Goal: Transaction & Acquisition: Purchase product/service

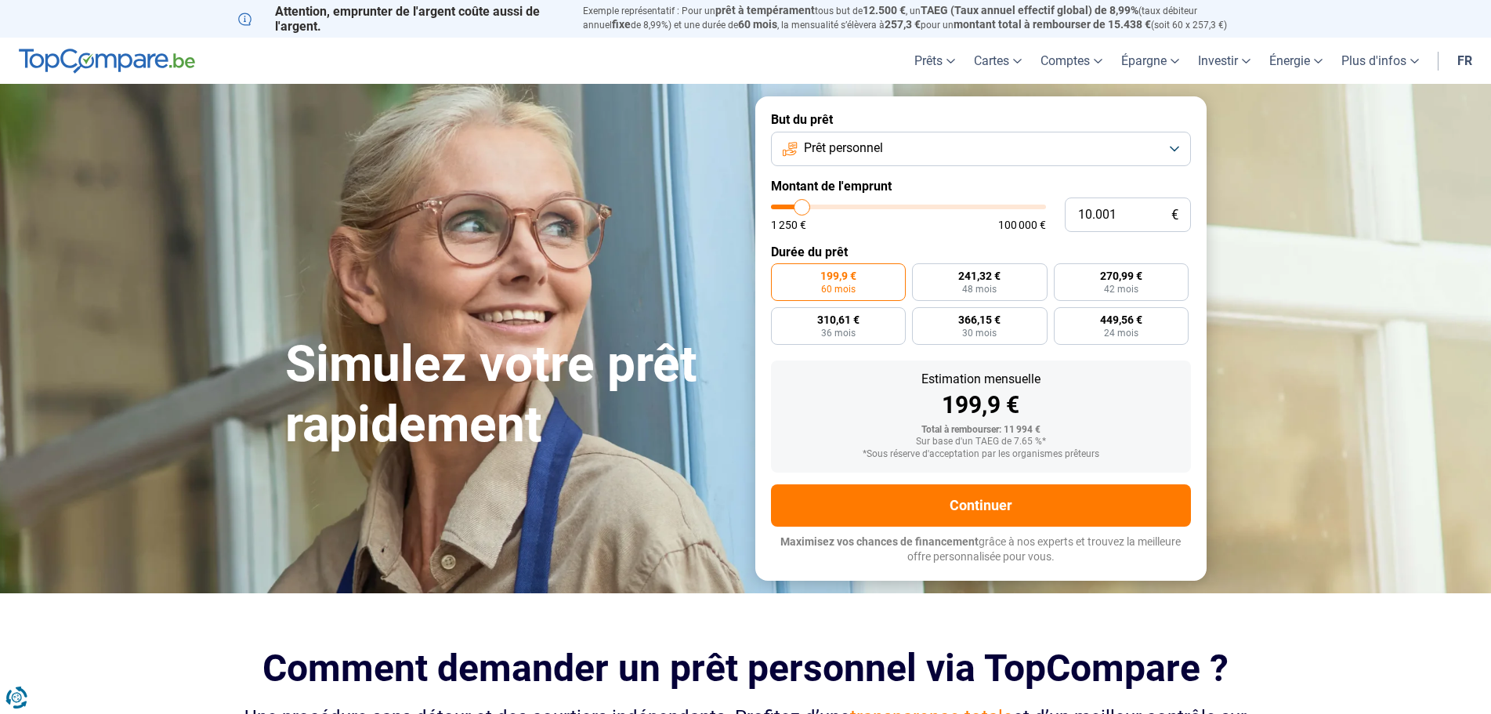
type input "23.750"
type input "23750"
type input "60.250"
type input "60250"
type input "74.250"
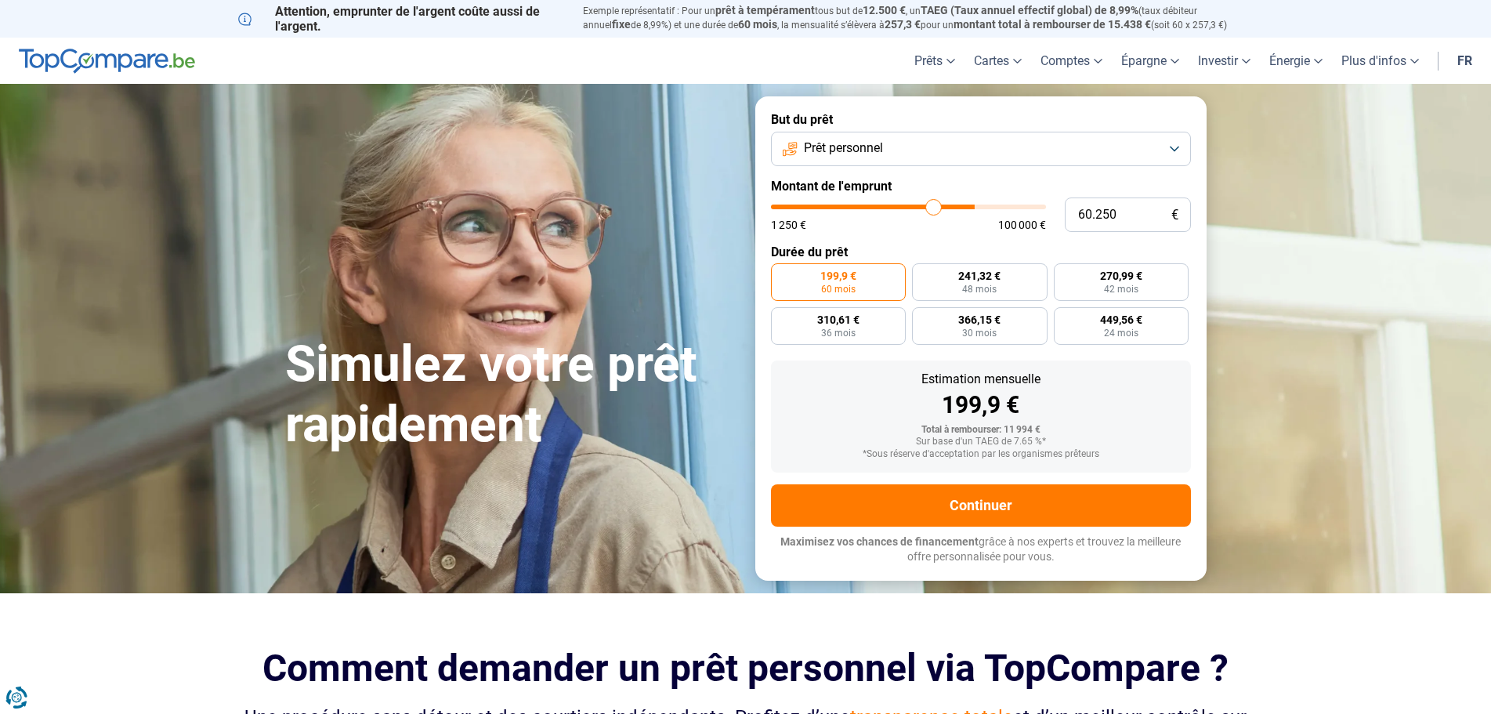
type input "74250"
type input "100.000"
drag, startPoint x: 799, startPoint y: 208, endPoint x: 1094, endPoint y: 221, distance: 295.7
type input "100000"
click at [1046, 209] on input "range" at bounding box center [908, 207] width 275 height 5
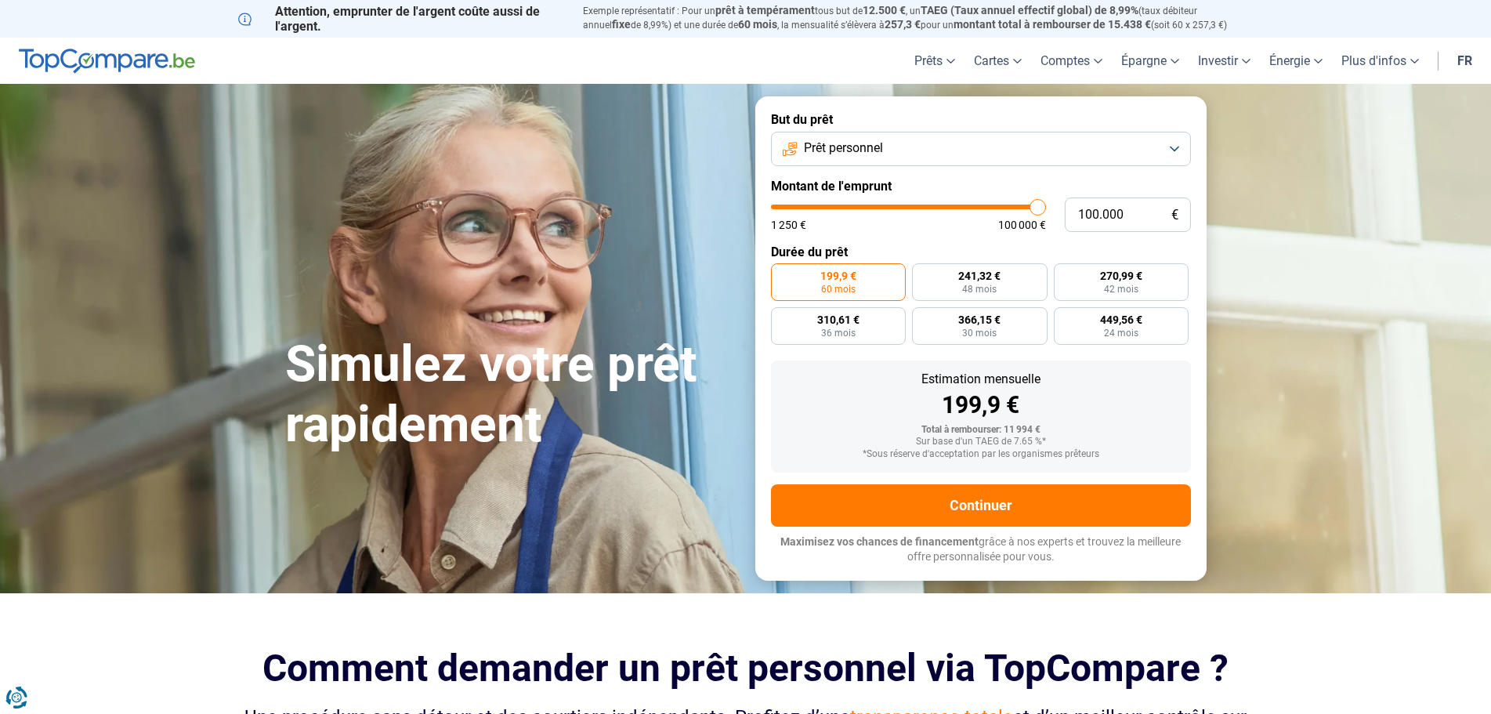
radio input "false"
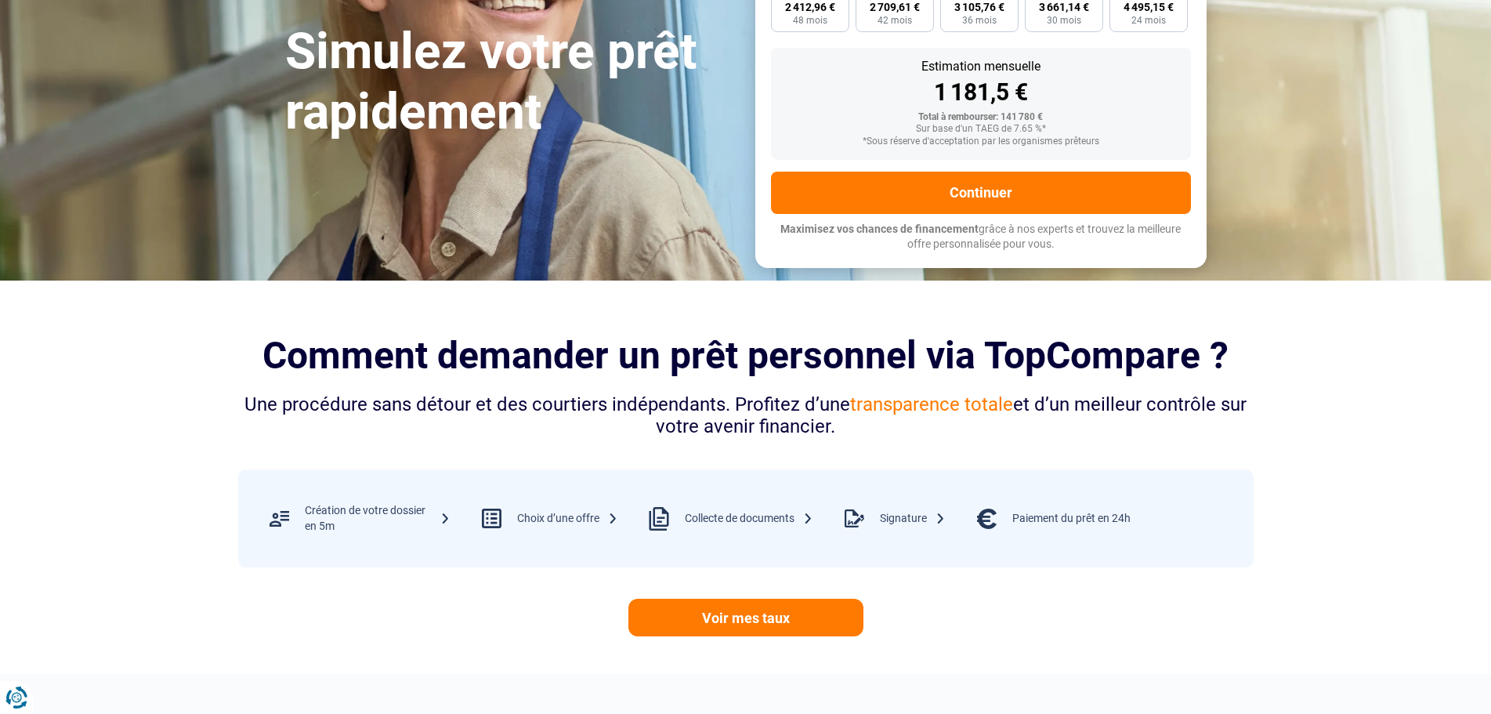
scroll to position [313, 0]
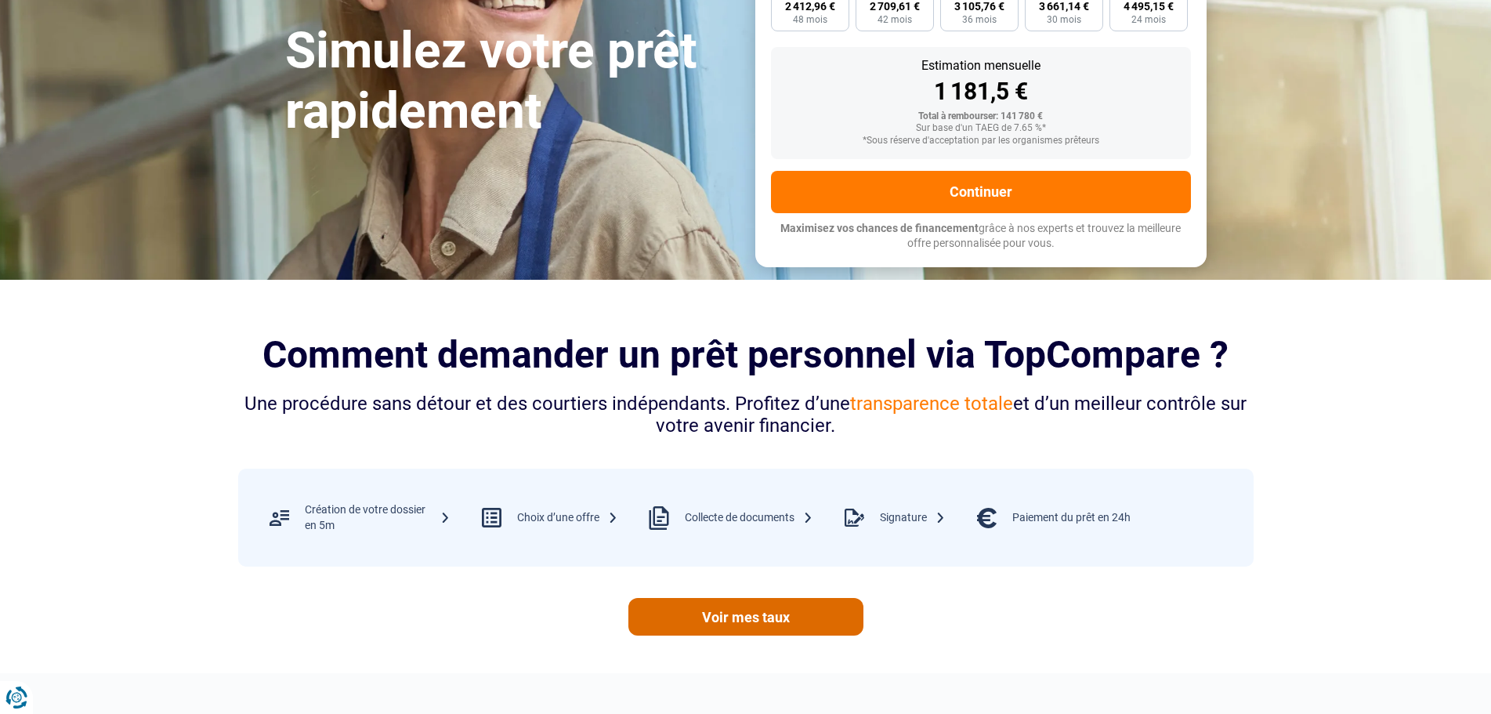
click at [757, 614] on link "Voir mes taux" at bounding box center [746, 617] width 235 height 38
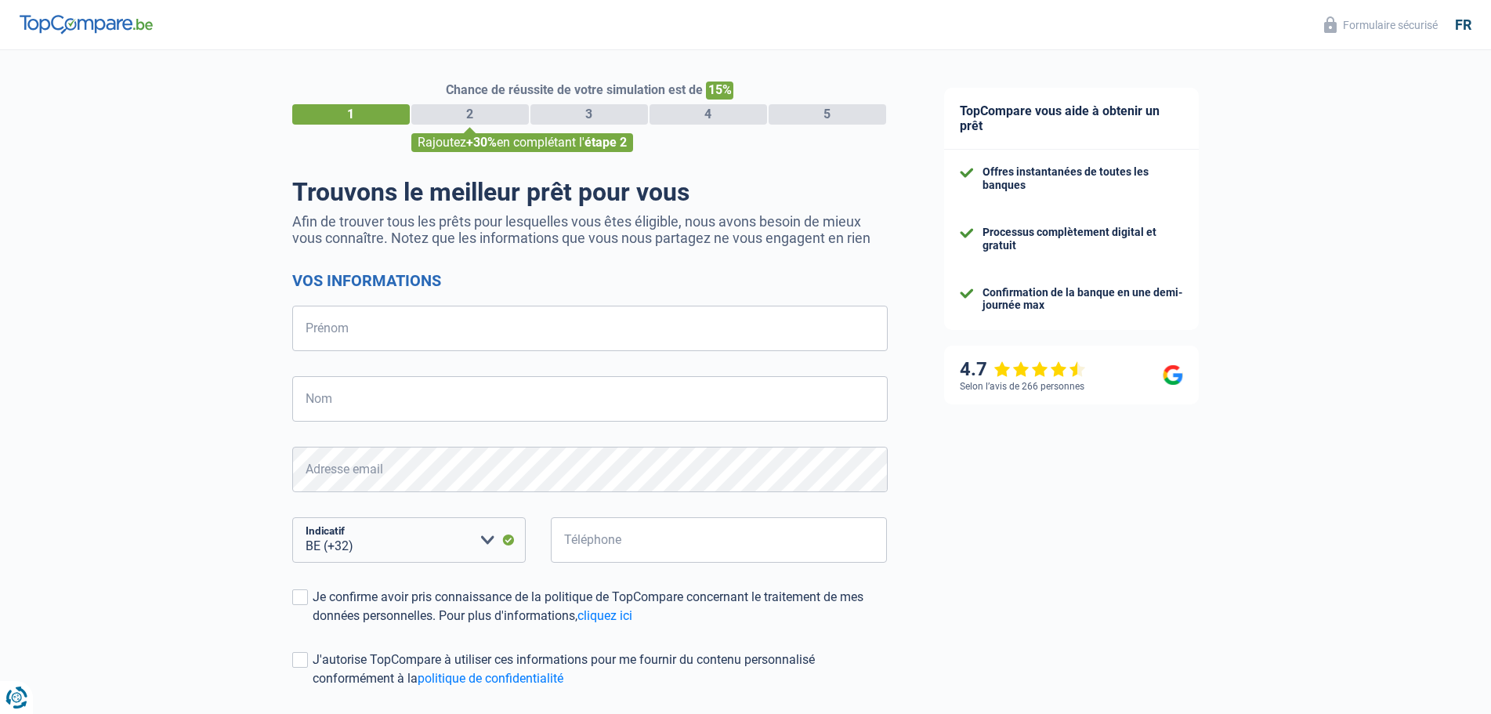
select select "32"
click at [418, 335] on input "Prénom" at bounding box center [590, 328] width 596 height 45
type input "Calogero"
type input "Grassagliata"
click at [645, 555] on input "490304255" at bounding box center [719, 539] width 337 height 45
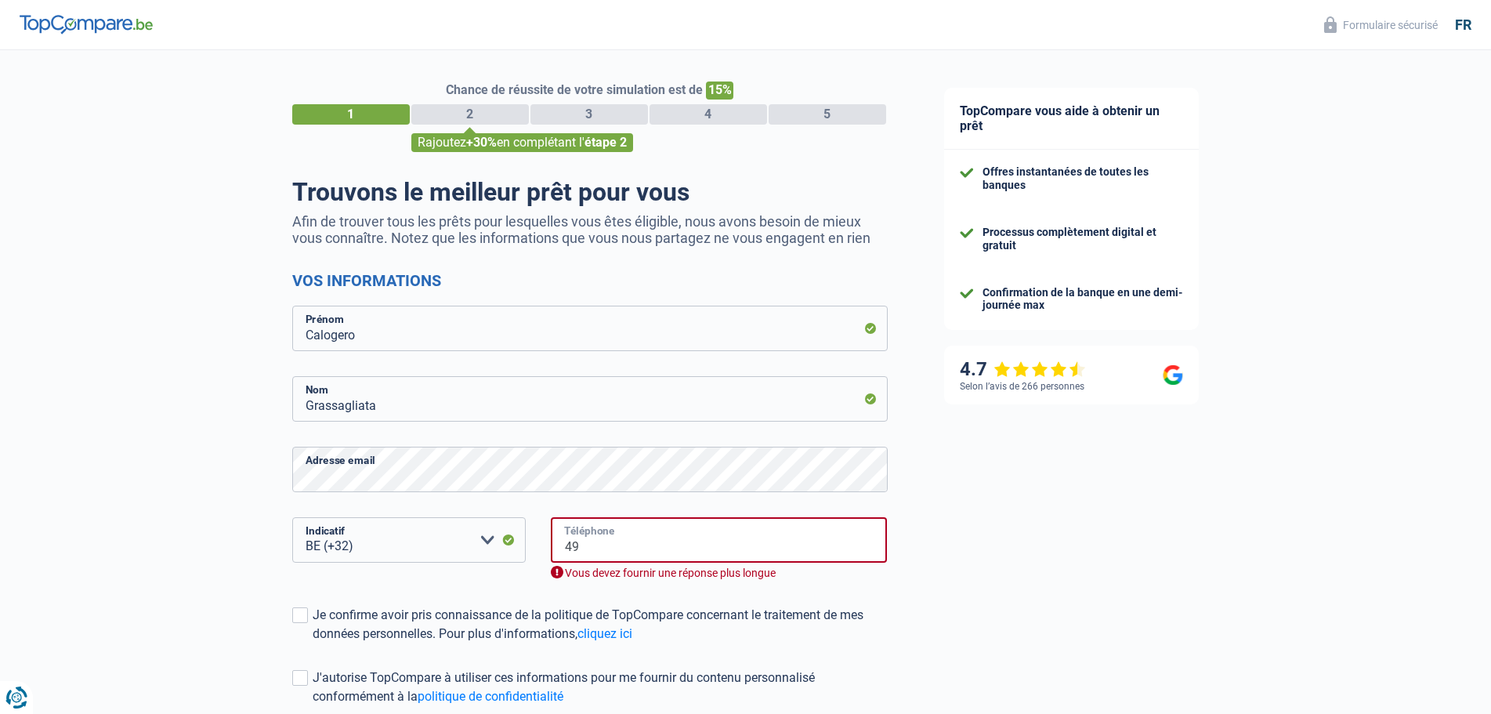
type input "4"
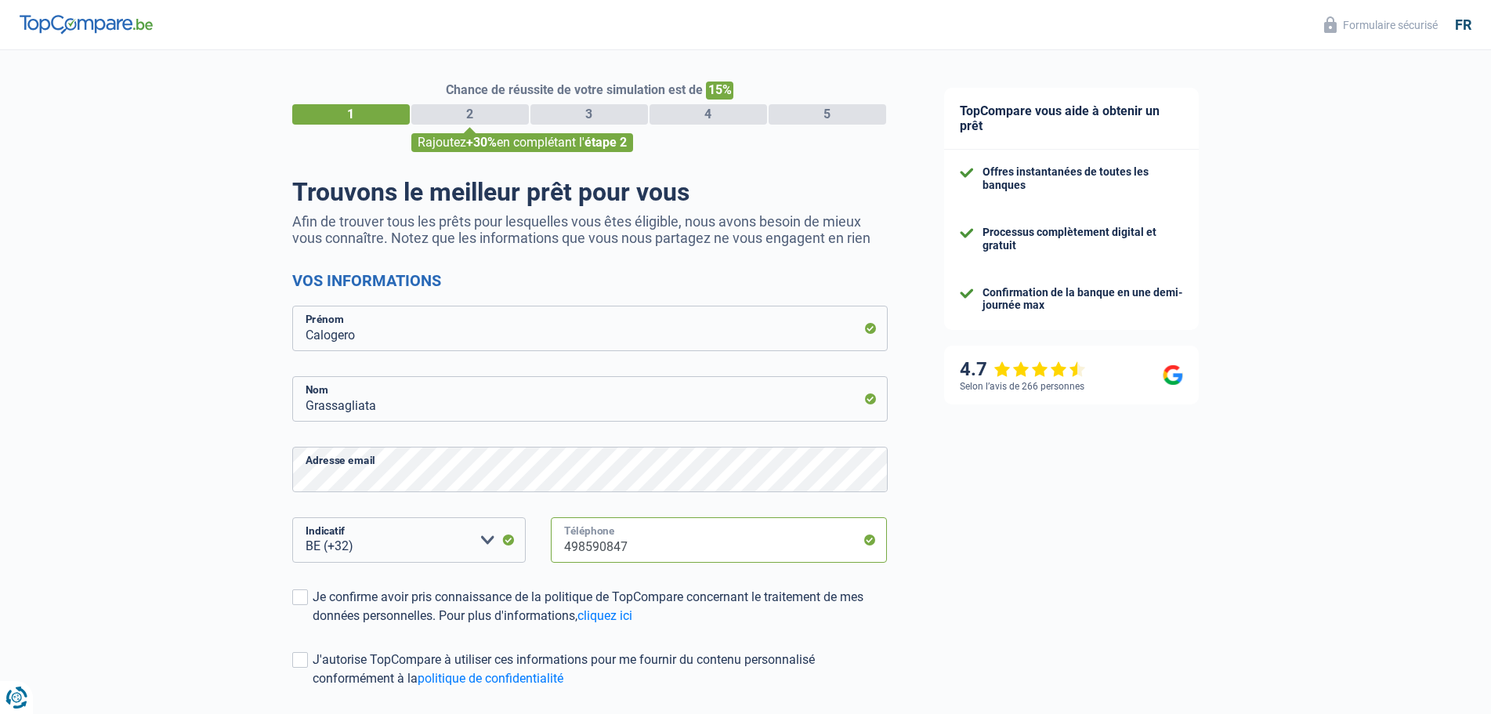
type input "498590847"
click at [1065, 536] on div "TopCompare vous aide à obtenir un prêt Offres instantanées de toutes les banque…" at bounding box center [1204, 451] width 576 height 802
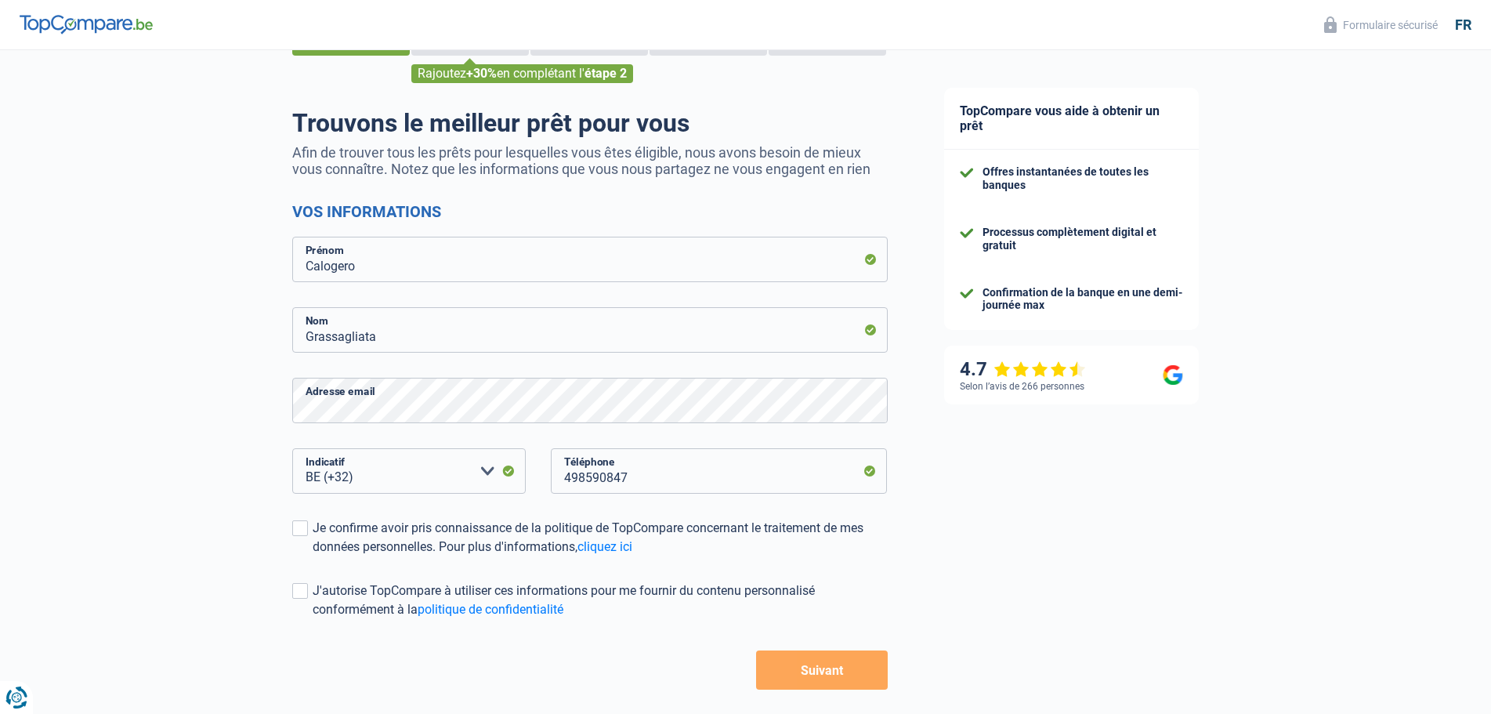
scroll to position [137, 0]
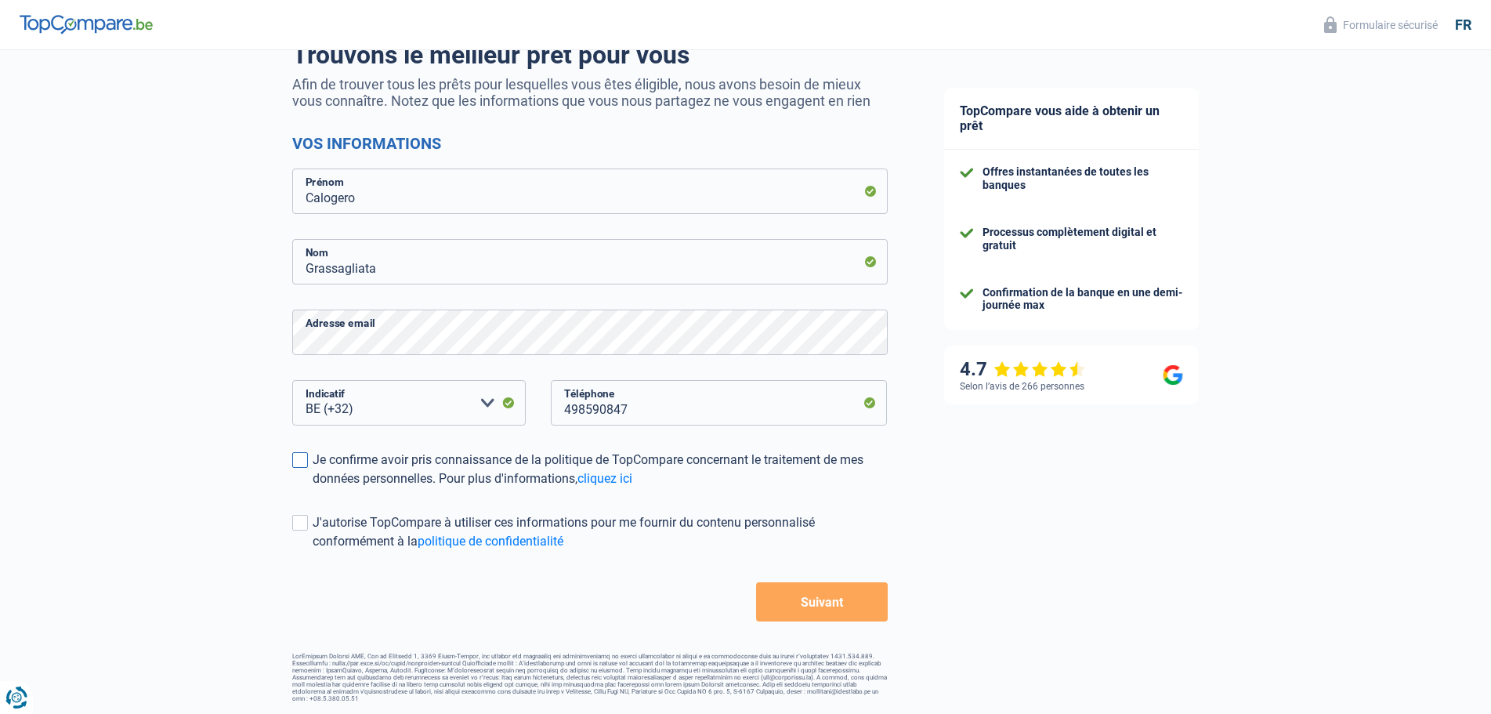
click at [292, 460] on span at bounding box center [300, 460] width 16 height 16
click at [313, 488] on input "Je confirme avoir pris connaissance de la politique de TopCompare concernant le…" at bounding box center [313, 488] width 0 height 0
click at [305, 524] on span at bounding box center [300, 523] width 16 height 16
click at [313, 551] on input "J'autorise TopCompare à utiliser ces informations pour me fournir du contenu pe…" at bounding box center [313, 551] width 0 height 0
click at [859, 607] on button "Suivant" at bounding box center [821, 601] width 131 height 39
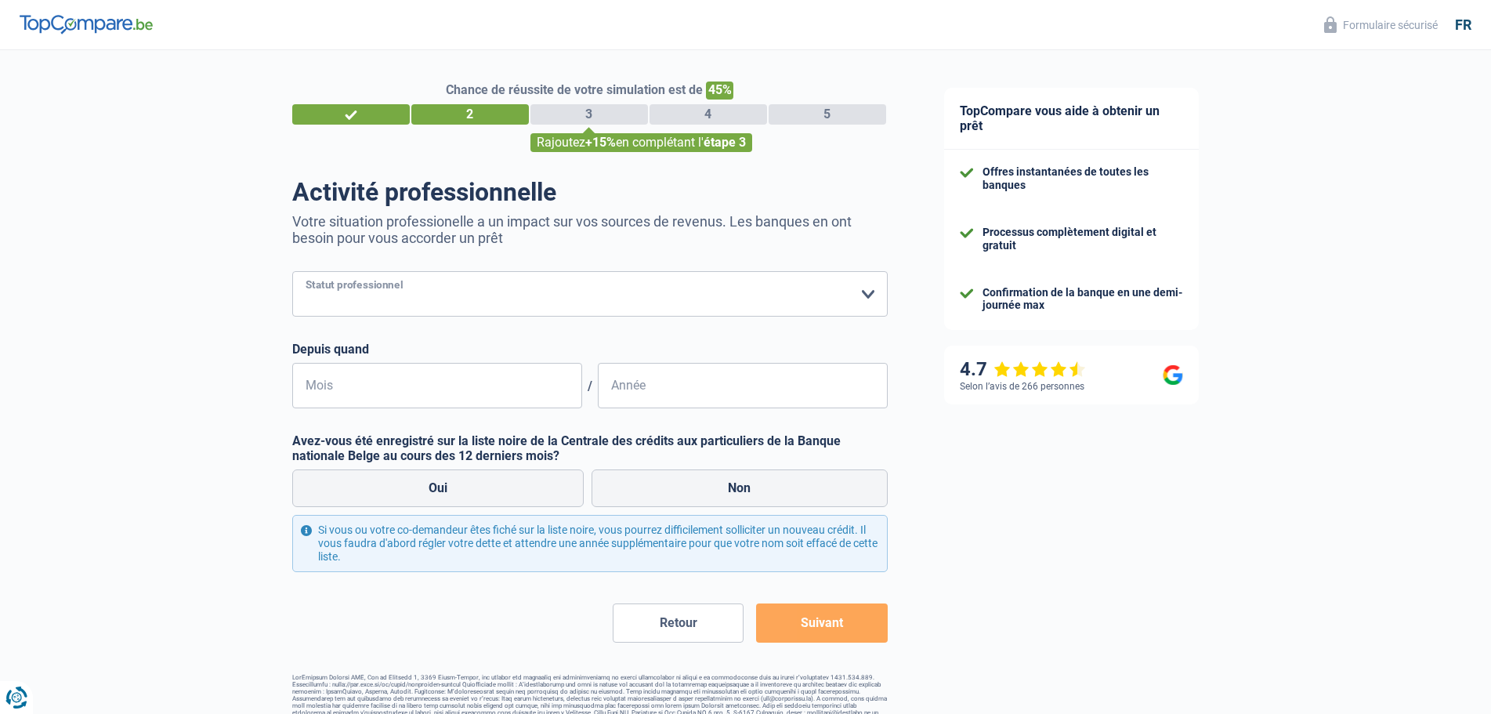
click at [860, 296] on select "Ouvrier Employé privé Employé public Invalide Indépendant Pensionné Chômeur Mut…" at bounding box center [590, 293] width 596 height 45
select select "privateEmployee"
click at [292, 273] on select "Ouvrier Employé privé Employé public Invalide Indépendant Pensionné Chômeur Mut…" at bounding box center [590, 293] width 596 height 45
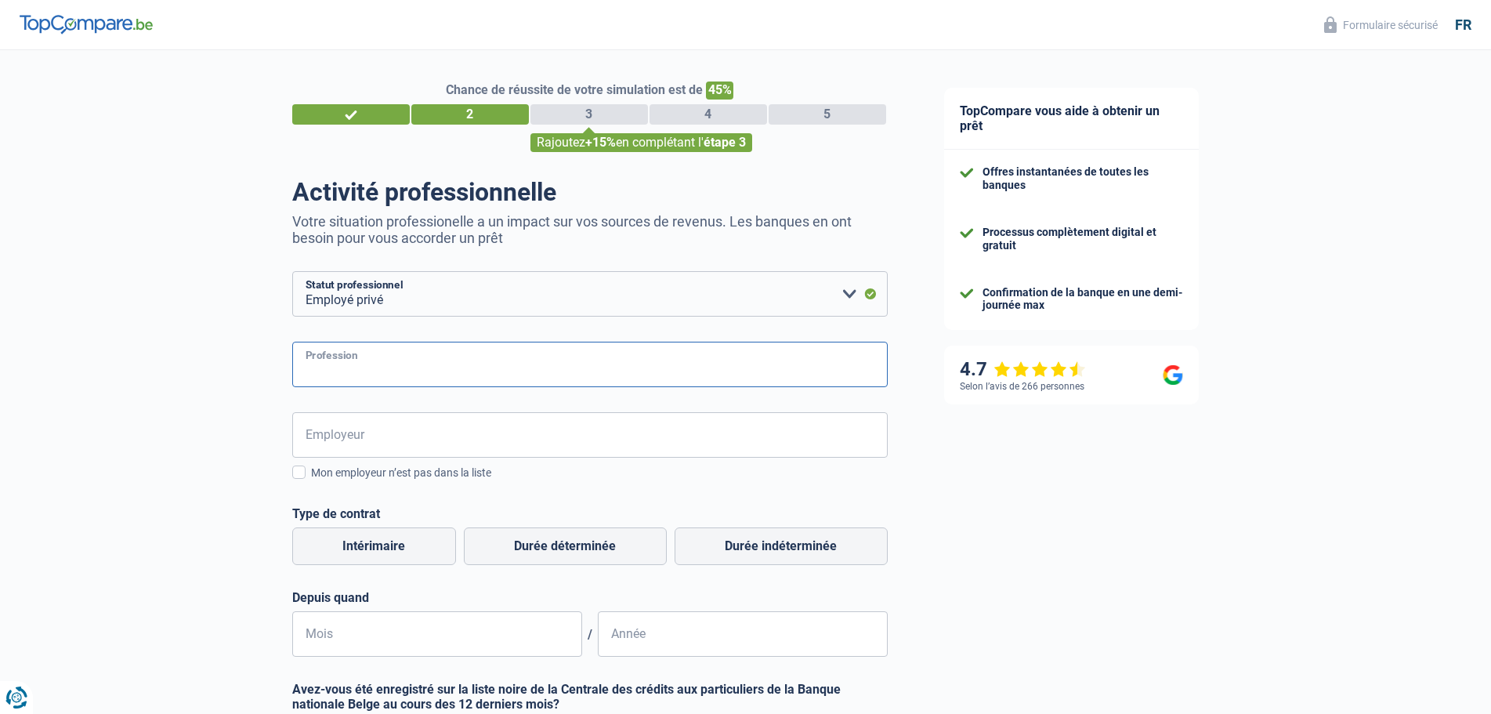
click at [442, 368] on input "Profession" at bounding box center [590, 364] width 596 height 45
type input "Déviseur- Metreur"
click at [410, 433] on input "Employeur" at bounding box center [590, 434] width 596 height 45
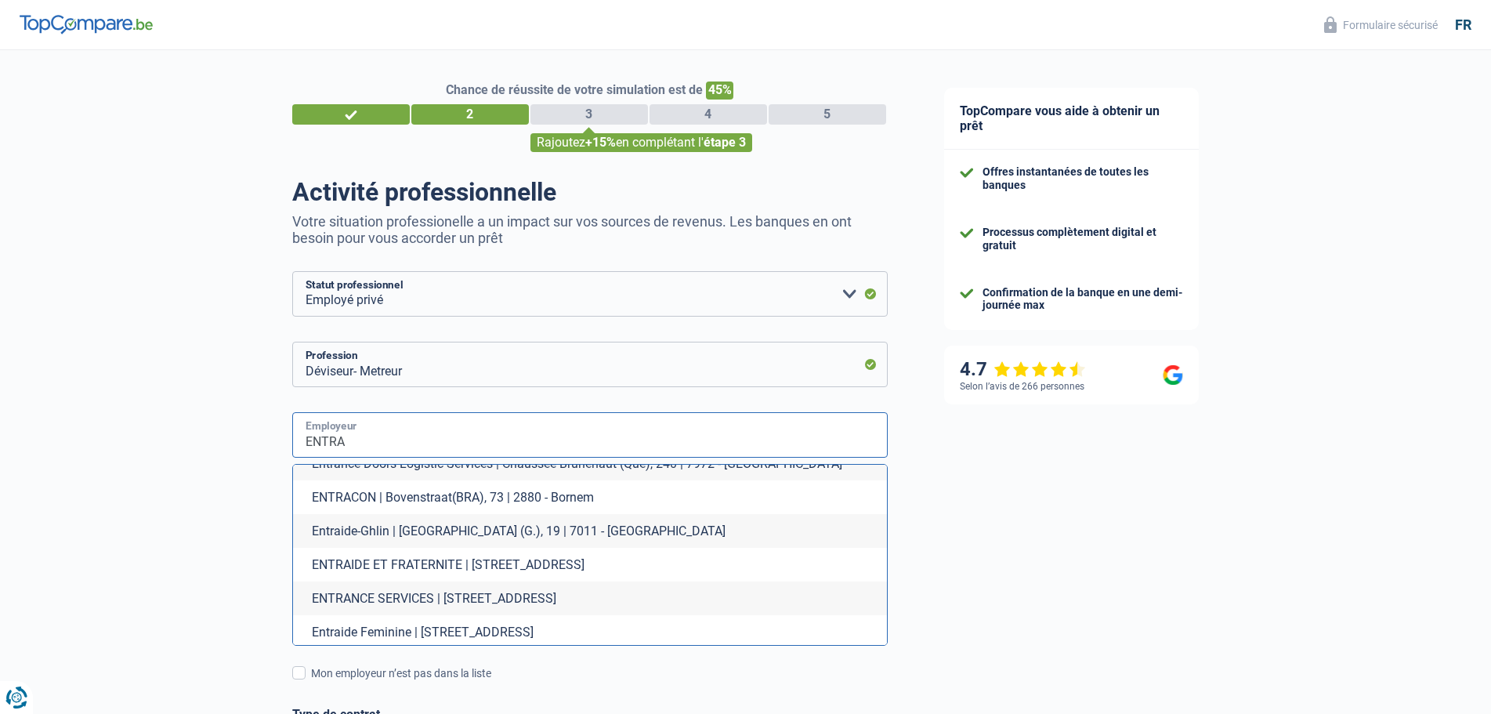
scroll to position [313, 0]
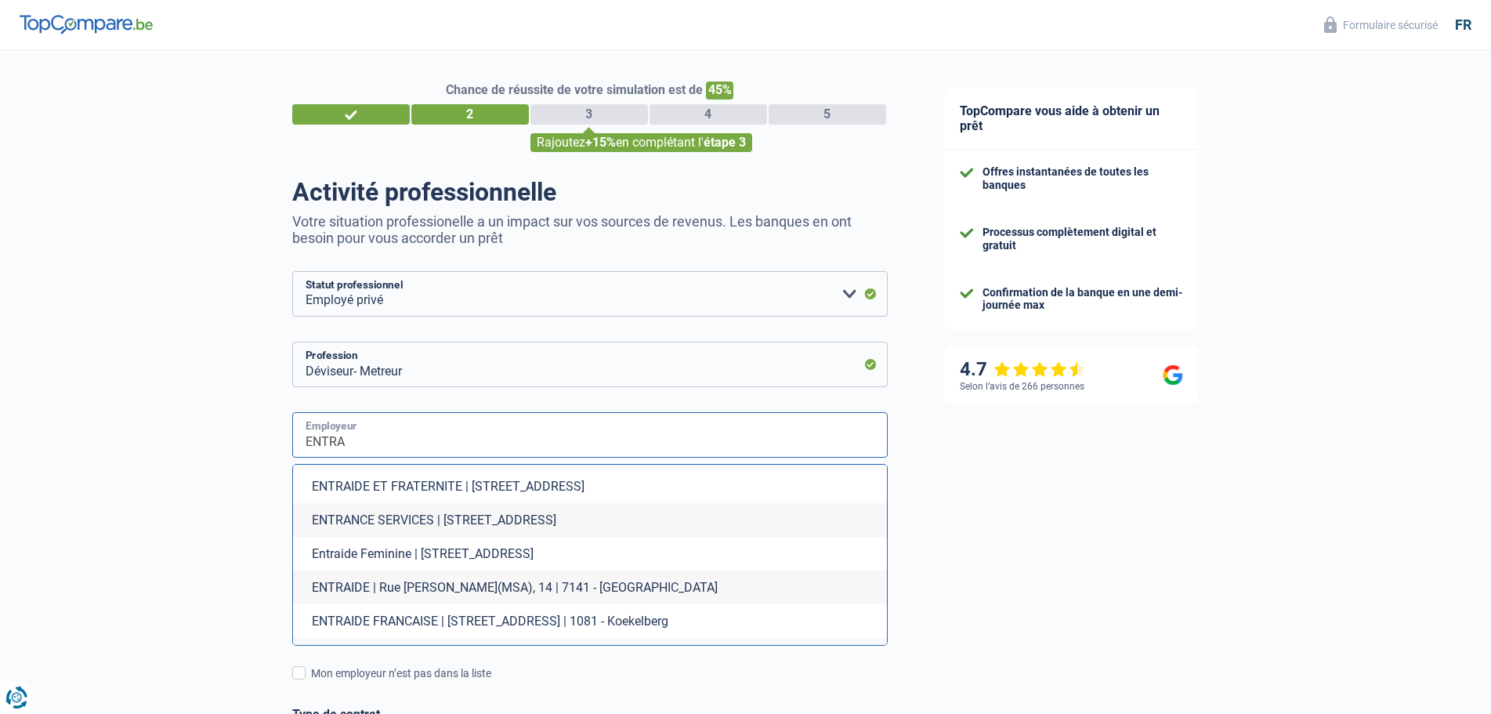
click at [353, 450] on input "ENTRA" at bounding box center [590, 434] width 596 height 45
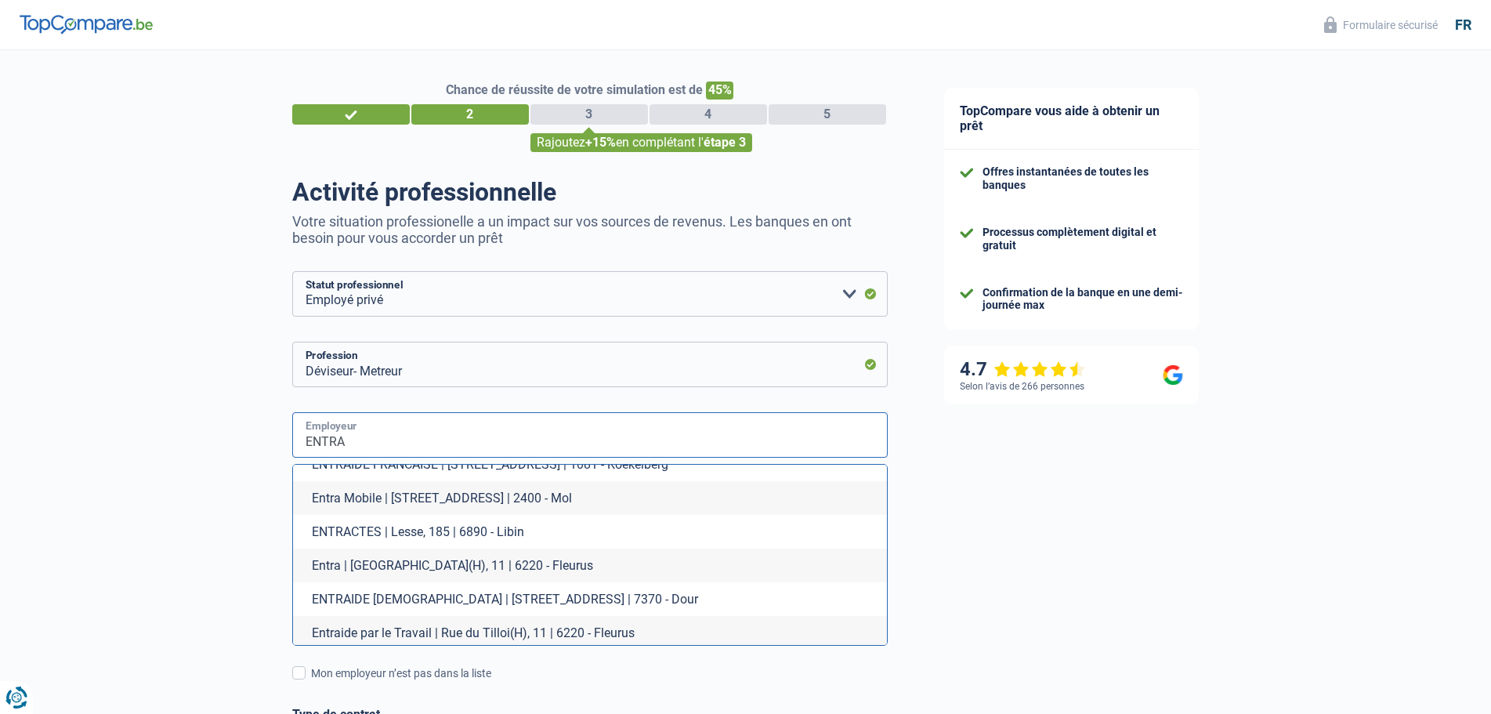
scroll to position [549, 0]
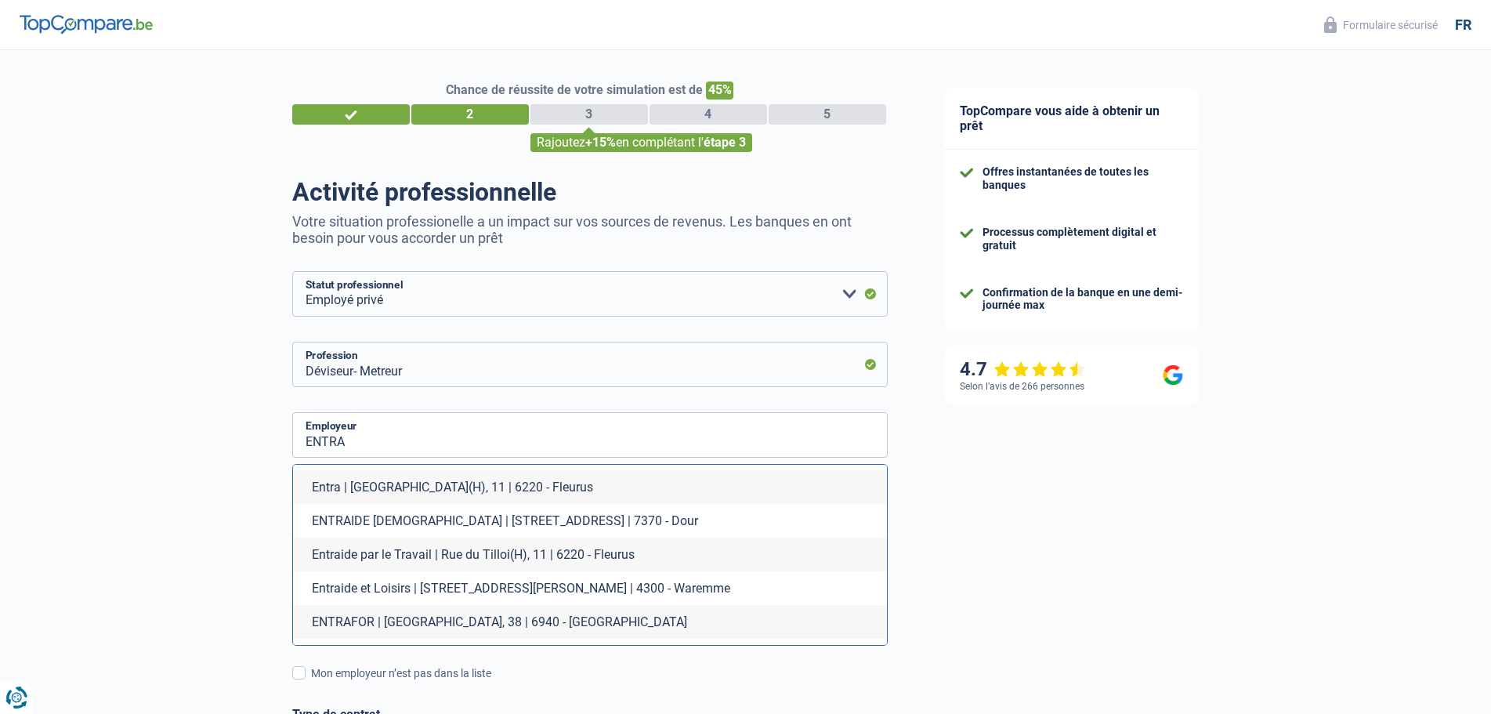
click at [521, 494] on li "Entra | [GEOGRAPHIC_DATA](H), 11 | 6220 - Fleurus" at bounding box center [590, 487] width 594 height 34
type input "Entra | [GEOGRAPHIC_DATA](H), 11 | 6220 - Fleurus"
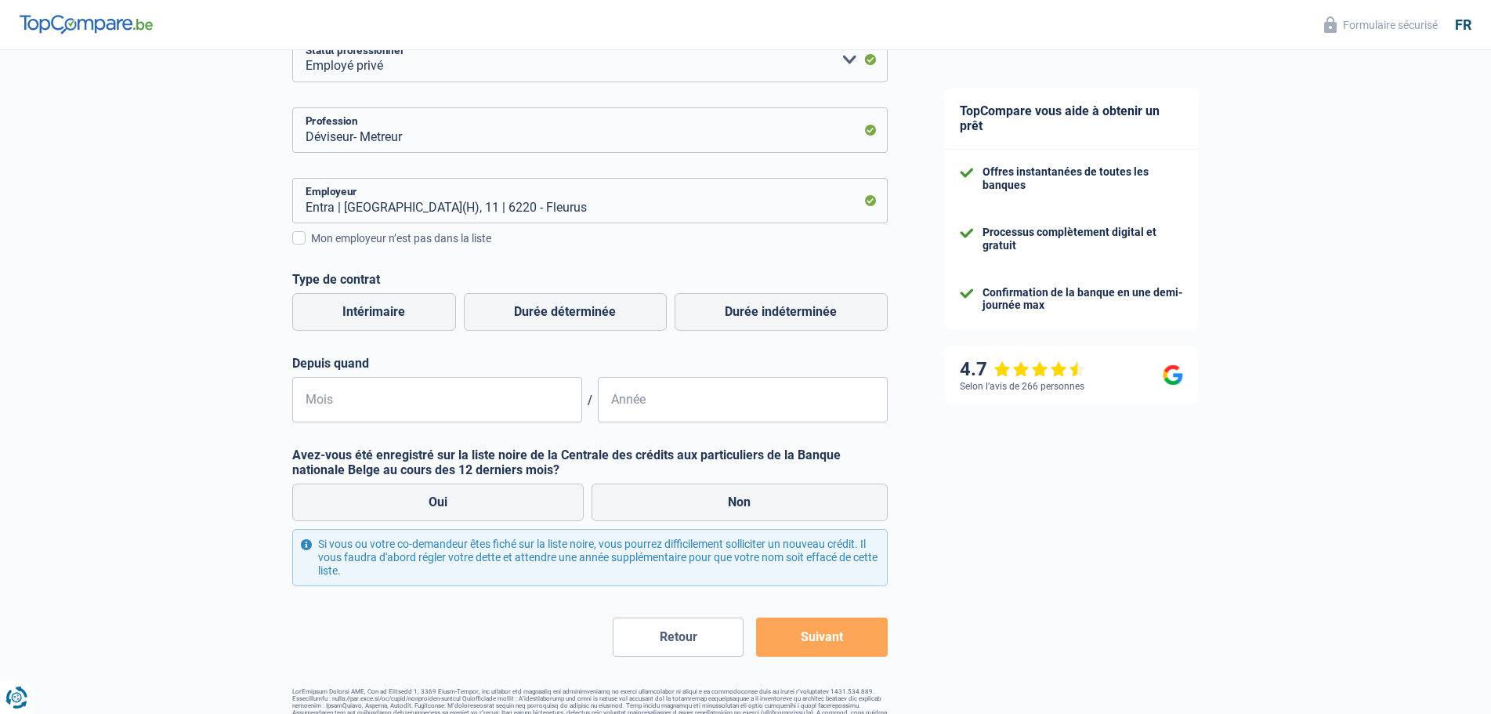
scroll to position [235, 0]
click at [572, 309] on label "Durée déterminée" at bounding box center [565, 311] width 203 height 38
click at [572, 309] on input "Durée déterminée" at bounding box center [565, 311] width 203 height 38
radio input "true"
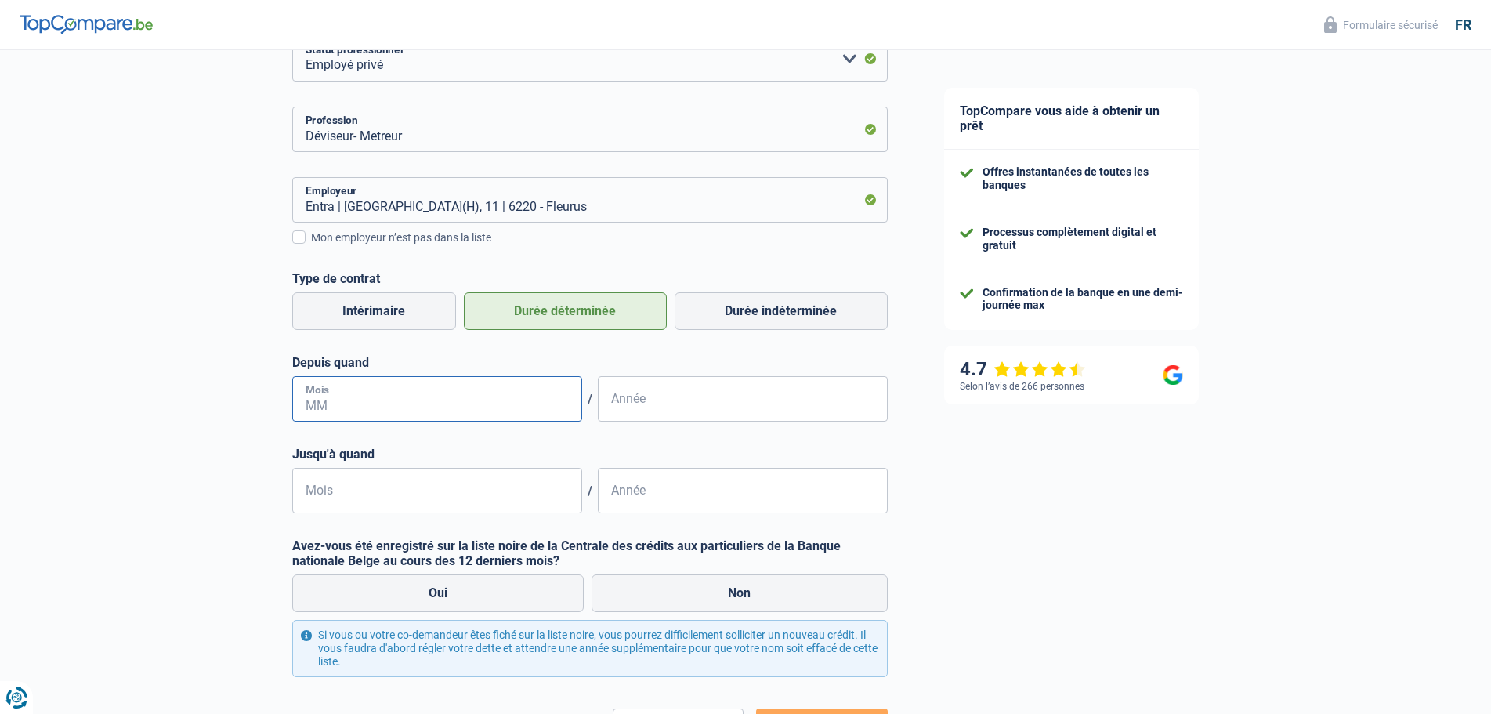
click at [358, 400] on input "Mois" at bounding box center [437, 398] width 290 height 45
click at [370, 409] on input "19" at bounding box center [437, 398] width 290 height 45
type input "1"
click at [695, 408] on input "Année" at bounding box center [743, 398] width 290 height 45
click at [303, 389] on input "Mois" at bounding box center [437, 398] width 290 height 45
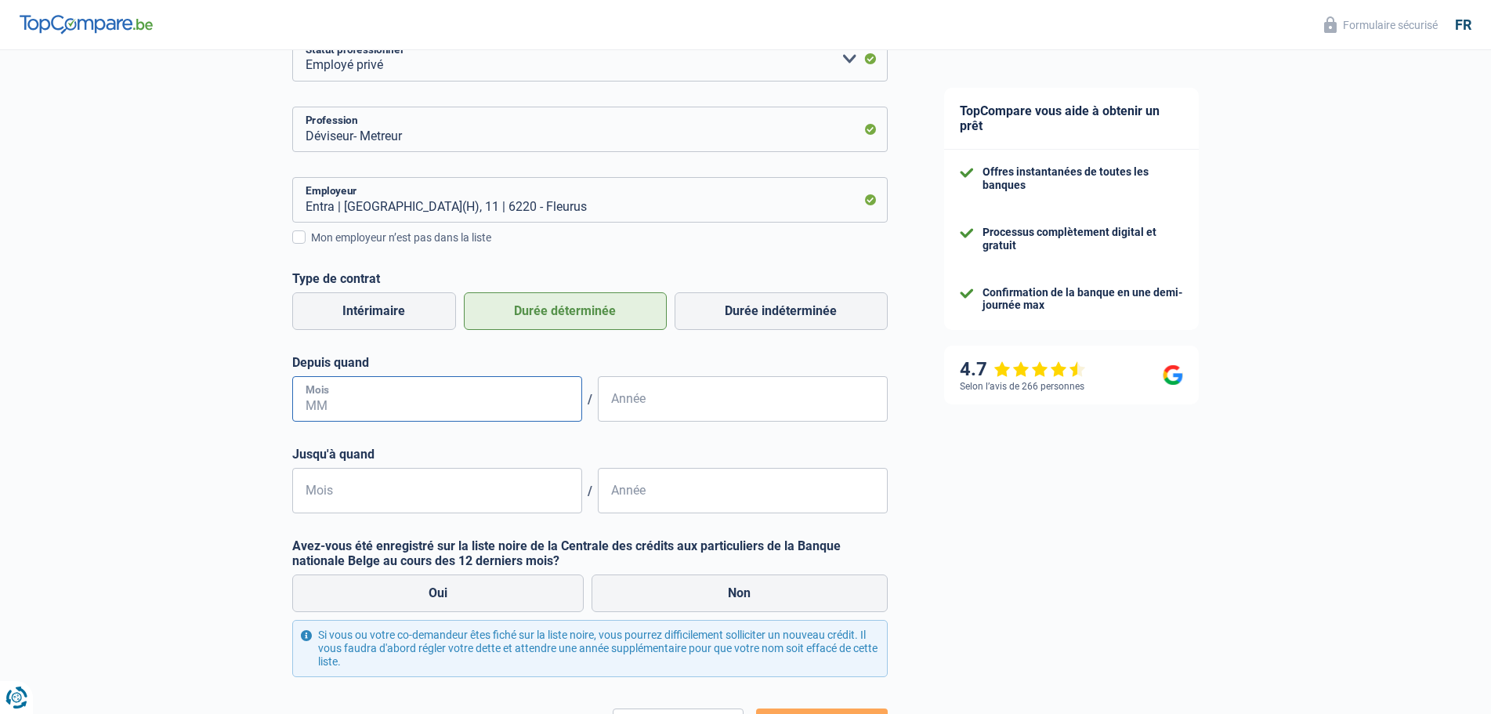
click at [364, 407] on input "Mois" at bounding box center [437, 398] width 290 height 45
type input "08"
click at [664, 405] on input "Année" at bounding box center [743, 398] width 290 height 45
type input "2024"
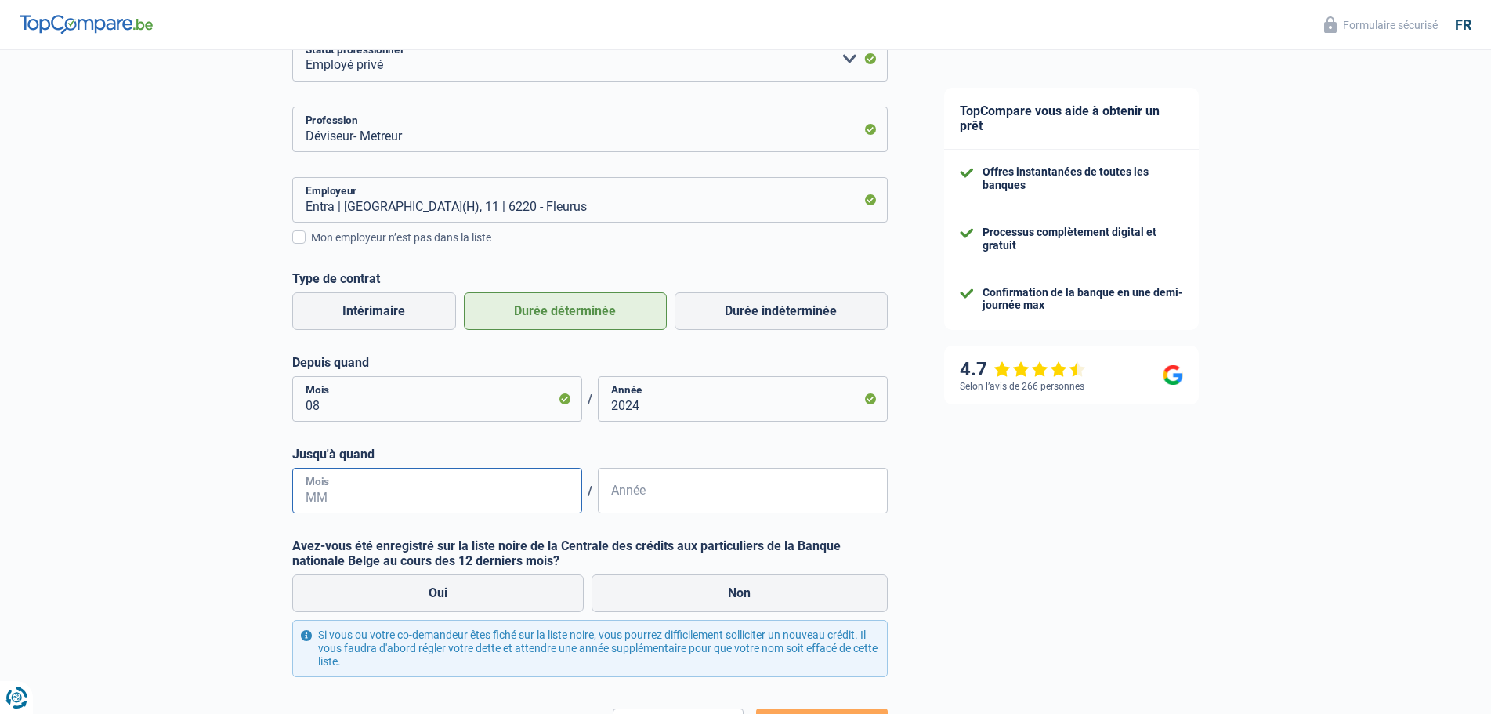
click at [342, 493] on input "Mois" at bounding box center [437, 490] width 290 height 45
type input "30"
click at [644, 497] on input "Année" at bounding box center [743, 490] width 290 height 45
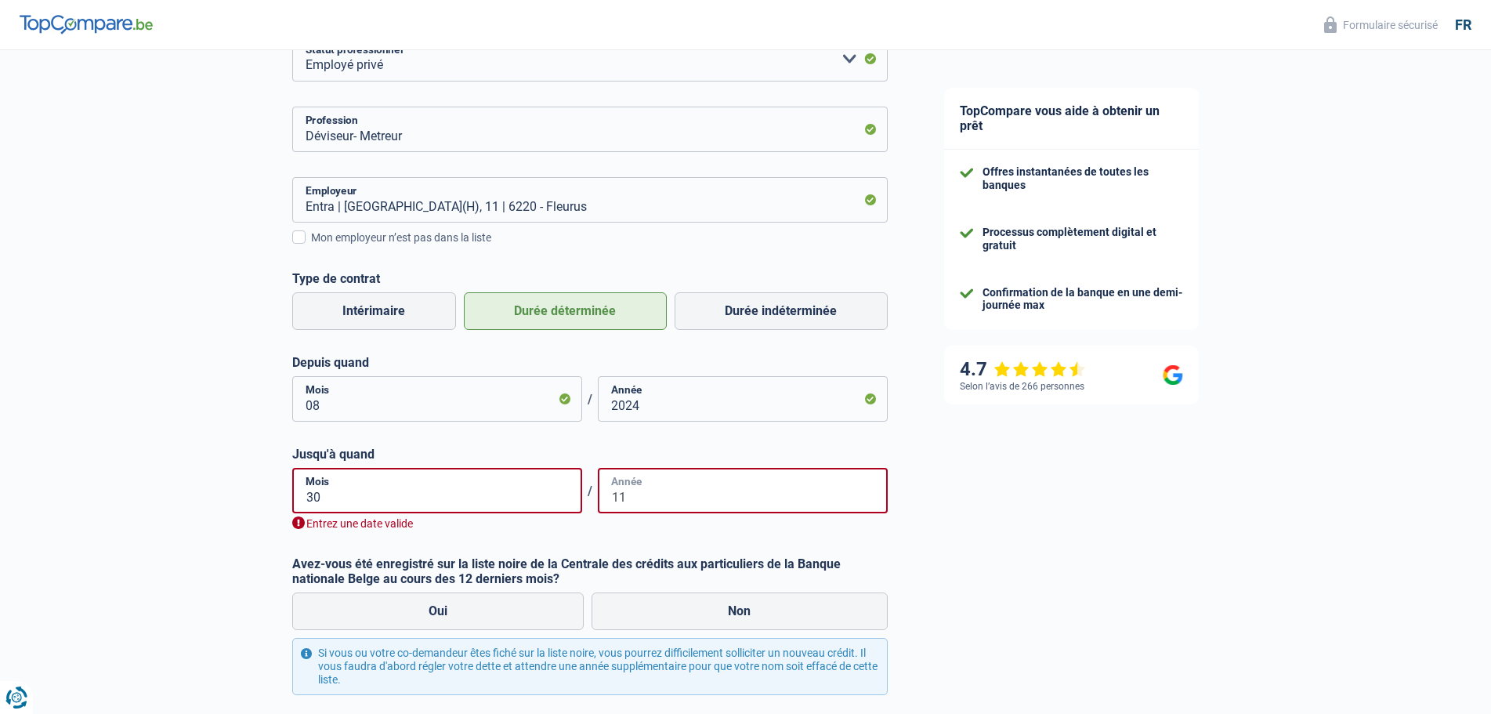
type input "1"
click at [330, 493] on input "30" at bounding box center [437, 490] width 290 height 45
type input "3"
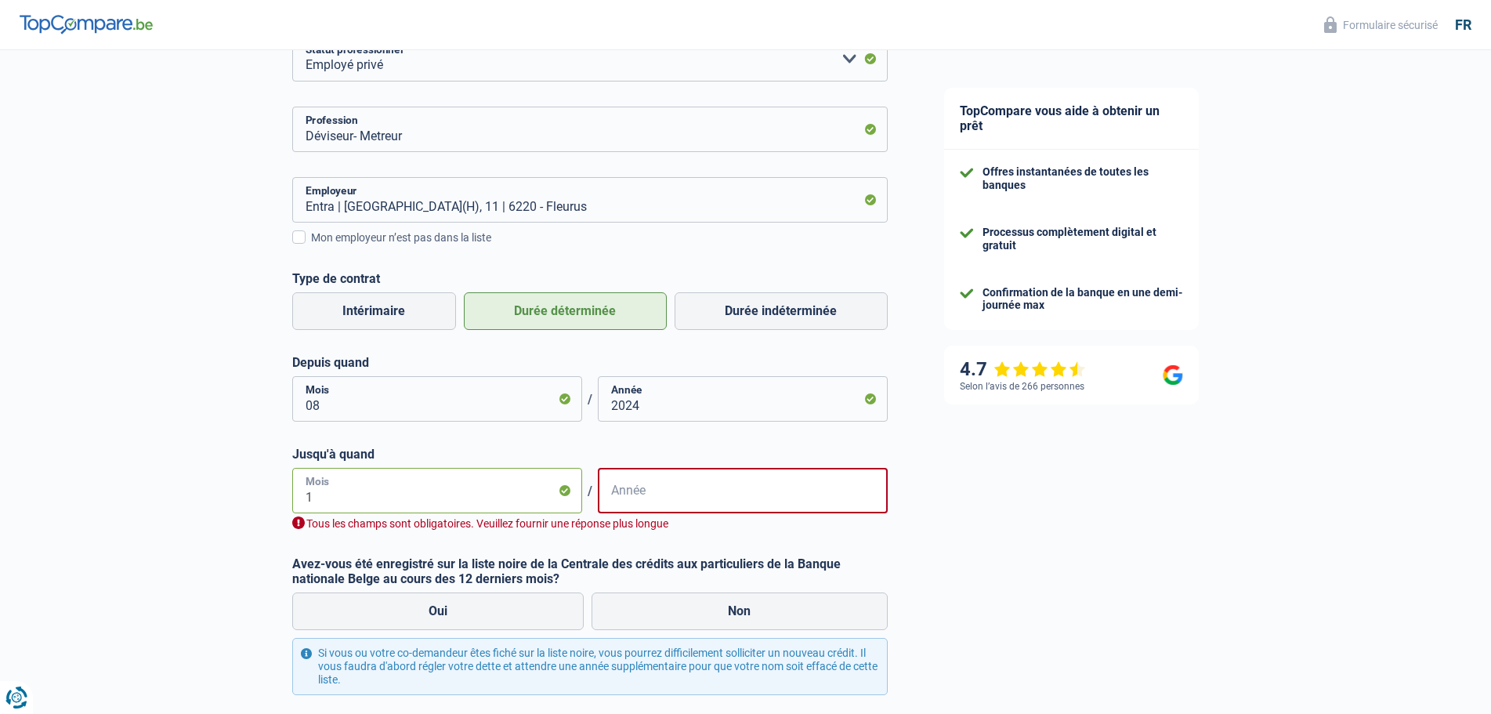
type input "11"
click at [654, 491] on input "Année" at bounding box center [743, 490] width 290 height 45
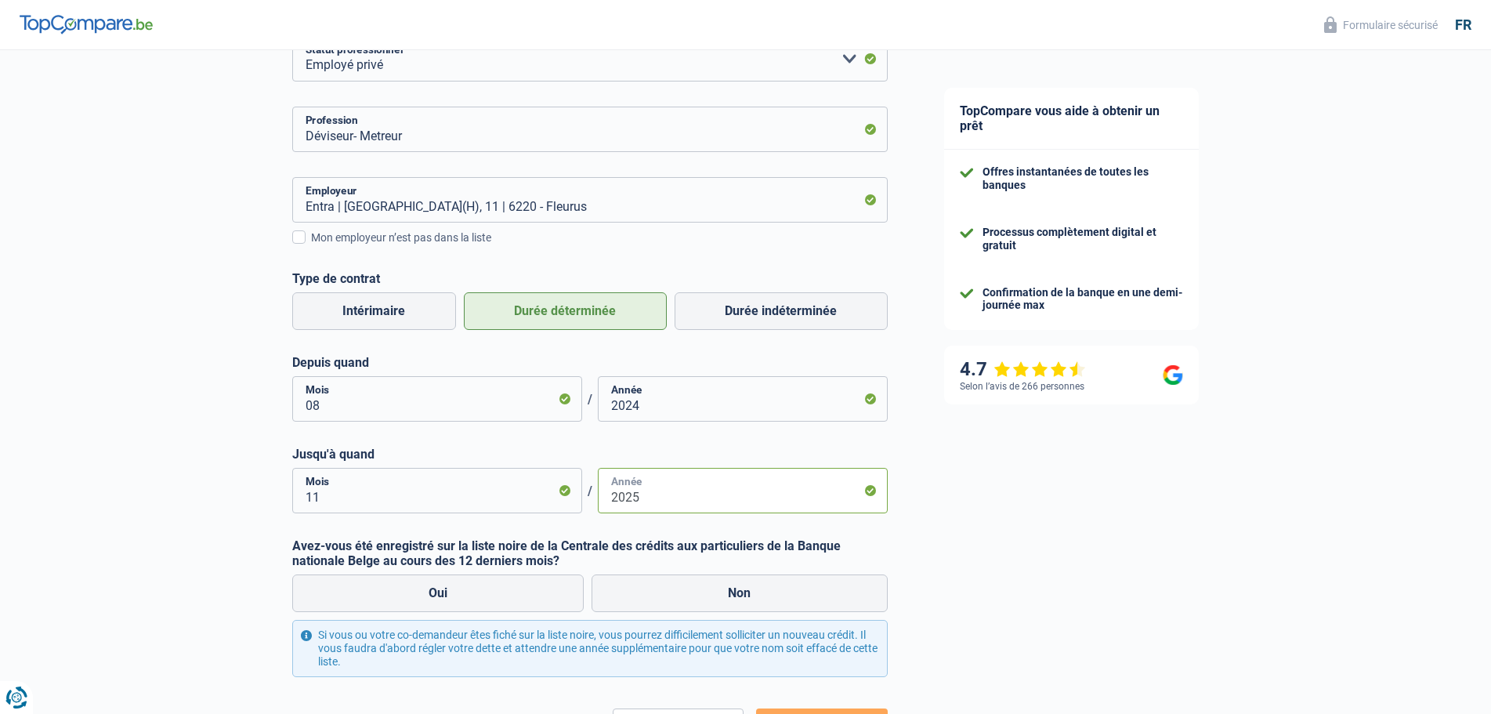
type input "2025"
click at [981, 489] on div "TopCompare vous aide à obtenir un prêt Offres instantanées de toutes les banque…" at bounding box center [1204, 328] width 576 height 1026
click at [732, 593] on label "Non" at bounding box center [740, 593] width 296 height 38
click at [732, 593] on input "Non" at bounding box center [740, 593] width 296 height 38
radio input "true"
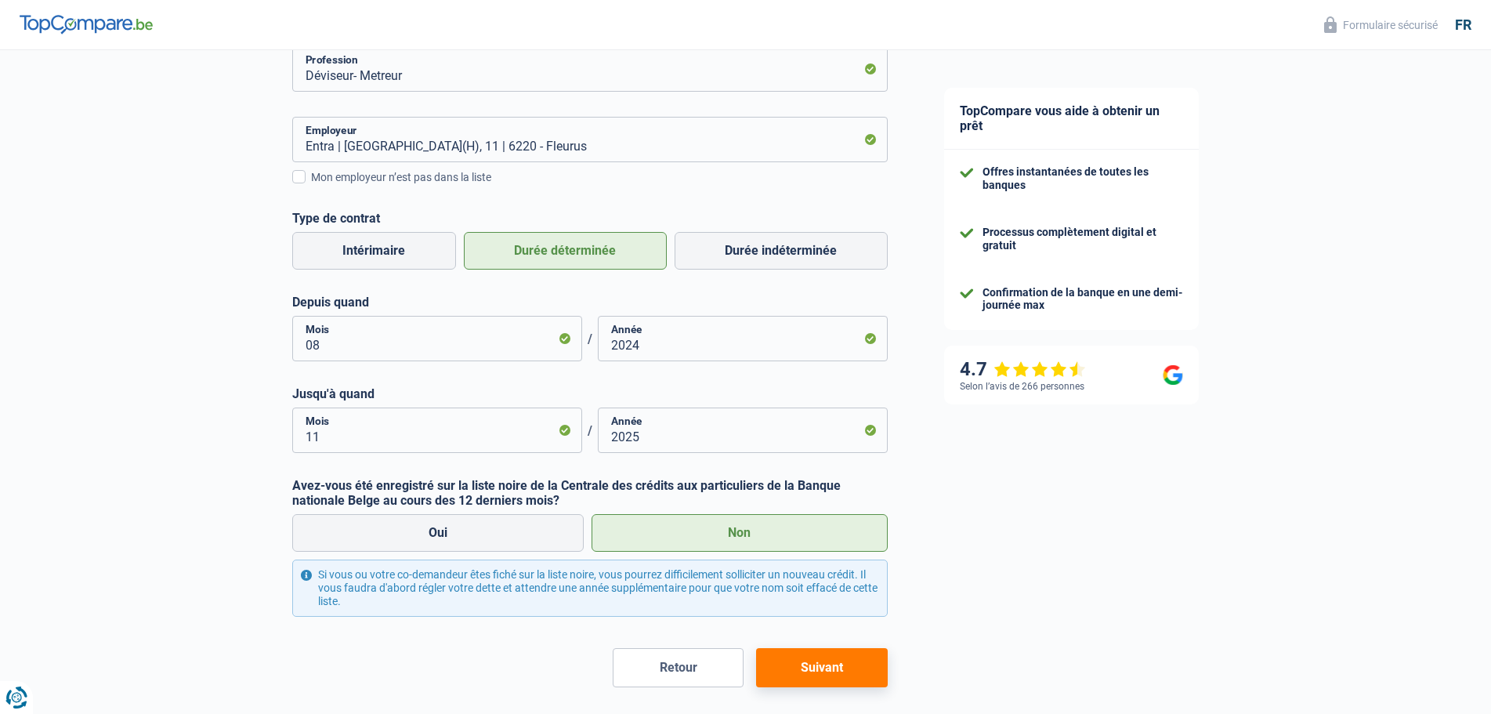
scroll to position [361, 0]
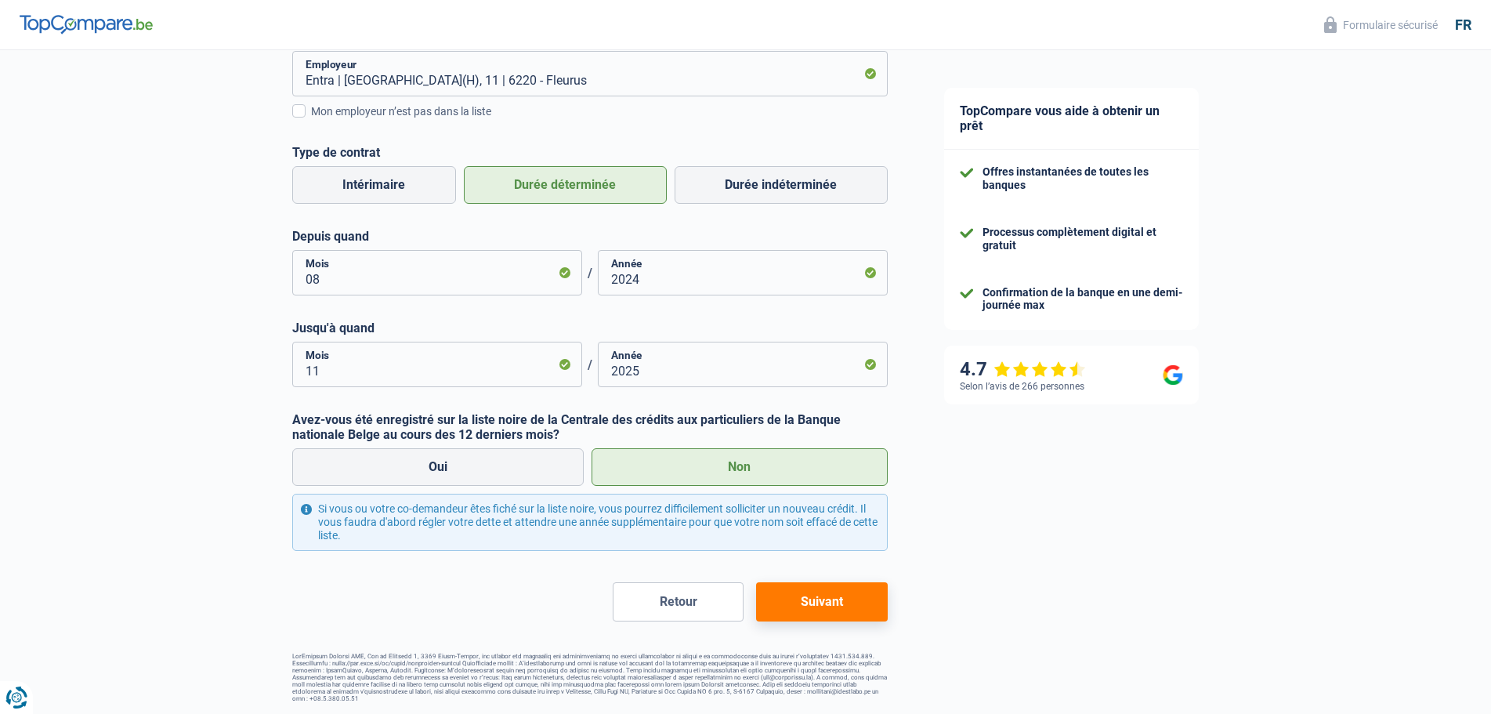
click at [784, 603] on button "Suivant" at bounding box center [821, 601] width 131 height 39
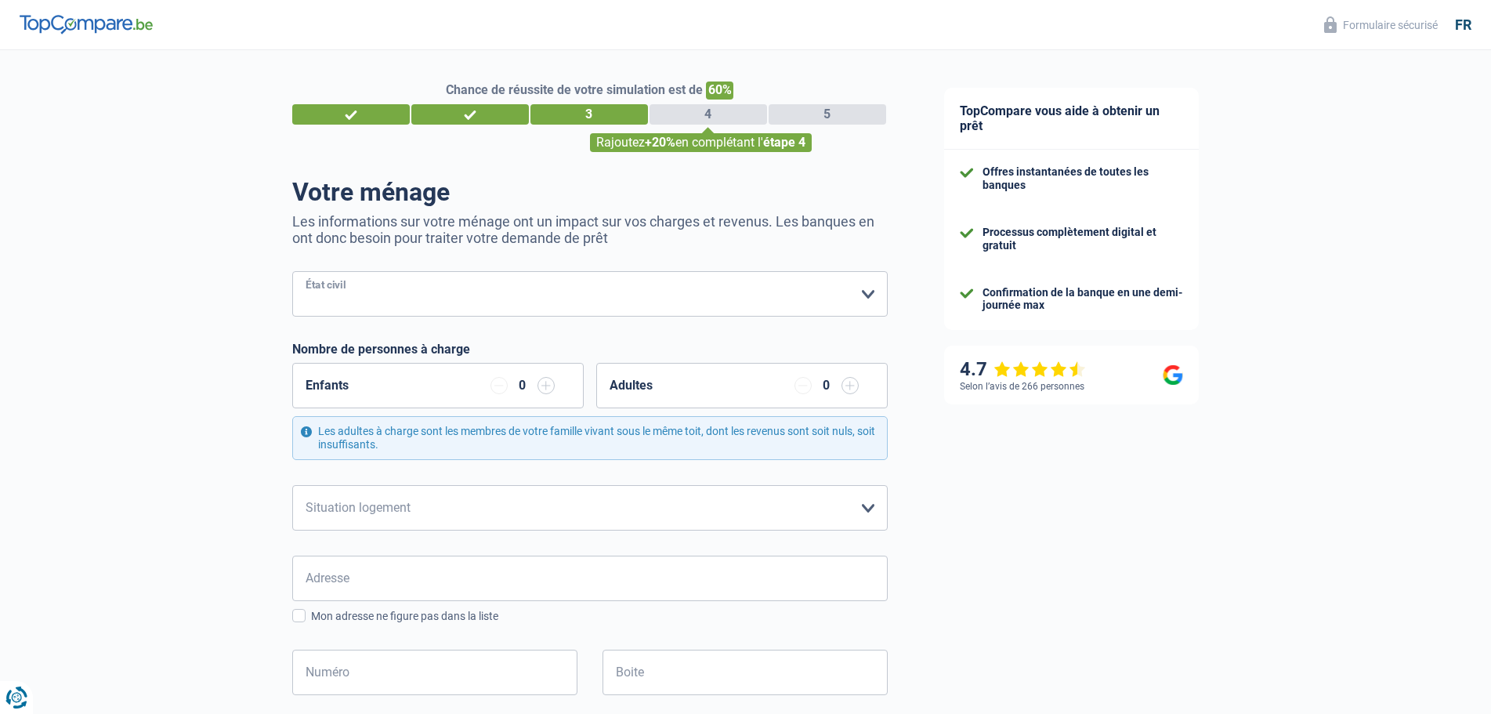
click at [872, 295] on select "[PERSON_NAME](e) Cohabitant(e) légal(e) Divorcé(e) Veuf(ve) Séparé (de fait) Ve…" at bounding box center [590, 293] width 596 height 45
select select "married"
click at [292, 273] on select "[PERSON_NAME](e) Cohabitant(e) légal(e) Divorcé(e) Veuf(ve) Séparé (de fait) Ve…" at bounding box center [590, 293] width 596 height 45
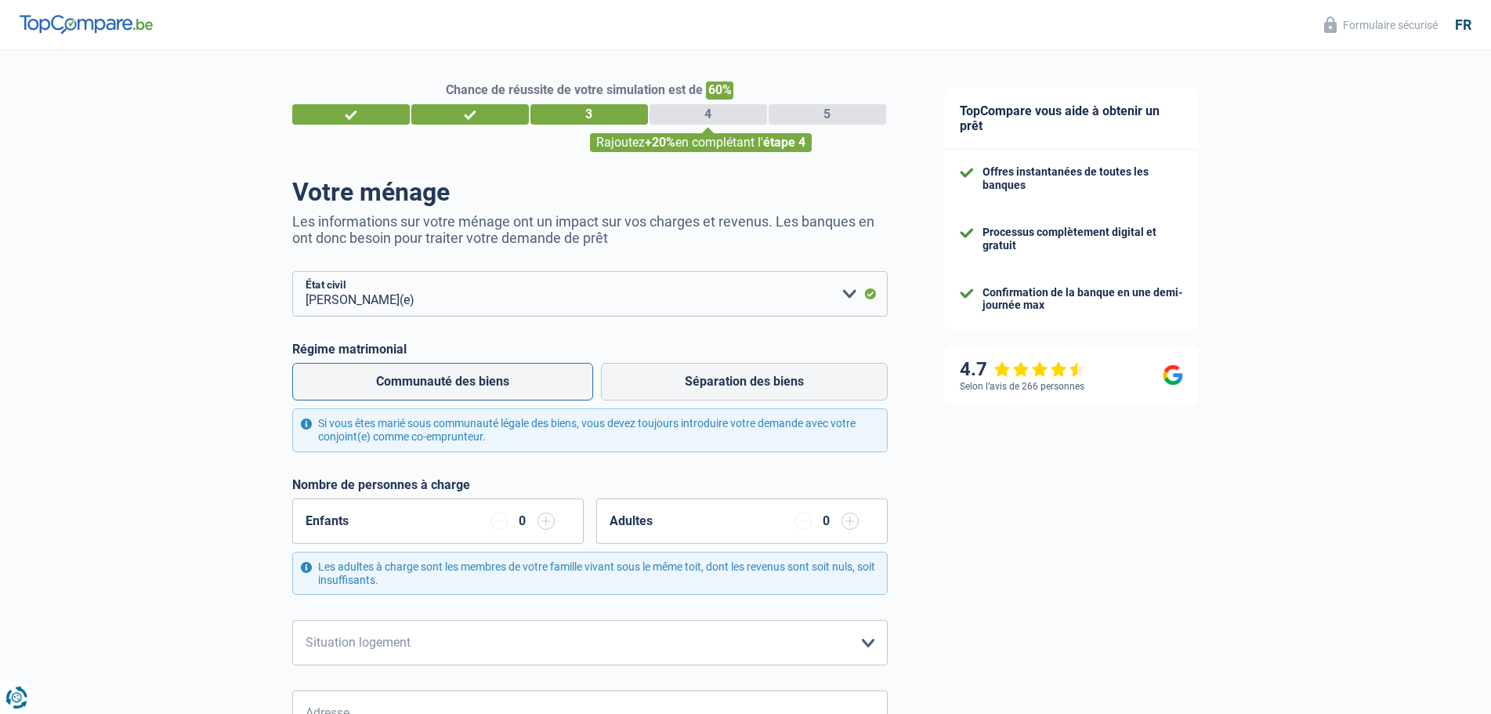
click at [449, 392] on label "Communauté des biens" at bounding box center [442, 382] width 301 height 38
click at [449, 392] on input "Communauté des biens" at bounding box center [442, 382] width 301 height 38
radio input "true"
click at [545, 522] on input "button" at bounding box center [546, 521] width 17 height 17
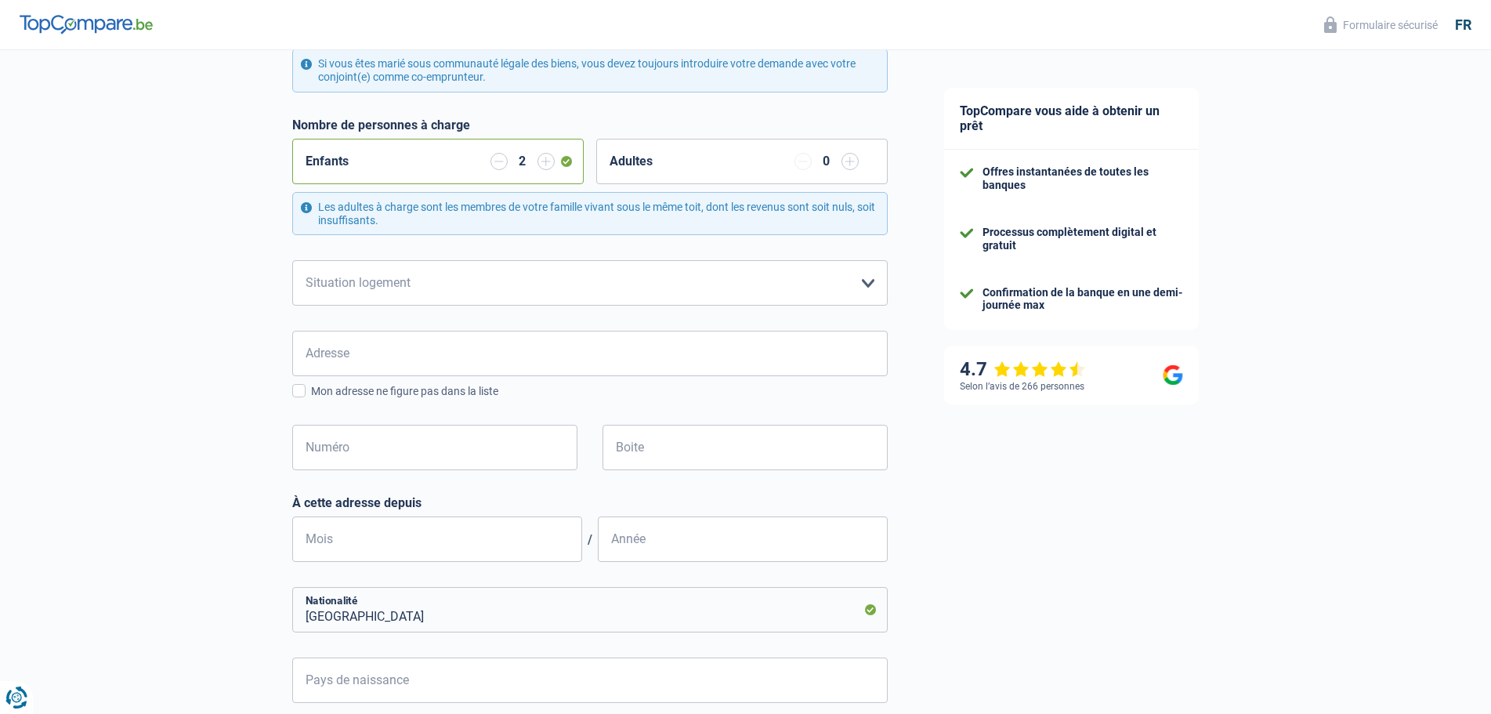
scroll to position [392, 0]
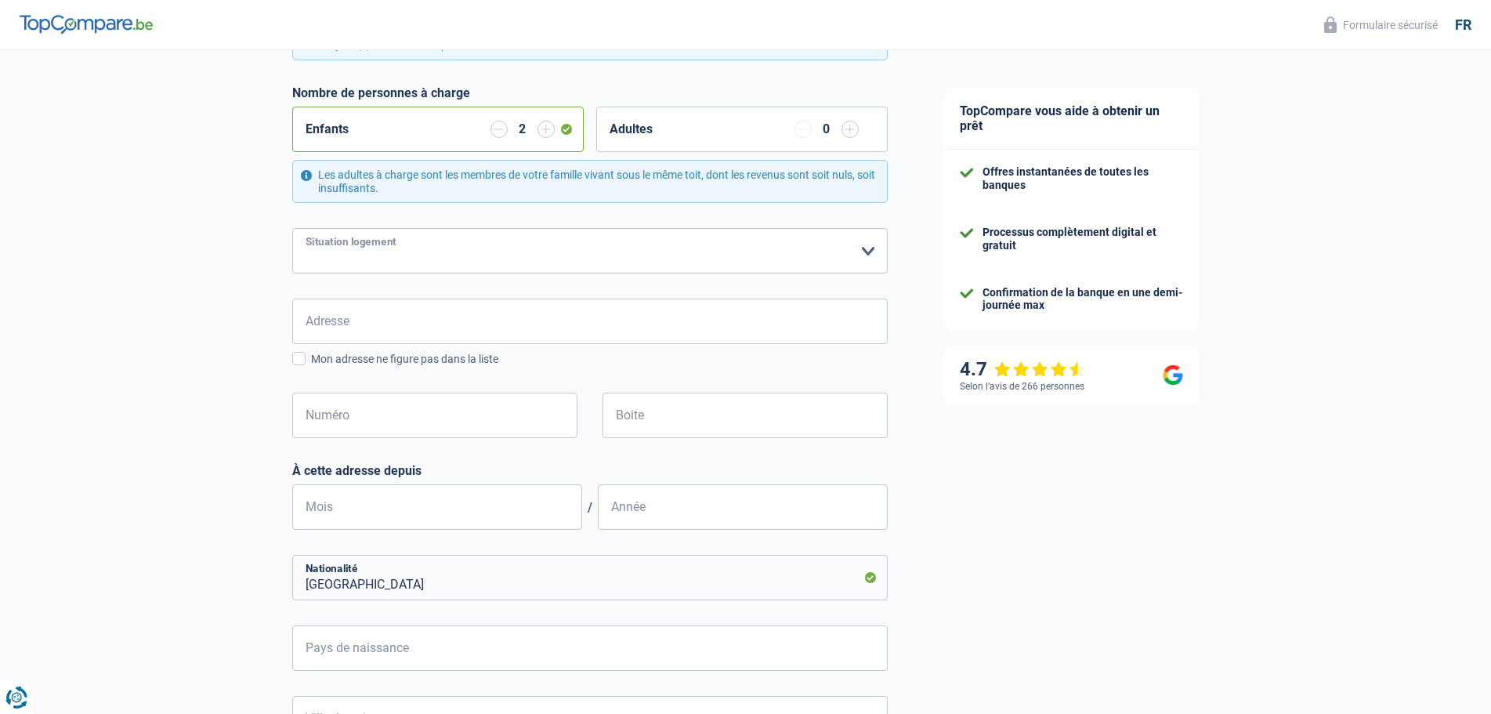
click at [868, 254] on select "Locataire Propriétaire avec prêt hypothécaire Propriétaire sans prêt hypothécai…" at bounding box center [590, 250] width 596 height 45
select select "ownerWithMortgage"
click at [292, 230] on select "Locataire Propriétaire avec prêt hypothécaire Propriétaire sans prêt hypothécai…" at bounding box center [590, 250] width 596 height 45
click at [426, 324] on input "Adresse" at bounding box center [590, 321] width 596 height 45
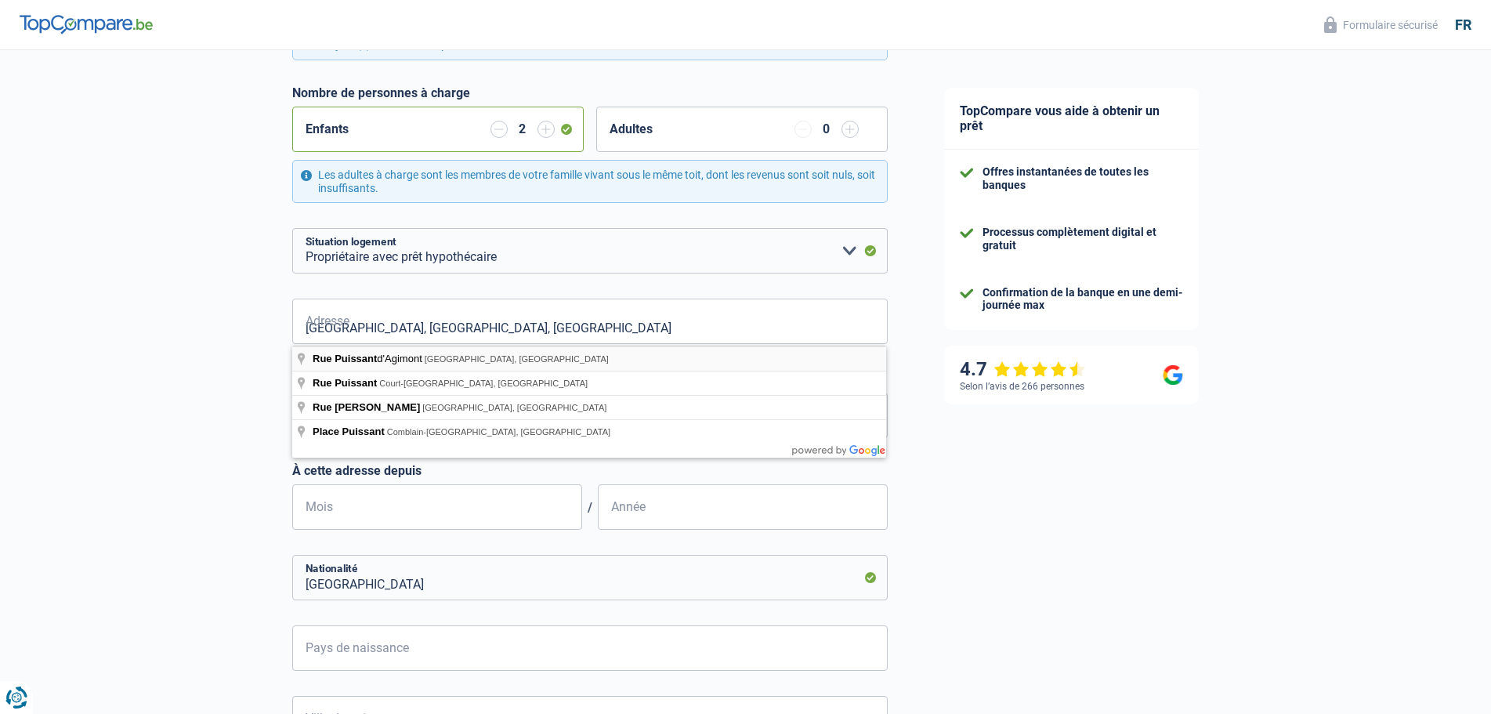
type input "Rue Puissant d'Agimont, 6040, [GEOGRAPHIC_DATA], [GEOGRAPHIC_DATA]"
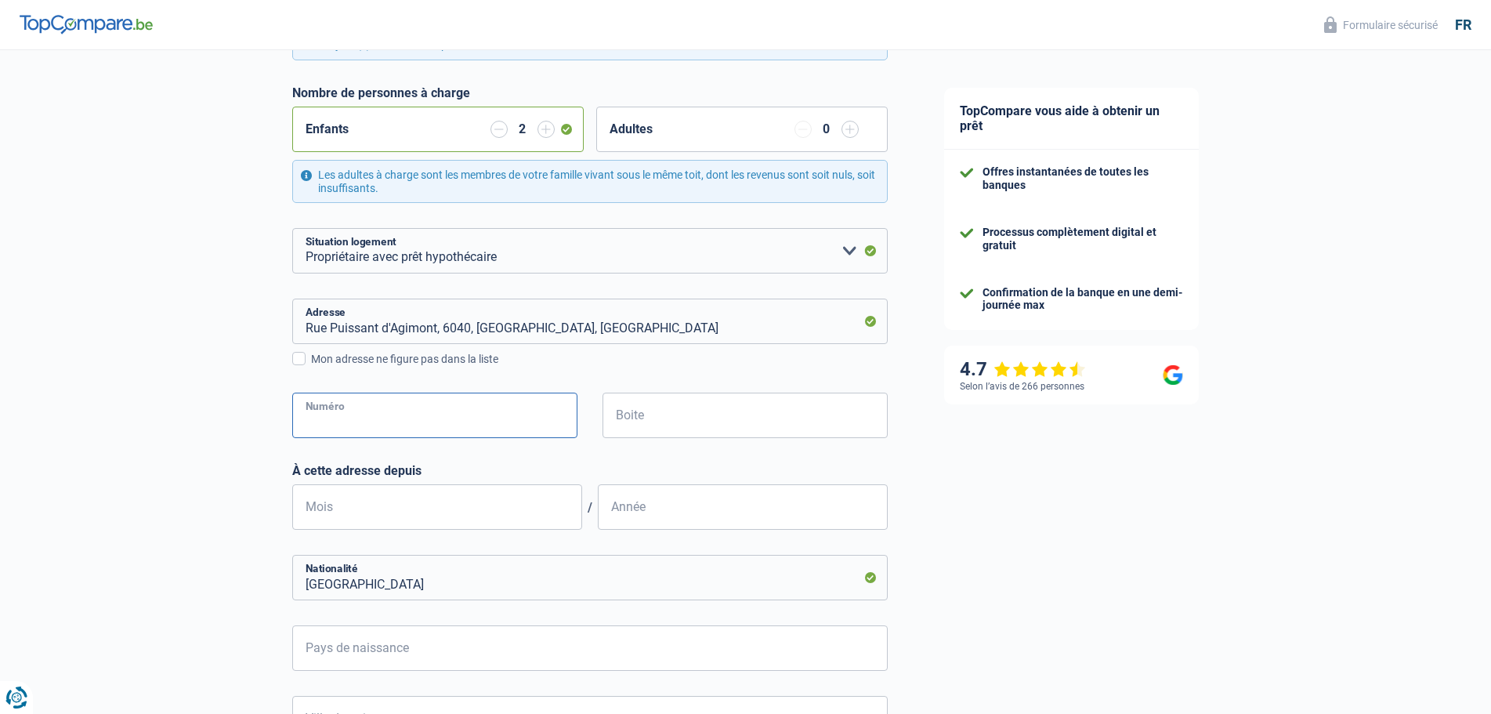
click at [401, 405] on input "Numéro" at bounding box center [434, 415] width 285 height 45
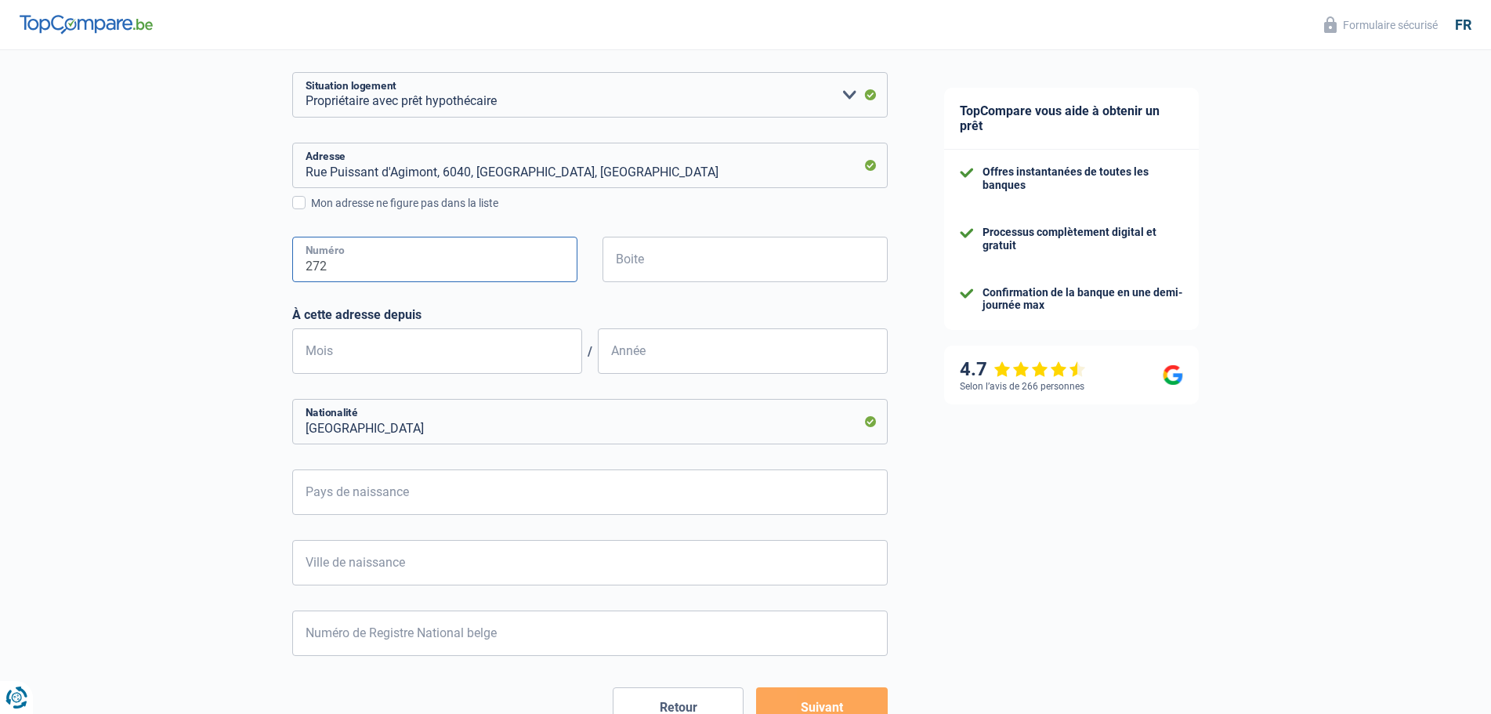
scroll to position [549, 0]
type input "272"
click at [389, 353] on input "Mois" at bounding box center [437, 350] width 290 height 45
click at [334, 356] on input "03" at bounding box center [437, 350] width 290 height 45
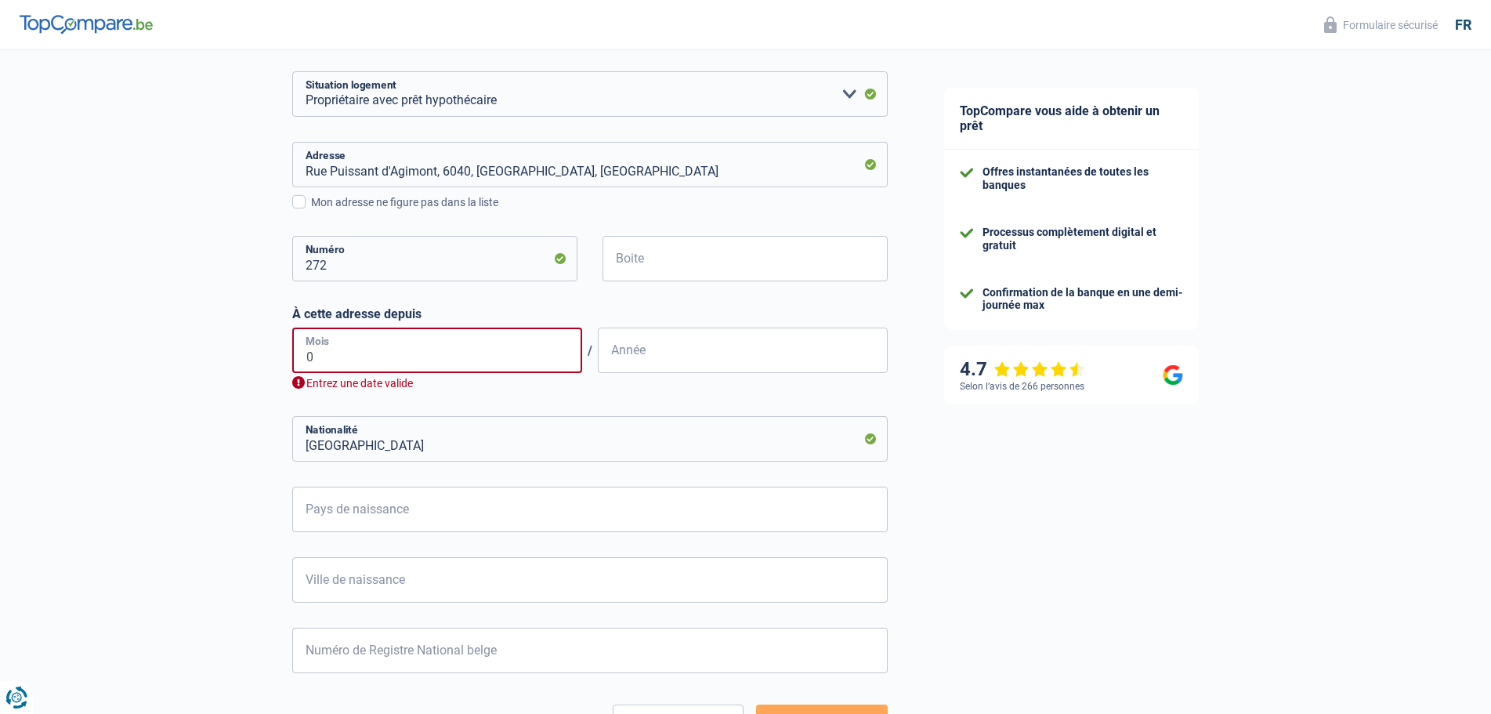
type input "06"
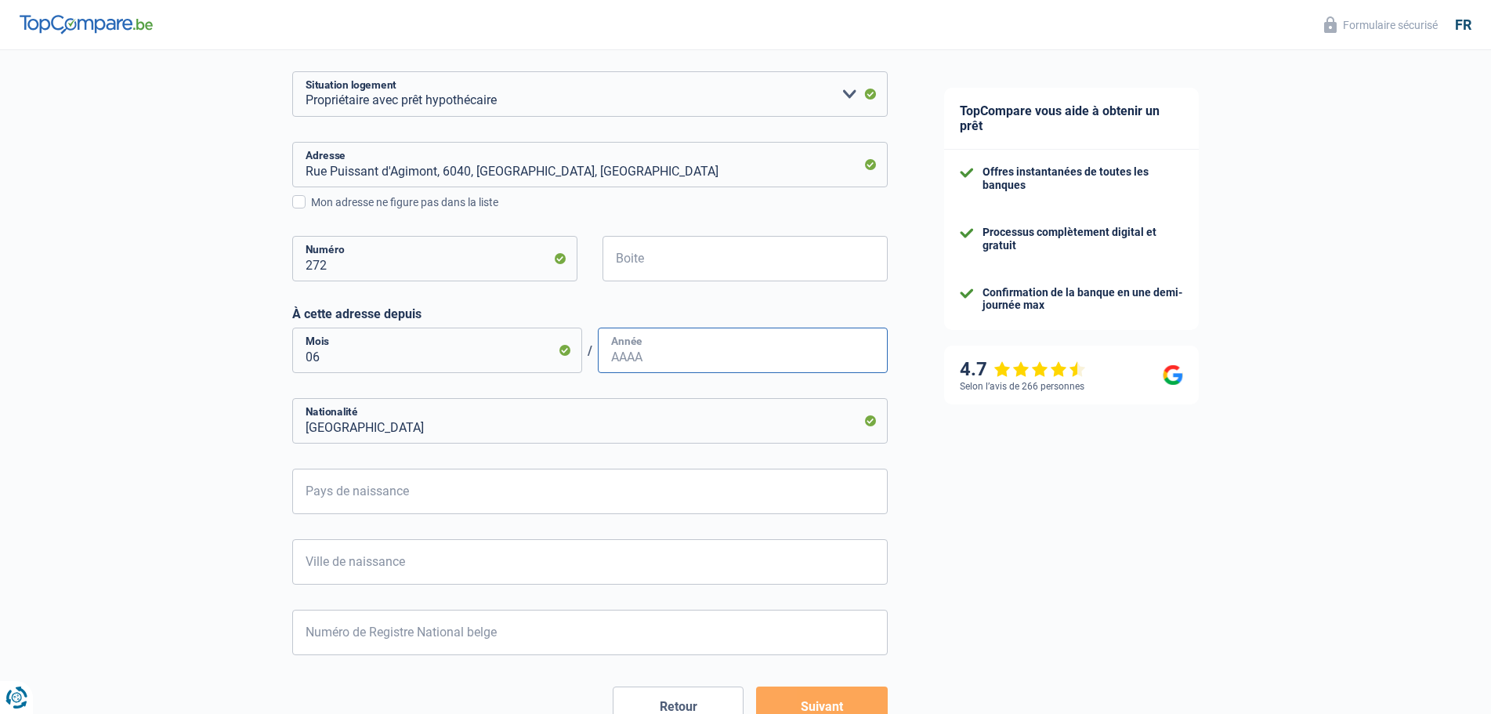
click at [697, 360] on input "Année" at bounding box center [743, 350] width 290 height 45
type input "2017"
click at [409, 438] on input "[GEOGRAPHIC_DATA]" at bounding box center [590, 420] width 596 height 45
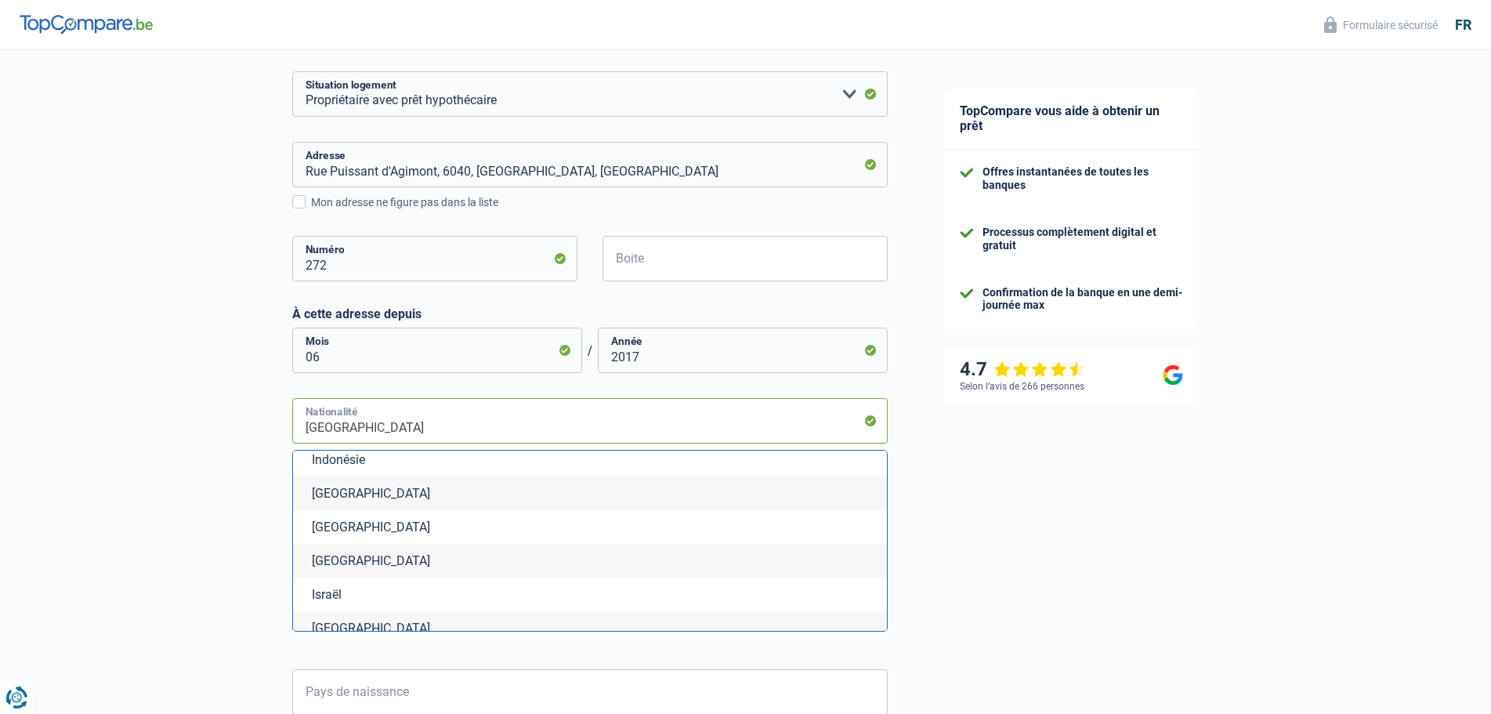
scroll to position [2743, 0]
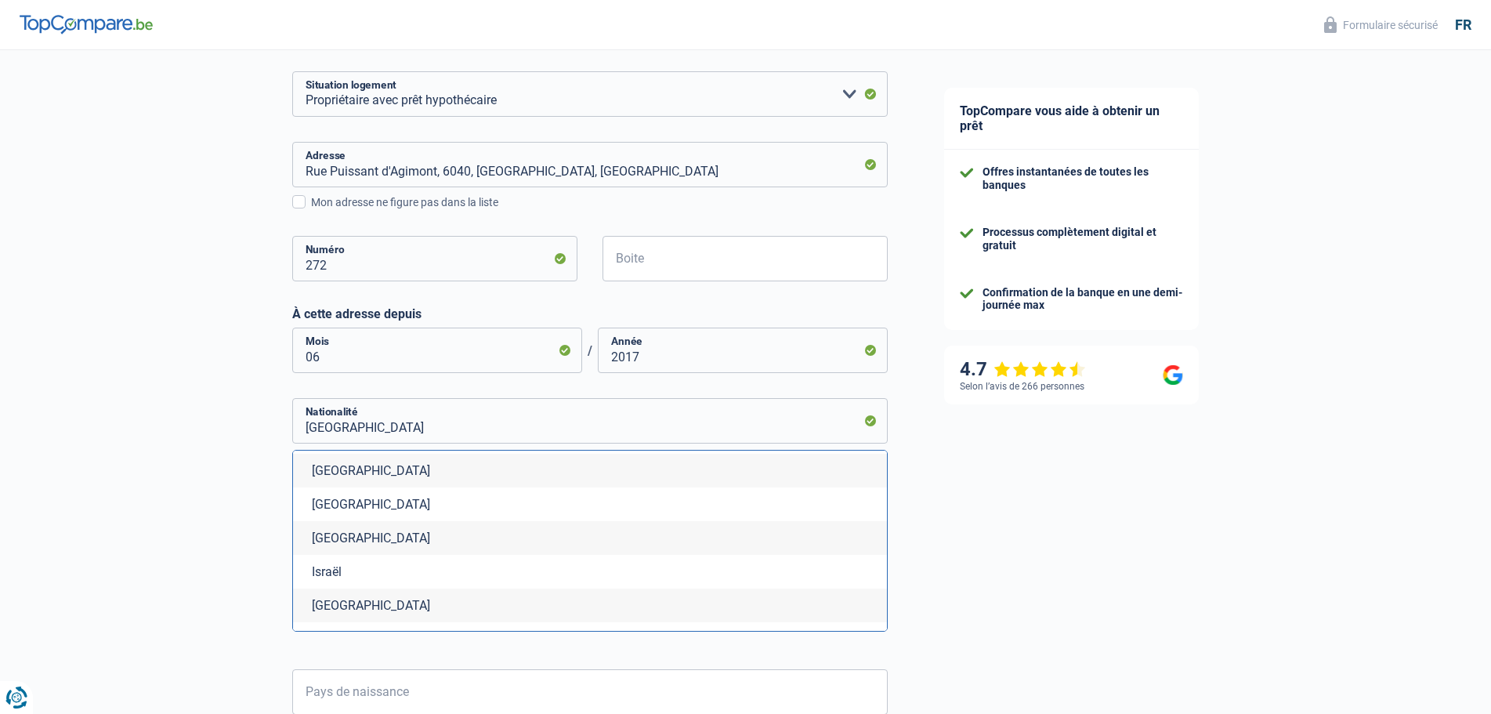
click at [389, 602] on li "[GEOGRAPHIC_DATA]" at bounding box center [590, 606] width 594 height 34
type input "[GEOGRAPHIC_DATA]"
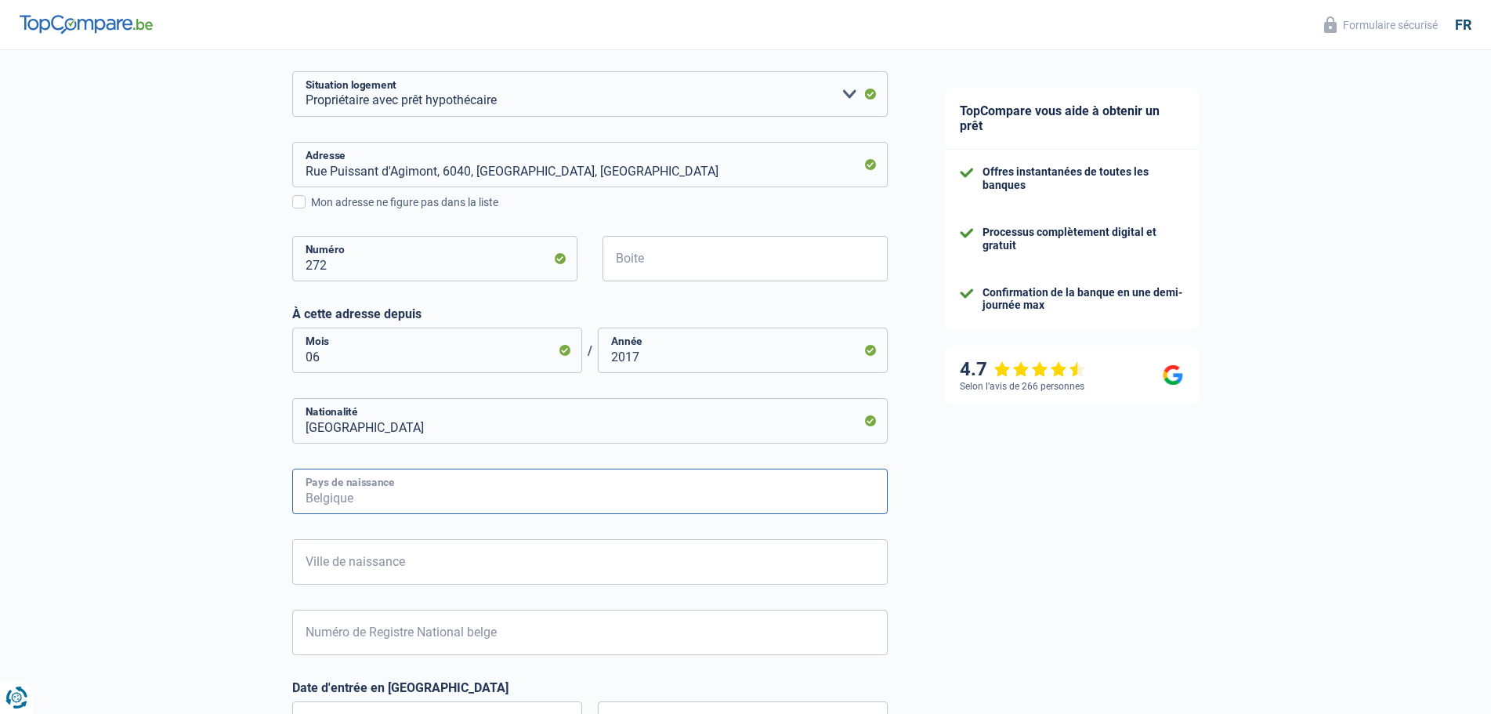
click at [349, 487] on input "Pays de naissance" at bounding box center [590, 491] width 596 height 45
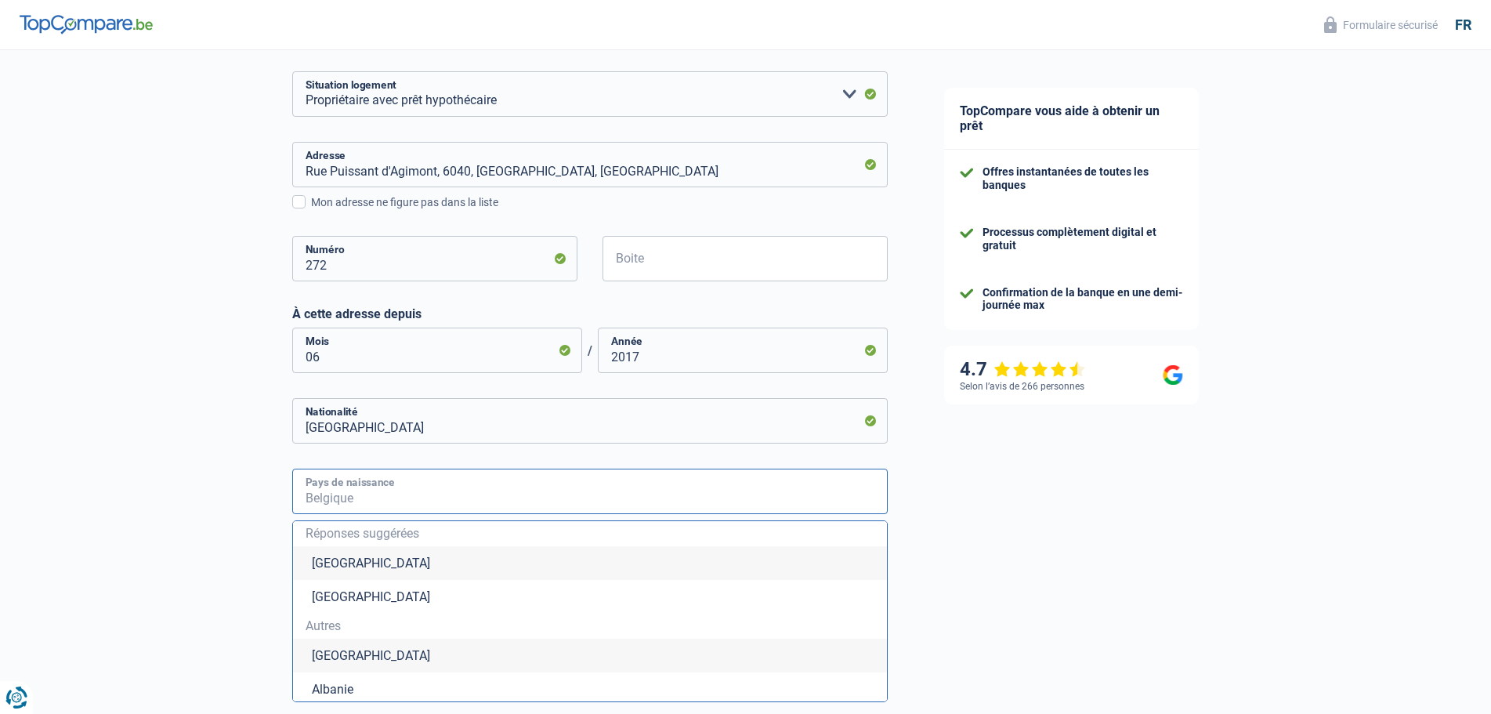
type input "I"
click at [426, 505] on input "talie" at bounding box center [590, 491] width 596 height 45
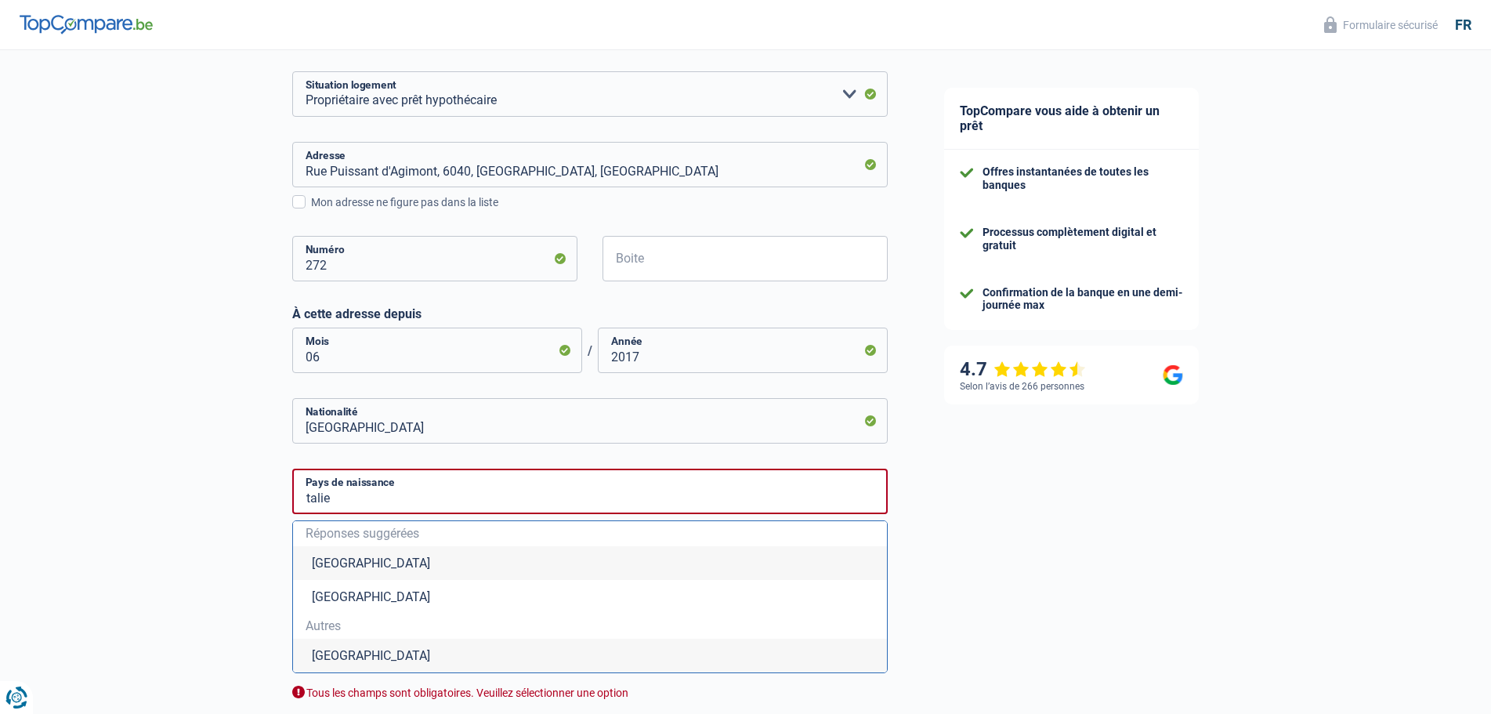
click at [1043, 546] on div "TopCompare vous aide à obtenir un prêt Offres instantanées de toutes les banque…" at bounding box center [1204, 300] width 576 height 1596
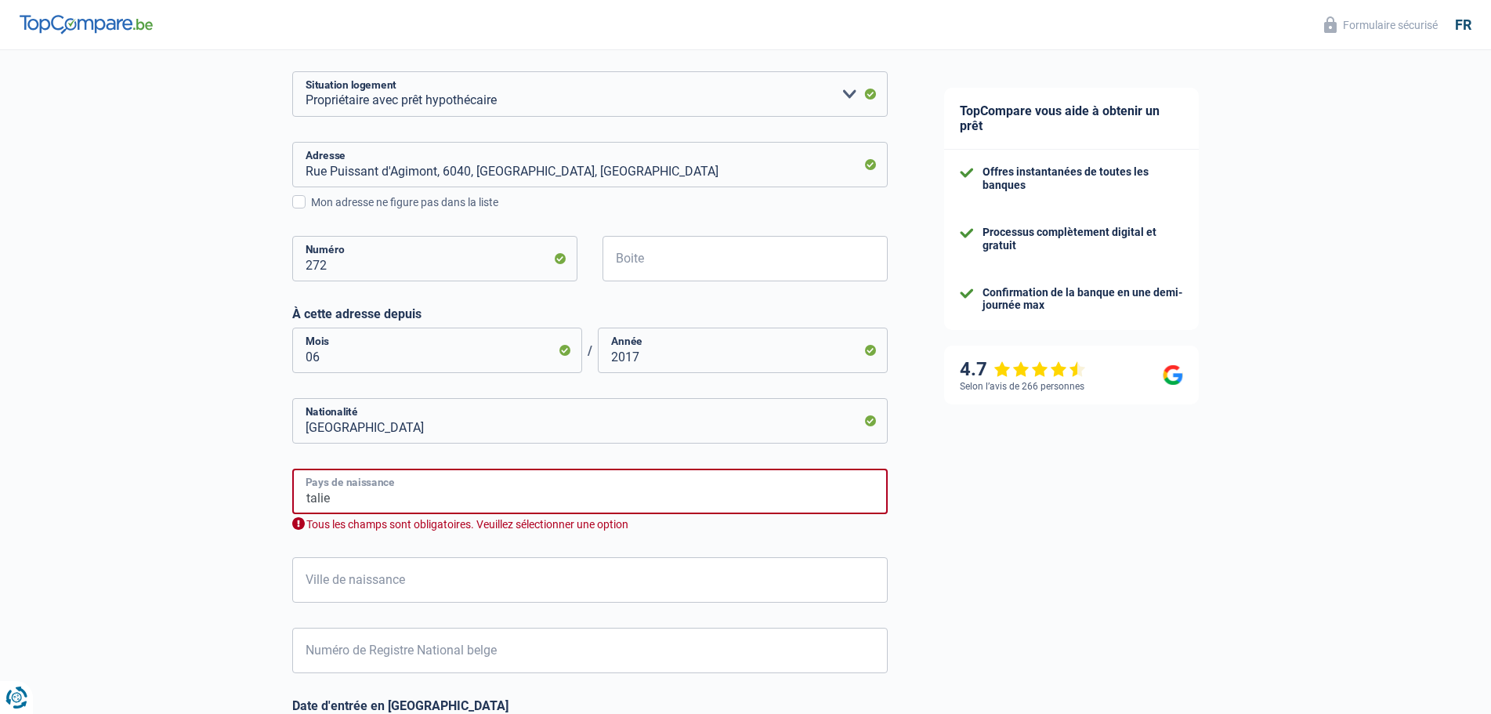
click at [304, 498] on input "talie" at bounding box center [590, 491] width 596 height 45
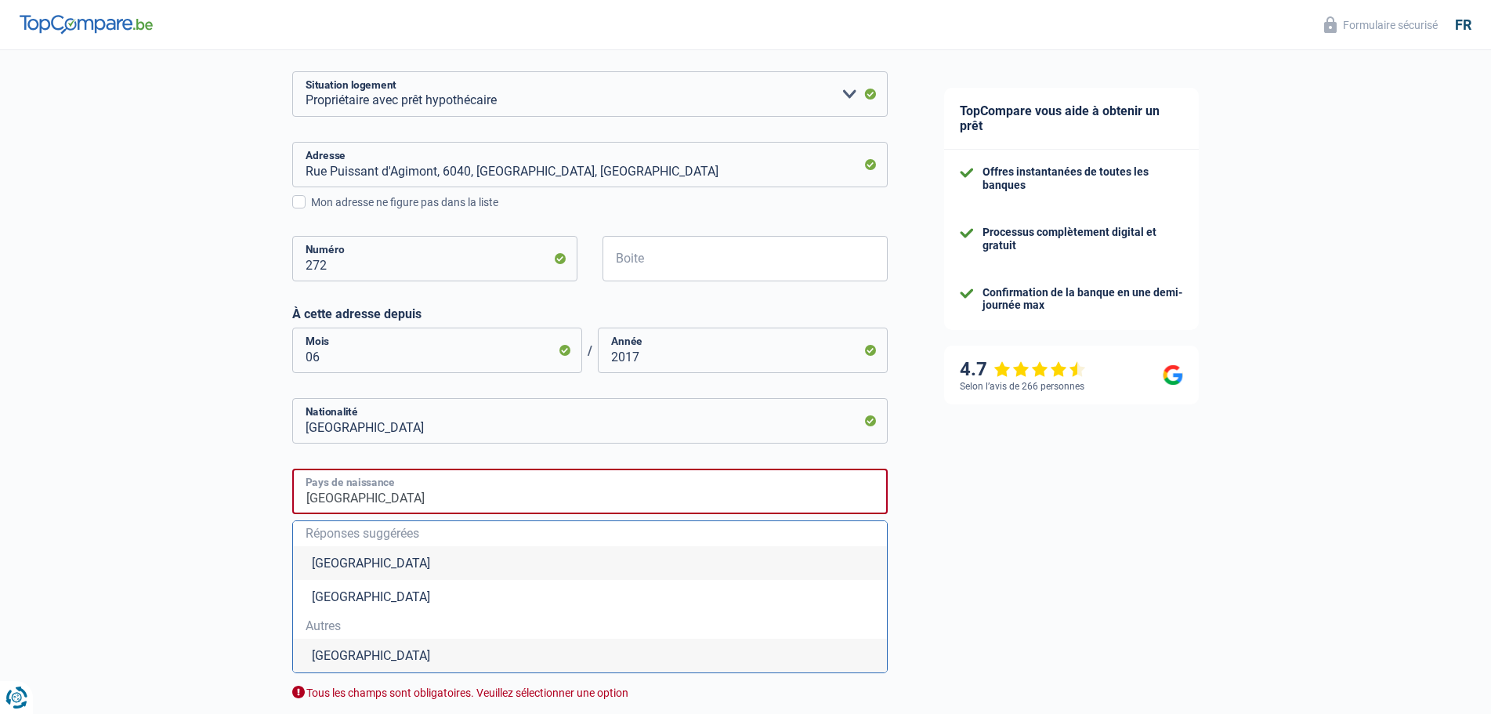
type input "[GEOGRAPHIC_DATA]"
click at [1049, 523] on div "TopCompare vous aide à obtenir un prêt Offres instantanées de toutes les banque…" at bounding box center [1204, 300] width 576 height 1596
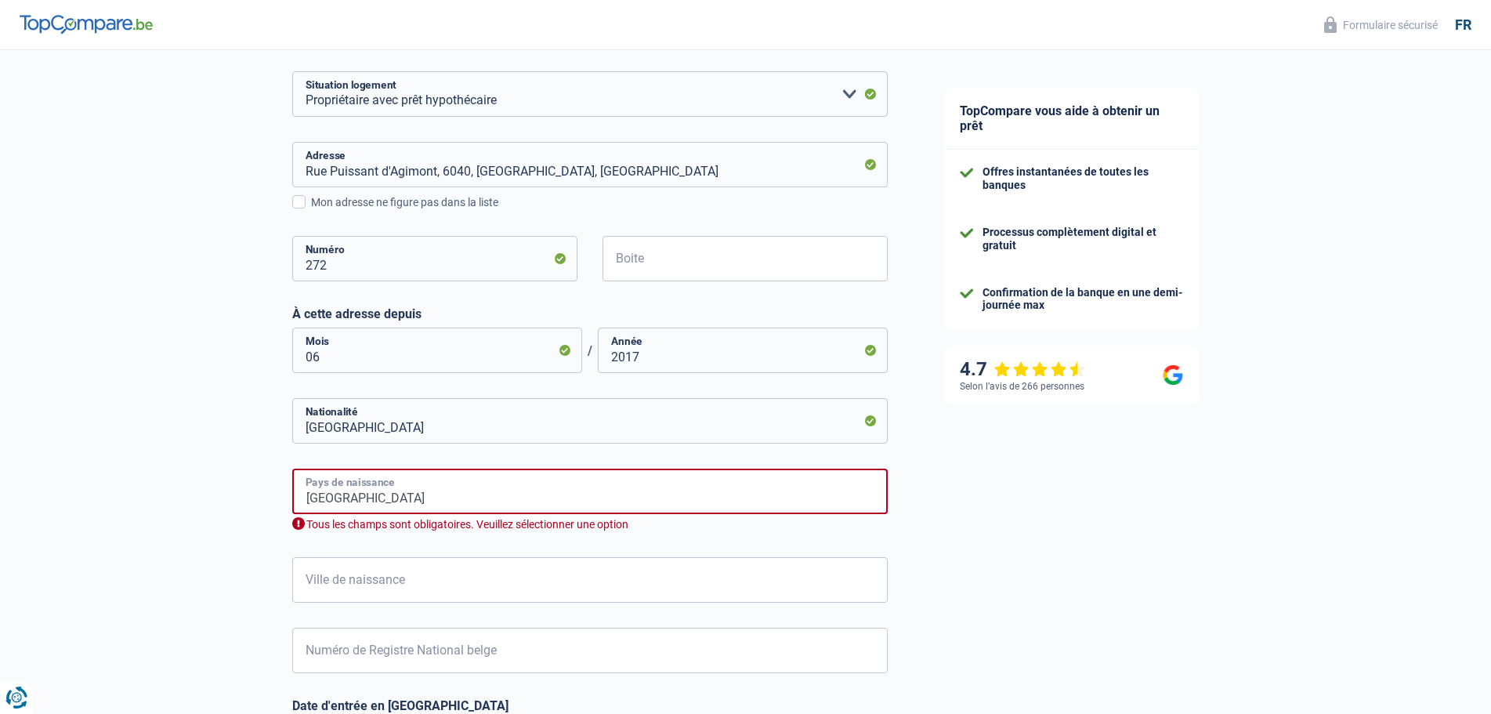
click at [358, 505] on input "[GEOGRAPHIC_DATA]" at bounding box center [590, 491] width 596 height 45
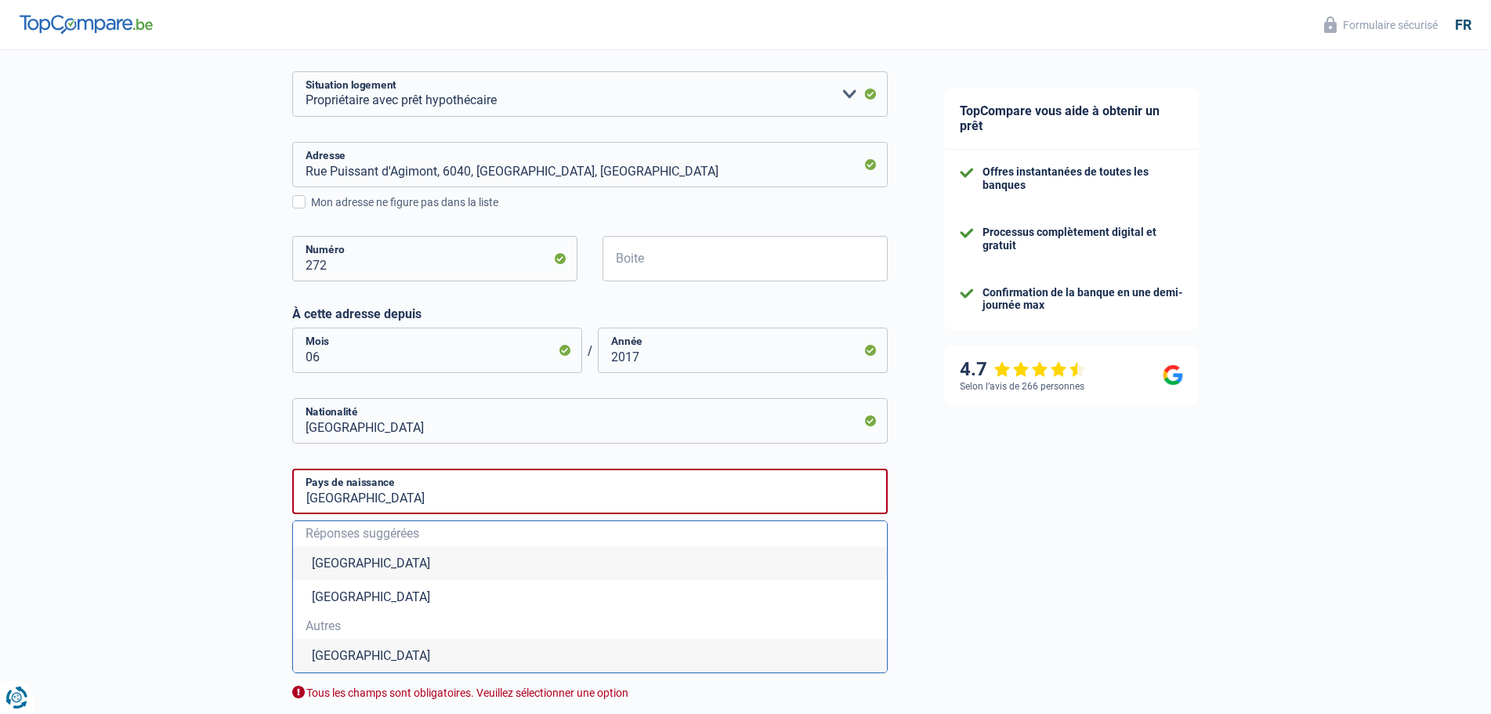
click at [356, 649] on li "[GEOGRAPHIC_DATA]" at bounding box center [590, 656] width 594 height 34
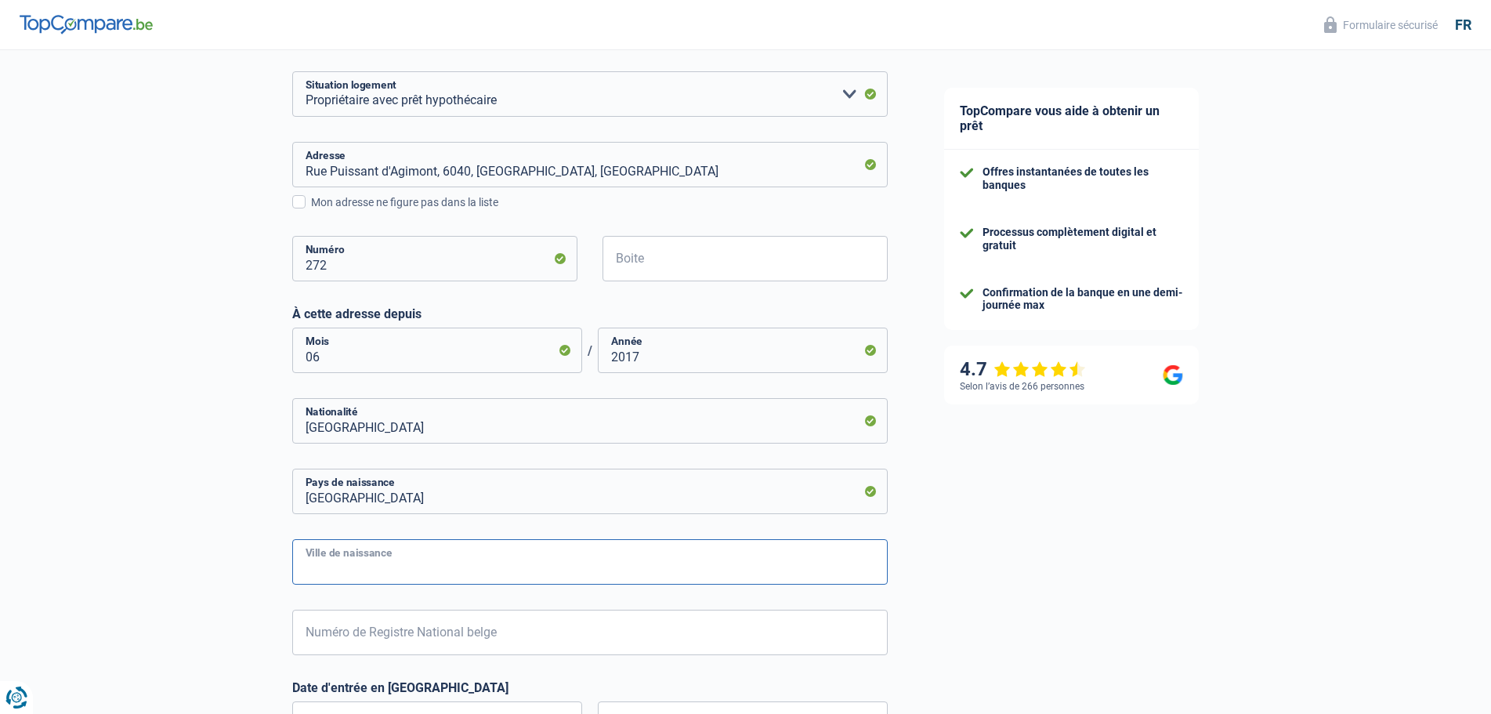
click at [362, 569] on input "Ville de naissance" at bounding box center [590, 561] width 596 height 45
type input "[GEOGRAPHIC_DATA]"
click at [426, 654] on input "Numéro de Registre National belge" at bounding box center [590, 632] width 596 height 45
click at [1031, 571] on div "TopCompare vous aide à obtenir un prêt Offres instantanées de toutes les banque…" at bounding box center [1204, 206] width 576 height 1409
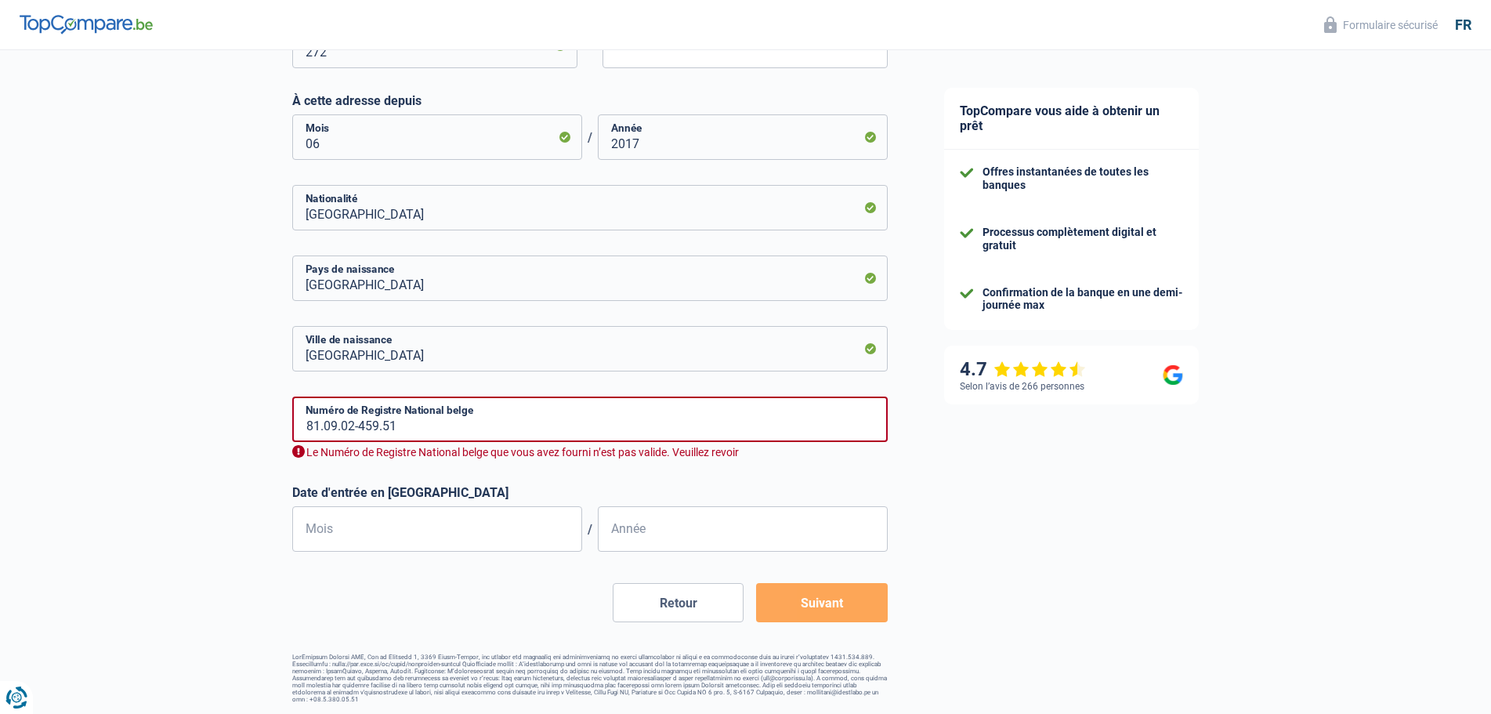
scroll to position [763, 0]
click at [451, 428] on input "81.09.02-459.51" at bounding box center [590, 418] width 596 height 45
click at [451, 426] on input "81.09.02-459.51" at bounding box center [590, 418] width 596 height 45
click at [402, 421] on input "81.09.02-459.51" at bounding box center [590, 418] width 596 height 45
click at [312, 422] on input "81.09.02-459.51" at bounding box center [590, 418] width 596 height 45
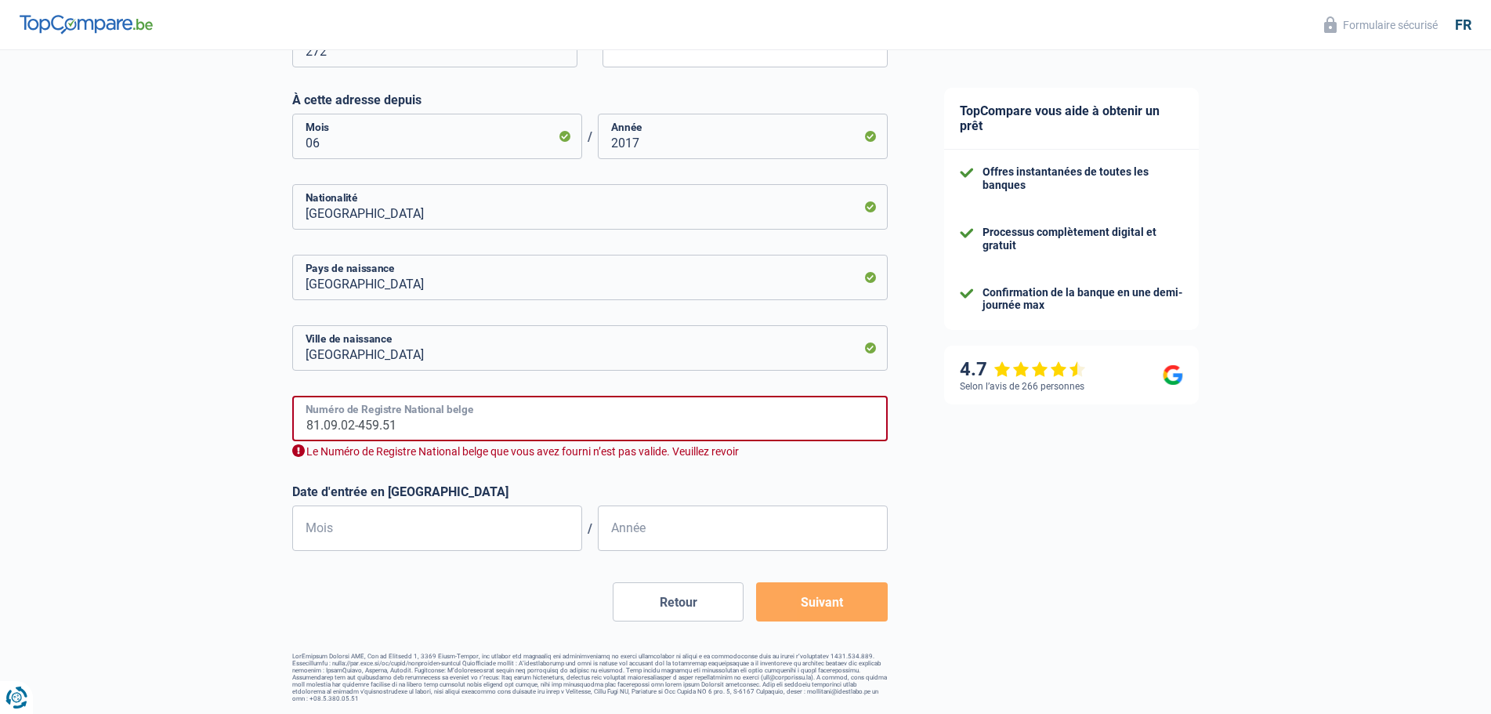
click at [324, 425] on input "81.09.02-459.51" at bounding box center [590, 418] width 596 height 45
click at [334, 421] on input "81.09.02-459.51" at bounding box center [590, 418] width 596 height 45
click at [335, 422] on input "81.09.02-459.51" at bounding box center [590, 418] width 596 height 45
click at [396, 428] on input "81.09.02-459.51" at bounding box center [590, 418] width 596 height 45
type input "8"
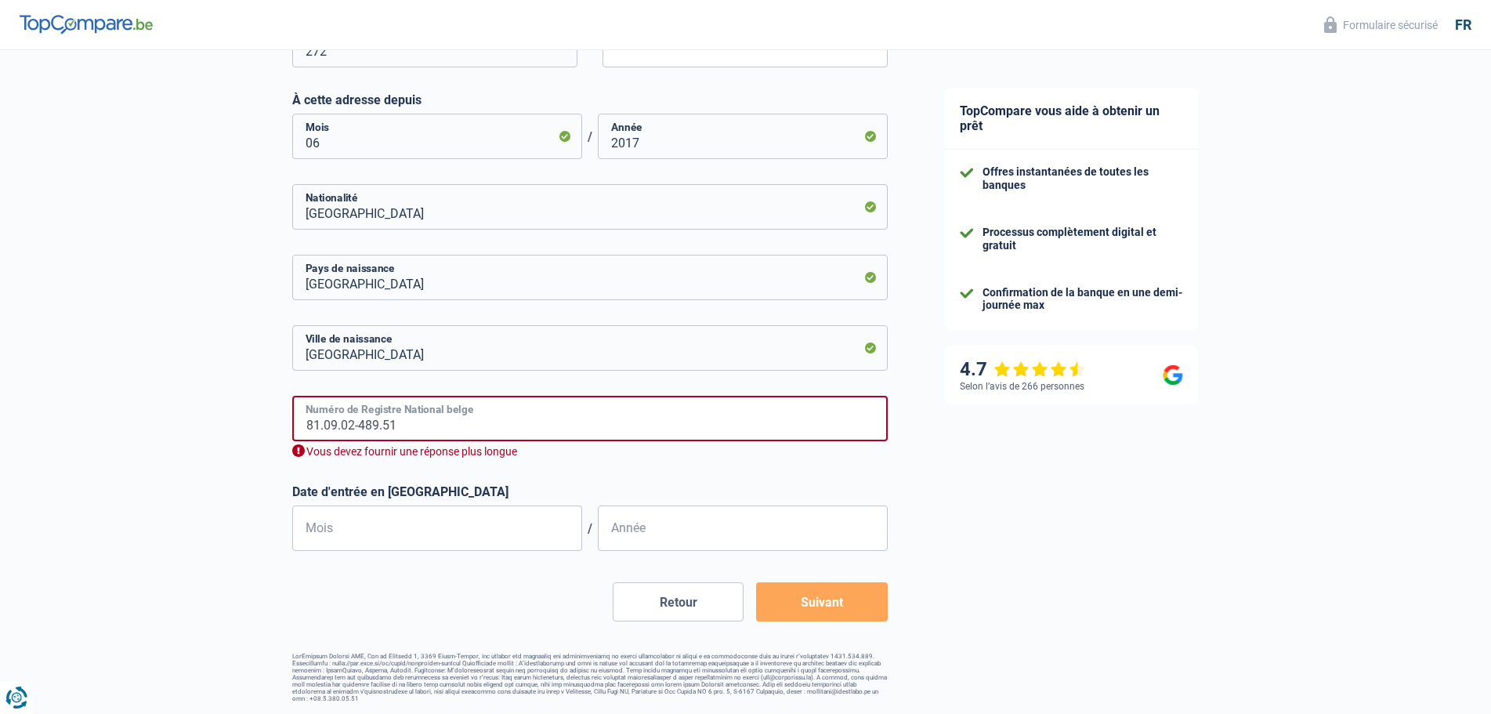
scroll to position [745, 0]
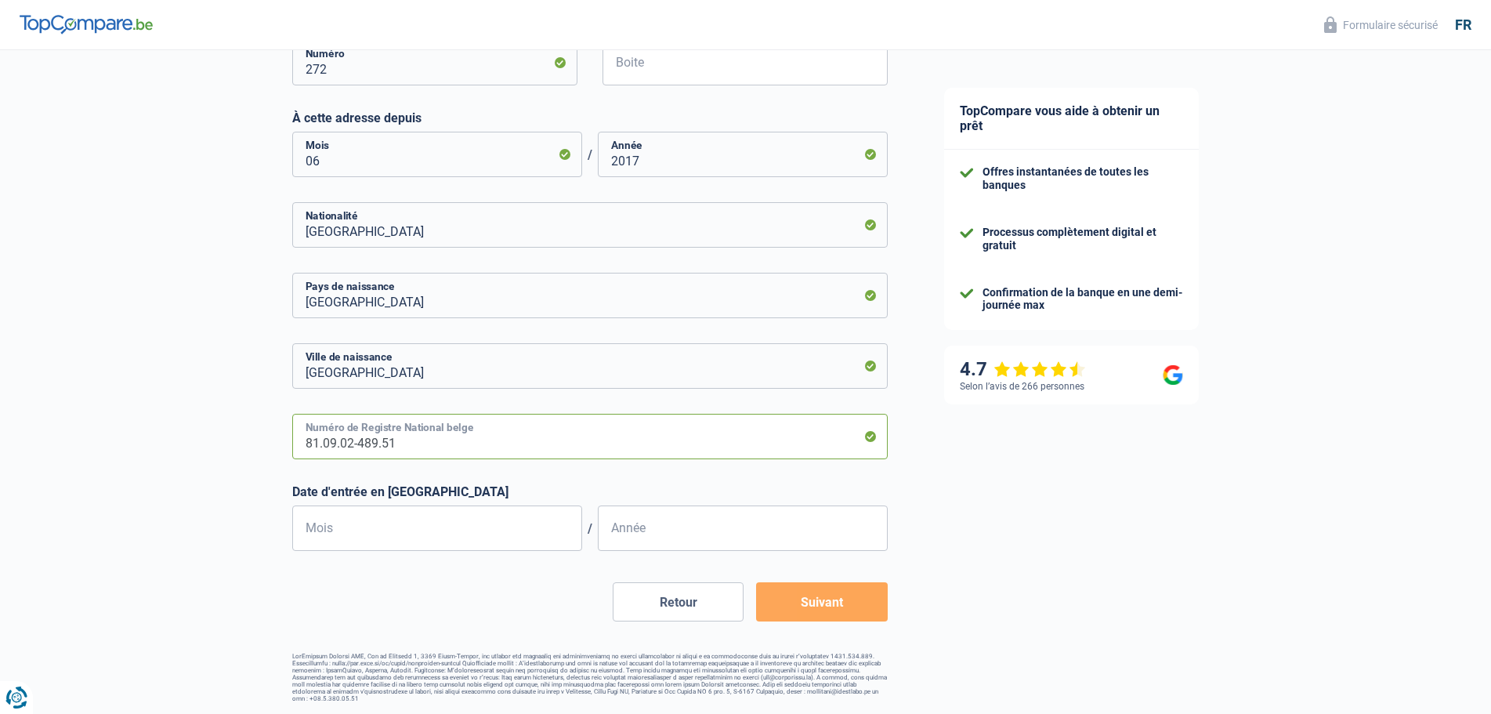
type input "81.09.02-489.51"
click at [386, 539] on input "Mois" at bounding box center [437, 527] width 290 height 45
type input "07"
click at [716, 527] on input "Année" at bounding box center [743, 527] width 290 height 45
type input "2"
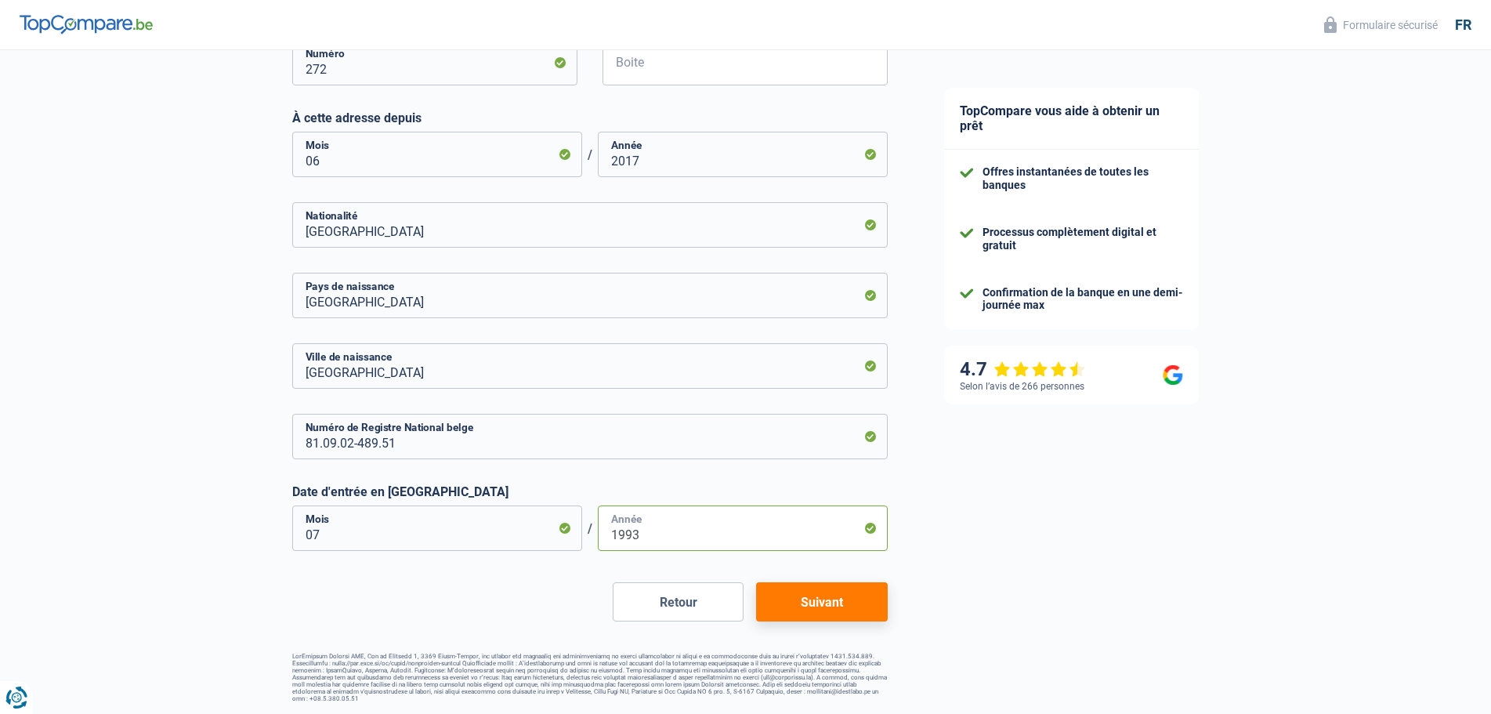
type input "1993"
click at [817, 607] on button "Suivant" at bounding box center [821, 601] width 131 height 39
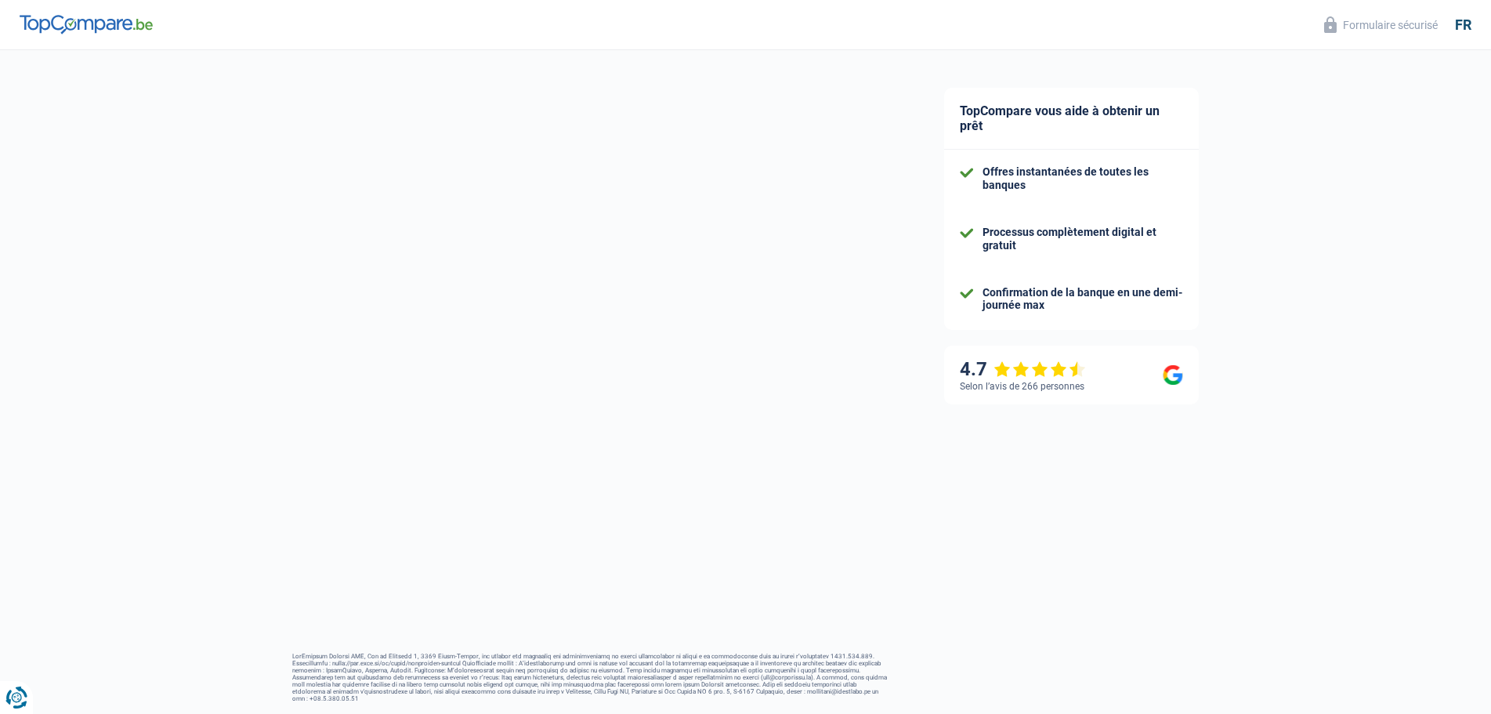
select select "familyAllowances"
select select "netSalary"
select select "mealVouchers"
select select "mortgage"
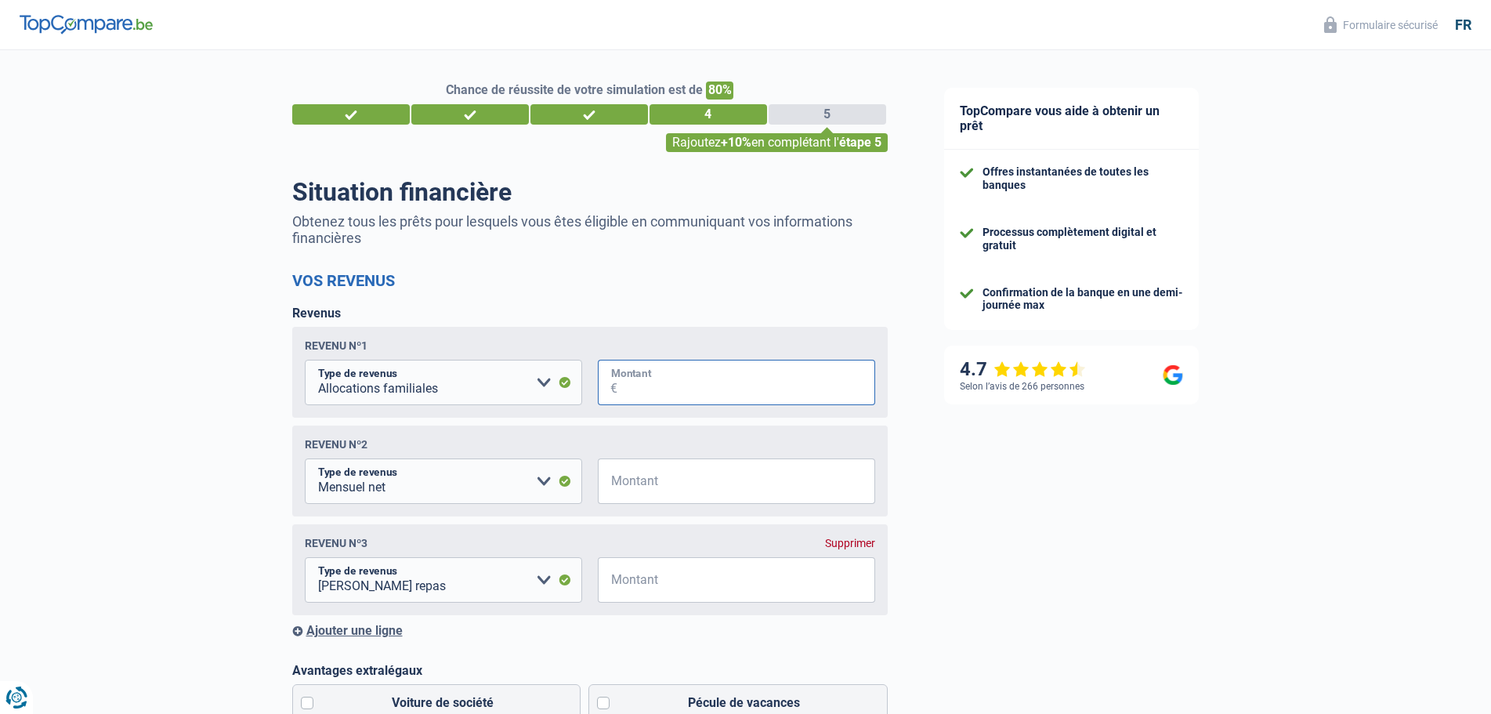
click at [723, 384] on input "Montant" at bounding box center [747, 382] width 258 height 45
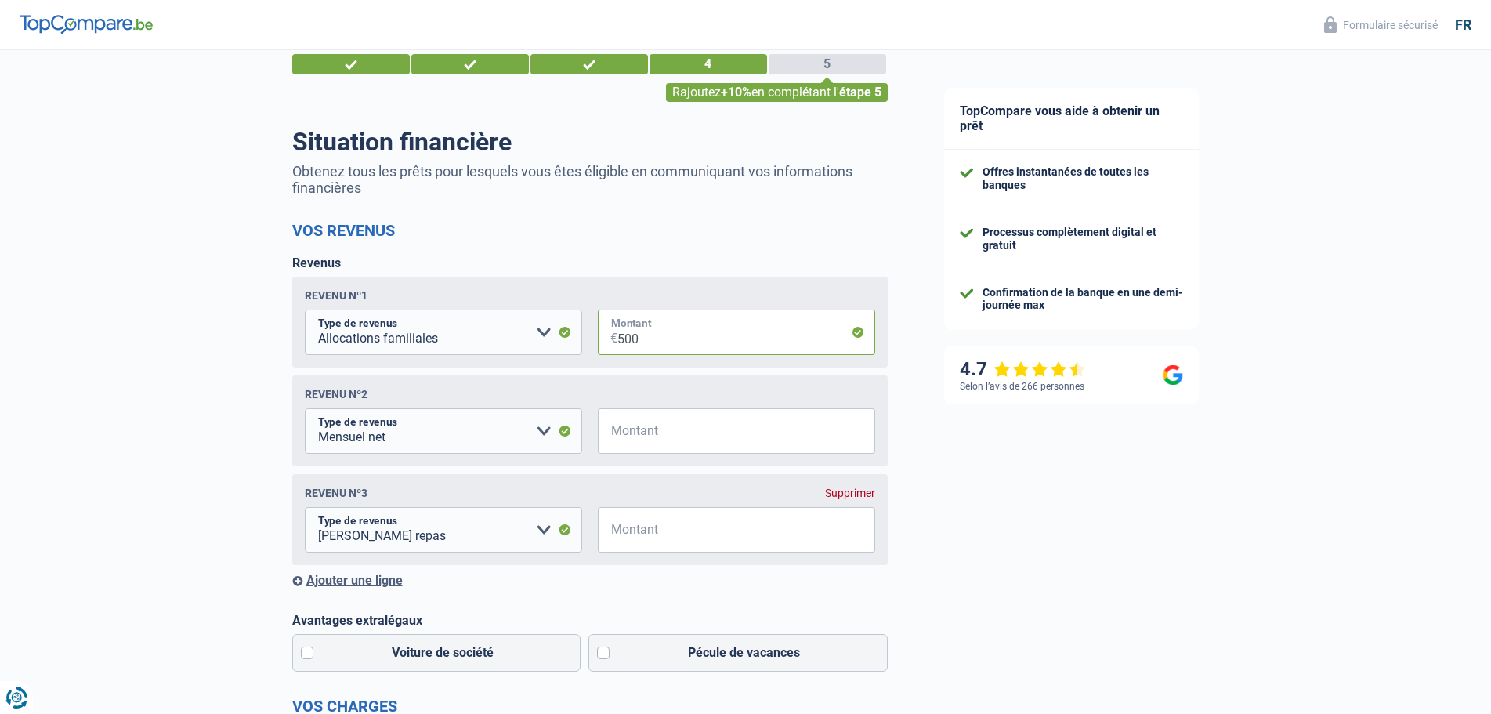
scroll to position [157, 0]
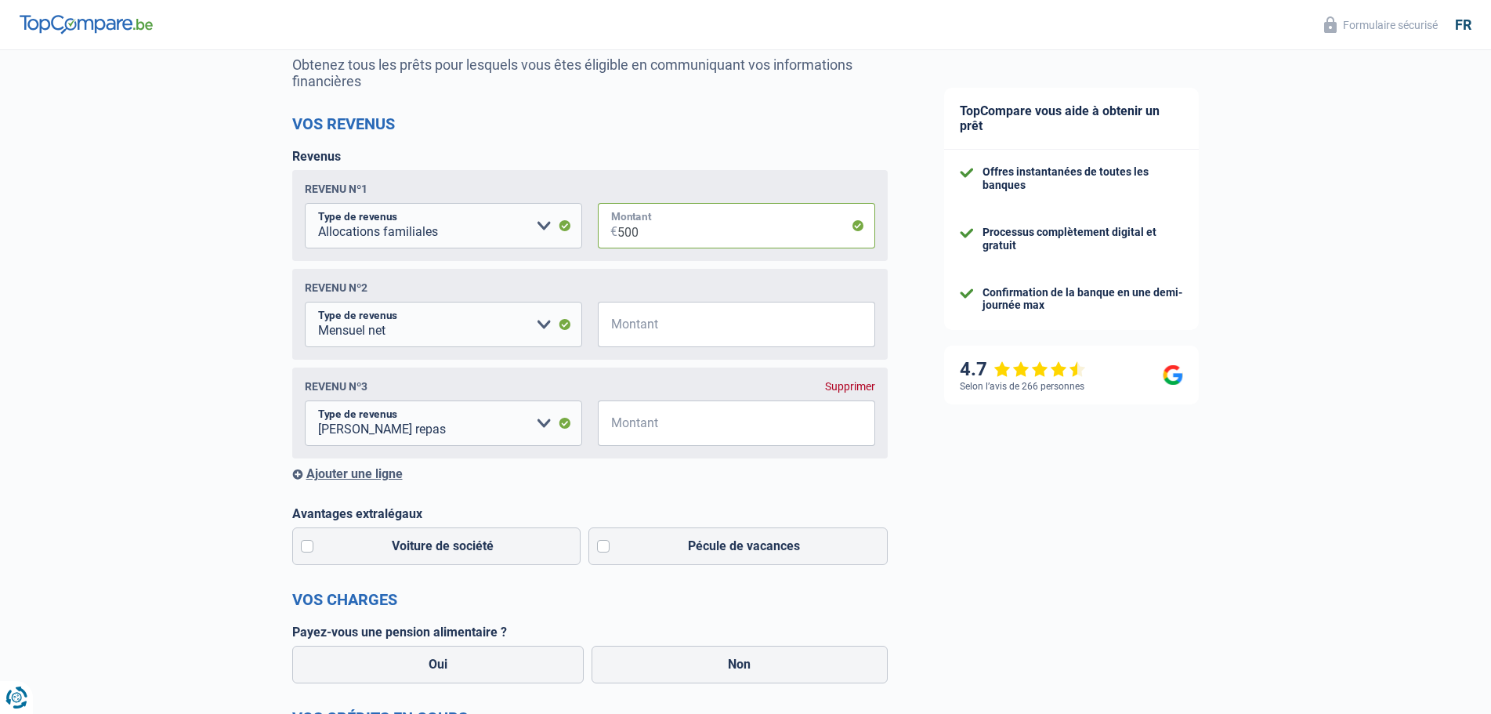
type input "500"
click at [543, 327] on select "Allocation d'handicap Allocations chômage Allocations familiales Chèques repas …" at bounding box center [443, 324] width 277 height 45
select select "previousEmployerCompensation"
click at [305, 305] on select "Allocation d'handicap Allocations chômage Allocations familiales Chèques repas …" at bounding box center [443, 324] width 277 height 45
click at [786, 331] on input "Montant" at bounding box center [747, 324] width 258 height 45
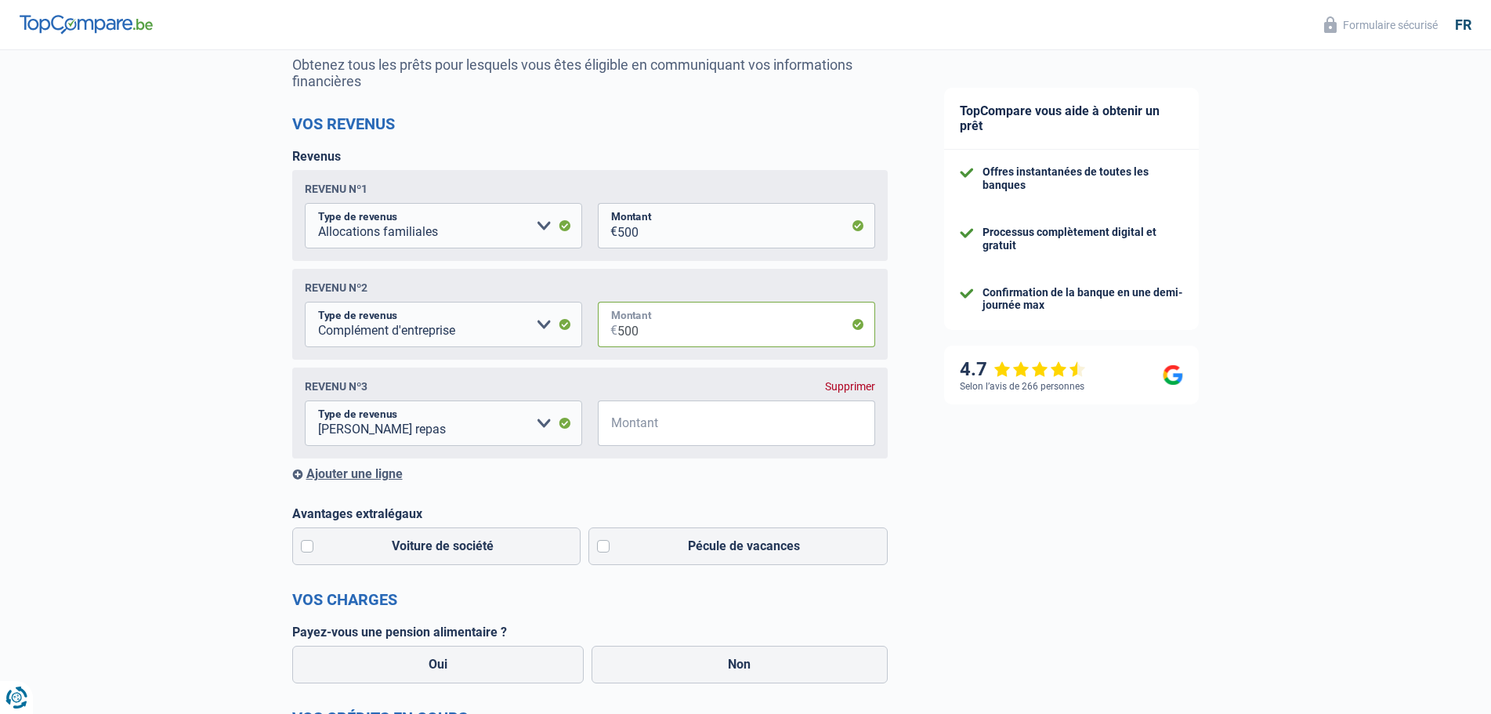
type input "500"
click at [727, 428] on input "Montant" at bounding box center [747, 422] width 258 height 45
type input "180"
click at [295, 480] on div "Ajouter une ligne" at bounding box center [590, 473] width 596 height 15
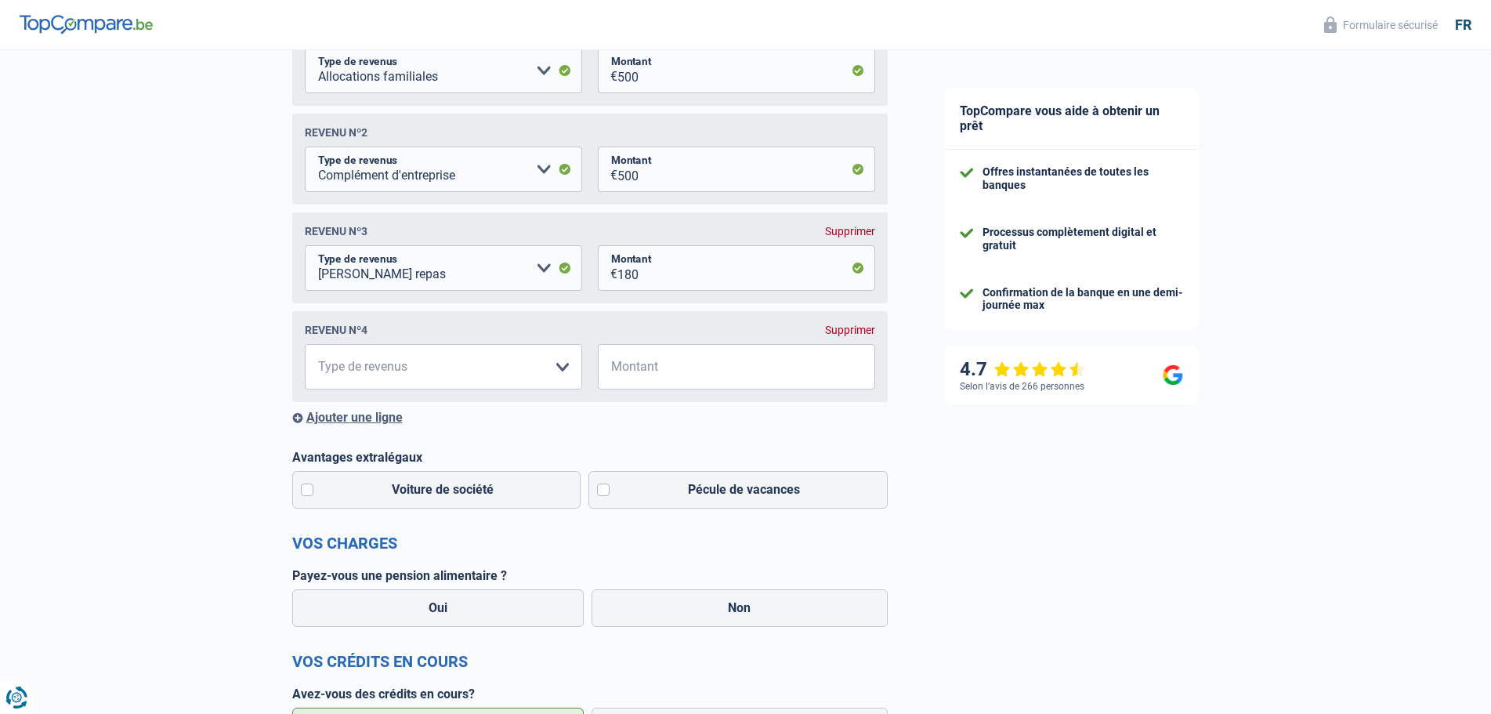
scroll to position [313, 0]
click at [563, 370] on select "Allocation d'handicap Allocations chômage Allocations familiales Chèques repas …" at bounding box center [443, 364] width 277 height 45
select select "rentalIncome"
click at [305, 347] on select "Allocation d'handicap Allocations chômage Allocations familiales Chèques repas …" at bounding box center [443, 364] width 277 height 45
click at [737, 386] on input "Montant" at bounding box center [747, 364] width 258 height 45
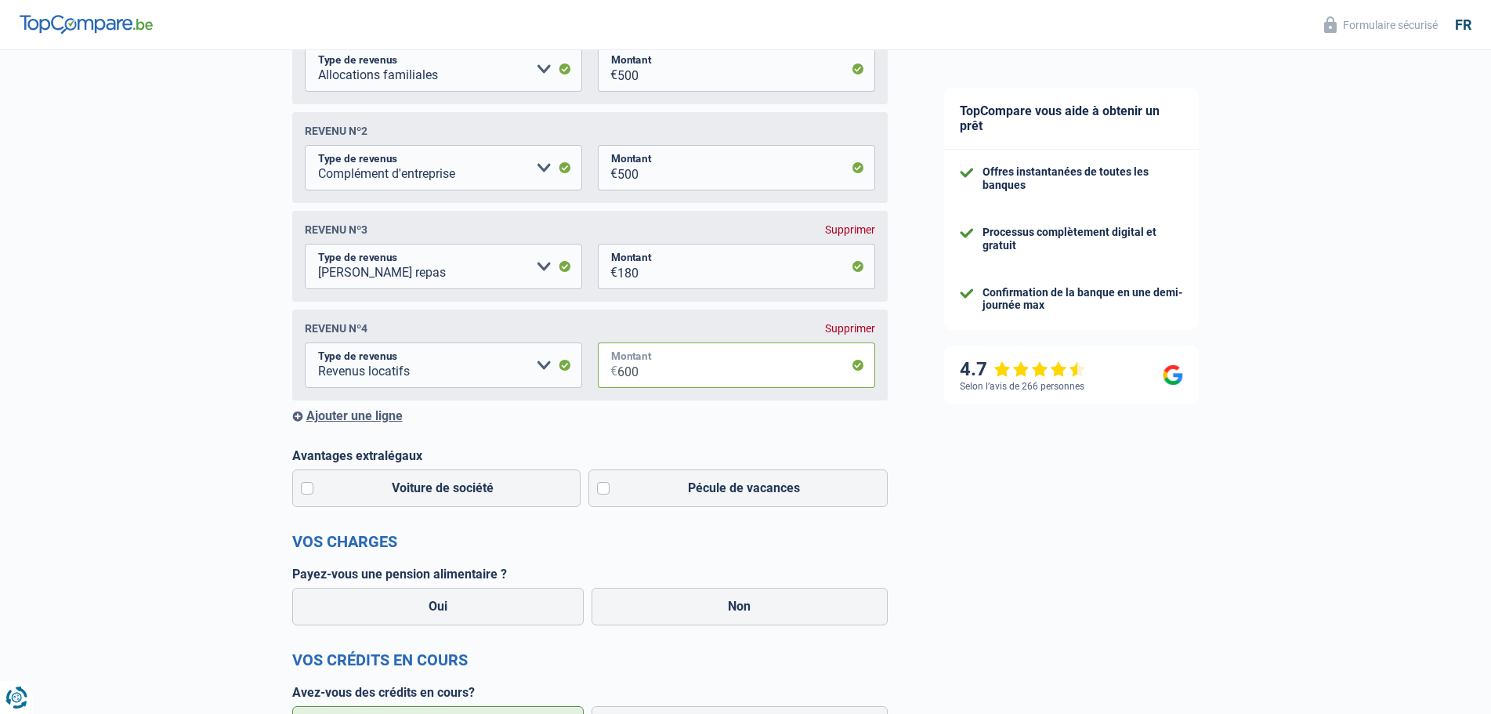
type input "600"
click at [302, 423] on div "Ajouter une ligne" at bounding box center [590, 415] width 596 height 15
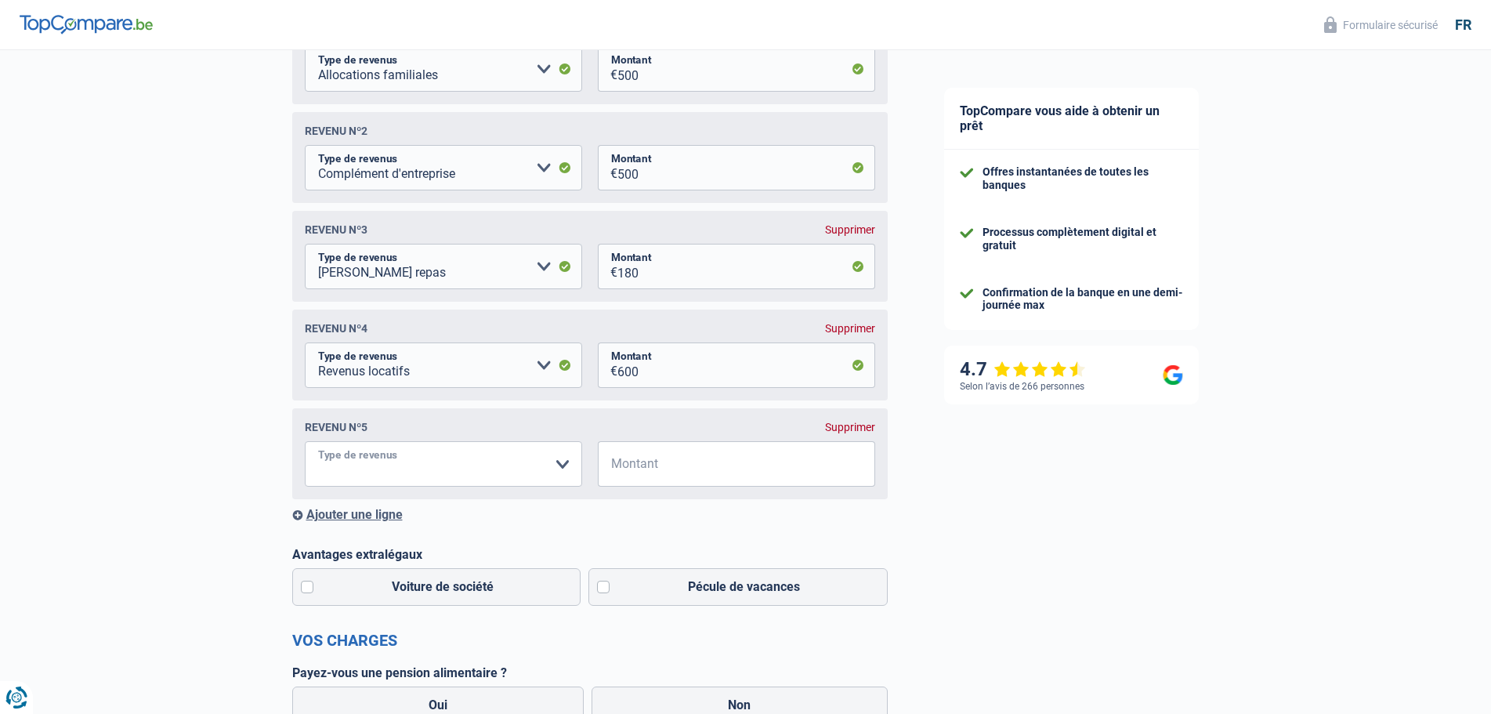
click at [563, 469] on select "Allocation d'handicap Allocations chômage Allocations familiales Chèques repas …" at bounding box center [443, 463] width 277 height 45
select select "rentalIncome"
click at [305, 447] on select "Allocation d'handicap Allocations chômage Allocations familiales Chèques repas …" at bounding box center [443, 463] width 277 height 45
click at [788, 478] on input "Montant" at bounding box center [747, 463] width 258 height 45
type input "450"
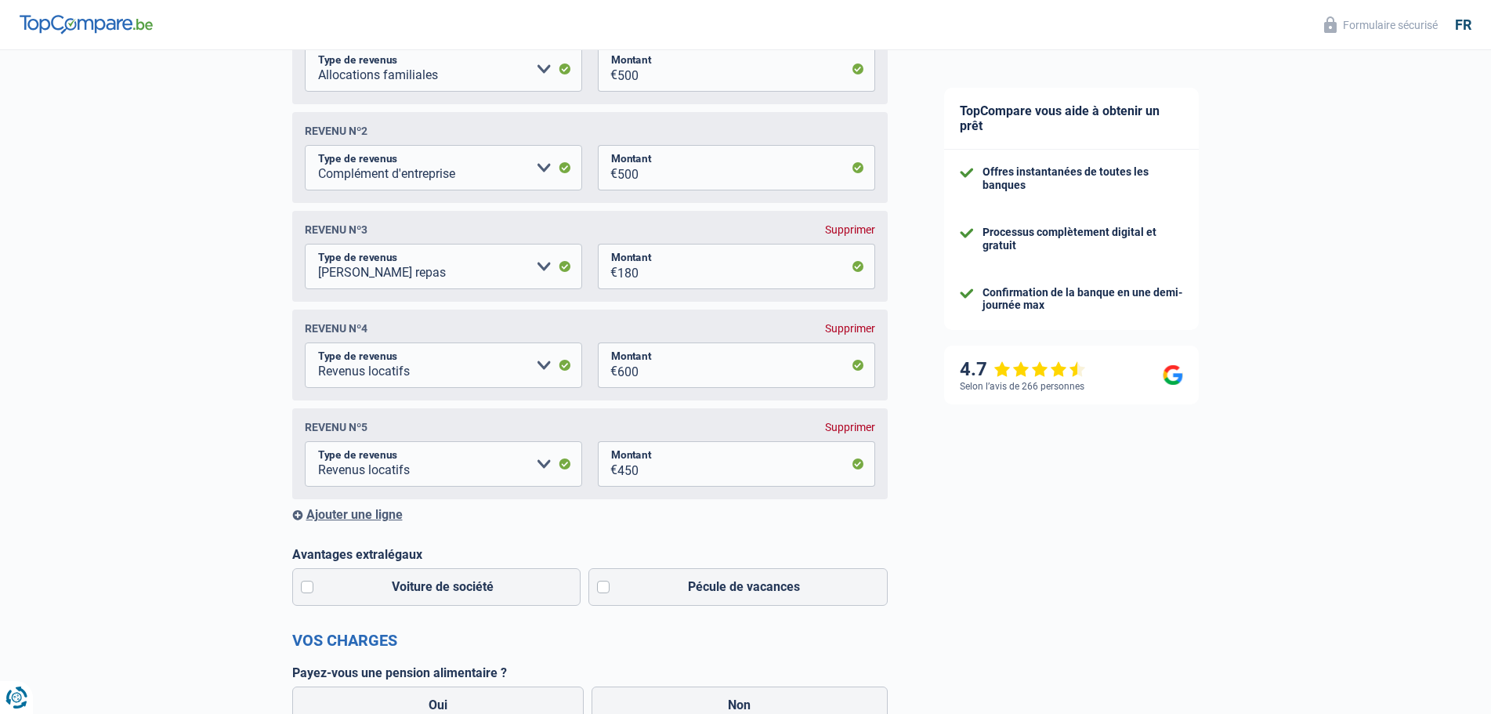
click at [331, 518] on div "Ajouter une ligne" at bounding box center [590, 514] width 596 height 15
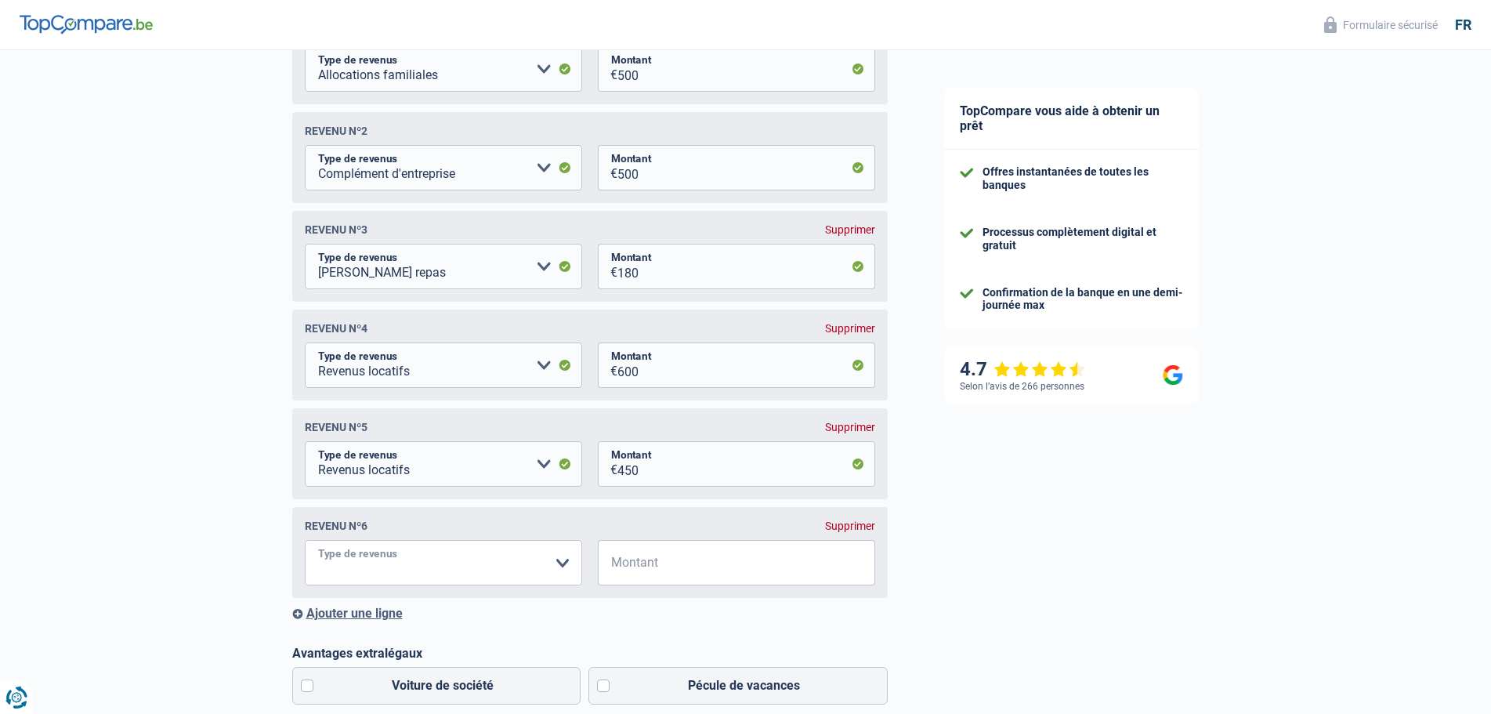
click at [564, 567] on select "Allocation d'handicap Allocations chômage Allocations familiales Chèques repas …" at bounding box center [443, 562] width 277 height 45
select select "rentalIncome"
click at [305, 546] on select "Allocation d'handicap Allocations chômage Allocations familiales Chèques repas …" at bounding box center [443, 562] width 277 height 45
click at [696, 569] on input "Montant" at bounding box center [747, 562] width 258 height 45
type input "350"
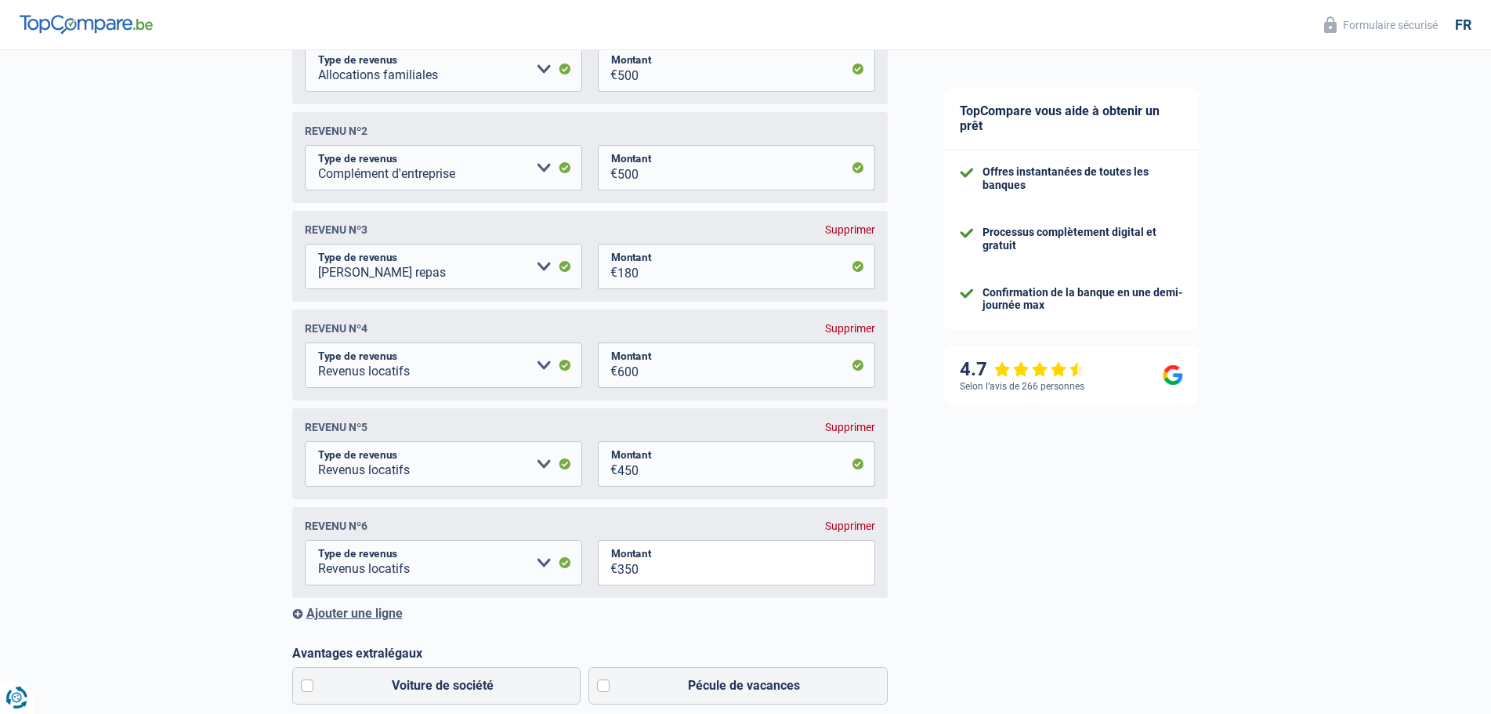
click at [684, 612] on div "Ajouter une ligne" at bounding box center [590, 613] width 596 height 15
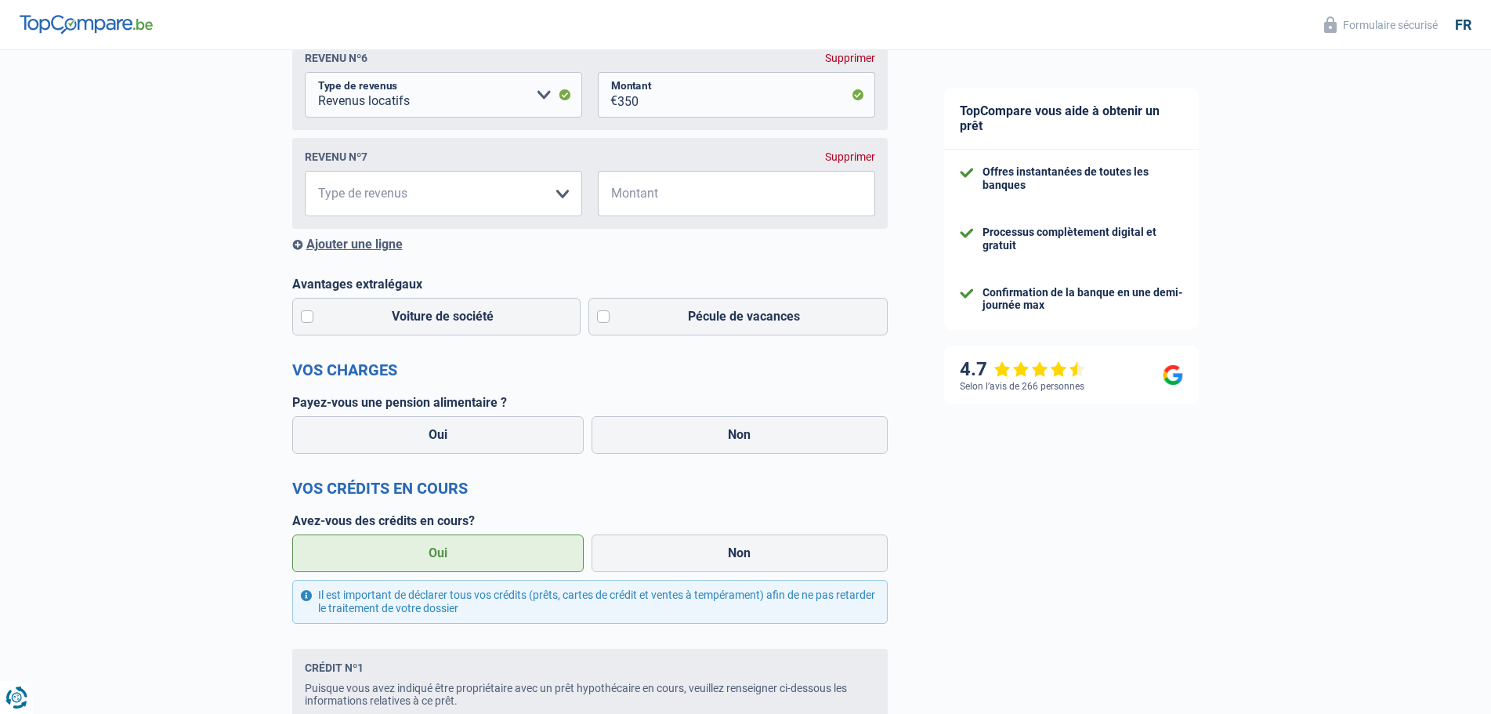
scroll to position [784, 0]
click at [308, 323] on label "Voiture de société" at bounding box center [436, 314] width 289 height 38
click at [308, 323] on input "Voiture de société" at bounding box center [436, 314] width 289 height 38
checkbox input "true"
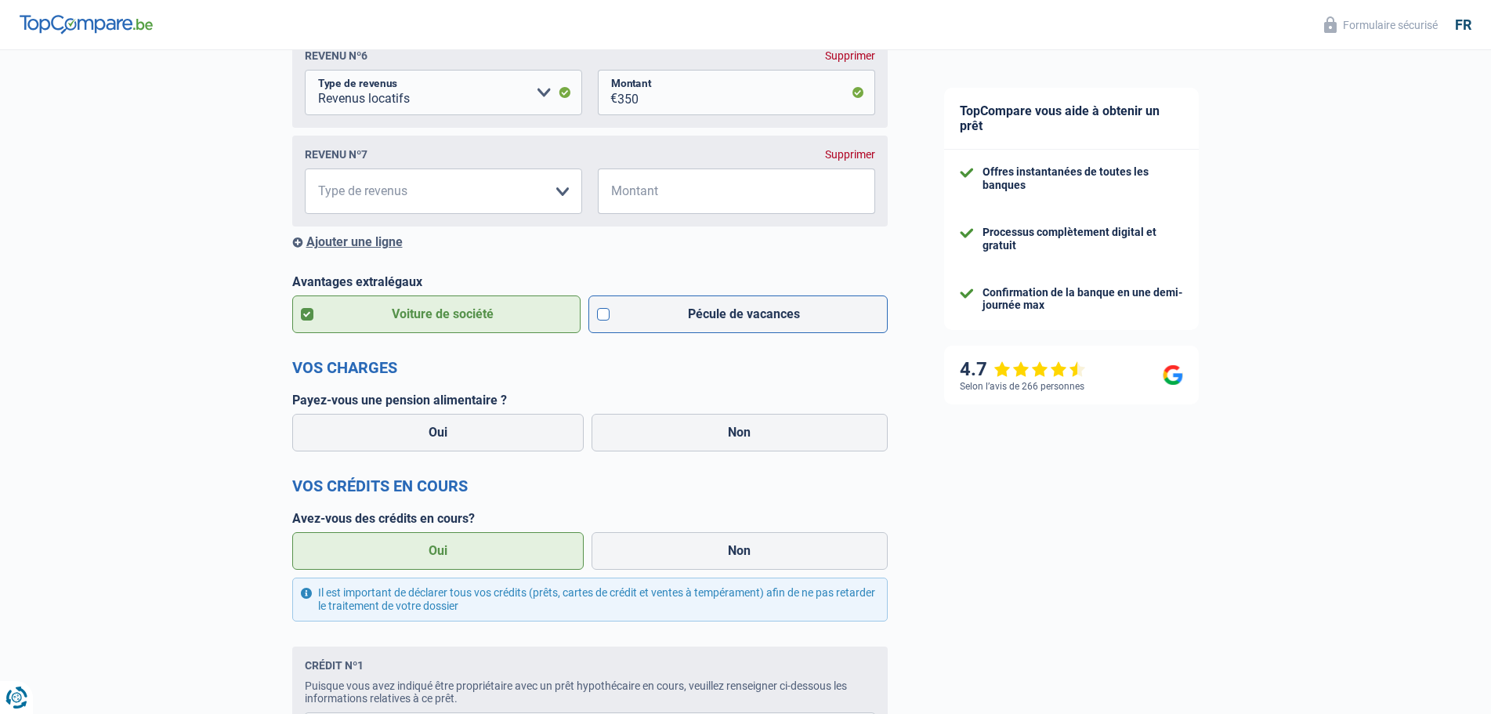
click at [601, 326] on label "Pécule de vacances" at bounding box center [738, 314] width 299 height 38
click at [601, 326] on input "Pécule de vacances" at bounding box center [738, 314] width 299 height 38
checkbox input "true"
click at [562, 197] on select "Allocation d'handicap Allocations chômage Allocations familiales Chèques repas …" at bounding box center [443, 190] width 277 height 45
select select "netSalary"
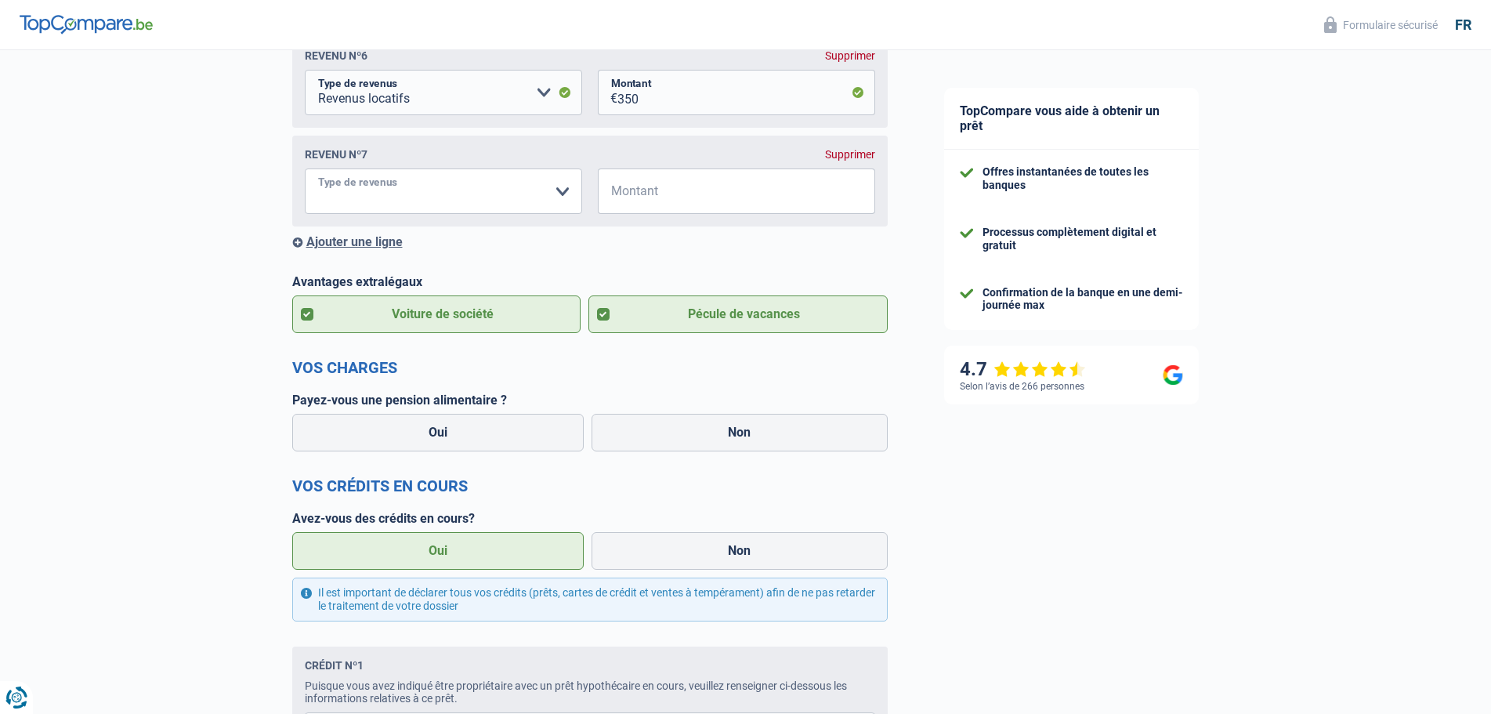
click at [305, 176] on select "Allocation d'handicap Allocations chômage Allocations familiales Chèques repas …" at bounding box center [443, 190] width 277 height 45
click at [667, 190] on input "Montant" at bounding box center [747, 190] width 258 height 45
type input "2.500"
click at [636, 245] on div "Ajouter une ligne" at bounding box center [590, 241] width 596 height 15
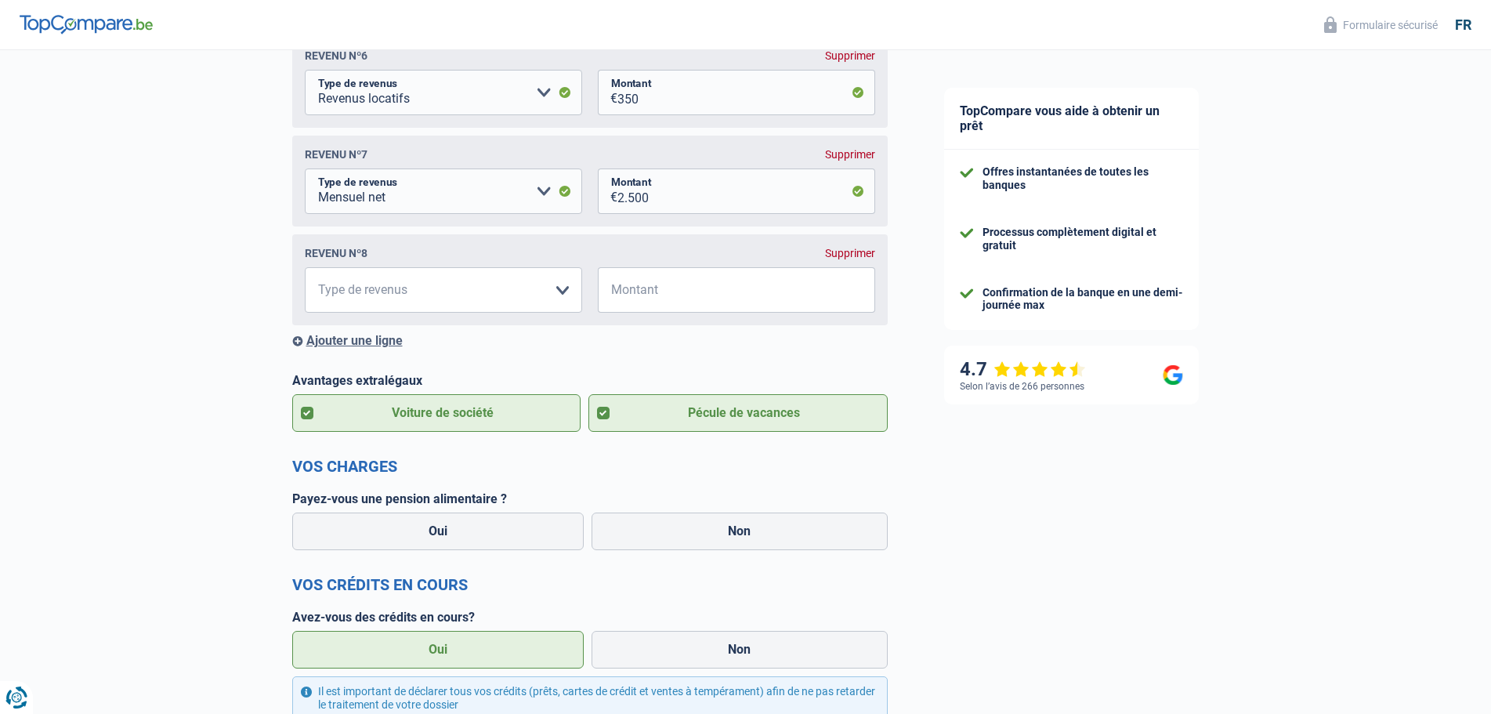
click at [867, 259] on div "Supprimer" at bounding box center [850, 253] width 50 height 13
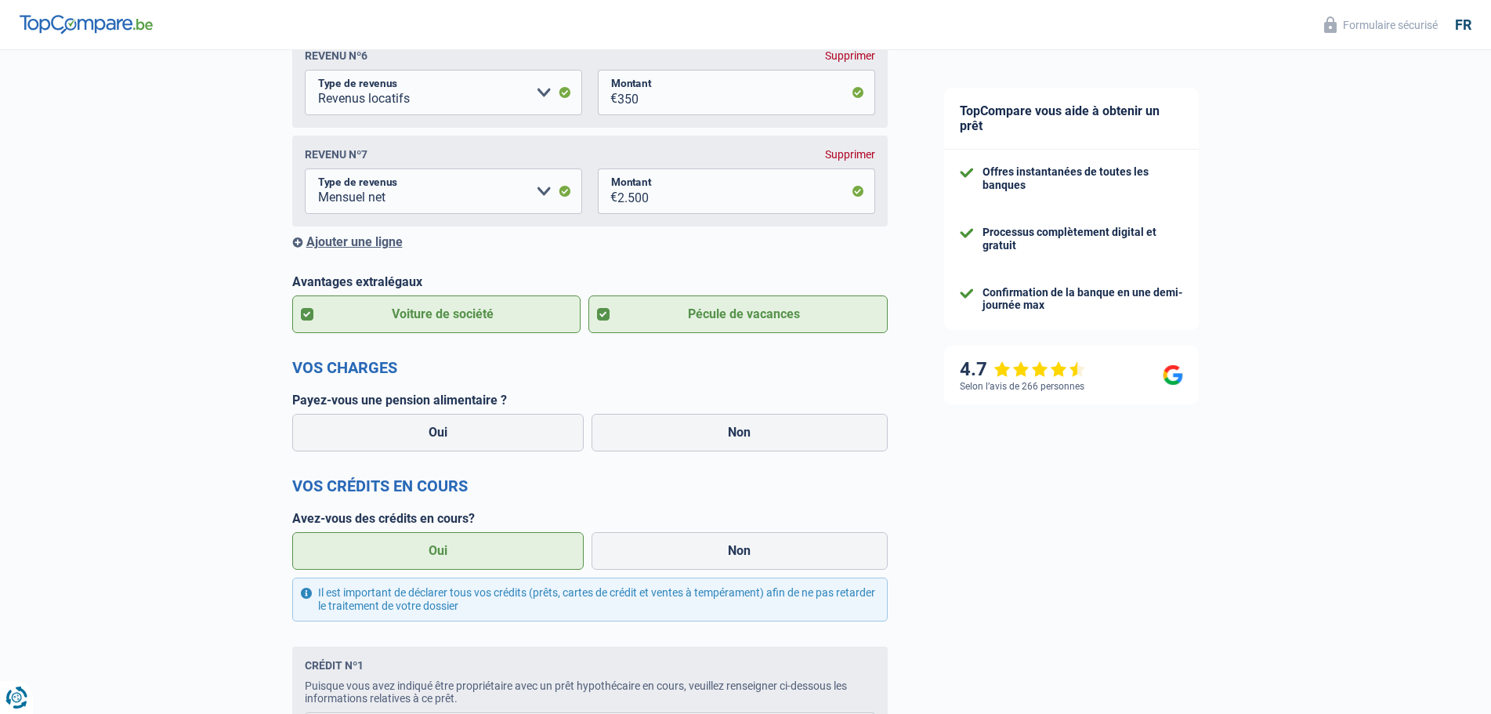
scroll to position [862, 0]
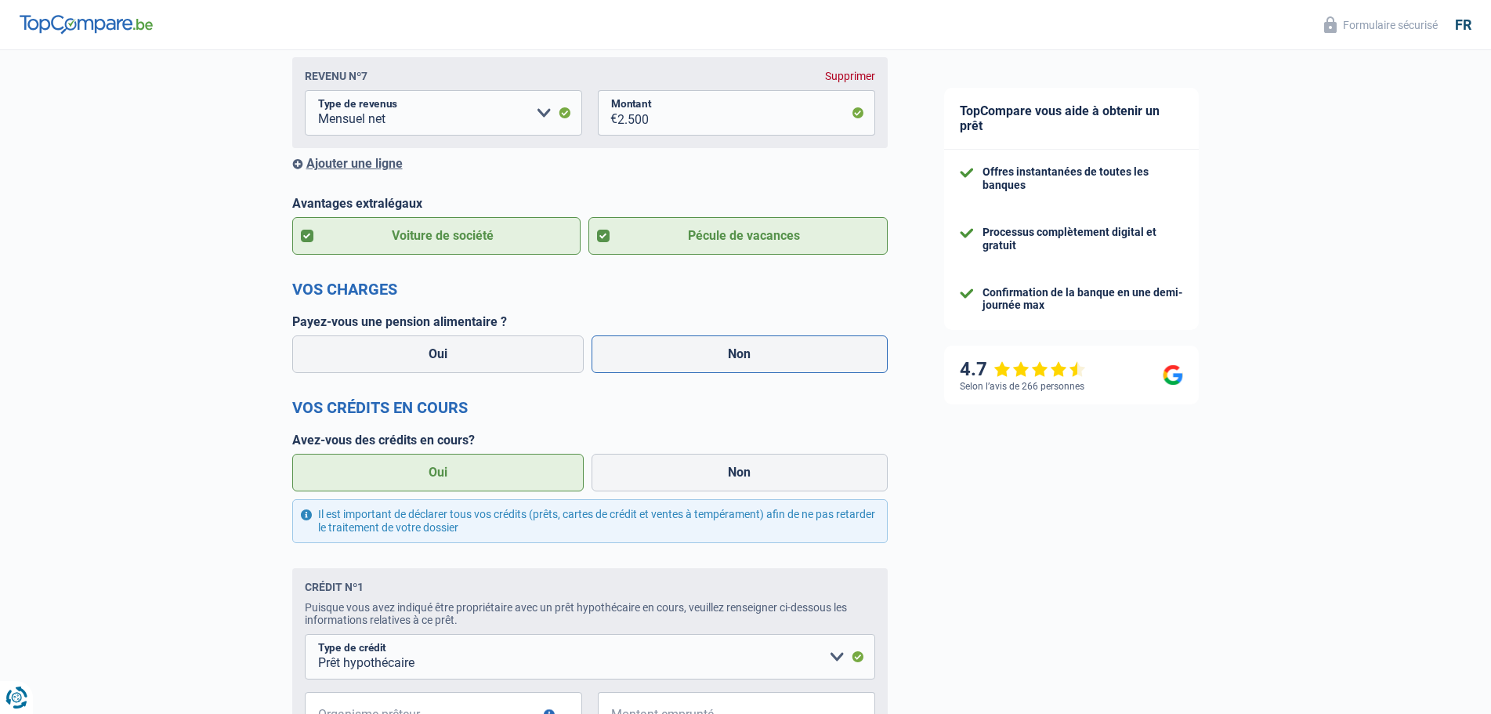
click at [724, 355] on label "Non" at bounding box center [740, 354] width 296 height 38
click at [724, 355] on input "Non" at bounding box center [740, 354] width 296 height 38
radio input "true"
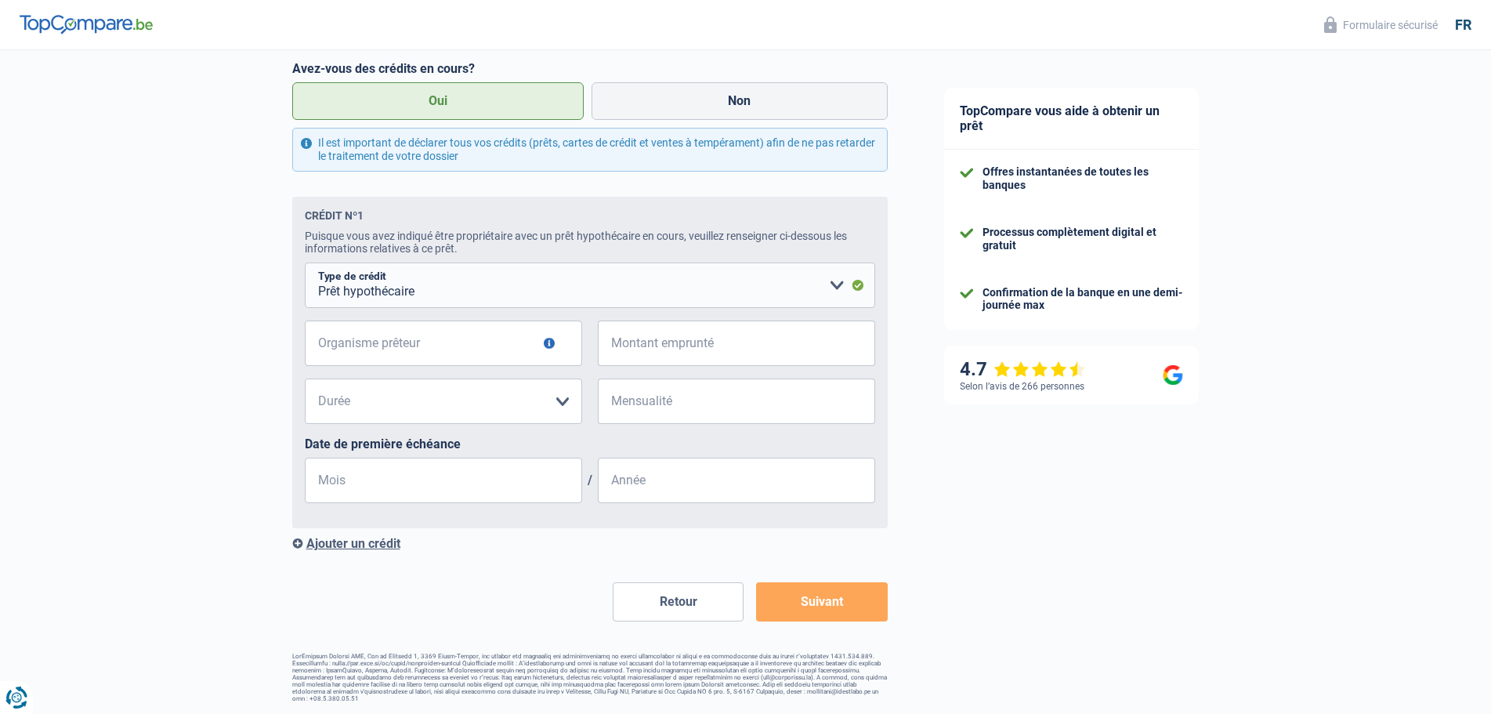
scroll to position [1241, 0]
click at [411, 343] on input "Organisme prêteur" at bounding box center [443, 342] width 277 height 45
type input "i"
type input "ING"
click at [639, 342] on input "Montant emprunté" at bounding box center [747, 342] width 258 height 45
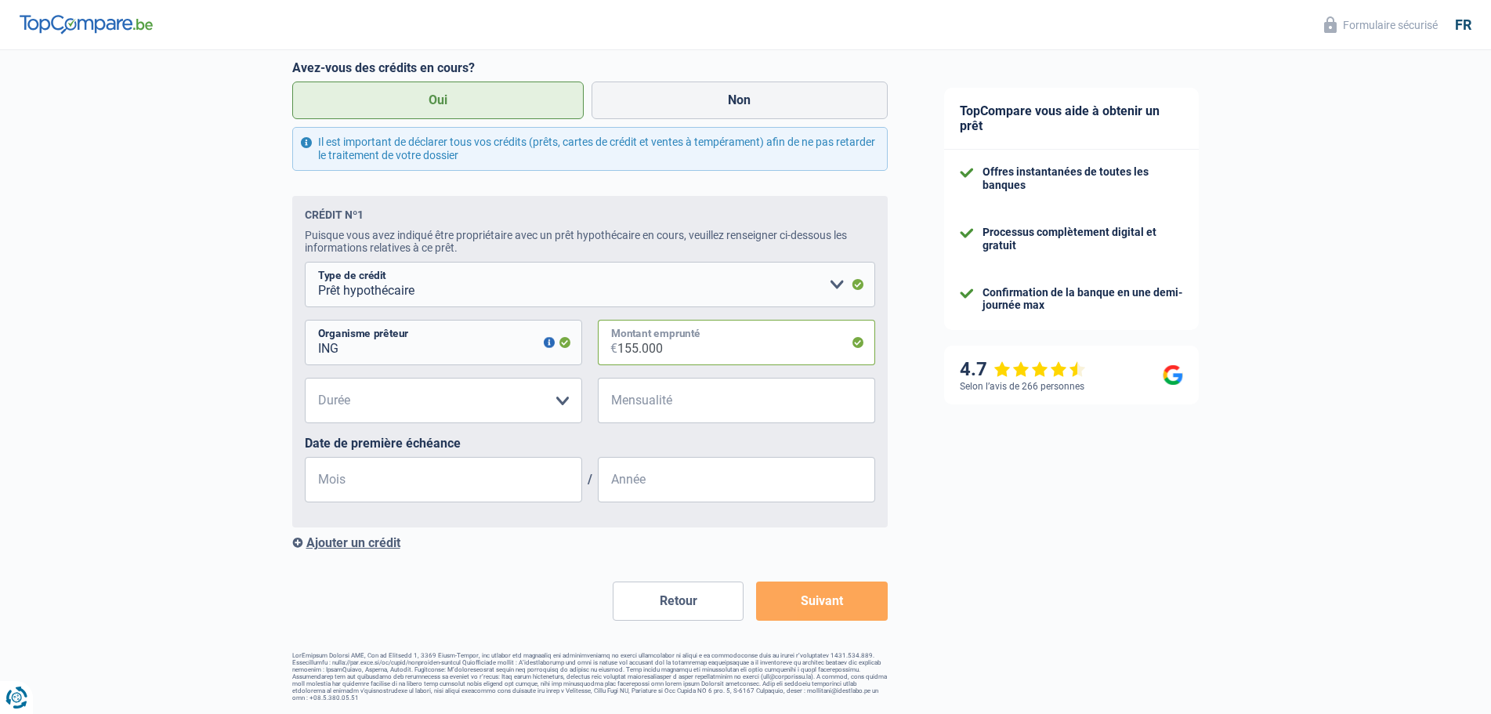
type input "155.000"
click at [560, 407] on select "120 mois 180 mois 240 mois 300 mois 360 mois 420 mois Veuillez sélectionner une…" at bounding box center [443, 400] width 277 height 45
select select "300"
click at [305, 379] on select "120 mois 180 mois 240 mois 300 mois 360 mois 420 mois Veuillez sélectionner une…" at bounding box center [443, 400] width 277 height 45
click at [675, 400] on input "Mensualité" at bounding box center [747, 400] width 258 height 45
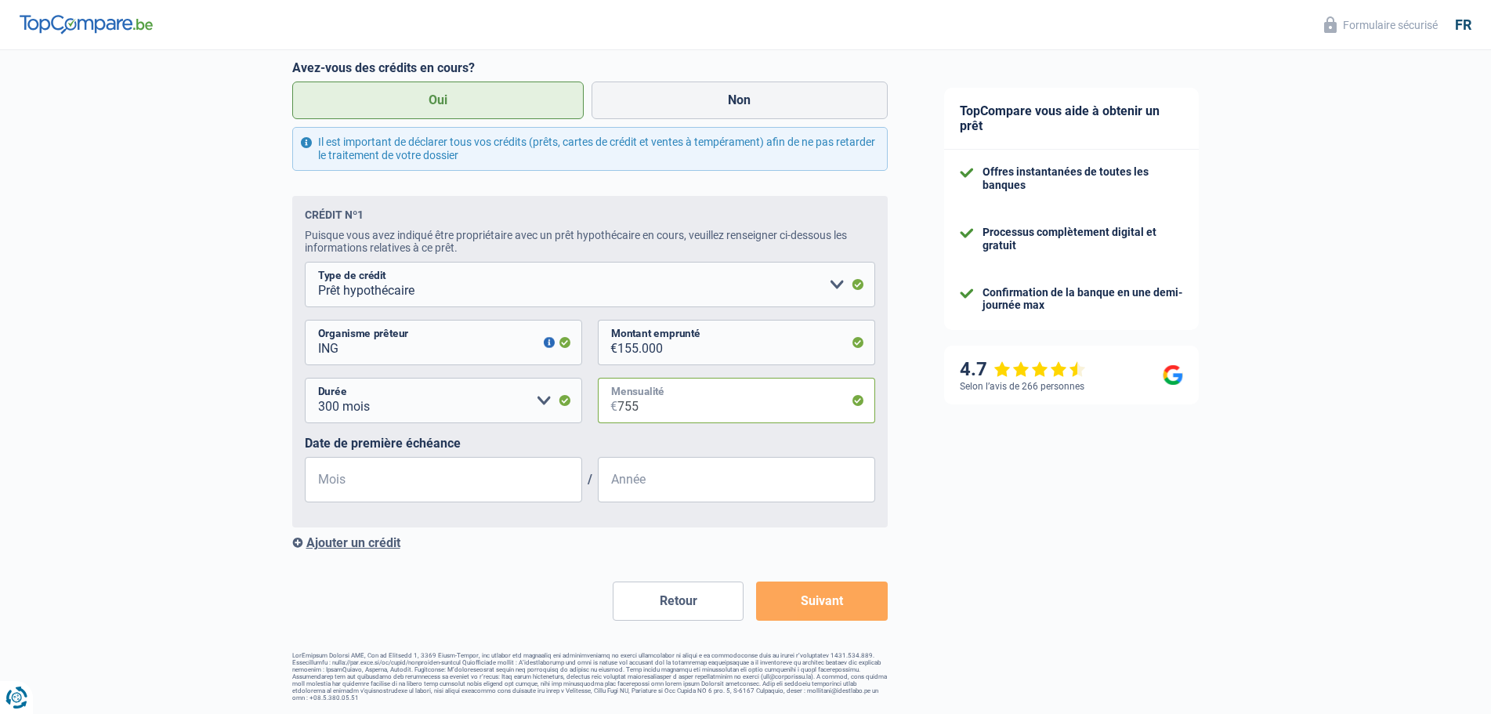
type input "755"
click at [468, 482] on input "Mois" at bounding box center [443, 479] width 277 height 45
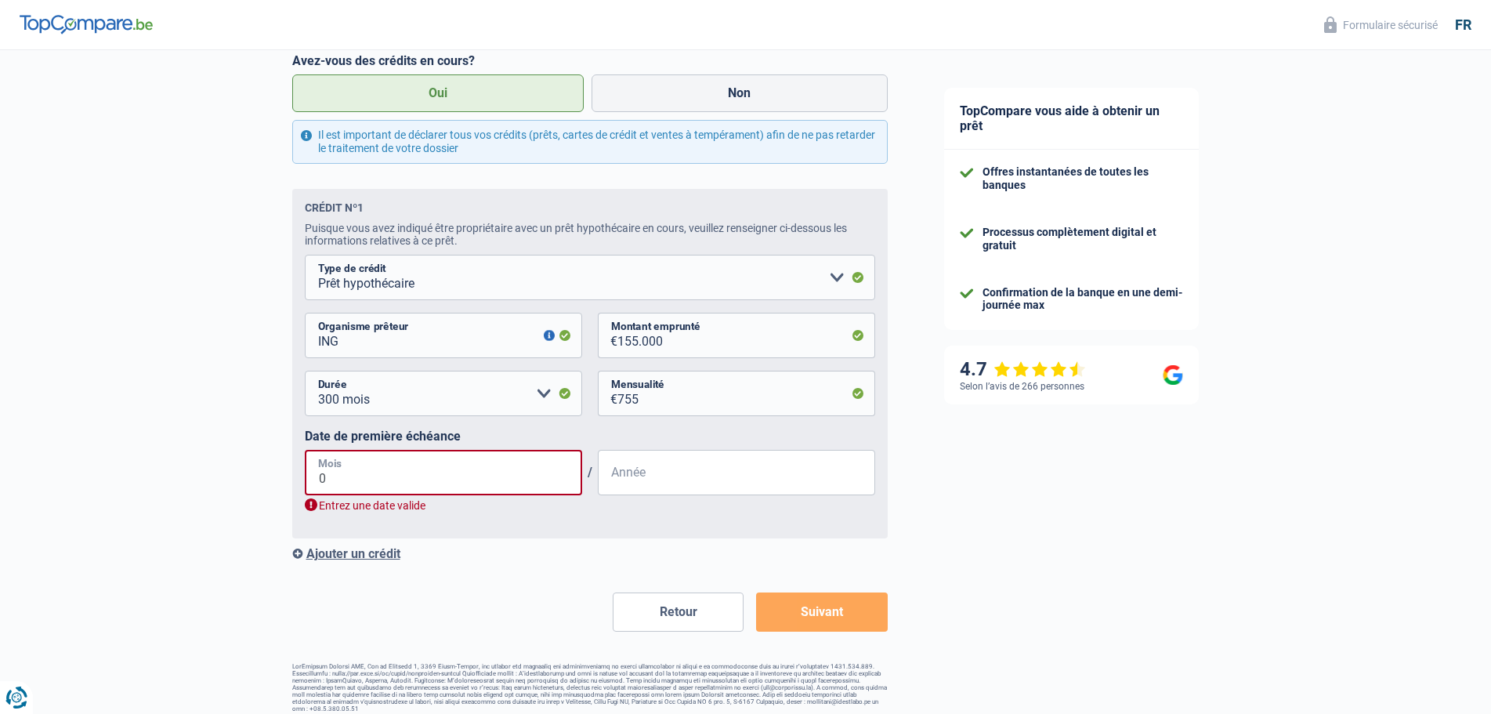
type input "04"
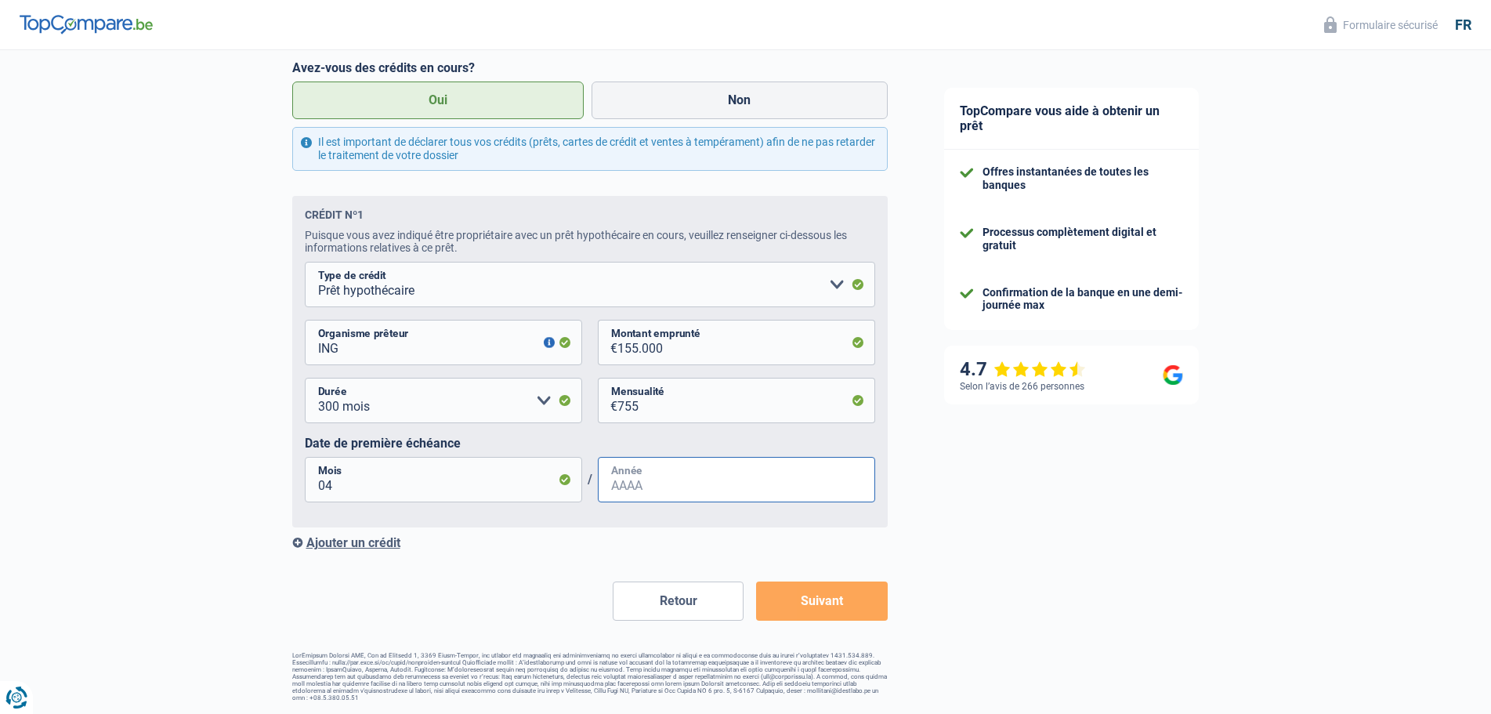
click at [643, 472] on input "Année" at bounding box center [736, 479] width 277 height 45
type input "2017"
click at [299, 547] on div "Ajouter un crédit" at bounding box center [590, 542] width 596 height 15
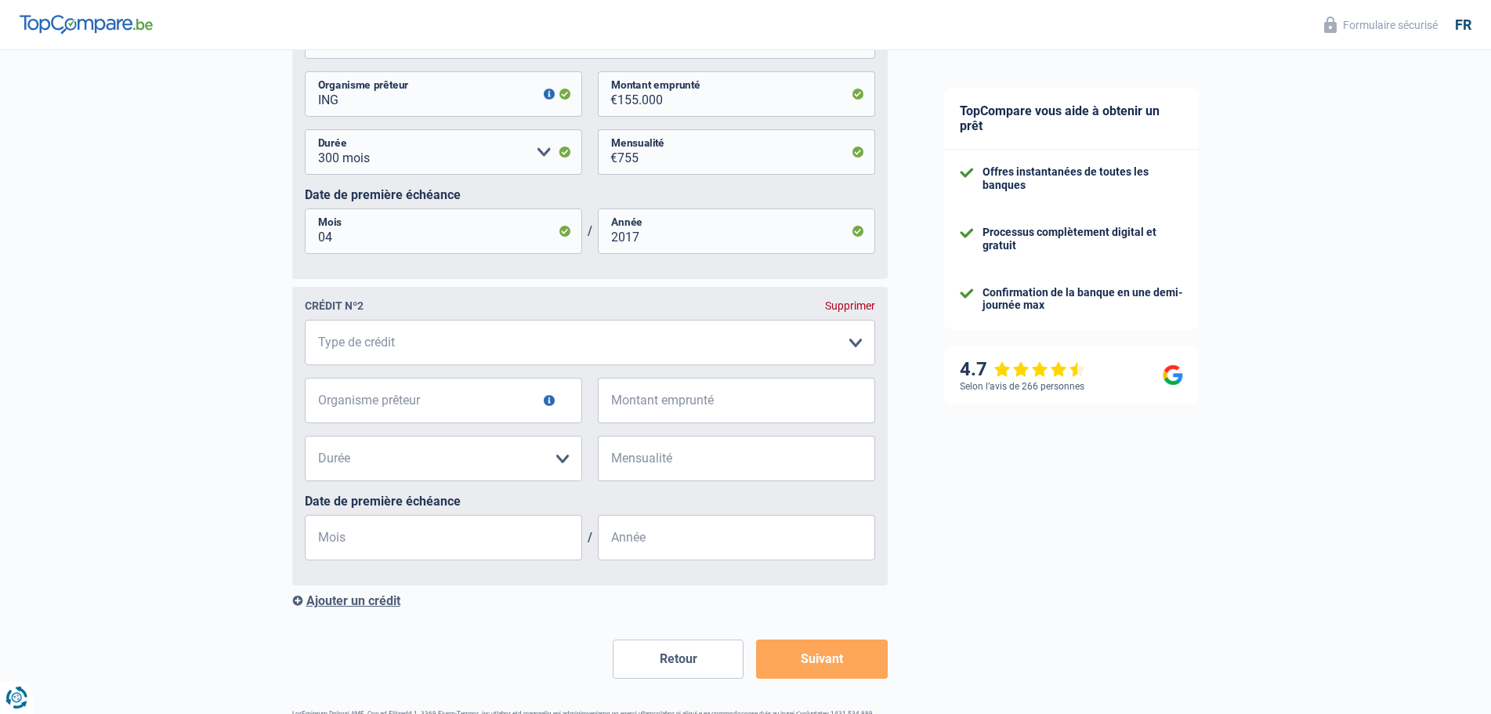
scroll to position [1470, 0]
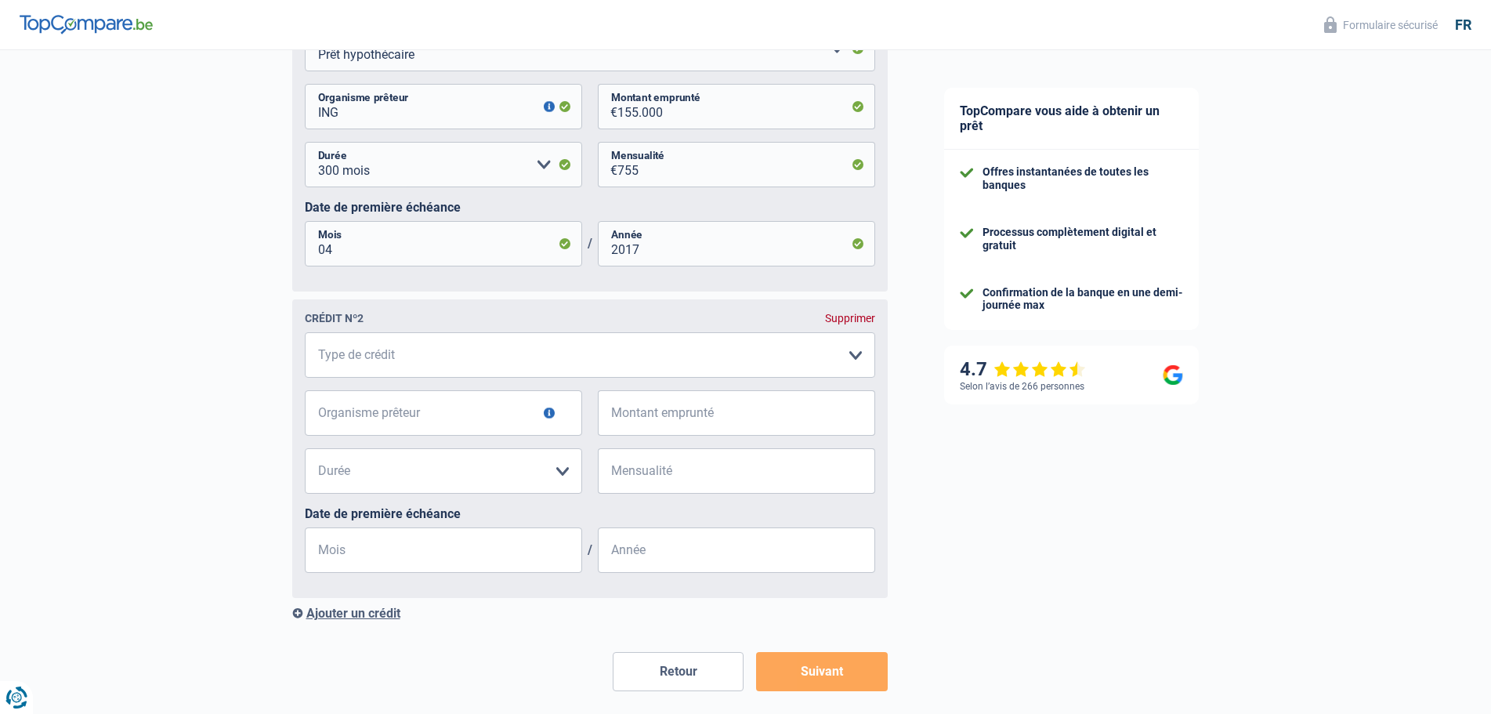
click at [303, 618] on div "Ajouter un crédit" at bounding box center [590, 613] width 596 height 15
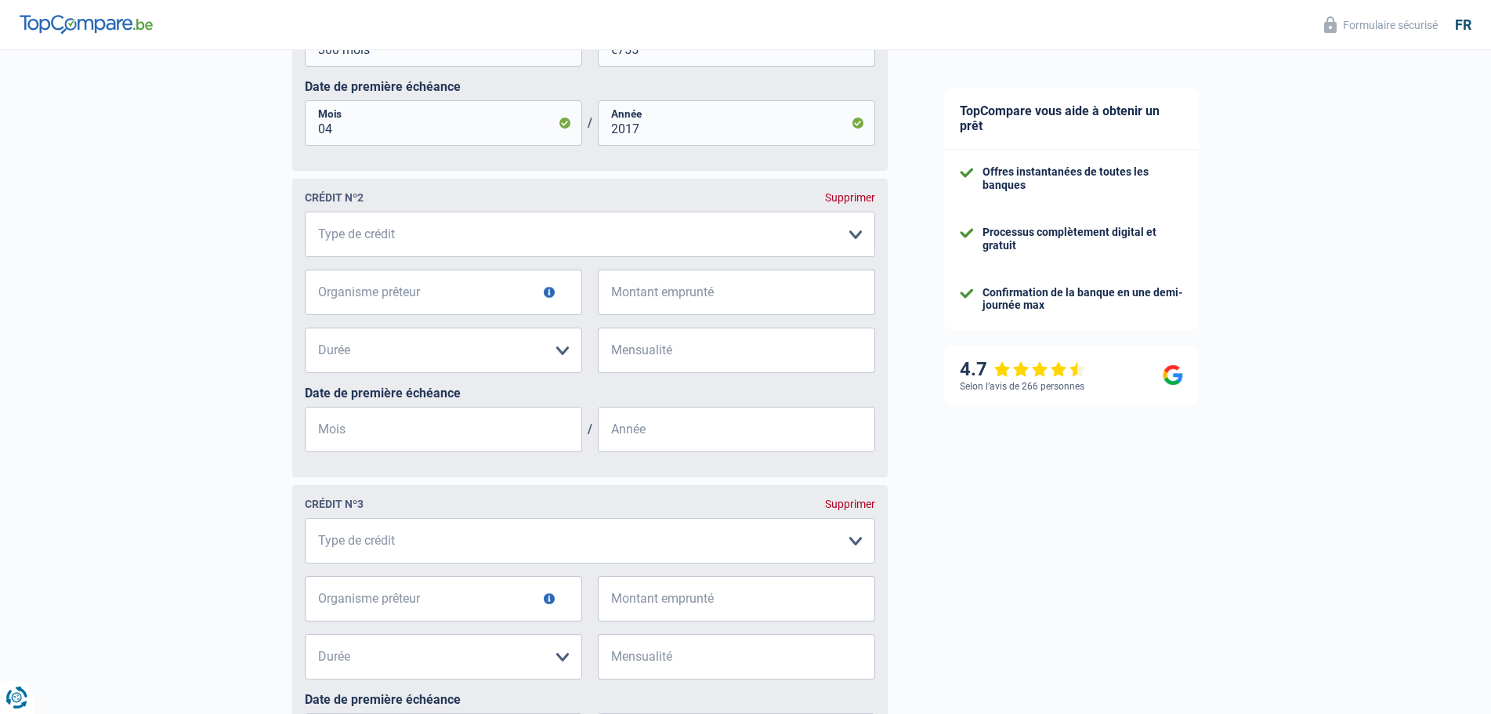
scroll to position [1856, 0]
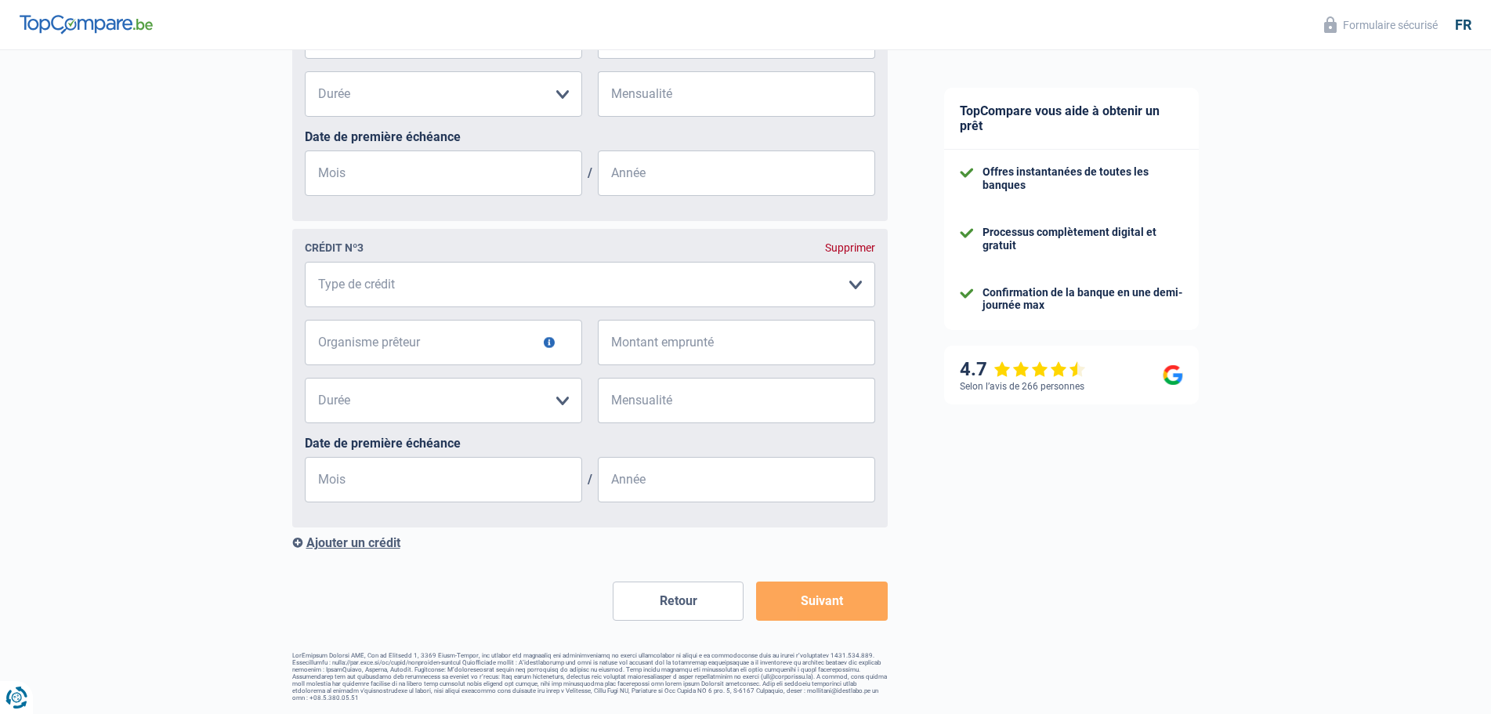
click at [296, 548] on div "Ajouter un crédit" at bounding box center [590, 542] width 596 height 15
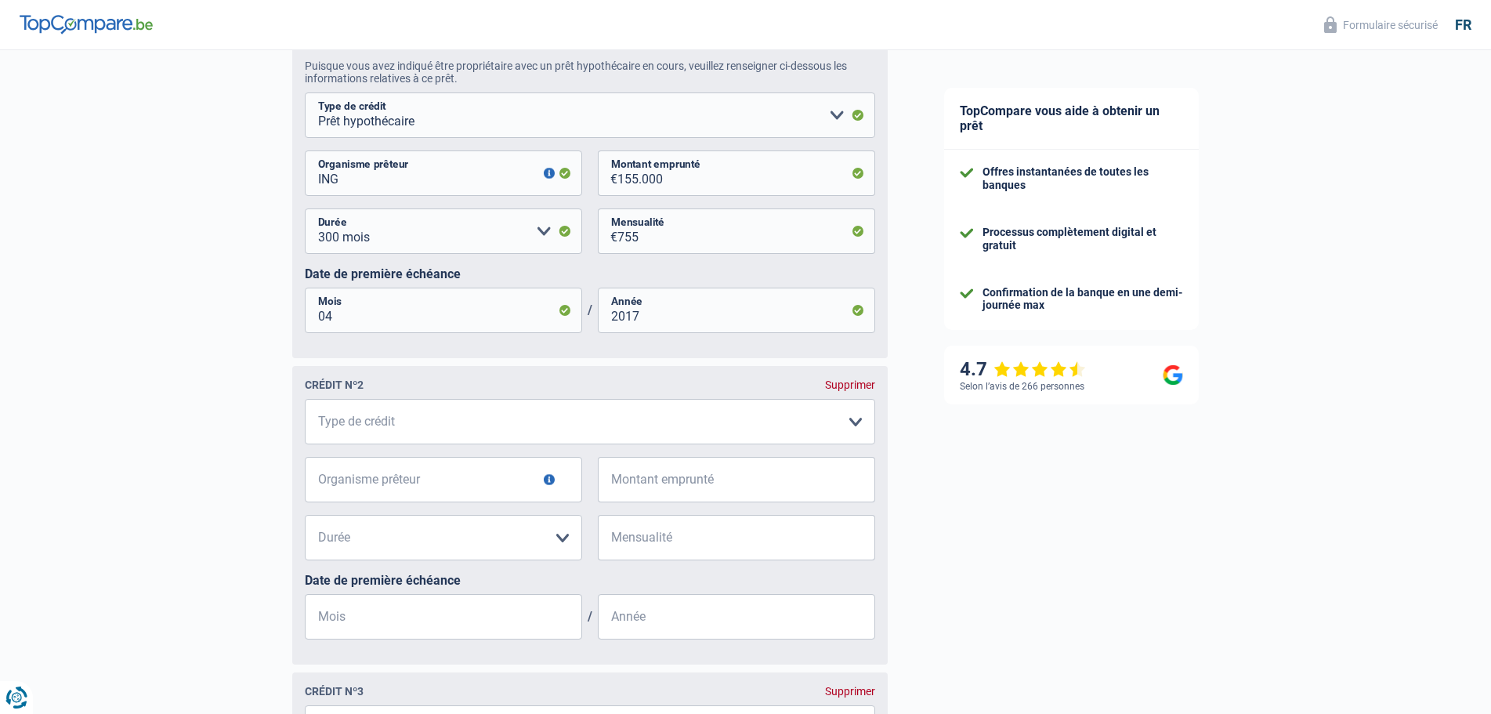
scroll to position [1386, 0]
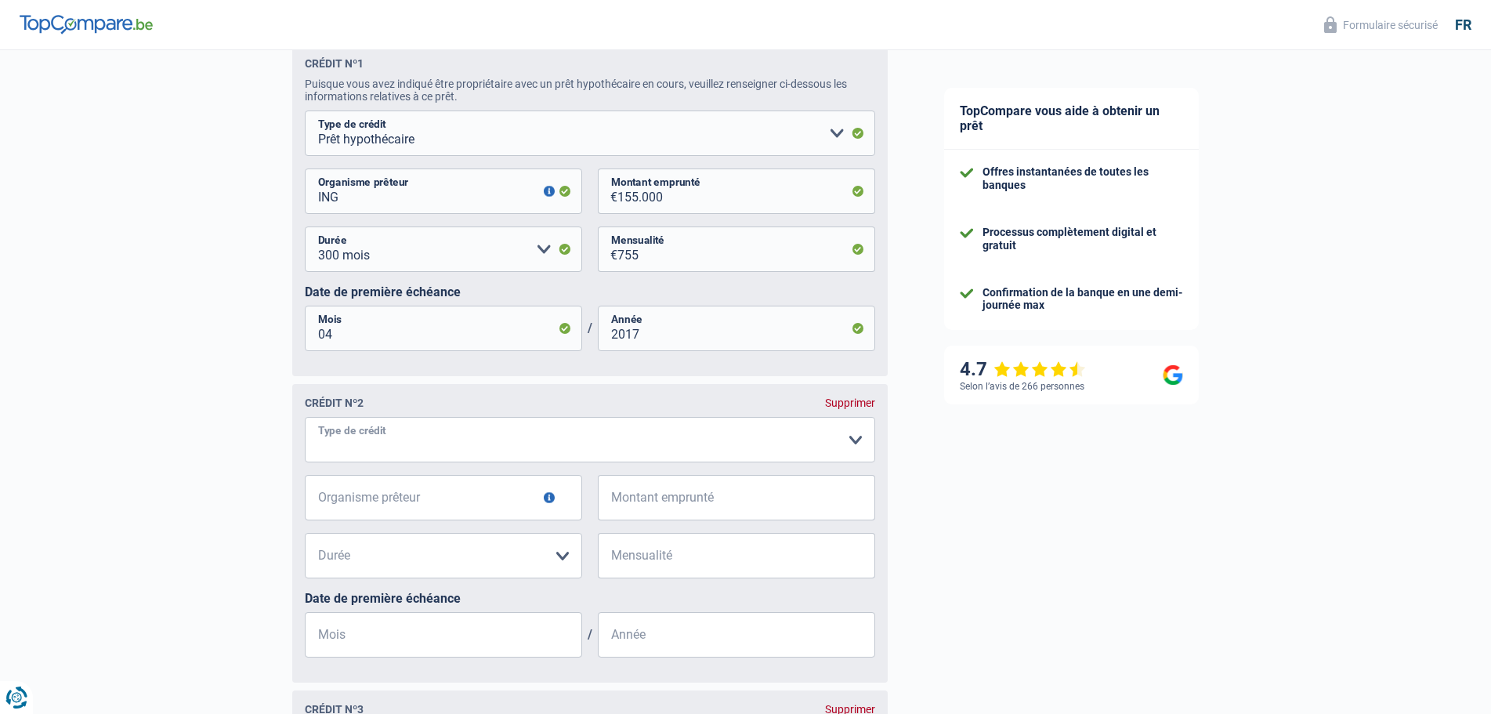
click at [859, 450] on select "Carte ou ouverture de crédit Prêt hypothécaire Vente à tempérament Prêt à tempé…" at bounding box center [590, 439] width 571 height 45
select select "renovationLoan"
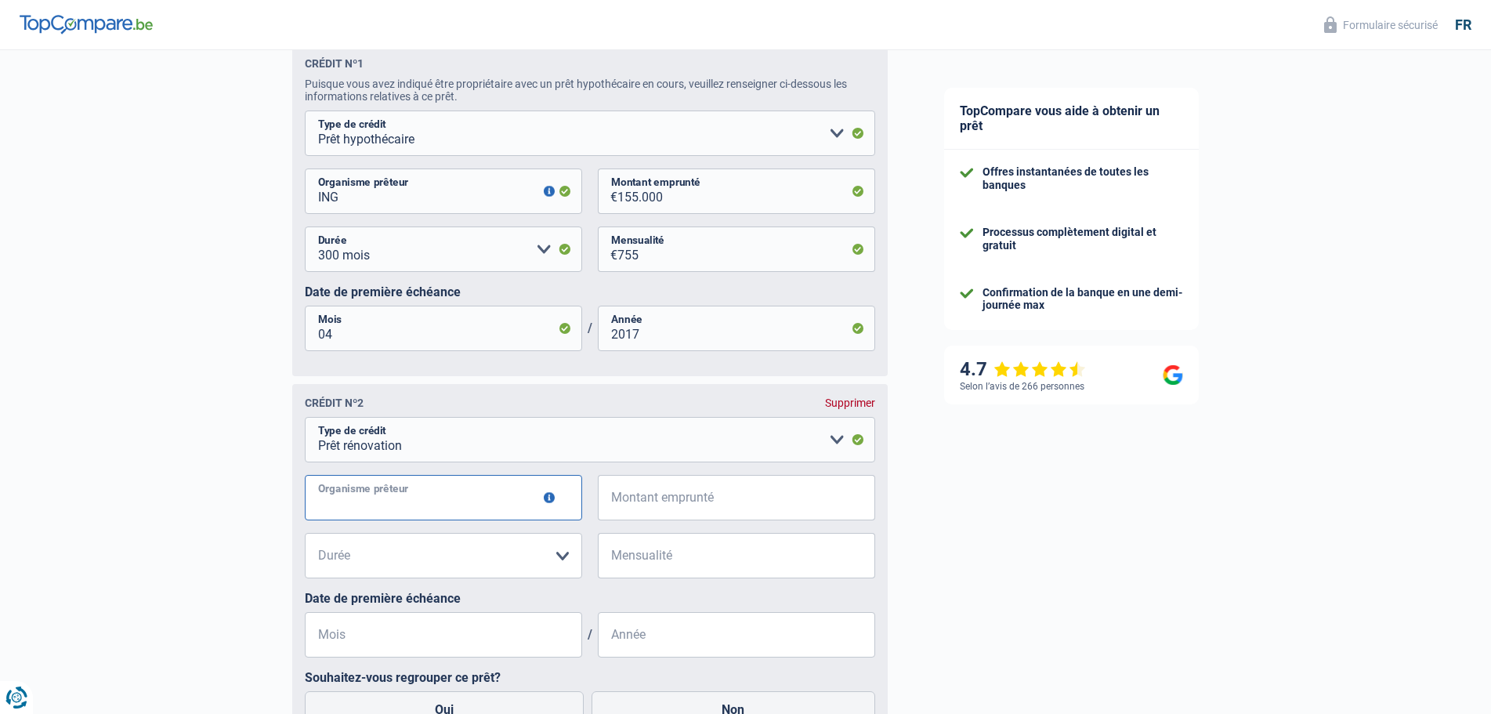
click at [451, 511] on input "Organisme prêteur" at bounding box center [443, 497] width 277 height 45
type input "ING"
click at [643, 506] on input "Montant emprunté" at bounding box center [747, 497] width 258 height 45
type input "40.000"
click at [562, 572] on select "12 mois 18 mois 24 mois 30 mois 36 mois 42 mois 48 mois 60 mois 72 mois 84 mois…" at bounding box center [443, 555] width 277 height 45
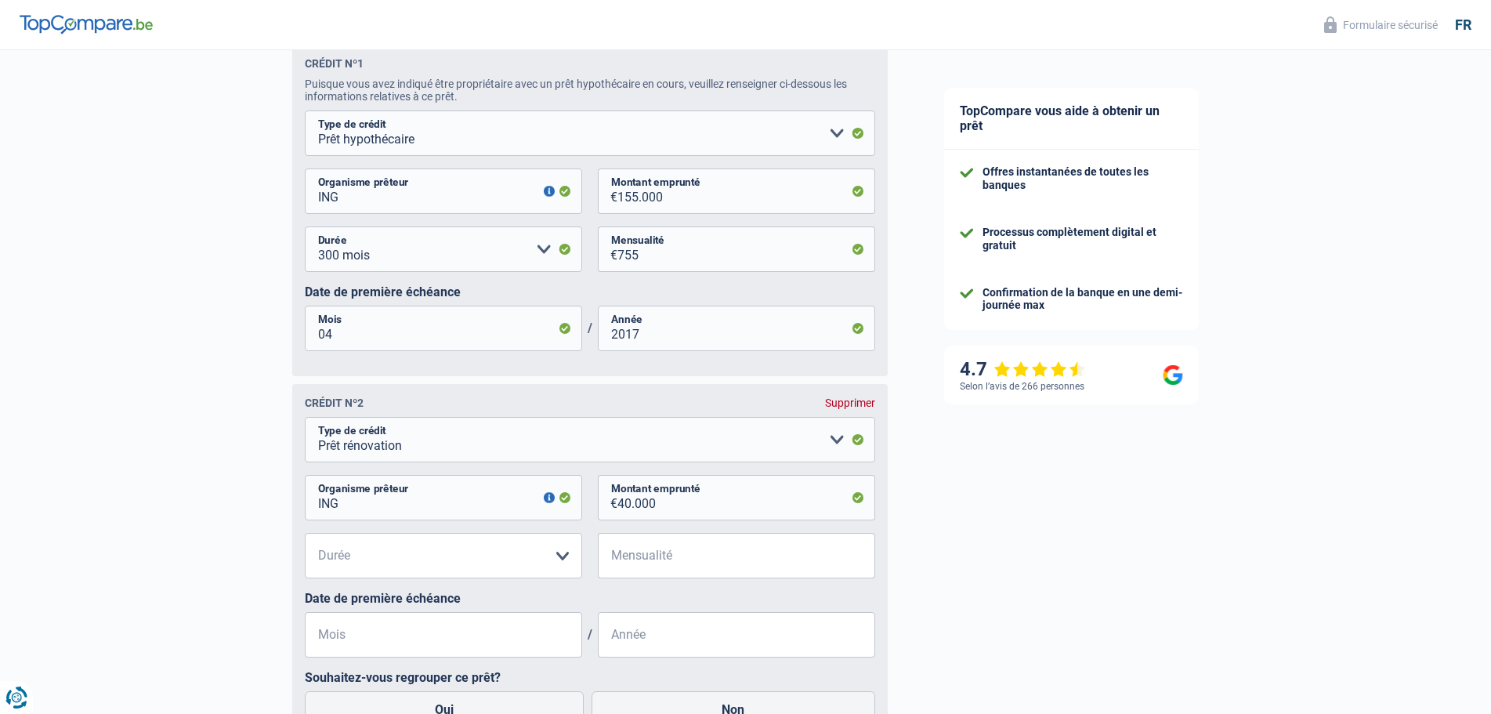
click at [990, 579] on div "TopCompare vous aide à obtenir un prêt Offres instantanées de toutes les banque…" at bounding box center [1204, 109] width 576 height 2889
click at [841, 447] on select "Carte ou ouverture de crédit Prêt hypothécaire Vente à tempérament Prêt à tempé…" at bounding box center [590, 439] width 571 height 45
click at [305, 426] on select "Carte ou ouverture de crédit Prêt hypothécaire Vente à tempérament Prêt à tempé…" at bounding box center [590, 439] width 571 height 45
click at [559, 563] on select "12 mois 18 mois 24 mois 30 mois 36 mois 42 mois 48 mois 60 mois 72 mois 84 mois…" at bounding box center [443, 555] width 277 height 45
select select "120"
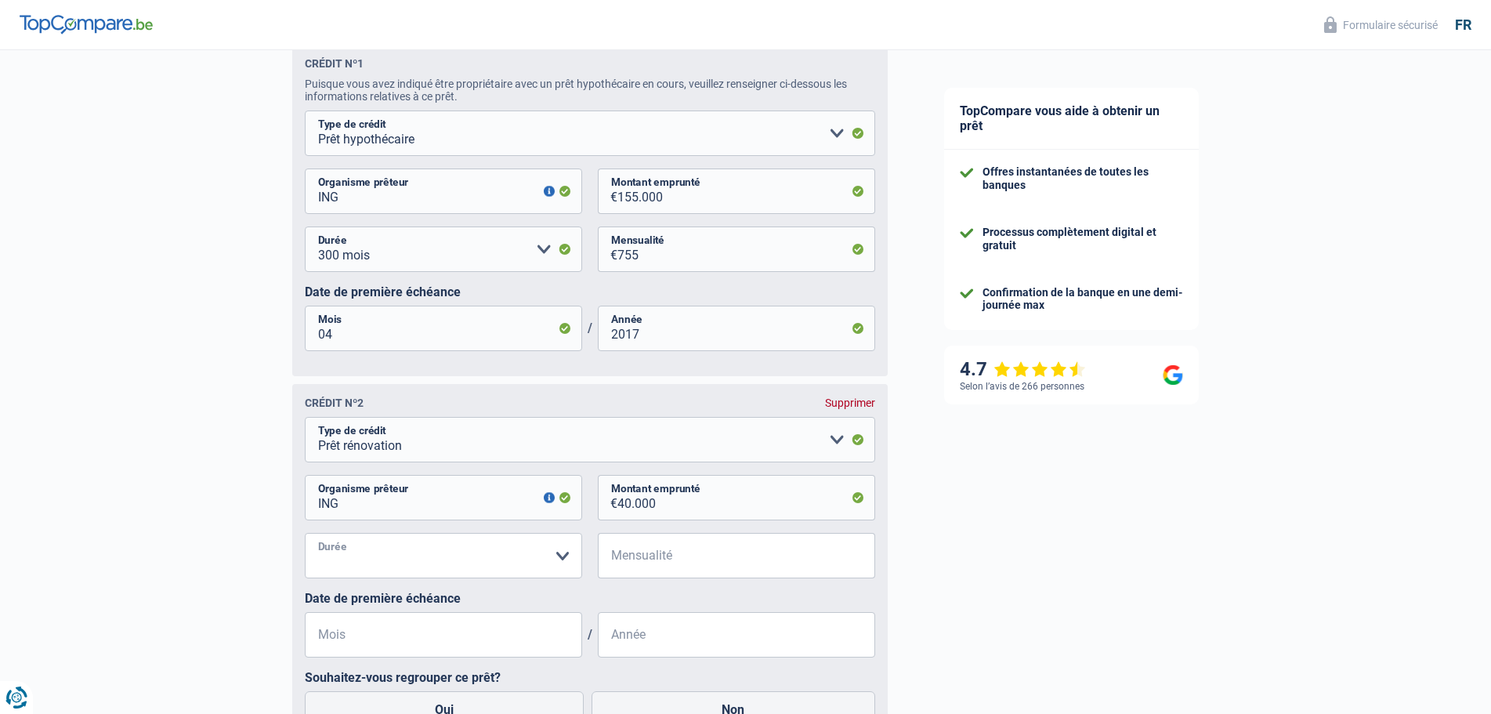
click at [305, 542] on select "12 mois 18 mois 24 mois 30 mois 36 mois 42 mois 48 mois 60 mois 72 mois 84 mois…" at bounding box center [443, 555] width 277 height 45
click at [665, 576] on input "Mensualité" at bounding box center [747, 555] width 258 height 45
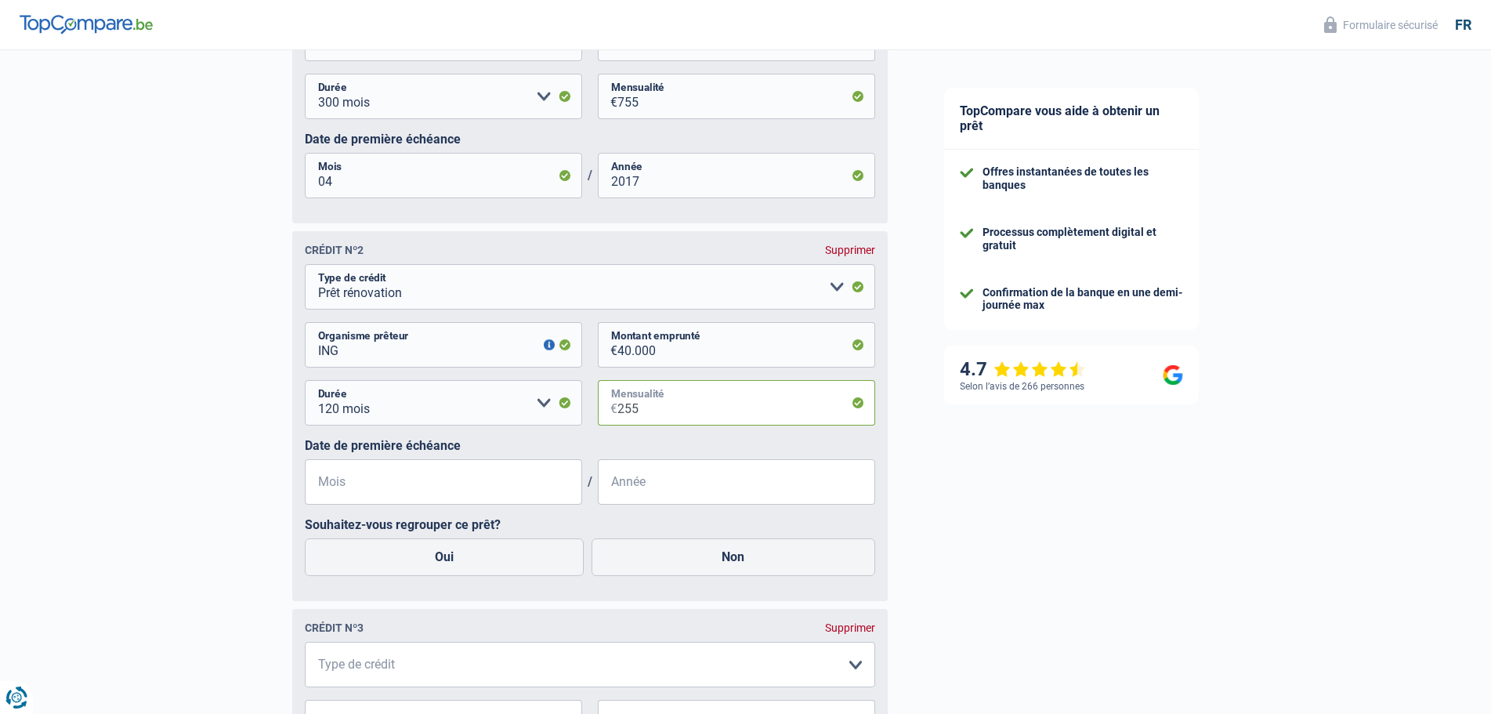
scroll to position [1542, 0]
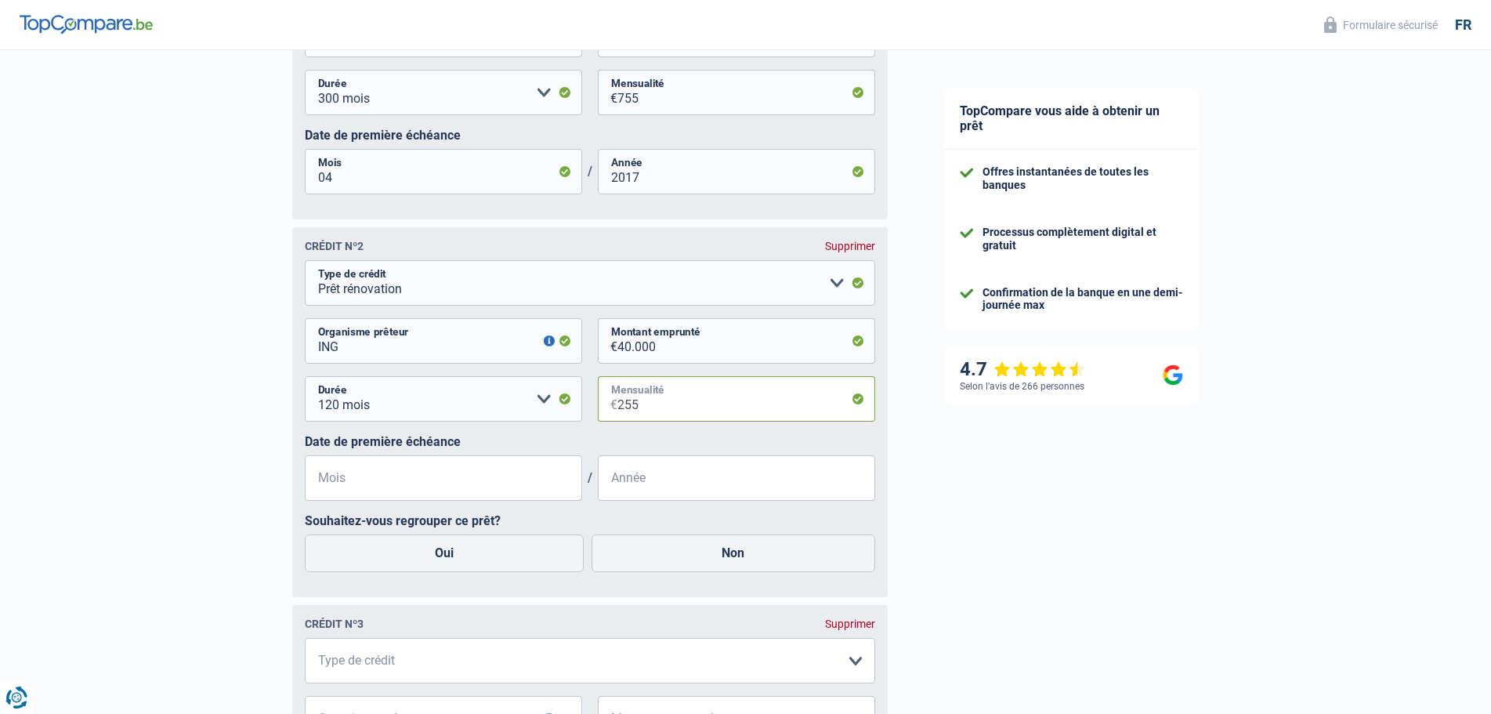
type input "255"
click at [624, 479] on input "Année" at bounding box center [736, 477] width 277 height 45
type input "0"
type input "8"
type input "2017"
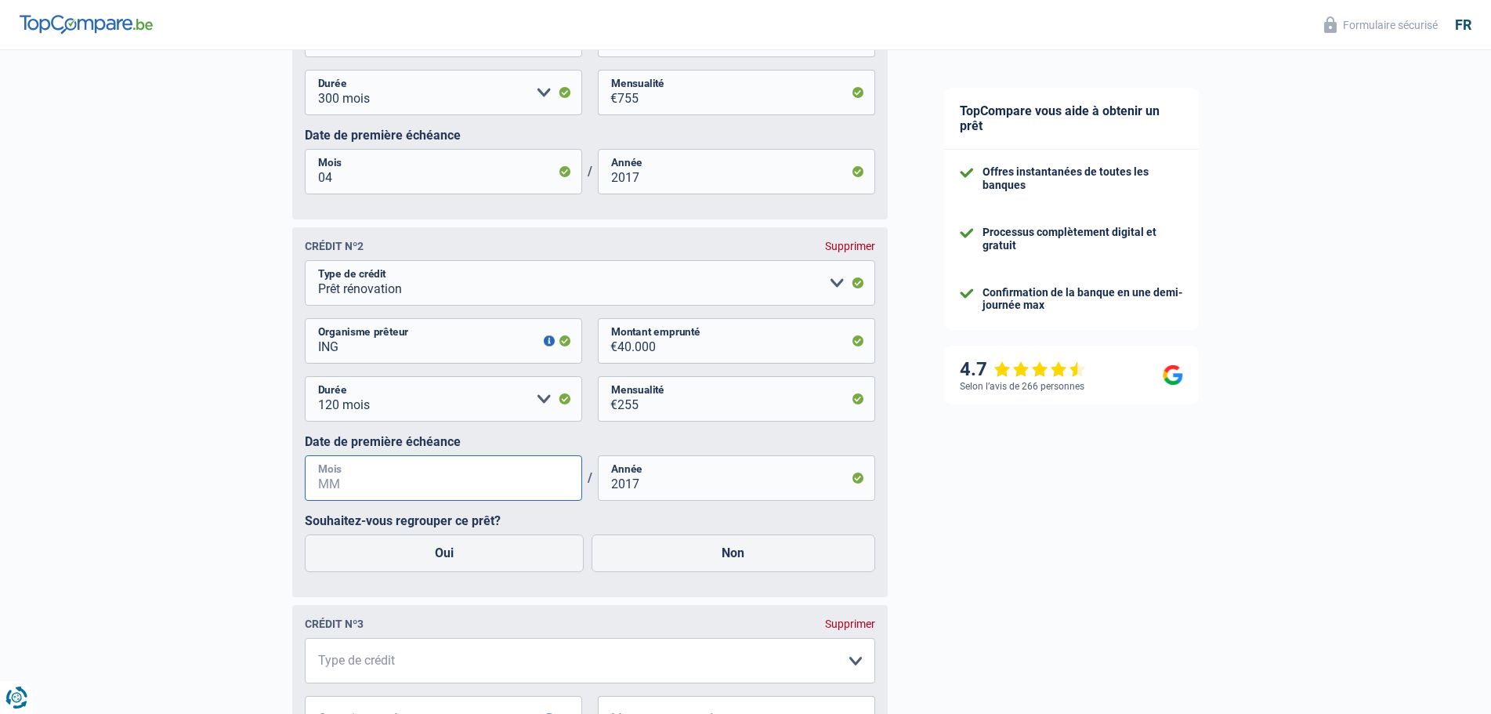
click at [446, 479] on input "Mois" at bounding box center [443, 477] width 277 height 45
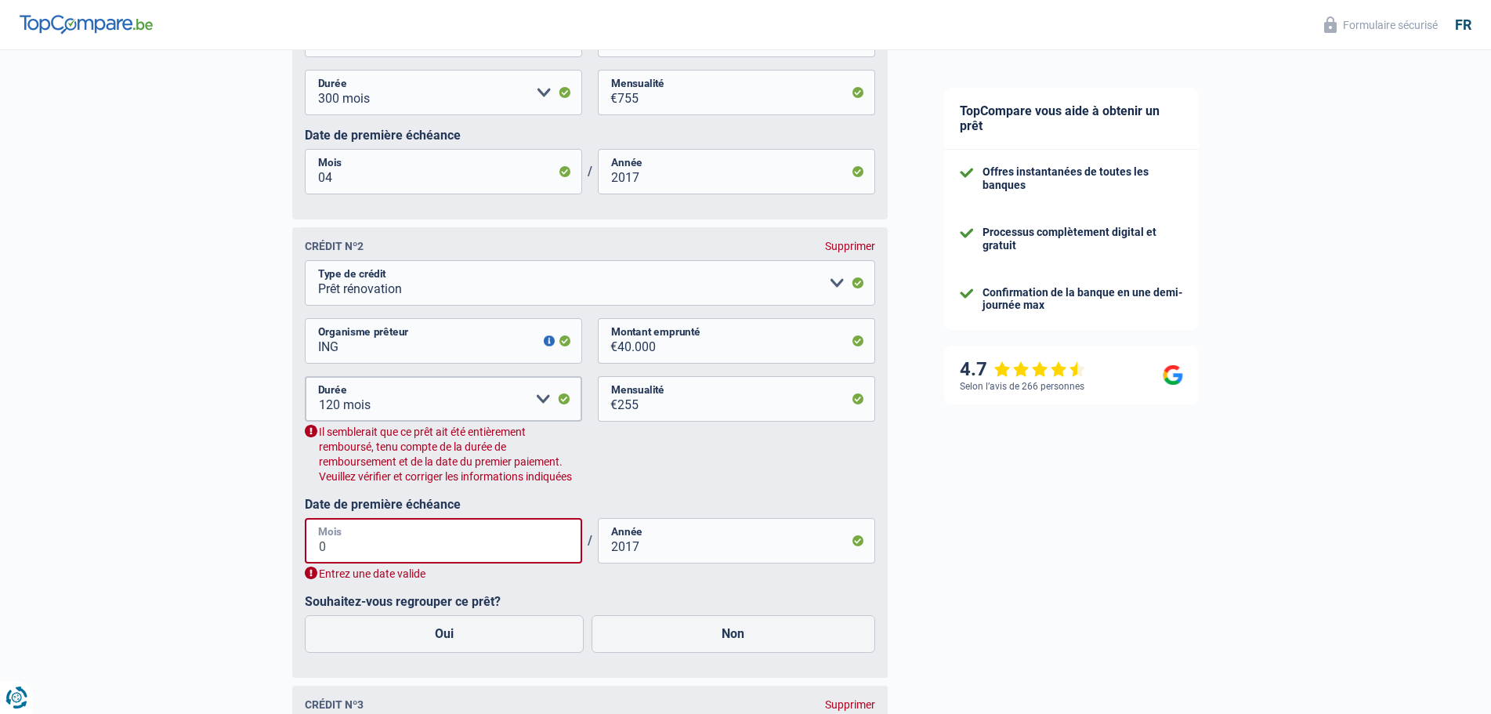
type input "07"
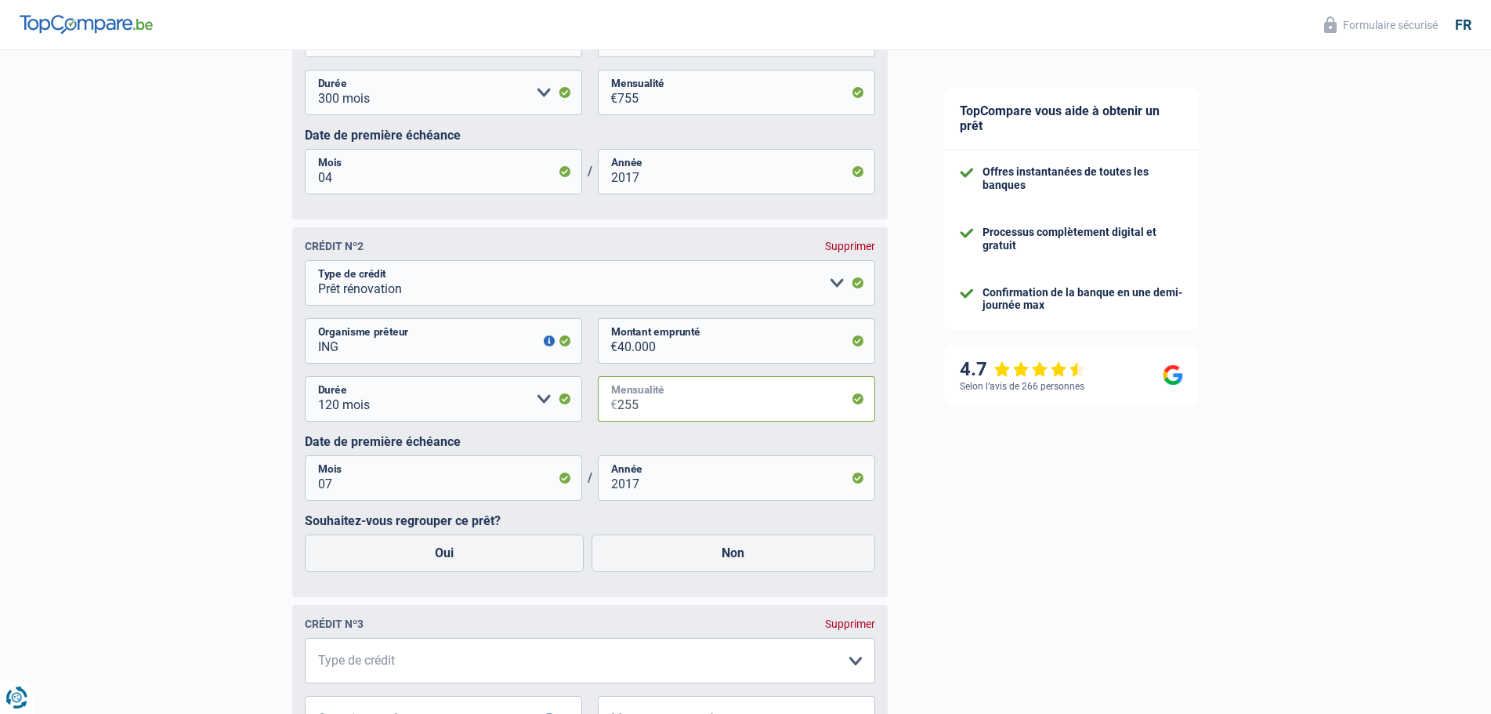
click at [647, 415] on input "255" at bounding box center [747, 398] width 258 height 45
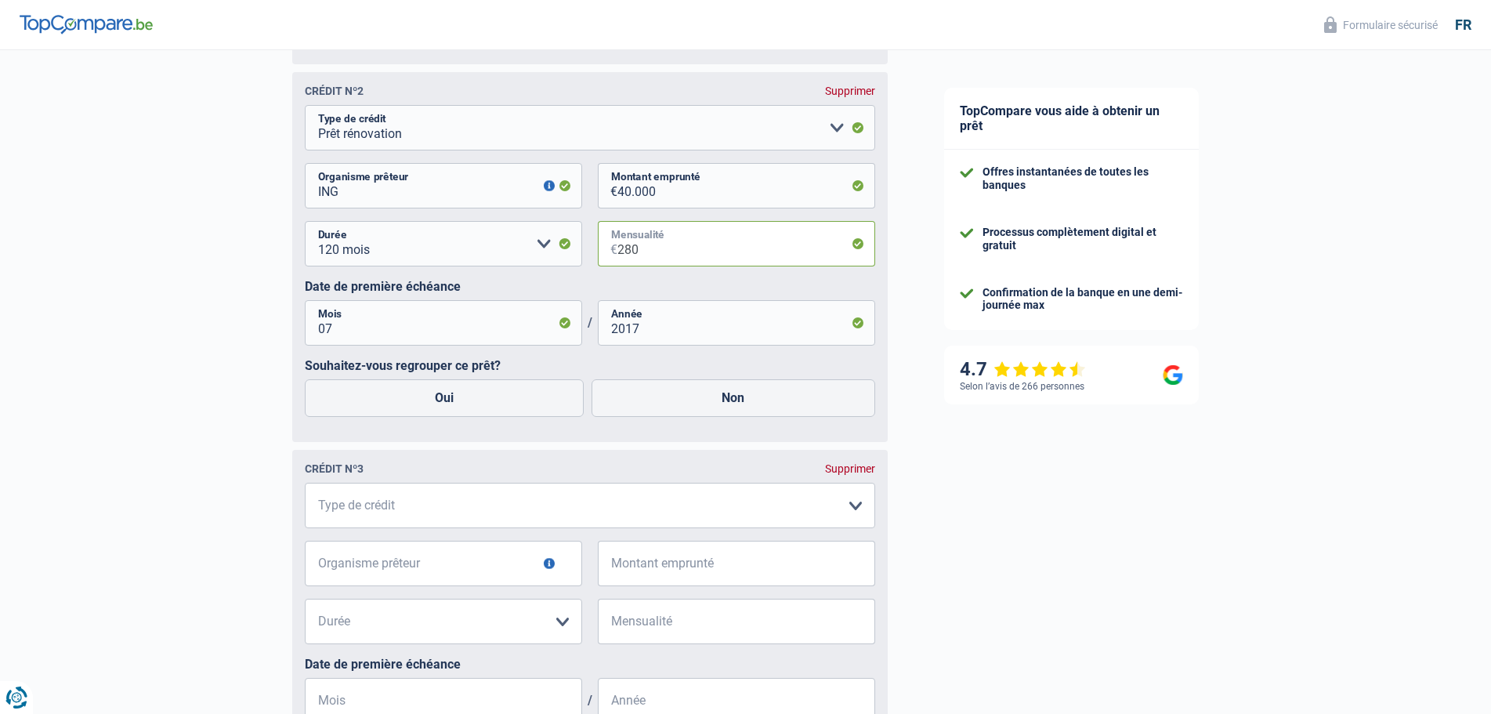
scroll to position [1699, 0]
type input "280"
click at [747, 404] on label "Non" at bounding box center [734, 397] width 284 height 38
click at [747, 404] on input "Non" at bounding box center [734, 397] width 284 height 38
radio input "true"
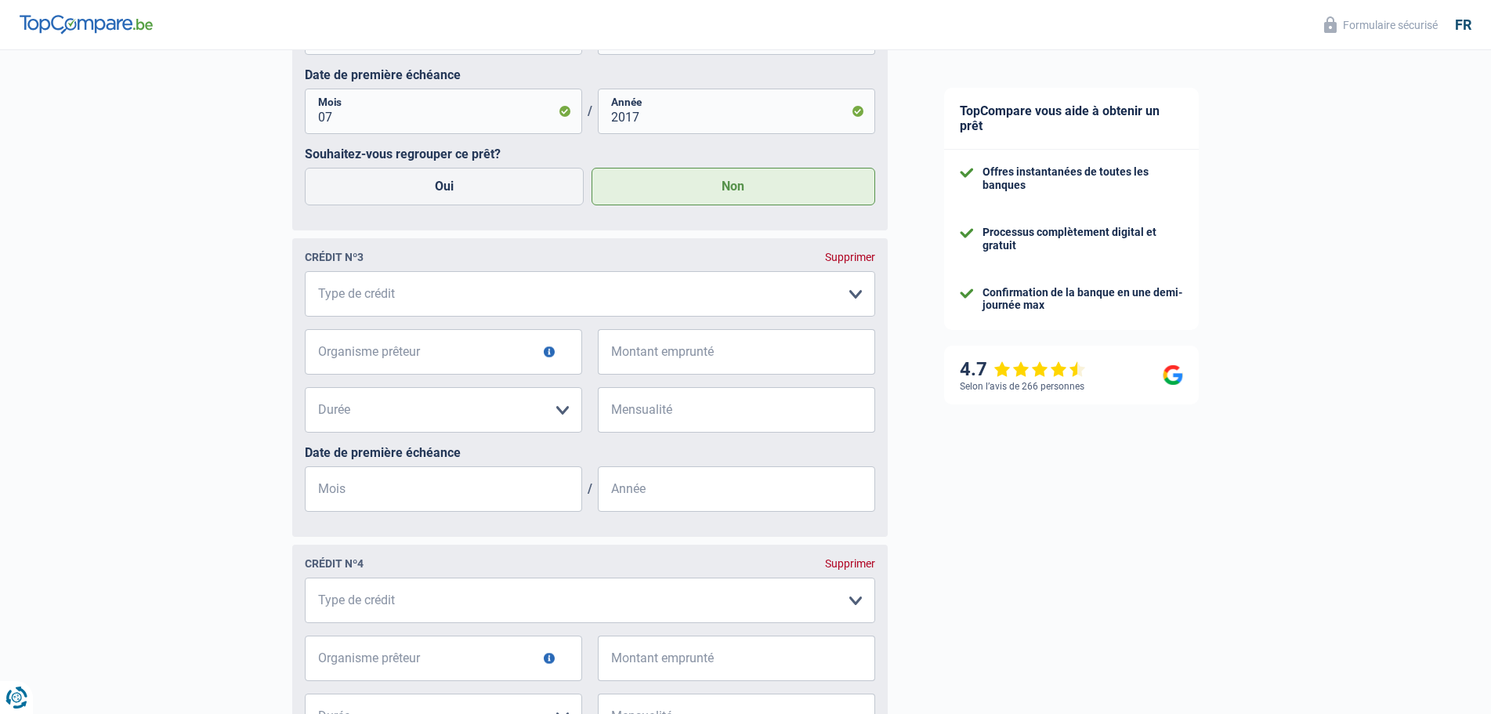
scroll to position [1934, 0]
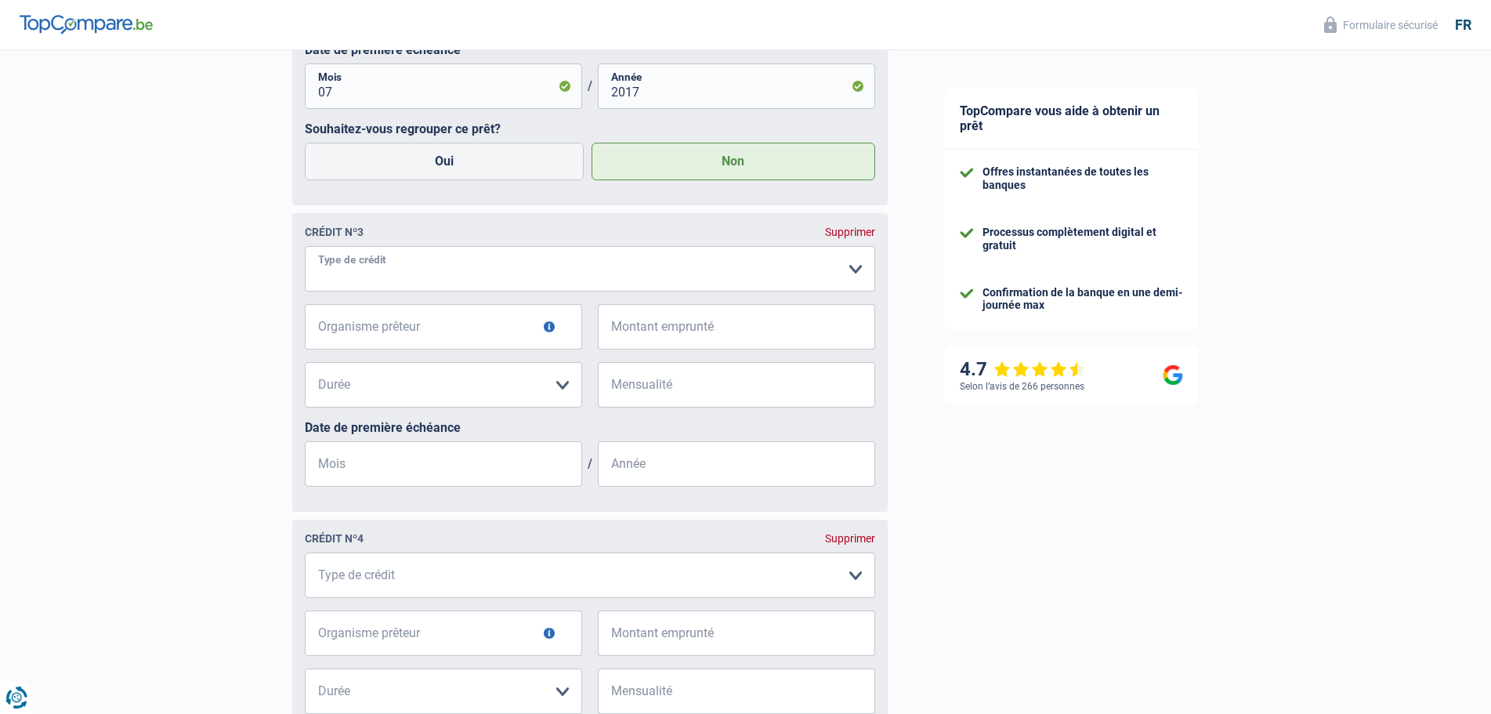
click at [851, 281] on select "Carte ou ouverture de crédit Prêt hypothécaire Vente à tempérament Prêt à tempé…" at bounding box center [590, 268] width 571 height 45
select select "cardOrCredit"
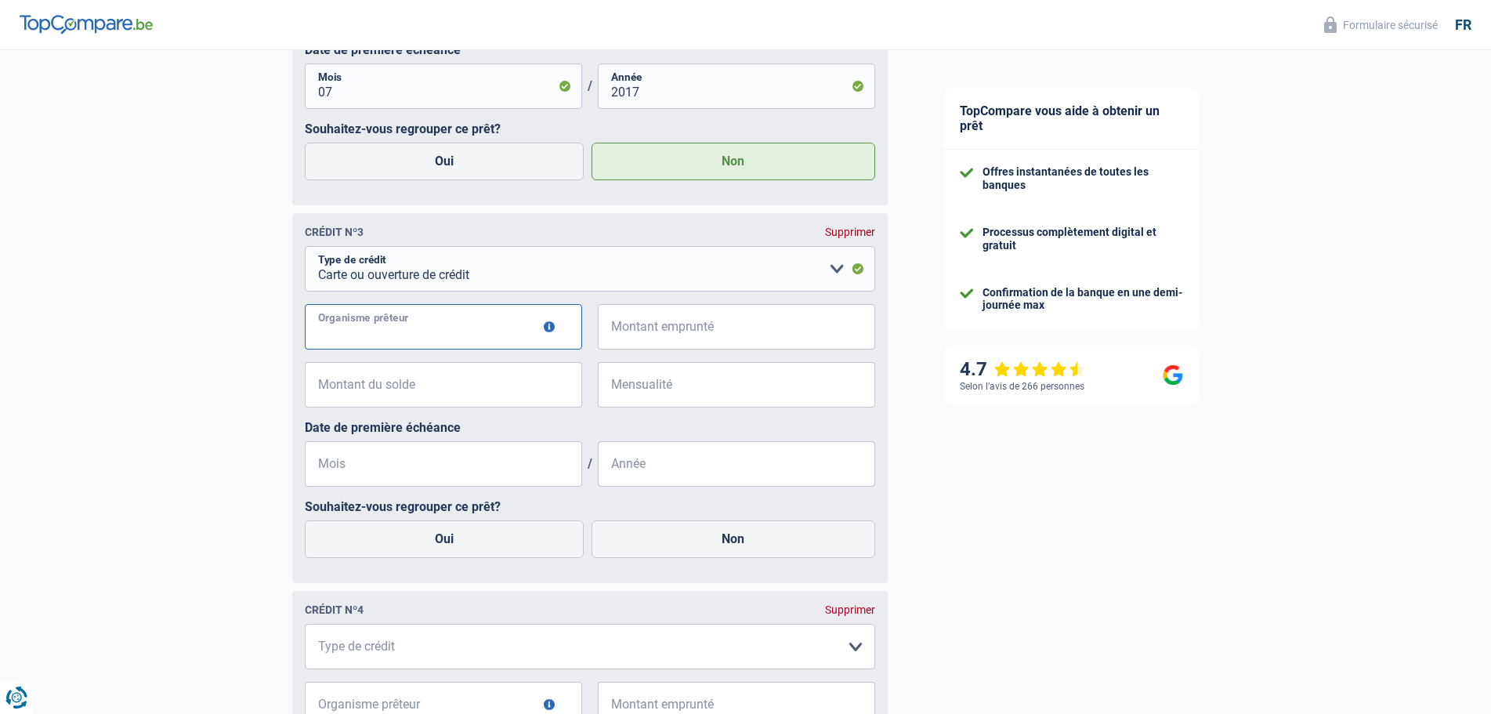
click at [473, 346] on input "Organisme prêteur" at bounding box center [443, 326] width 277 height 45
type input "BeoBank"
click at [713, 331] on input "Montant emprunté" at bounding box center [747, 326] width 258 height 45
type input "750"
click at [413, 396] on input "Montant du solde" at bounding box center [453, 384] width 258 height 45
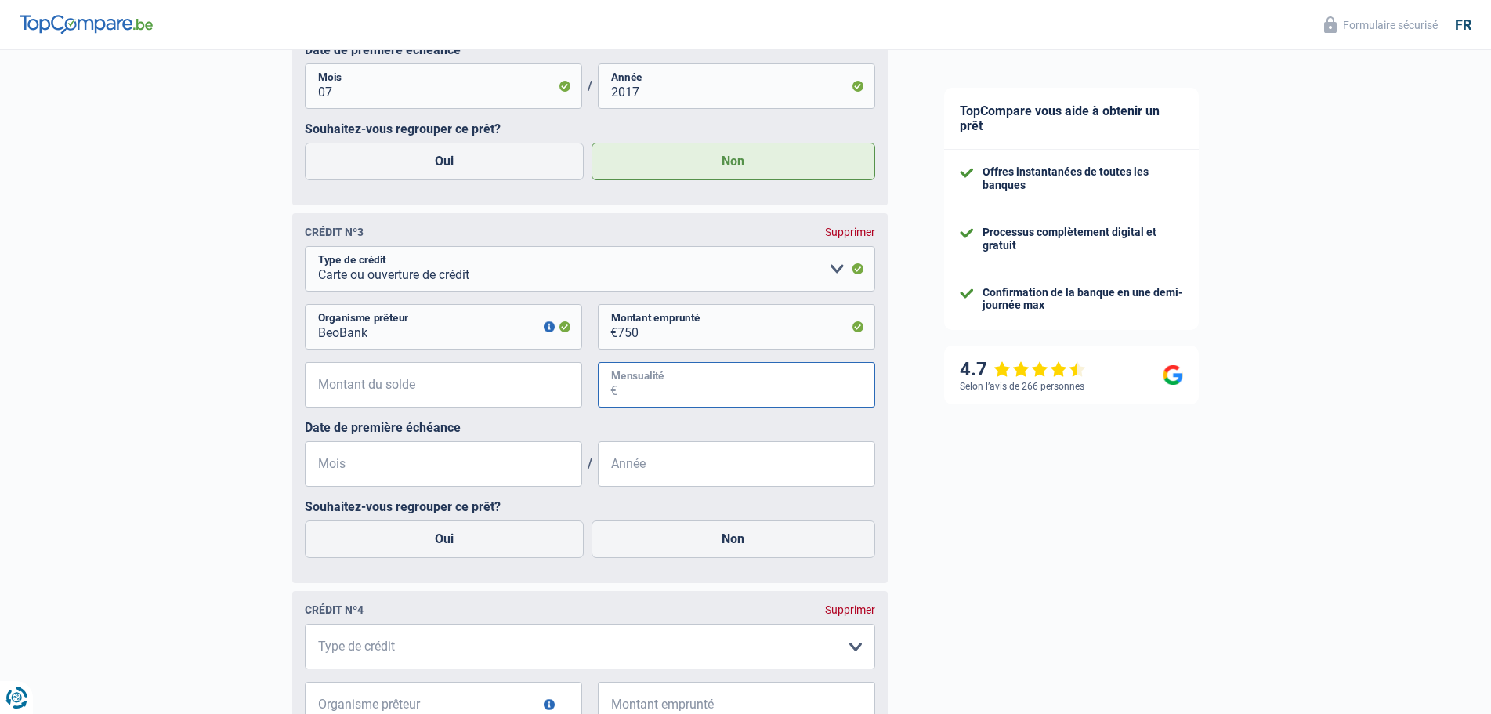
click at [656, 400] on input "Mensualité" at bounding box center [747, 384] width 258 height 45
click at [391, 475] on input "Mois" at bounding box center [443, 463] width 277 height 45
click at [651, 487] on input "Année" at bounding box center [736, 463] width 277 height 45
click at [684, 558] on label "Non" at bounding box center [734, 539] width 284 height 38
click at [684, 558] on input "Non" at bounding box center [734, 539] width 284 height 38
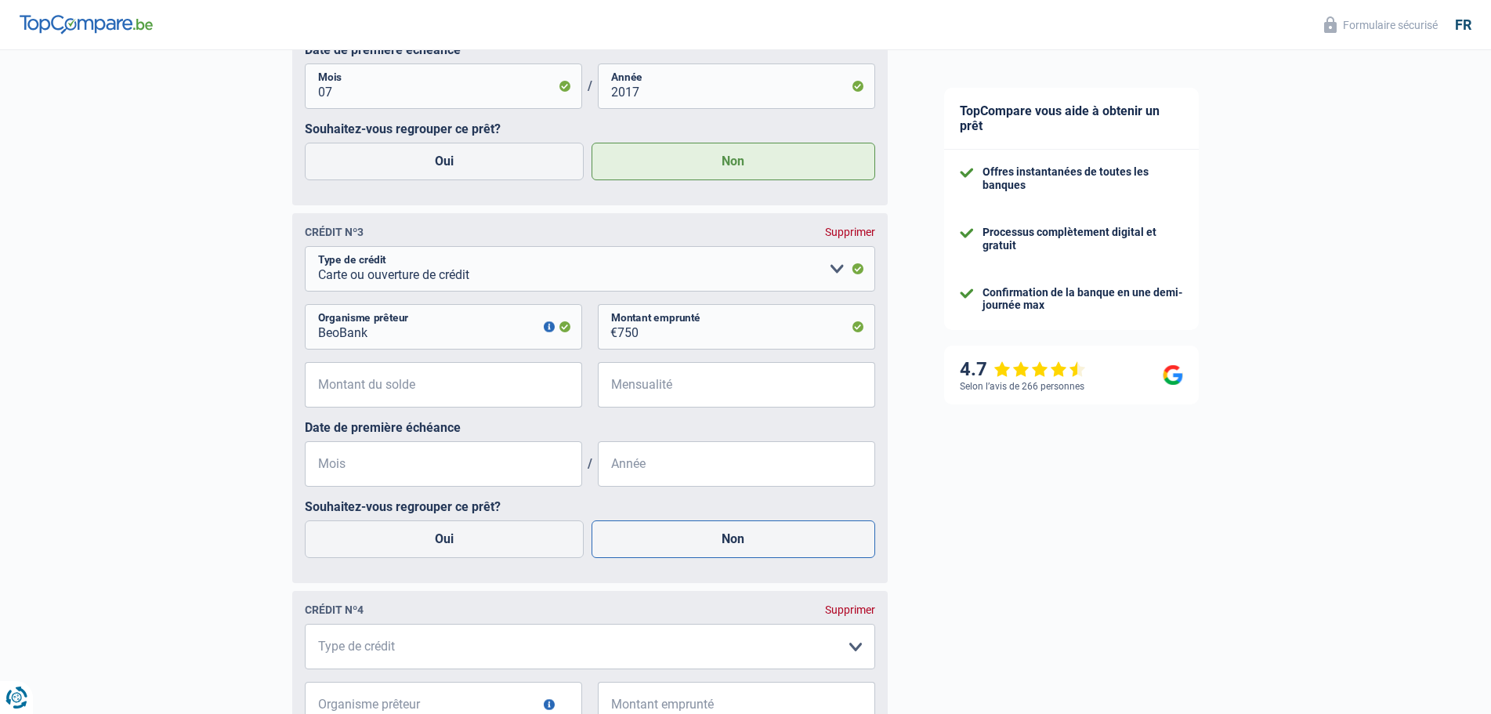
radio input "true"
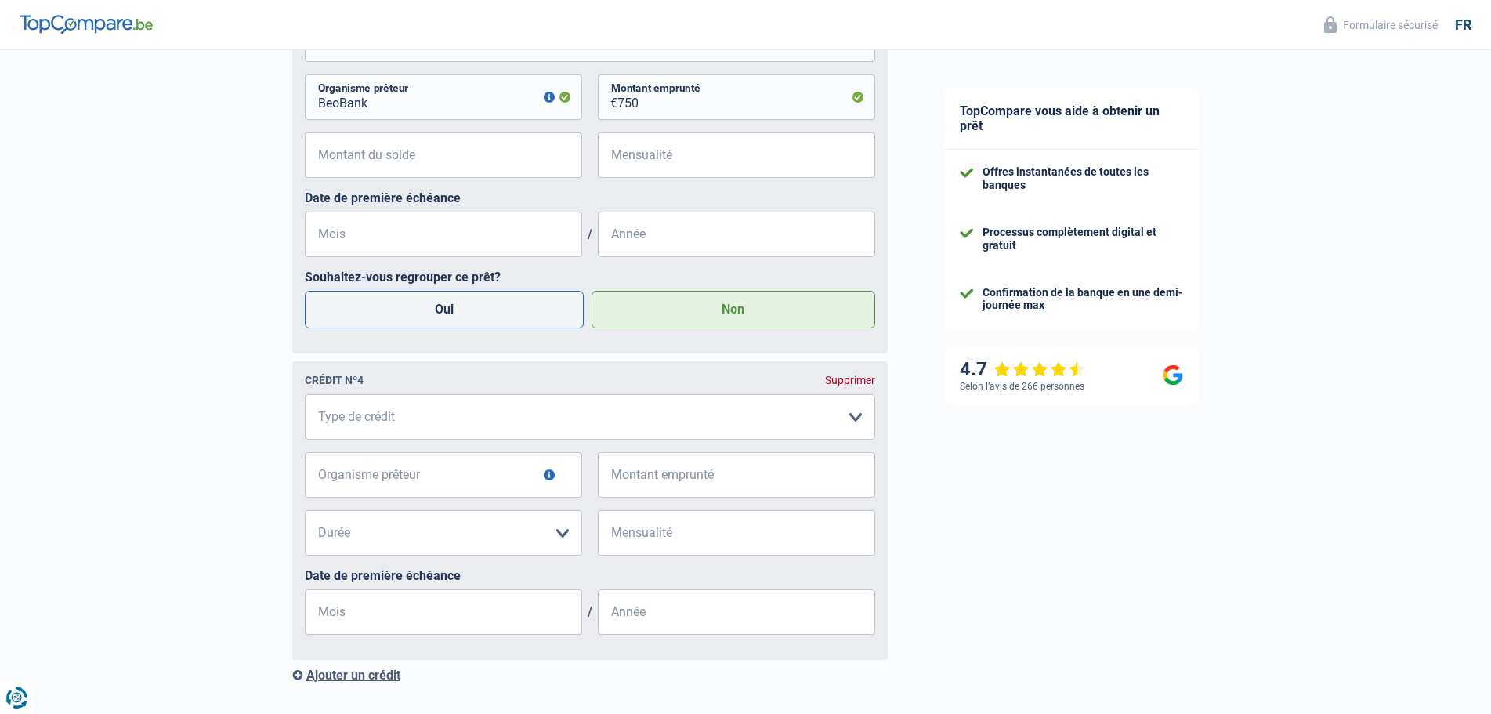
scroll to position [2169, 0]
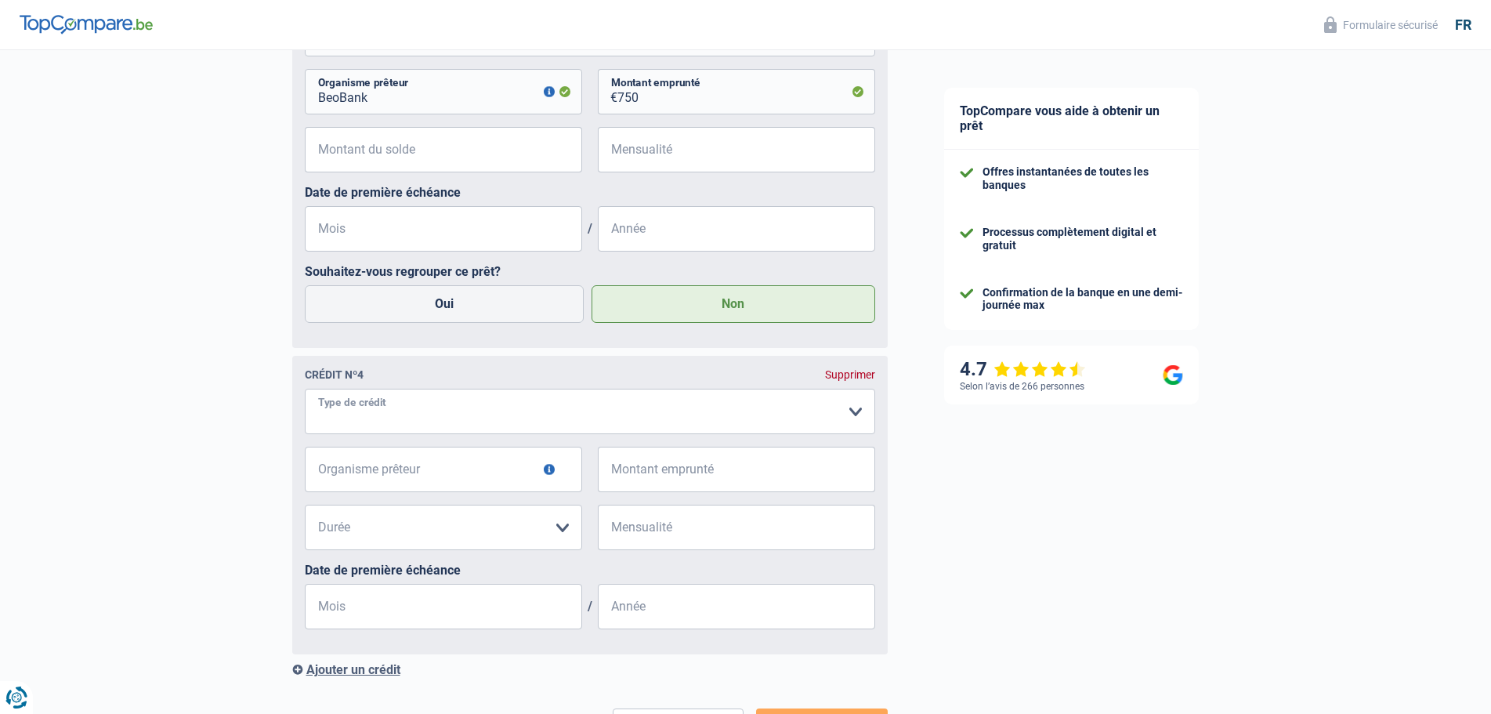
click at [848, 426] on select "Carte ou ouverture de crédit Prêt hypothécaire Vente à tempérament Prêt à tempé…" at bounding box center [590, 411] width 571 height 45
select select "personalLoan"
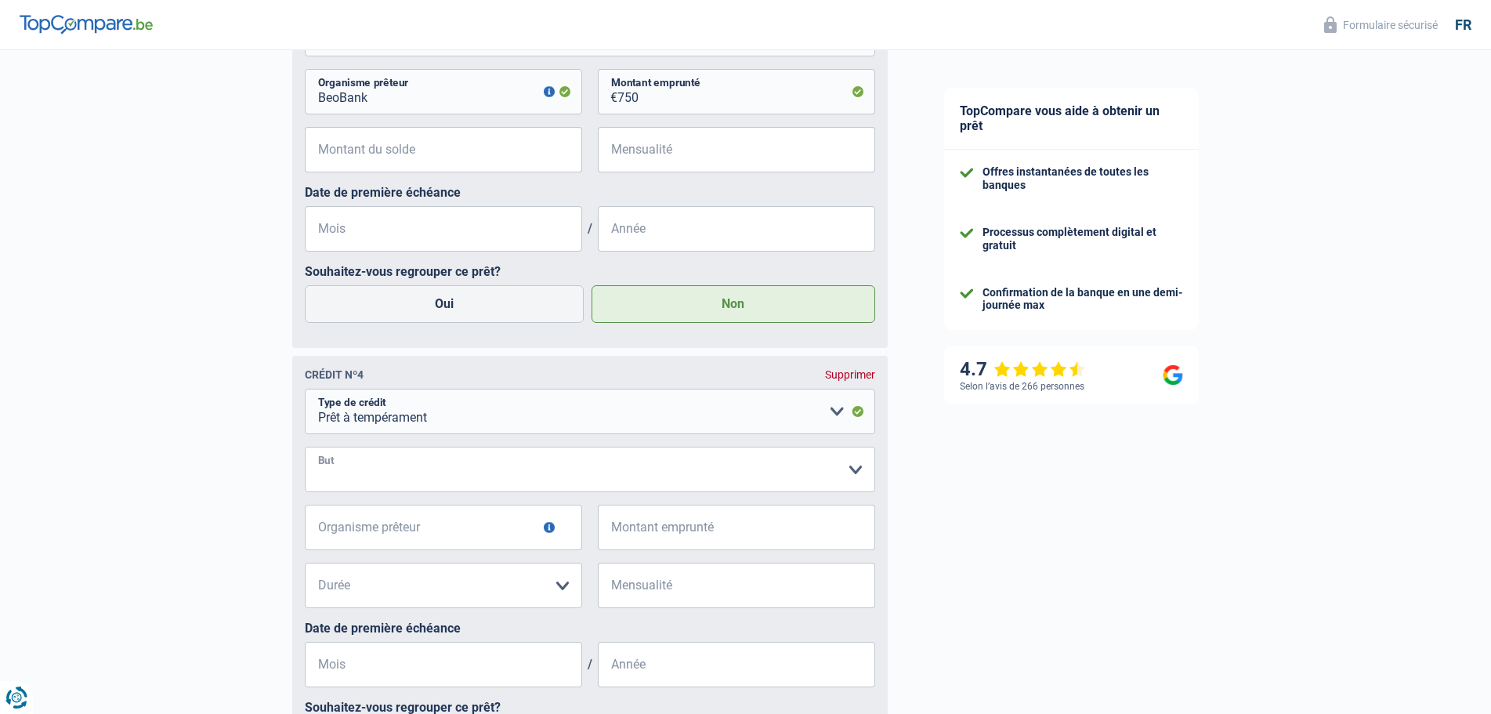
click at [863, 485] on select "Confort maison: meubles, textile, peinture, électroménager, outillage non-profe…" at bounding box center [590, 469] width 571 height 45
select select "other"
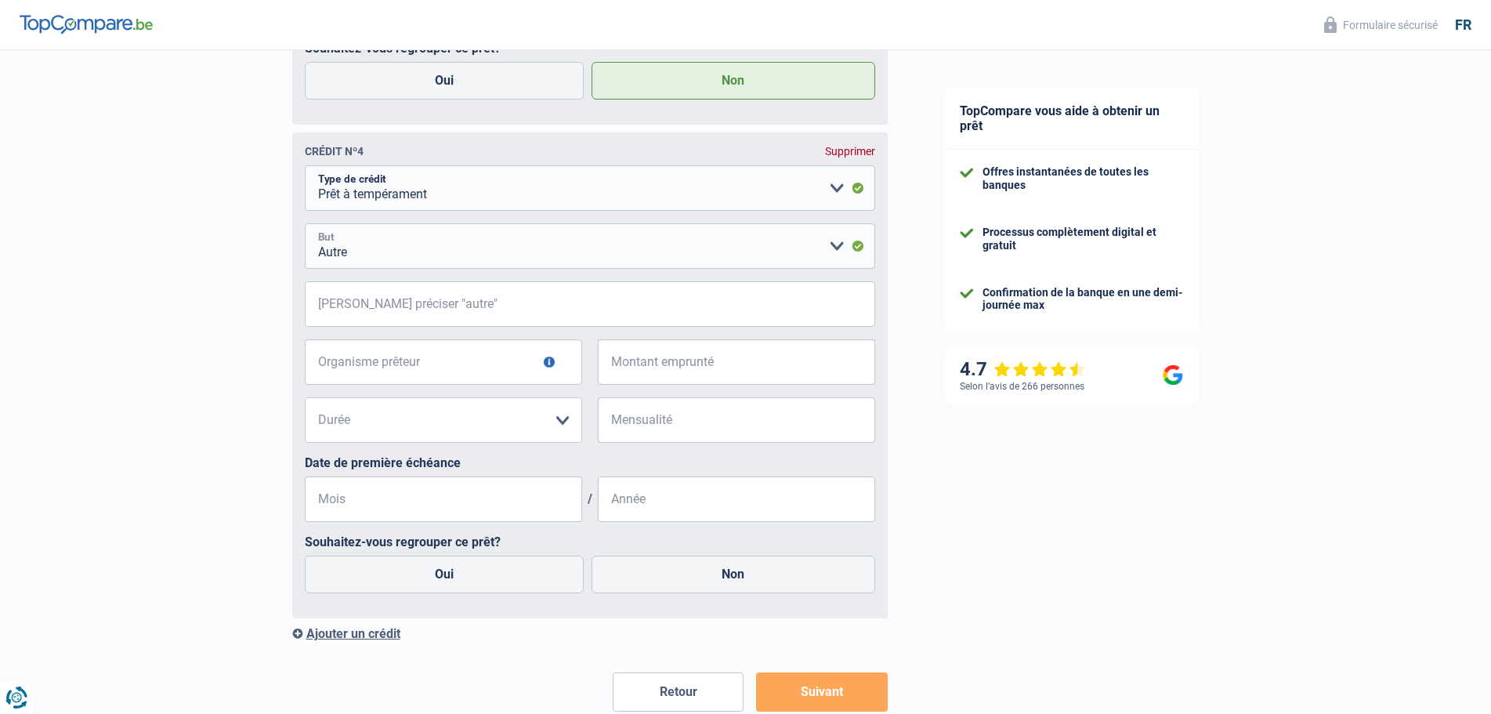
scroll to position [2483, 0]
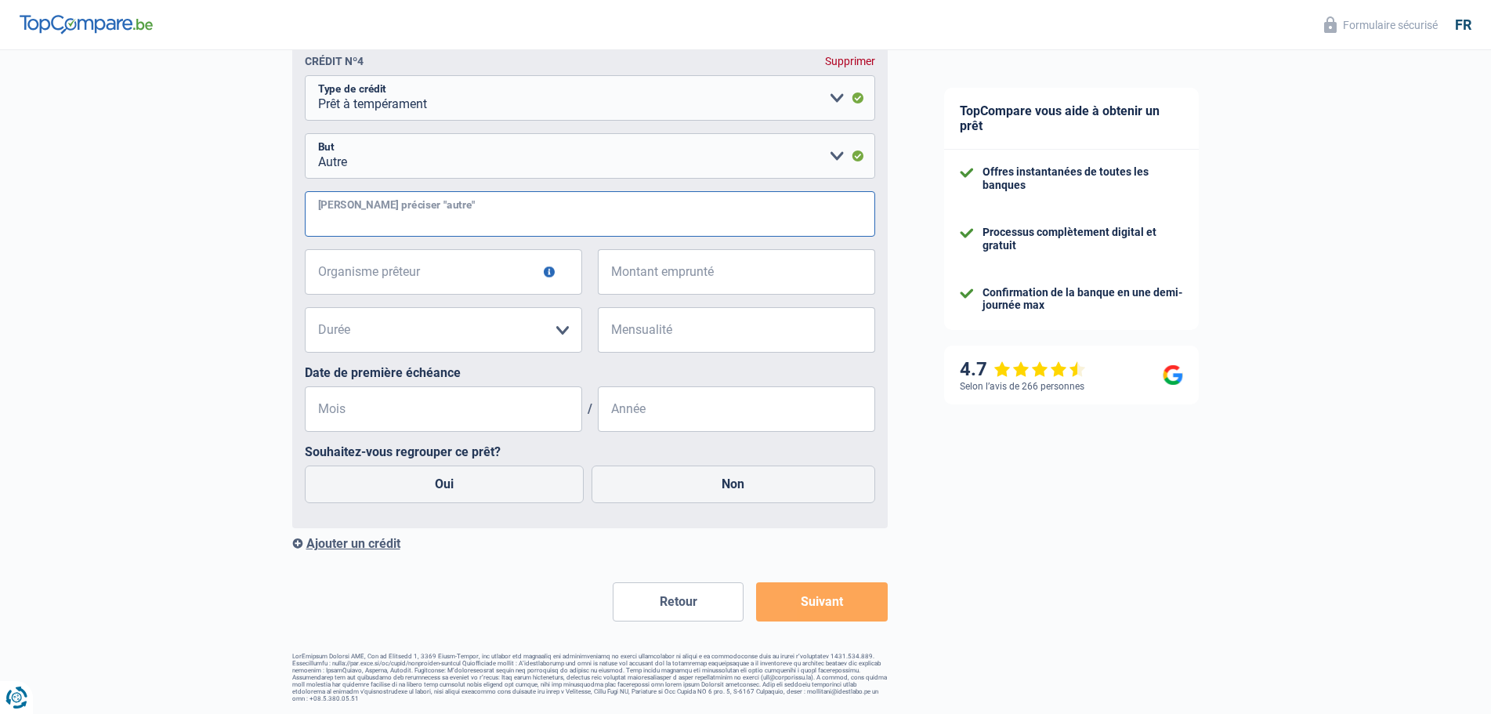
click at [368, 220] on input "[PERSON_NAME] préciser "autre"" at bounding box center [590, 213] width 571 height 45
type input "Paiement lois social"
click at [484, 282] on input "Organisme prêteur" at bounding box center [443, 271] width 277 height 45
type input "BeoBank"
click at [626, 279] on input "Montant emprunté" at bounding box center [747, 271] width 258 height 45
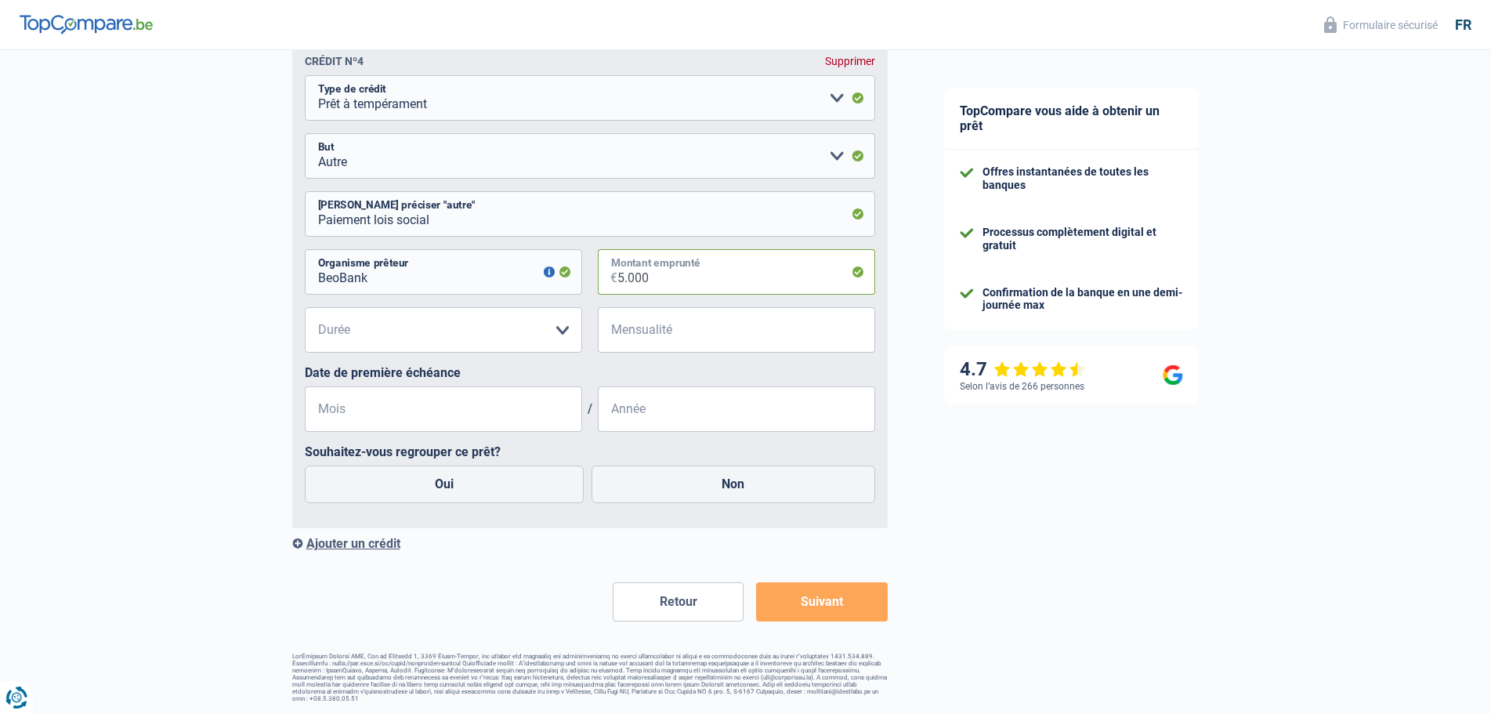
type input "5.000"
click at [642, 334] on input "Mensualité" at bounding box center [747, 329] width 258 height 45
type input "155"
click at [564, 343] on select "12 mois 18 mois 24 mois 30 mois 36 mois Veuillez sélectionner une option" at bounding box center [443, 329] width 277 height 45
select select "36"
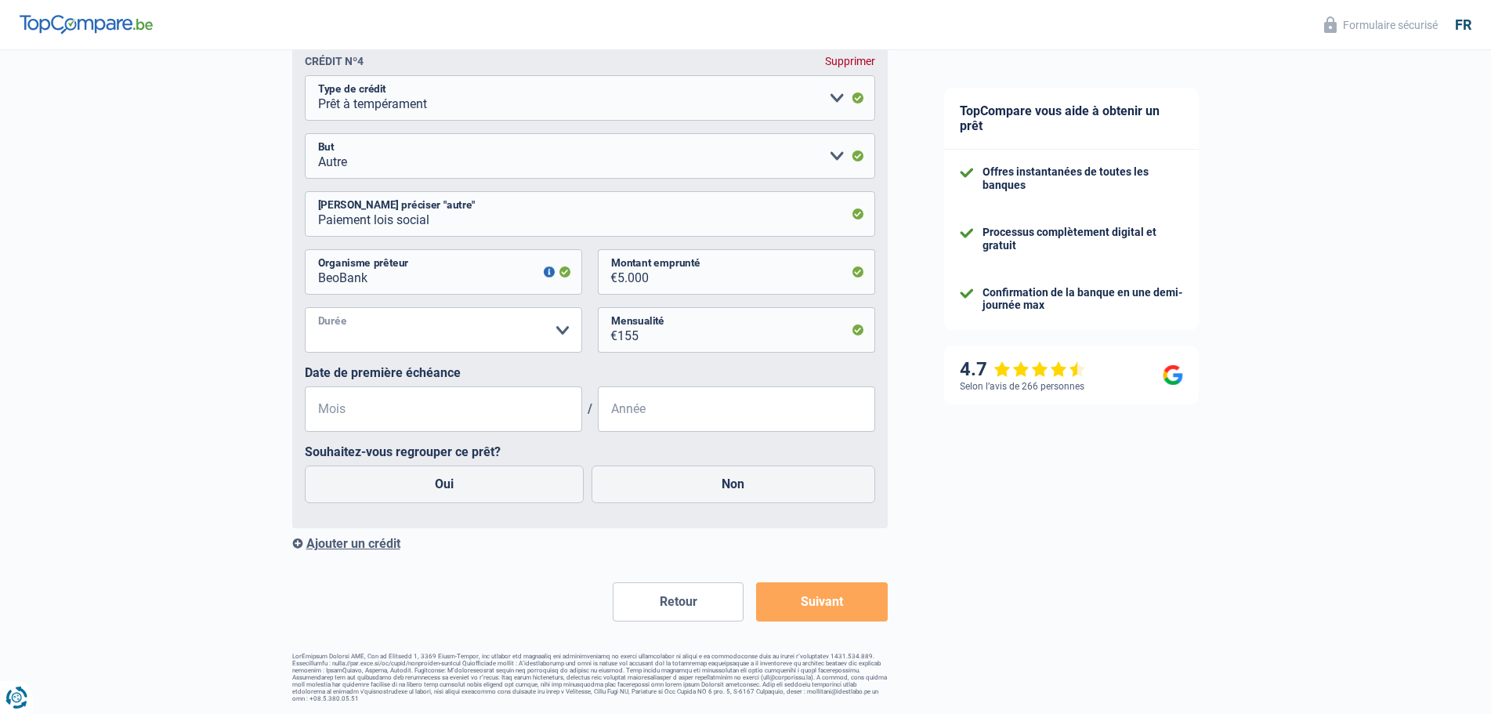
click at [305, 318] on select "12 mois 18 mois 24 mois 30 mois 36 mois Veuillez sélectionner une option" at bounding box center [443, 329] width 277 height 45
click at [466, 417] on input "Mois" at bounding box center [443, 408] width 277 height 45
type input "12"
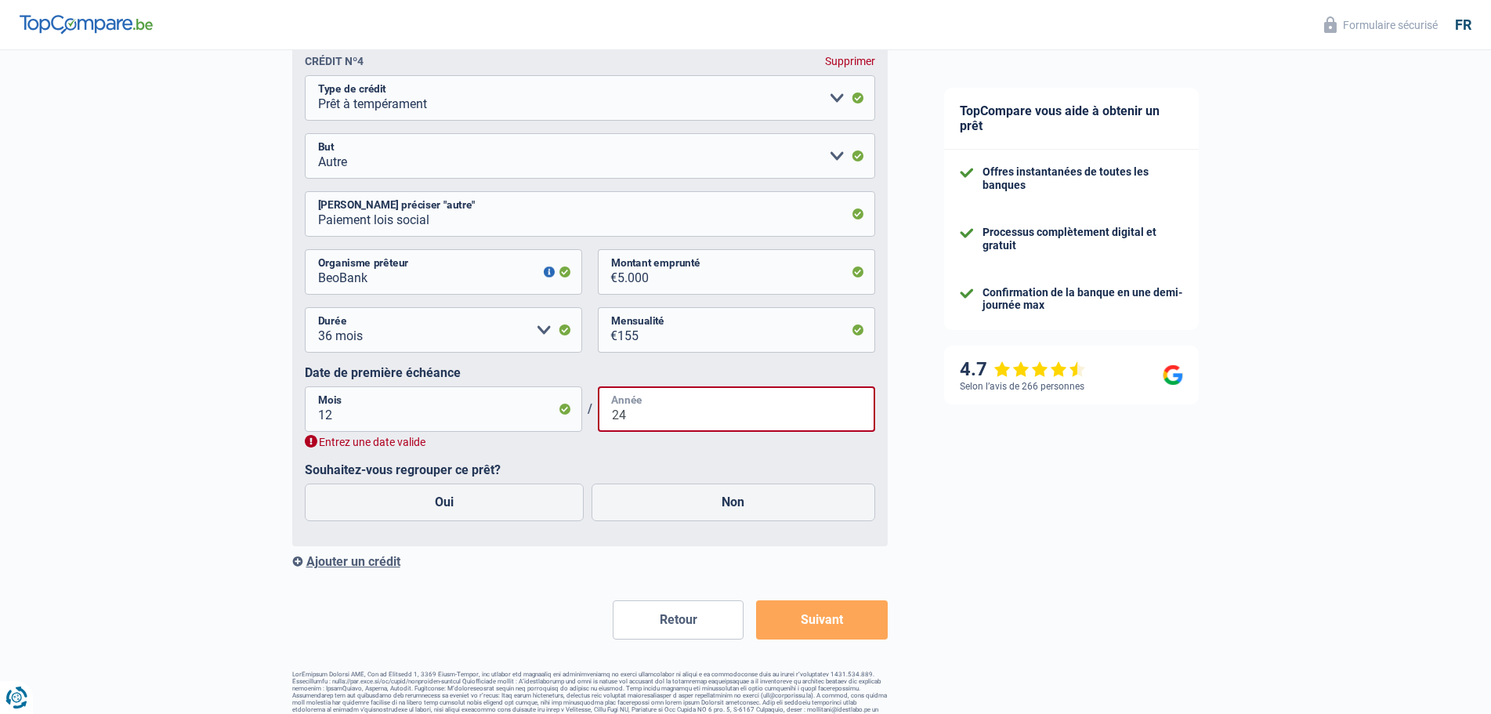
type input "24"
click at [346, 423] on input "12" at bounding box center [443, 408] width 277 height 45
type input "1"
type input "12"
click at [627, 450] on div "Entrez une date valide" at bounding box center [590, 442] width 571 height 15
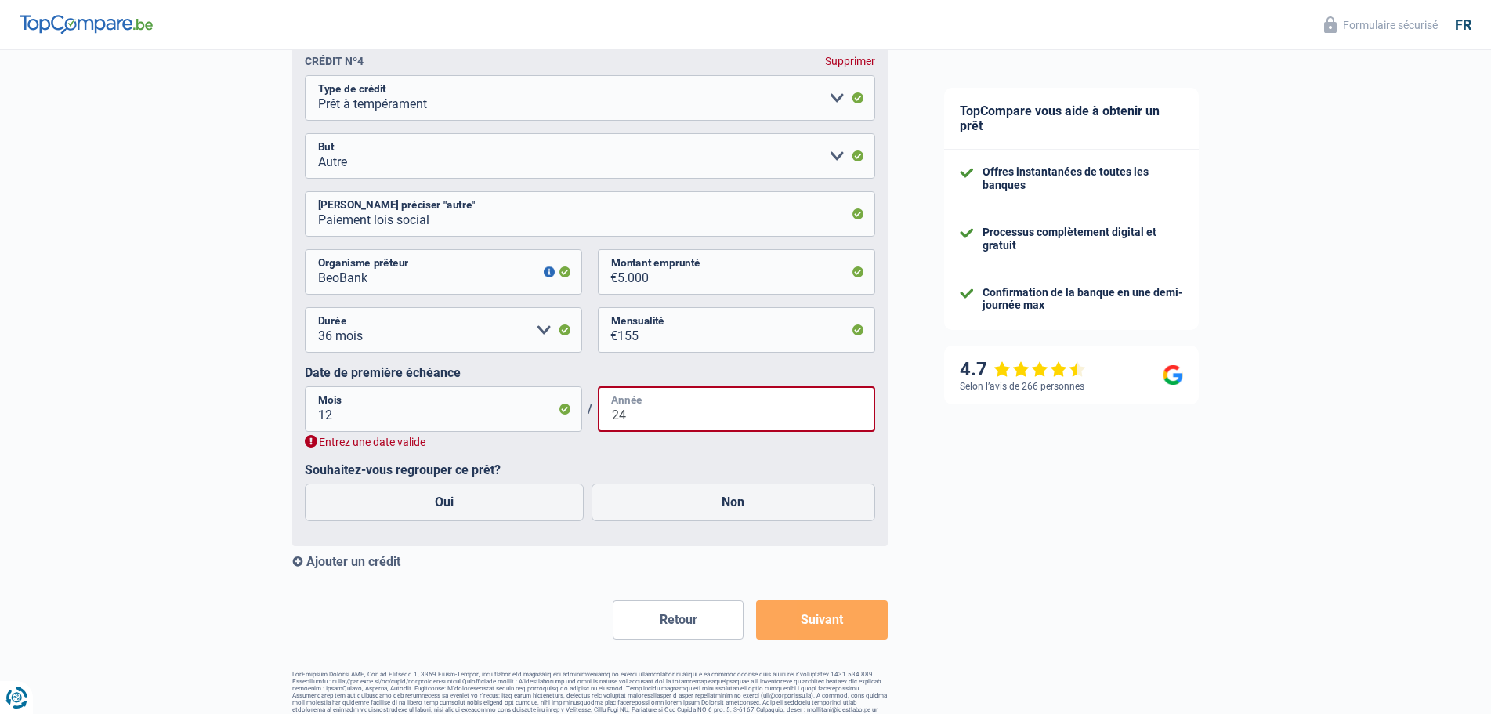
click at [656, 414] on input "24" at bounding box center [736, 408] width 277 height 45
click at [657, 424] on input "24" at bounding box center [736, 408] width 277 height 45
click at [657, 425] on input "24" at bounding box center [736, 408] width 277 height 45
click at [660, 432] on input "24" at bounding box center [736, 408] width 277 height 45
type input "2"
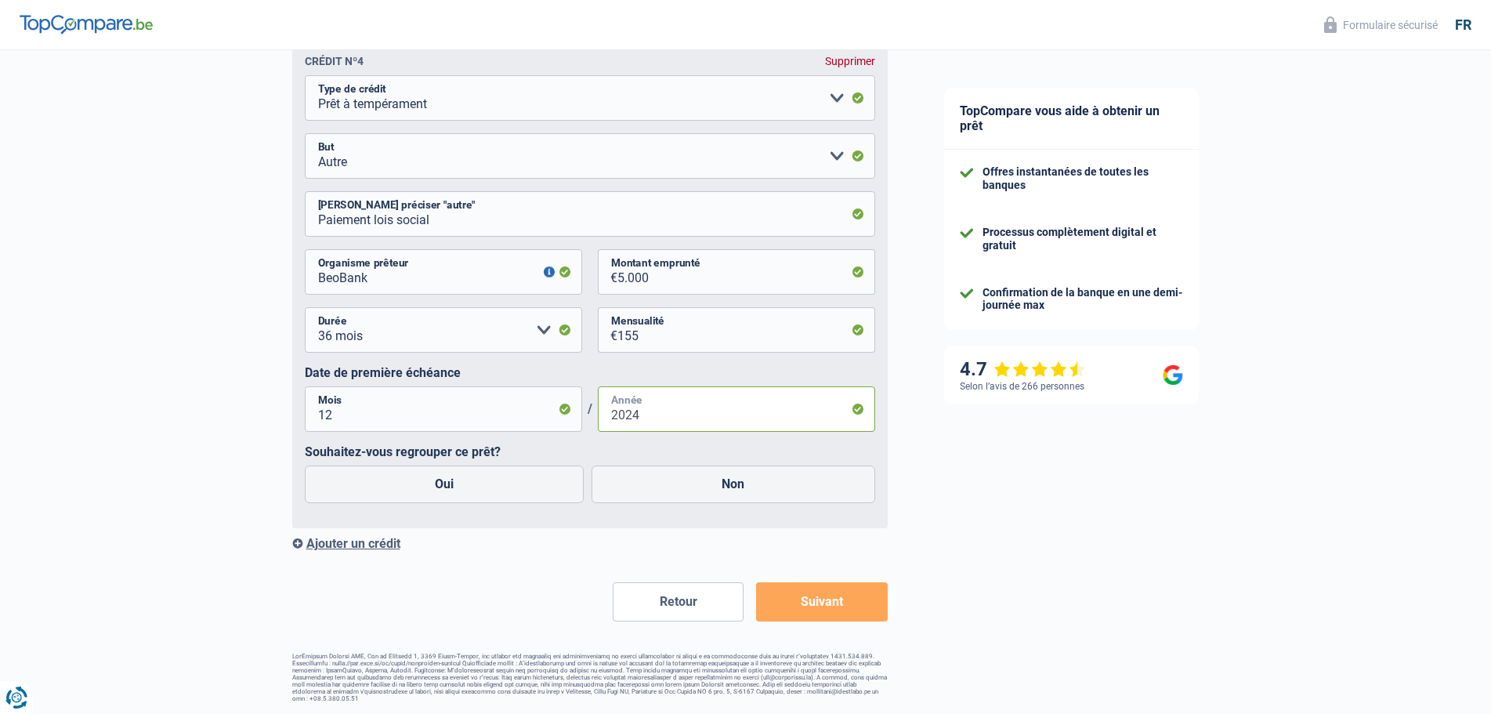
type input "2024"
click at [660, 459] on label "Souhaitez-vous regrouper ce prêt?" at bounding box center [590, 451] width 571 height 15
click at [661, 503] on label "Non" at bounding box center [734, 485] width 284 height 38
click at [661, 503] on input "Non" at bounding box center [734, 485] width 284 height 38
radio input "true"
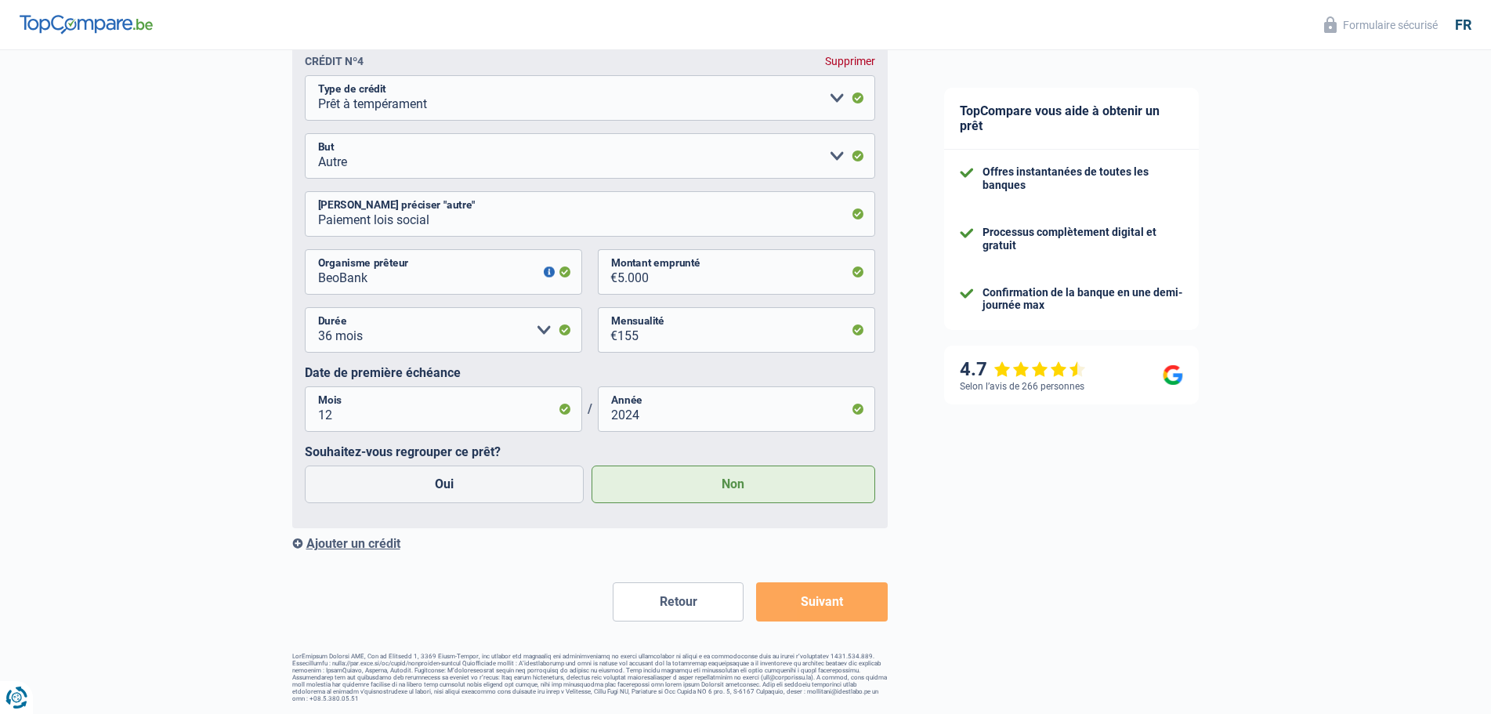
click at [836, 610] on button "Suivant" at bounding box center [821, 601] width 131 height 39
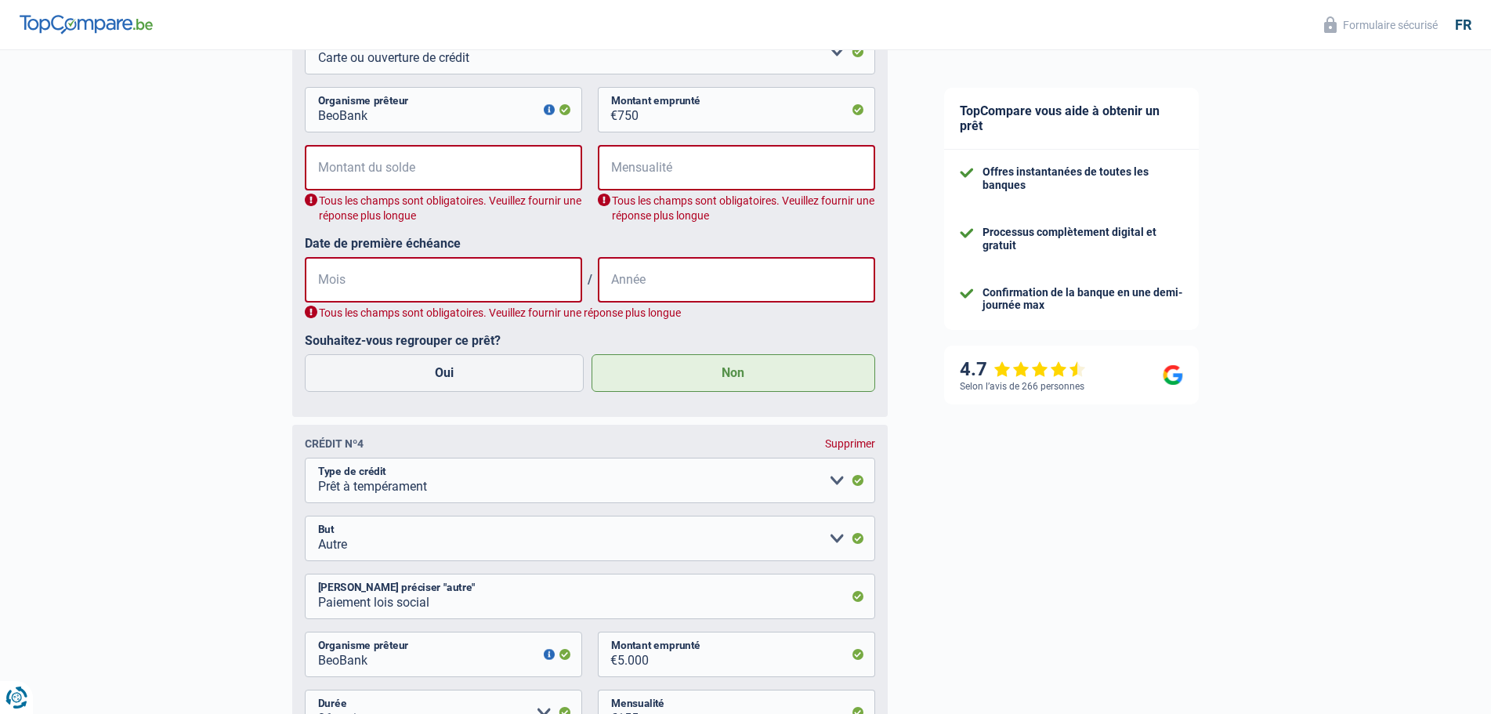
scroll to position [1995, 0]
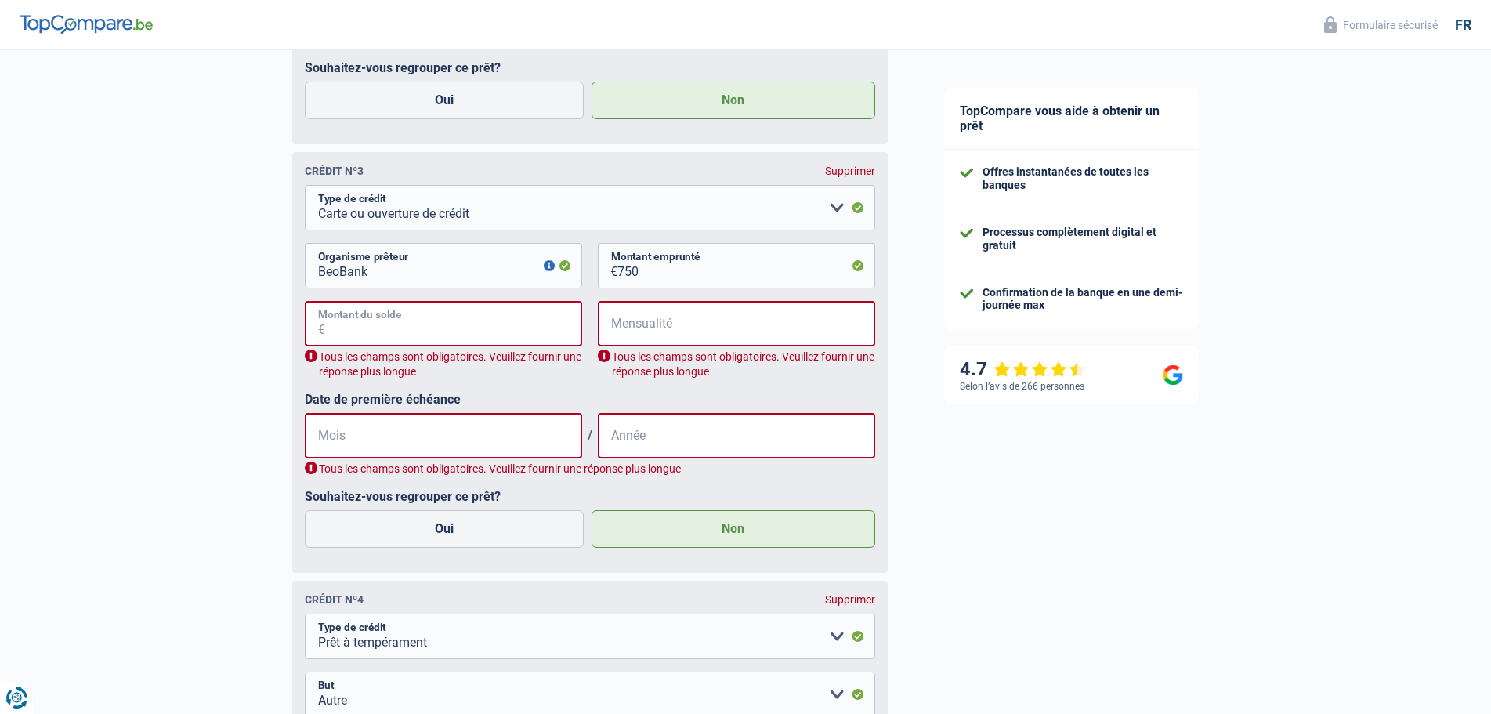
click at [395, 325] on input "Montant du solde" at bounding box center [453, 323] width 257 height 45
type input "0"
click at [643, 334] on input "Mensualité" at bounding box center [746, 323] width 257 height 45
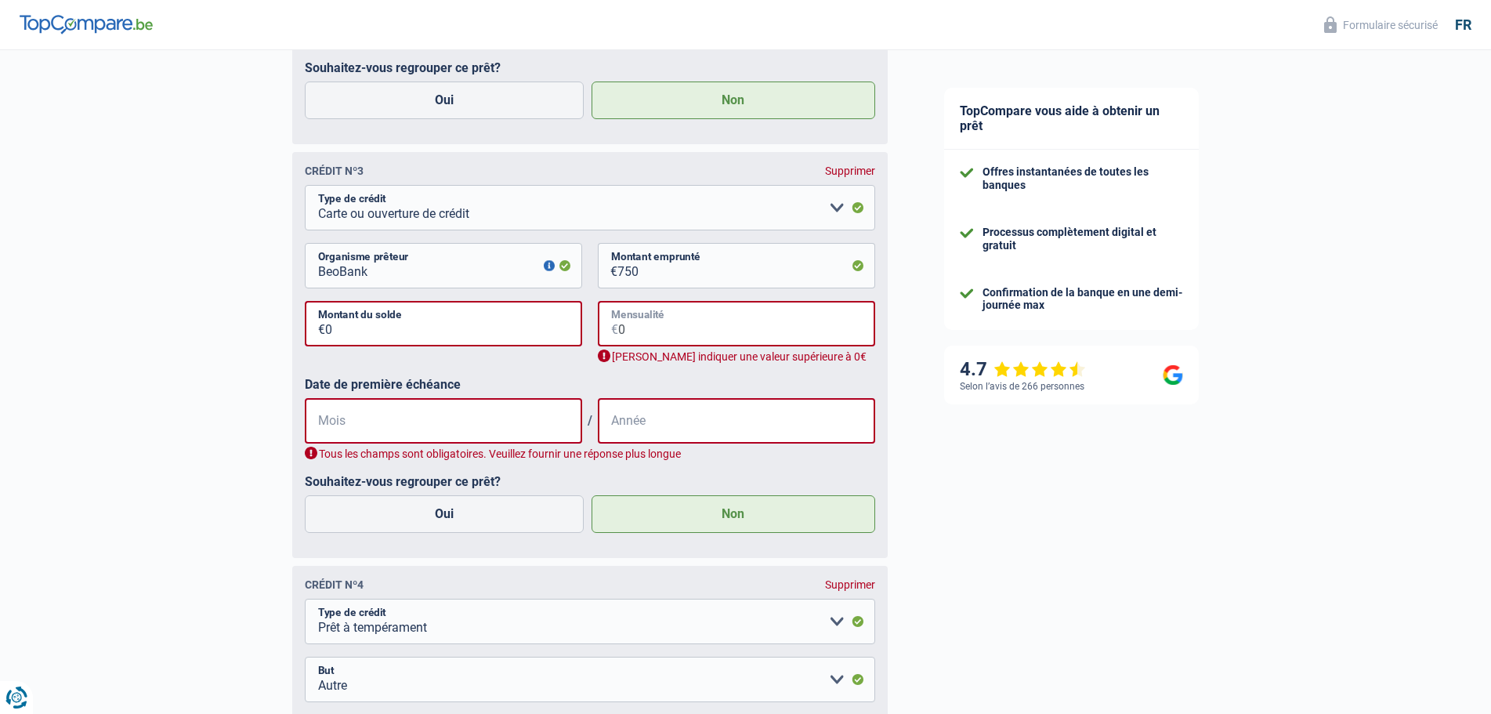
type input "0"
click at [429, 425] on input "Mois" at bounding box center [443, 420] width 277 height 45
type input "1"
click at [619, 432] on input "Année" at bounding box center [736, 420] width 277 height 45
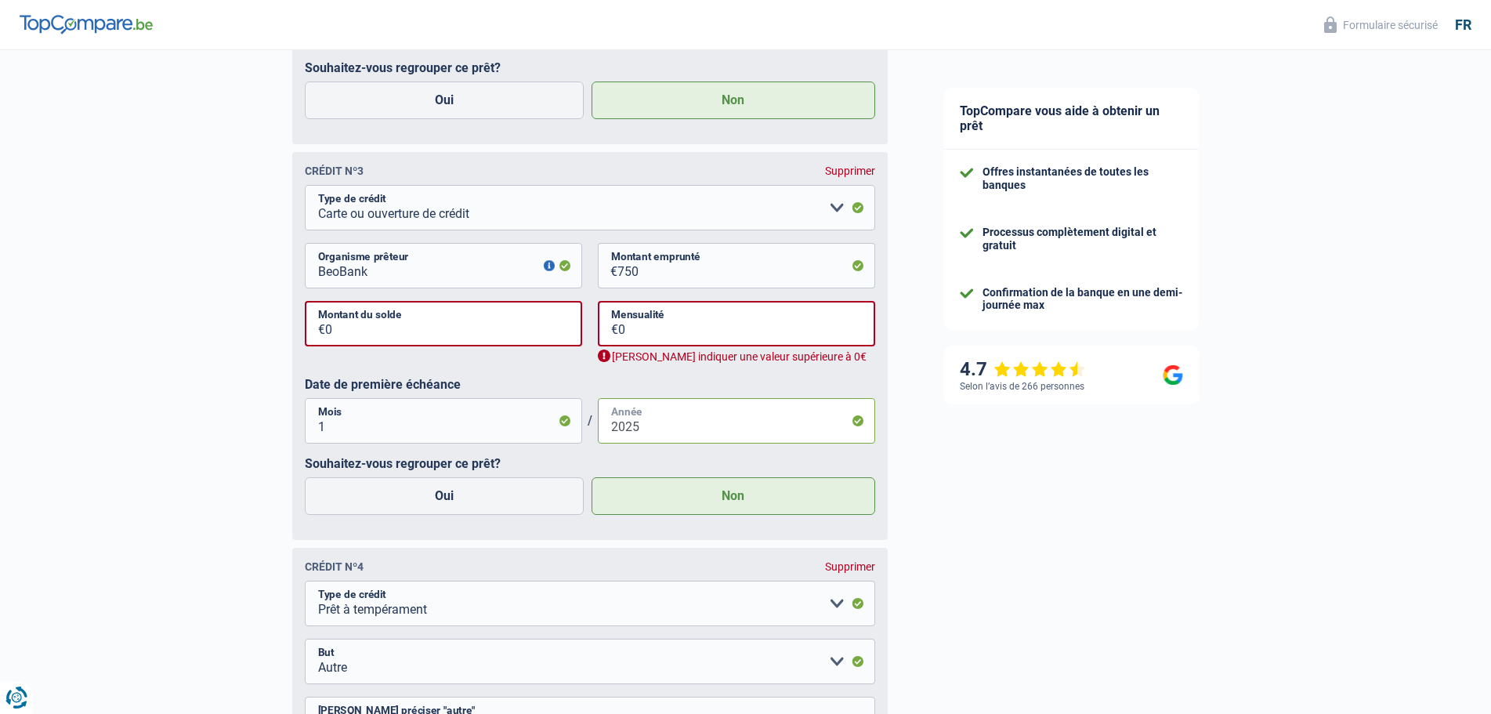
type input "2025"
click at [650, 364] on div "[PERSON_NAME] indiquer une valeur supérieure à 0€" at bounding box center [736, 357] width 277 height 15
click at [626, 335] on input "0" at bounding box center [746, 323] width 257 height 45
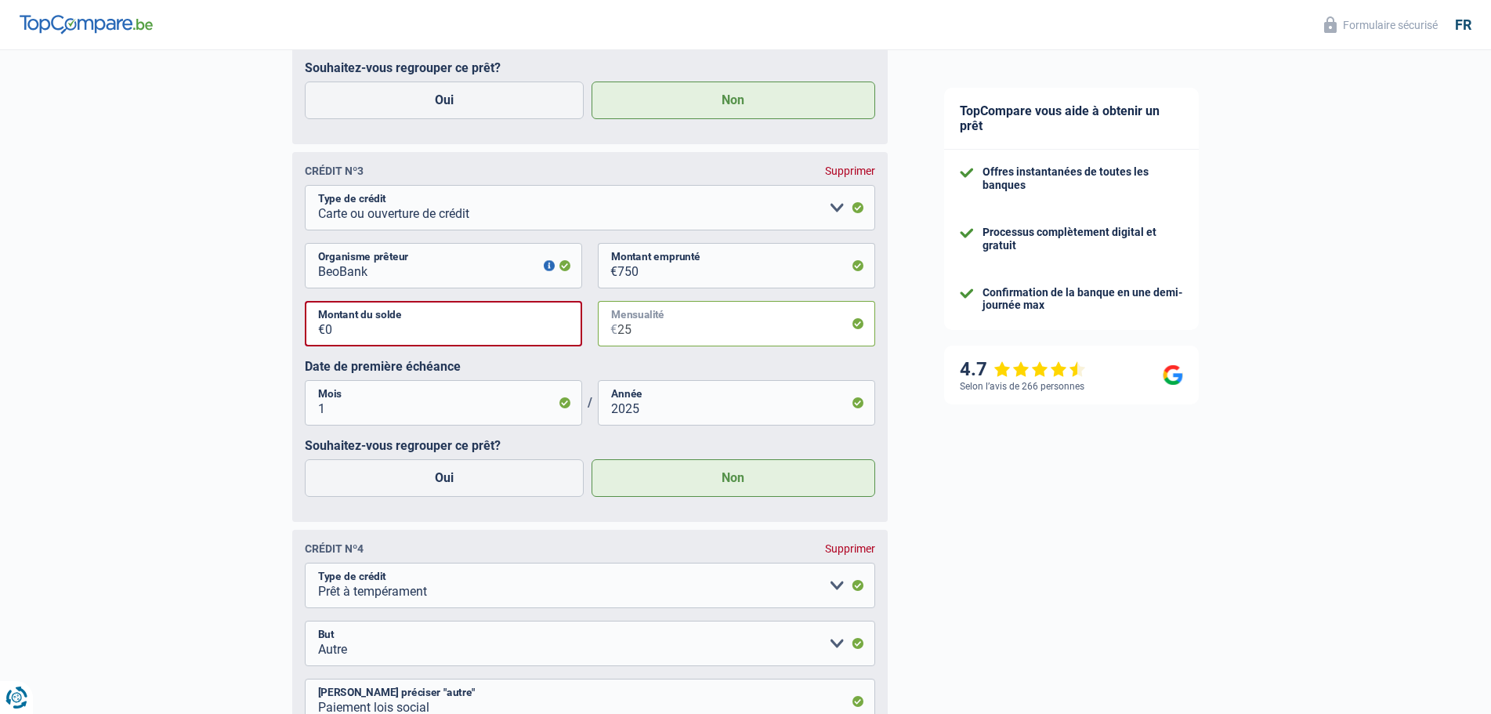
type input "25"
click at [352, 345] on input "0" at bounding box center [453, 323] width 257 height 45
type input "1"
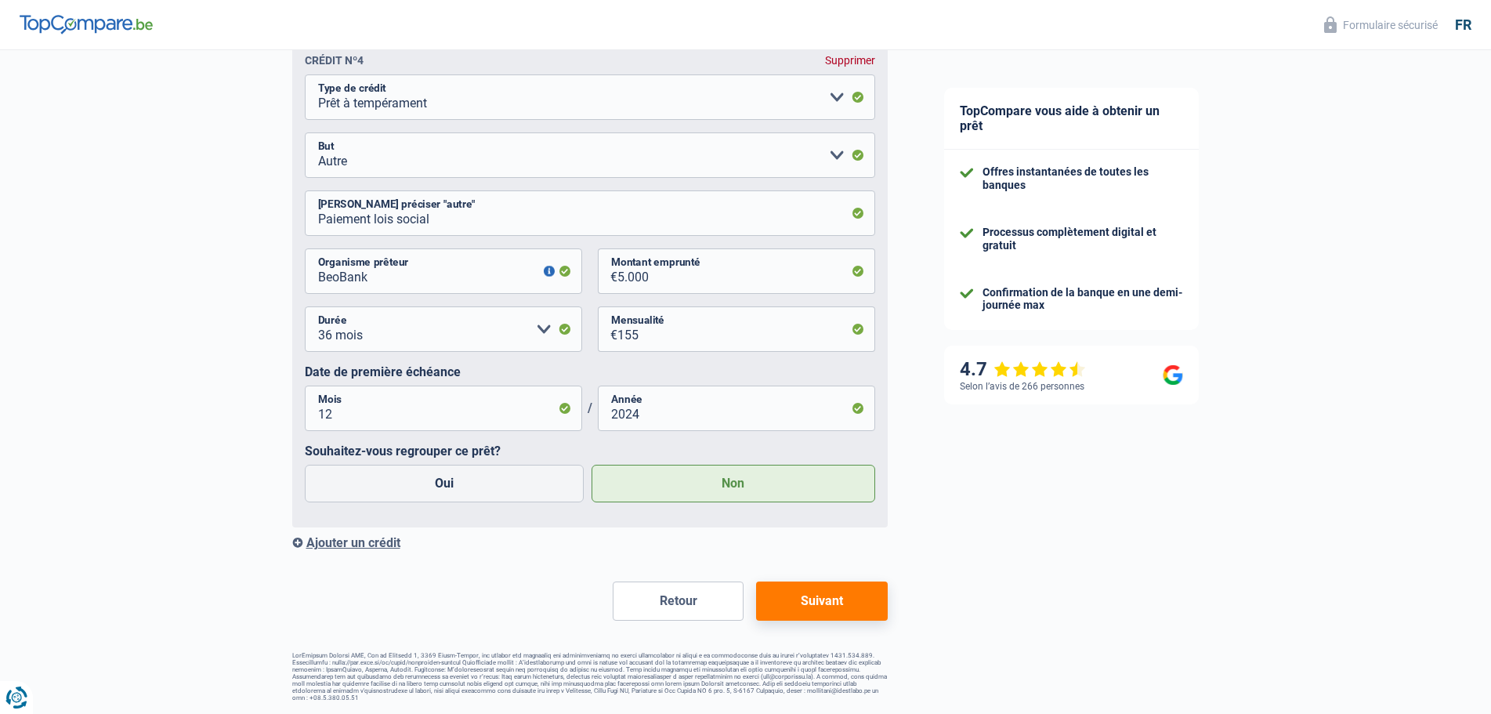
scroll to position [2493, 0]
click at [805, 604] on button "Suivant" at bounding box center [821, 600] width 131 height 39
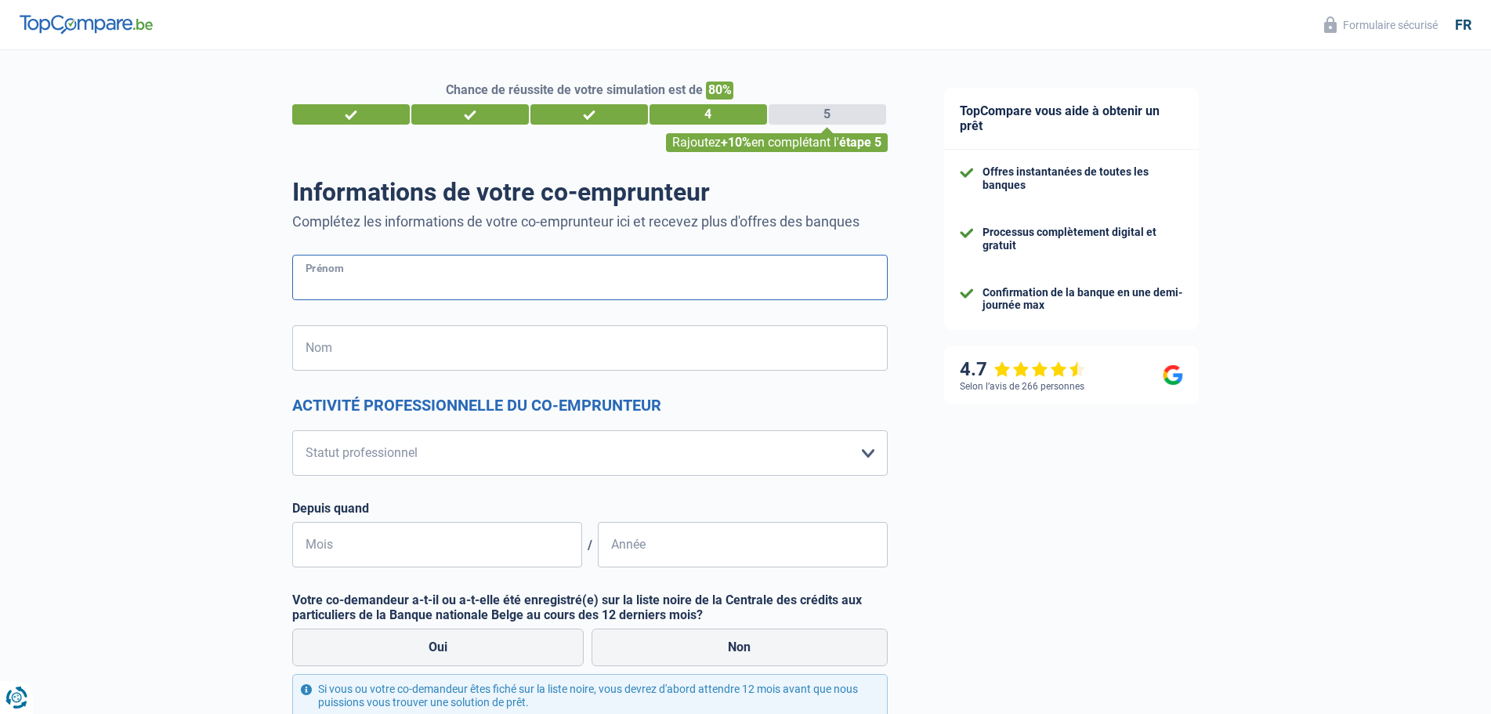
click at [392, 292] on input "Prénom" at bounding box center [590, 277] width 596 height 45
type input "Katia"
click at [378, 345] on input "Nom" at bounding box center [590, 347] width 596 height 45
type input "[PERSON_NAME]"
click at [866, 454] on select "Ouvrier Employé privé Employé public Invalide Indépendant Pensionné Chômeur Mut…" at bounding box center [590, 452] width 596 height 45
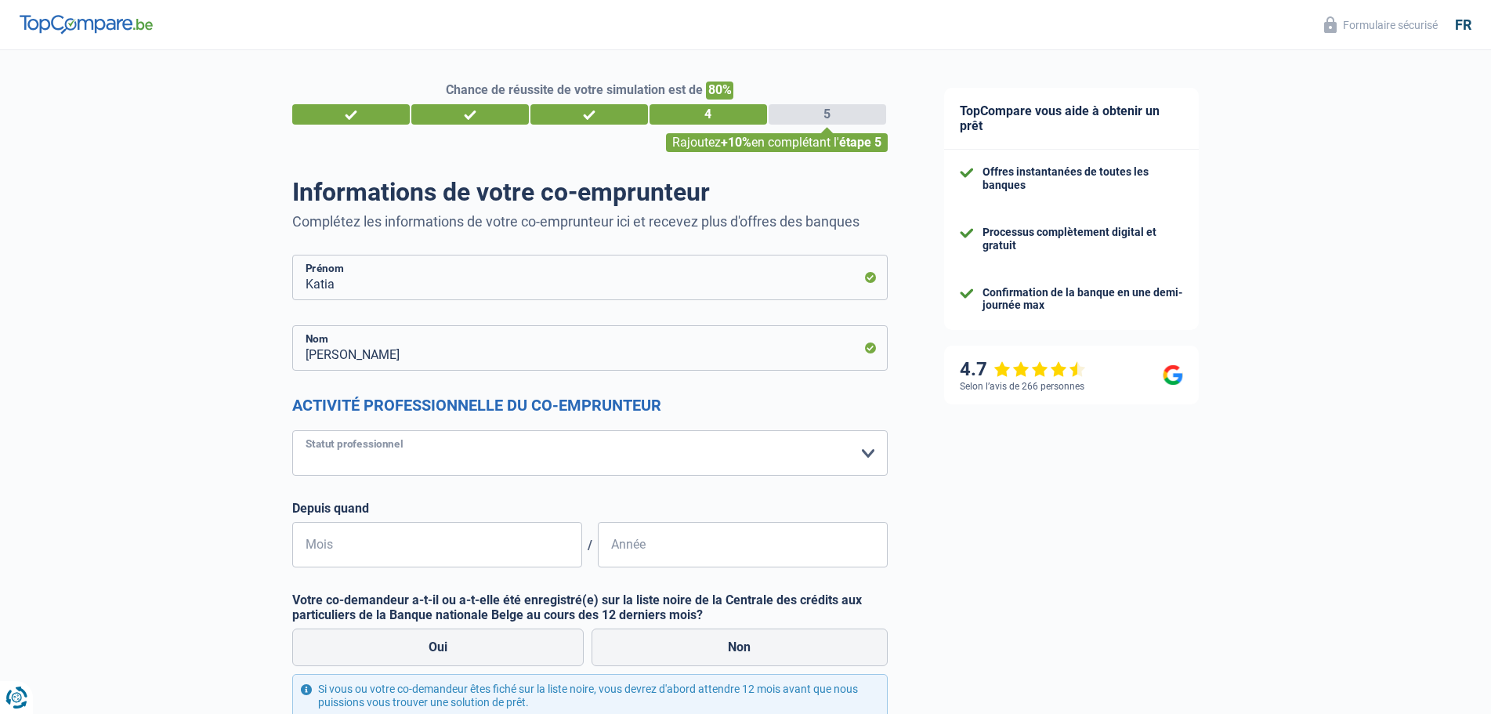
select select "housewife"
click at [292, 431] on select "Ouvrier Employé privé Employé public Invalide Indépendant Pensionné Chômeur Mut…" at bounding box center [590, 452] width 596 height 45
drag, startPoint x: 1150, startPoint y: 549, endPoint x: 1122, endPoint y: 550, distance: 28.2
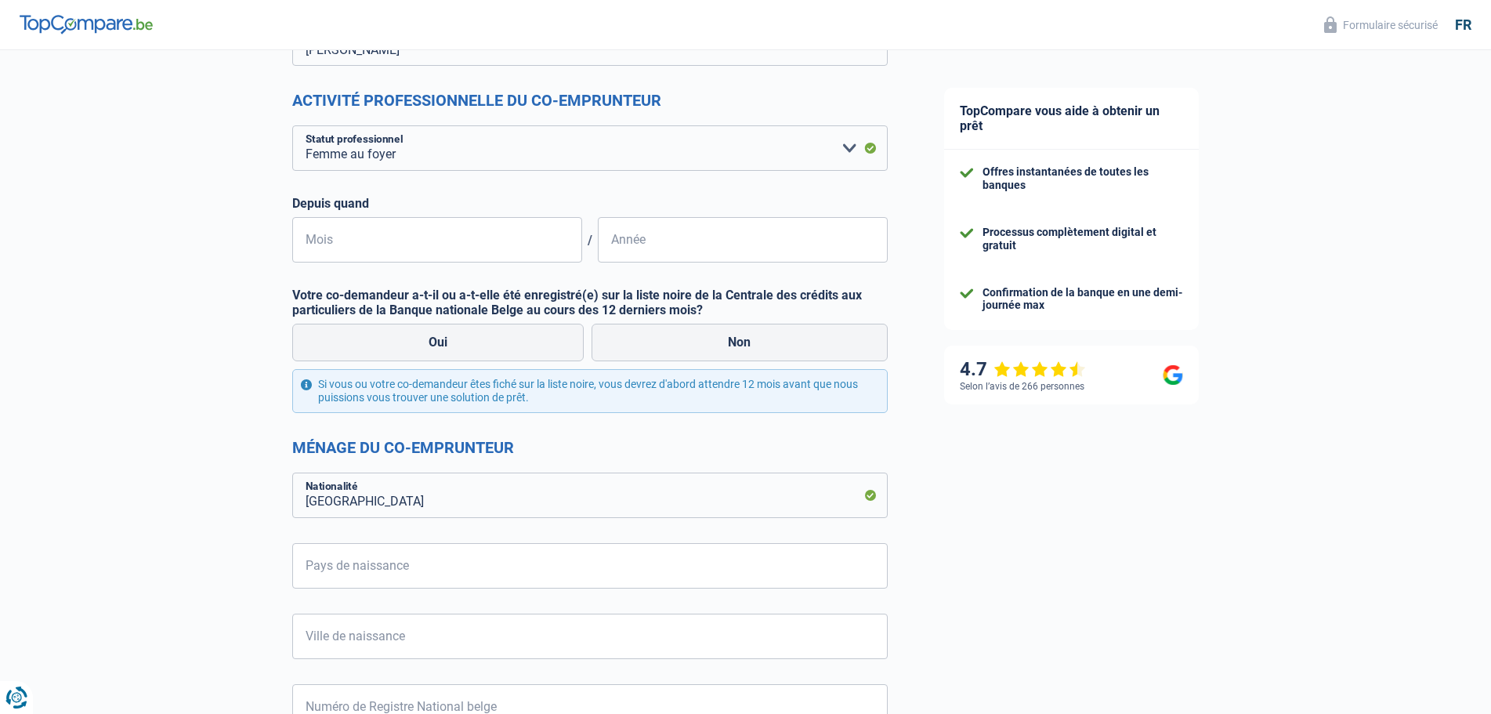
scroll to position [313, 0]
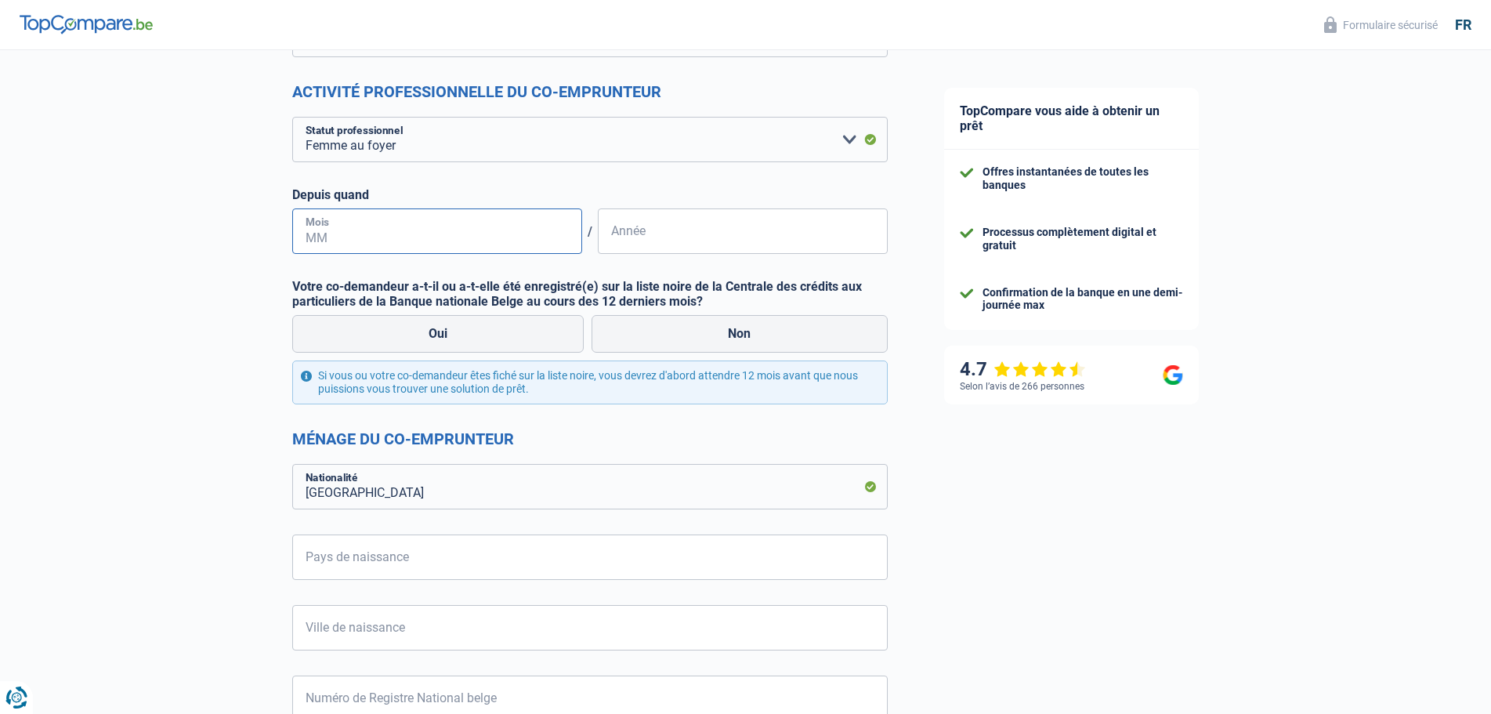
click at [469, 249] on input "Mois" at bounding box center [437, 230] width 290 height 45
type input "08"
click at [622, 244] on input "Année" at bounding box center [743, 230] width 290 height 45
type input "2004"
click at [721, 325] on label "Non" at bounding box center [740, 334] width 296 height 38
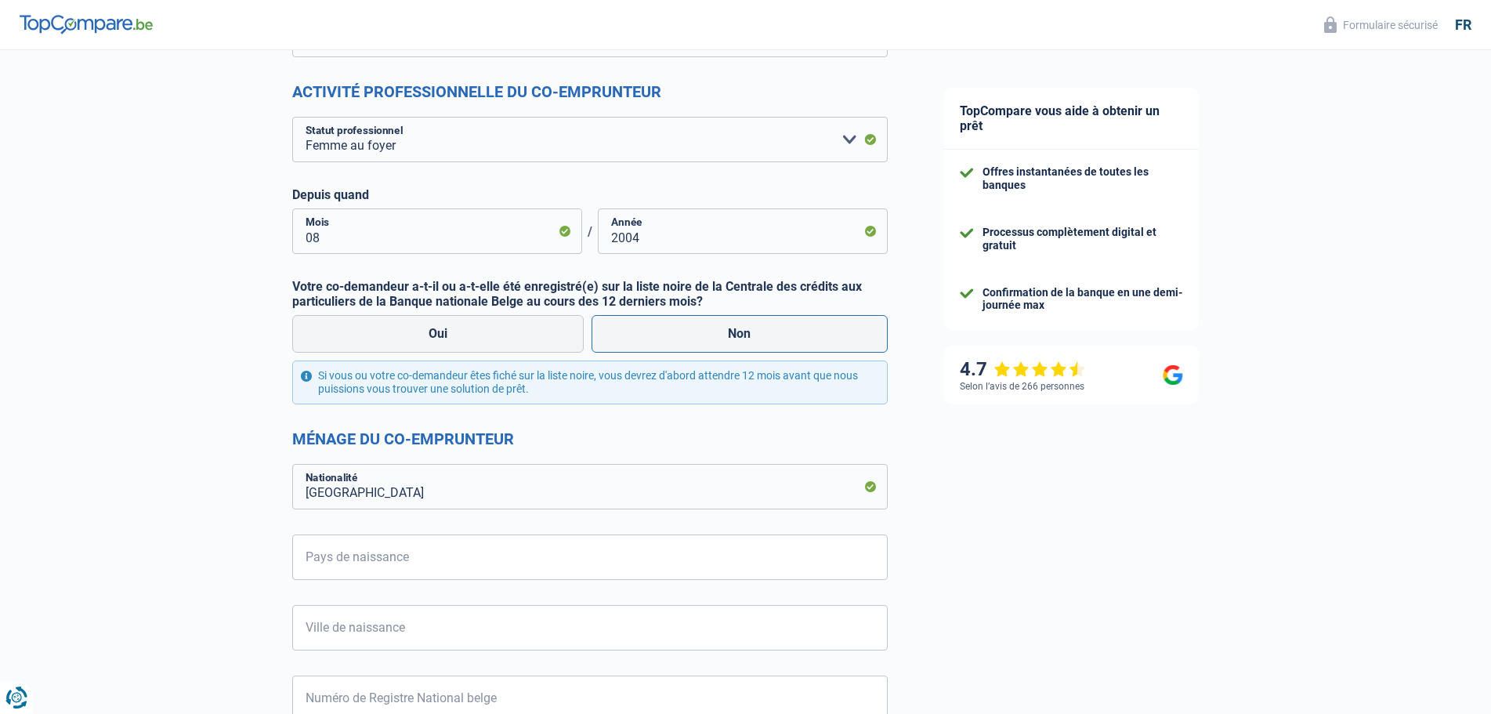
click at [721, 325] on input "Non" at bounding box center [740, 334] width 296 height 38
radio input "true"
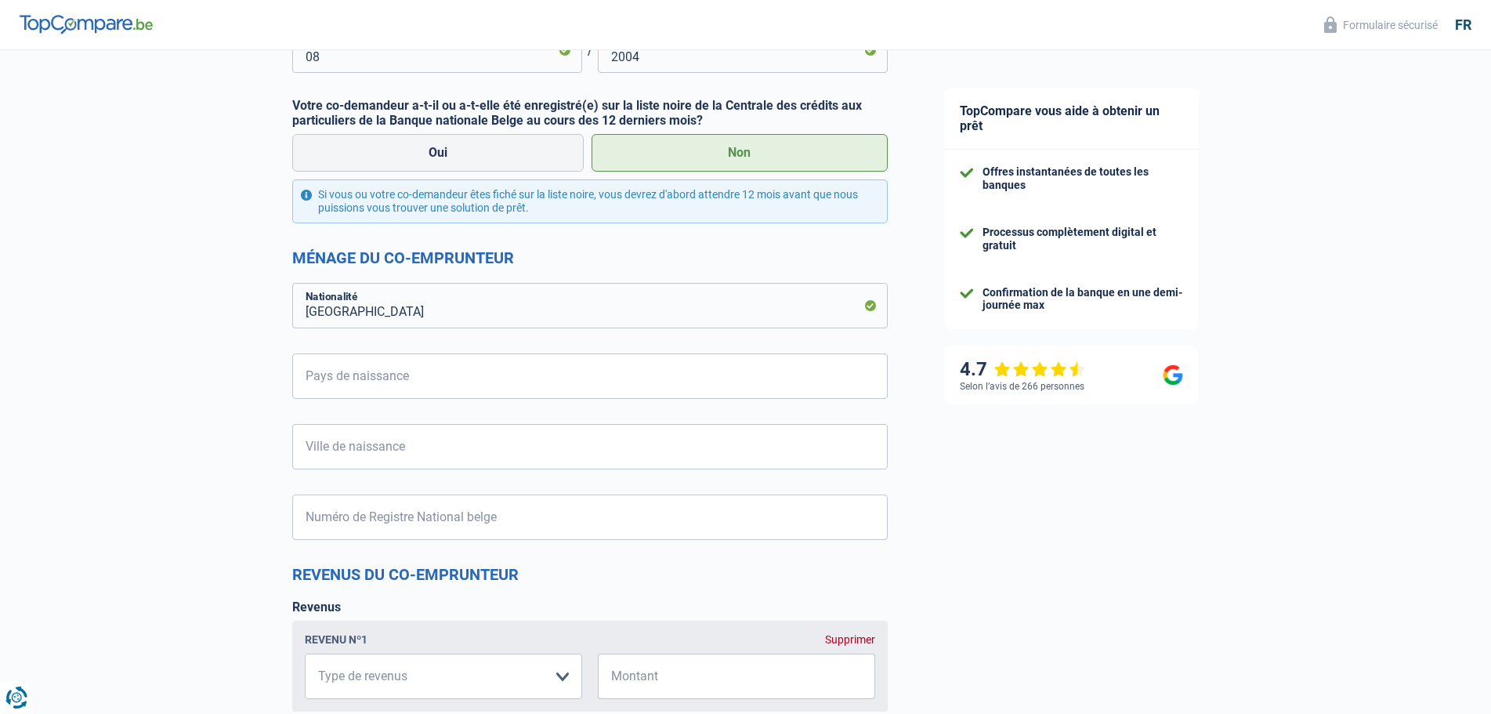
scroll to position [549, 0]
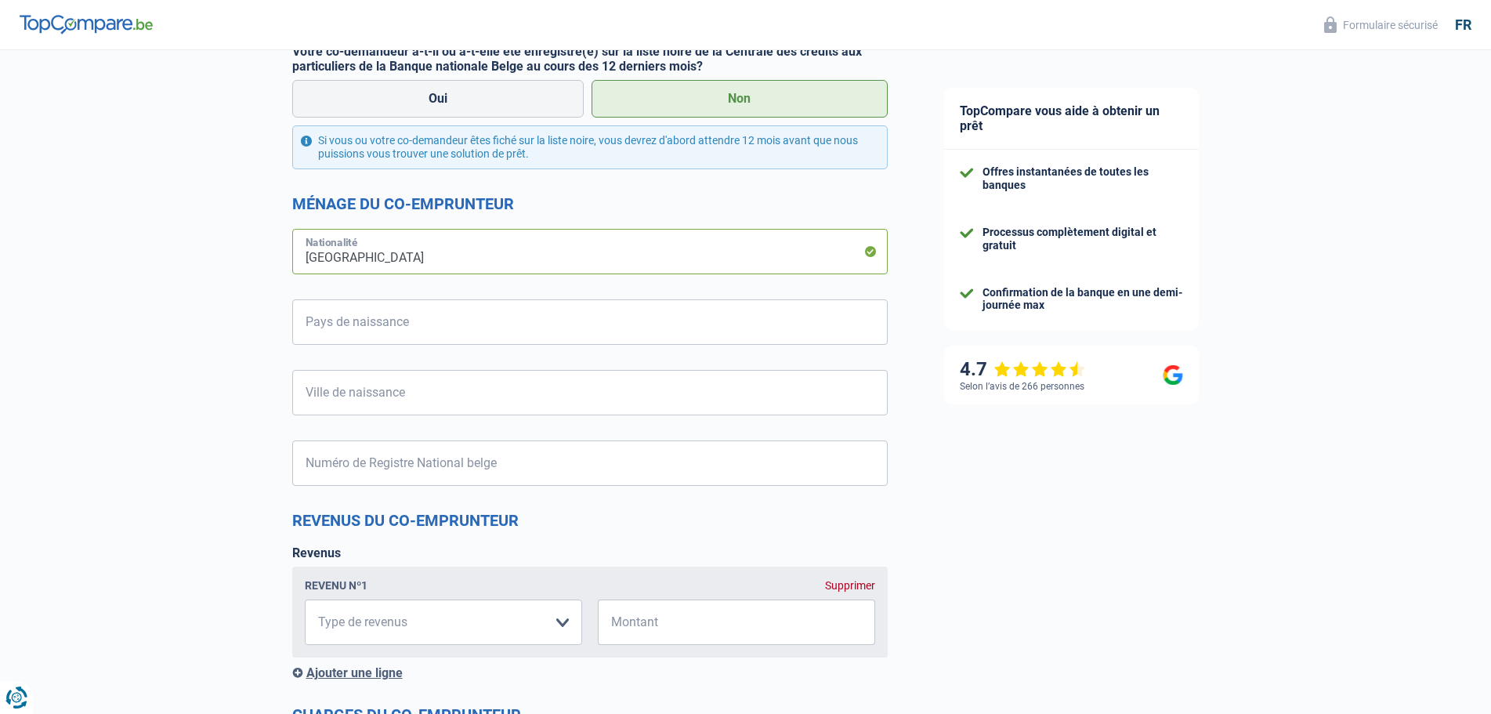
click at [695, 252] on input "[GEOGRAPHIC_DATA]" at bounding box center [590, 251] width 596 height 45
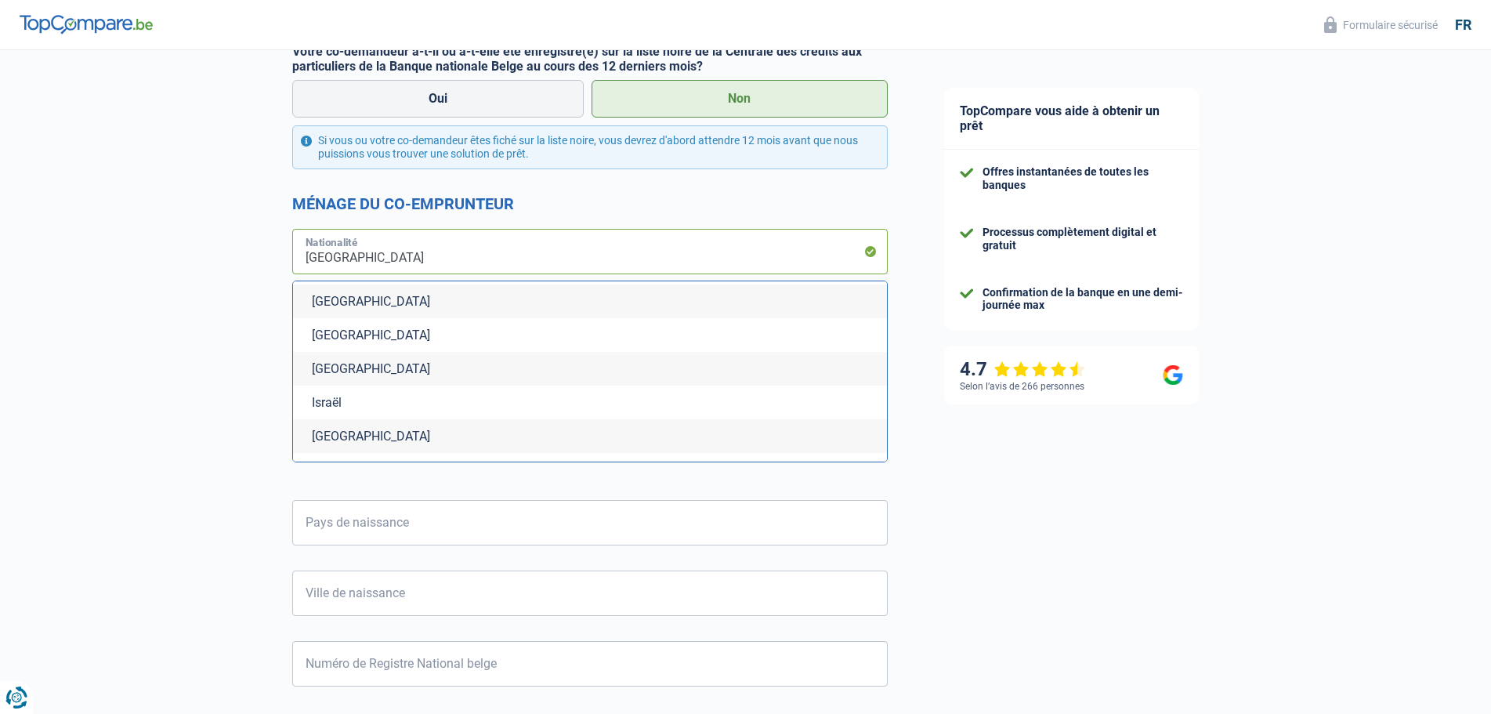
scroll to position [2821, 0]
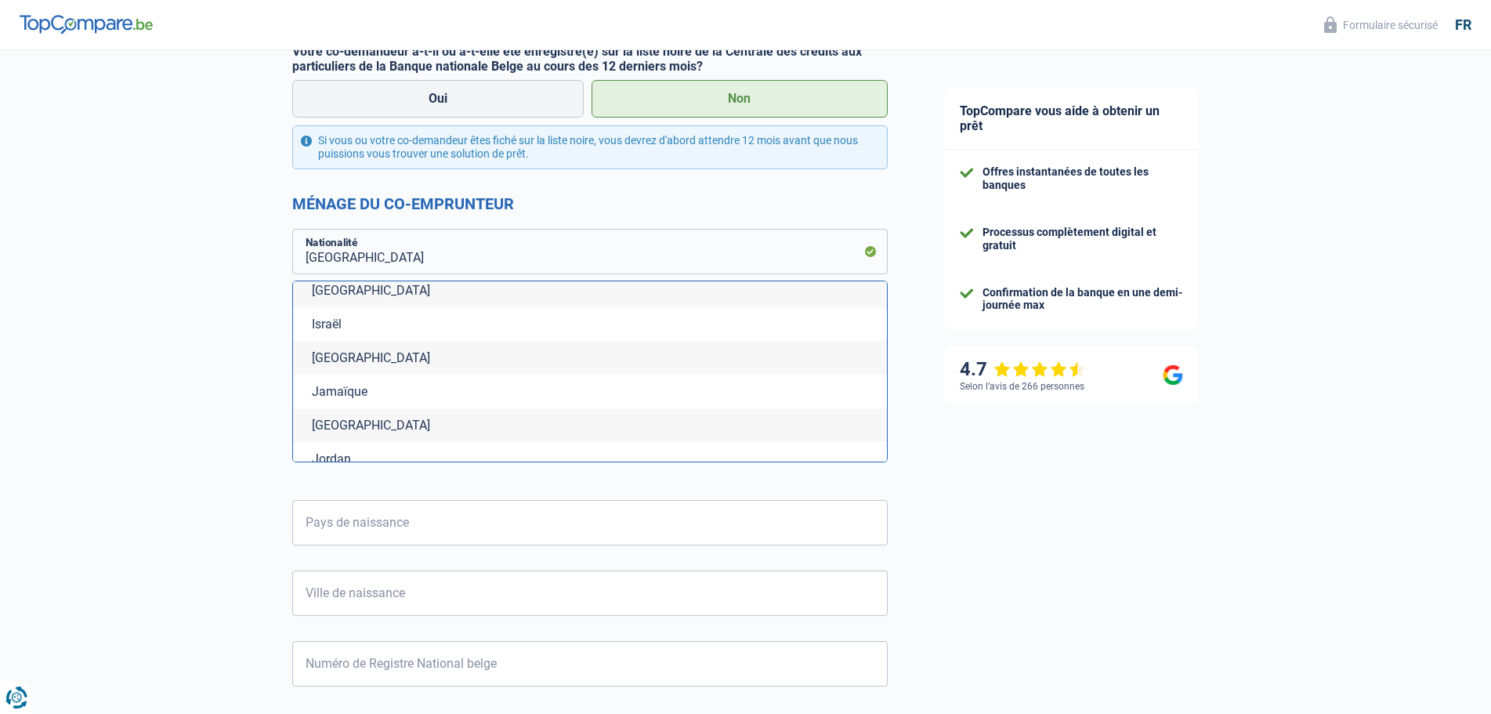
click at [396, 350] on li "[GEOGRAPHIC_DATA]" at bounding box center [590, 358] width 594 height 34
type input "[GEOGRAPHIC_DATA]"
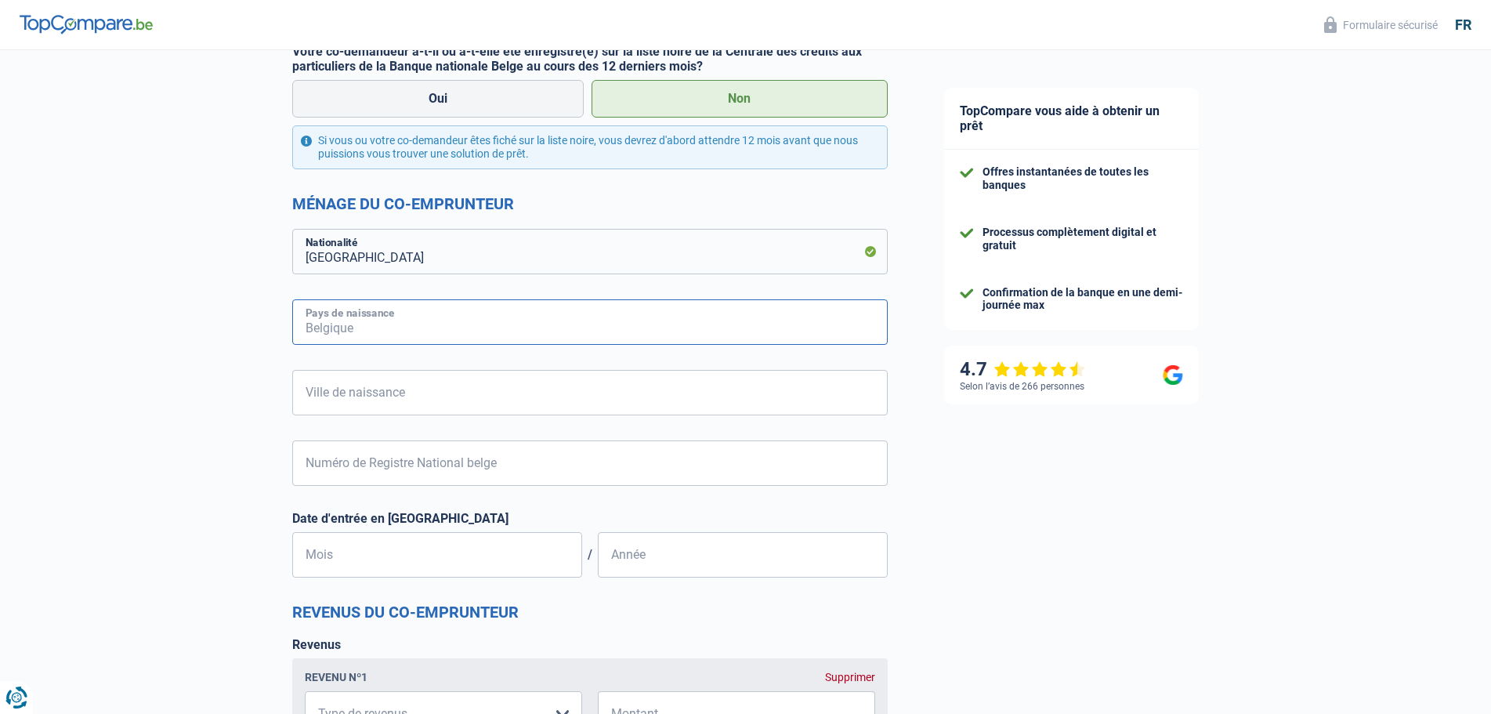
click at [405, 326] on input "Pays de naissance" at bounding box center [590, 321] width 596 height 45
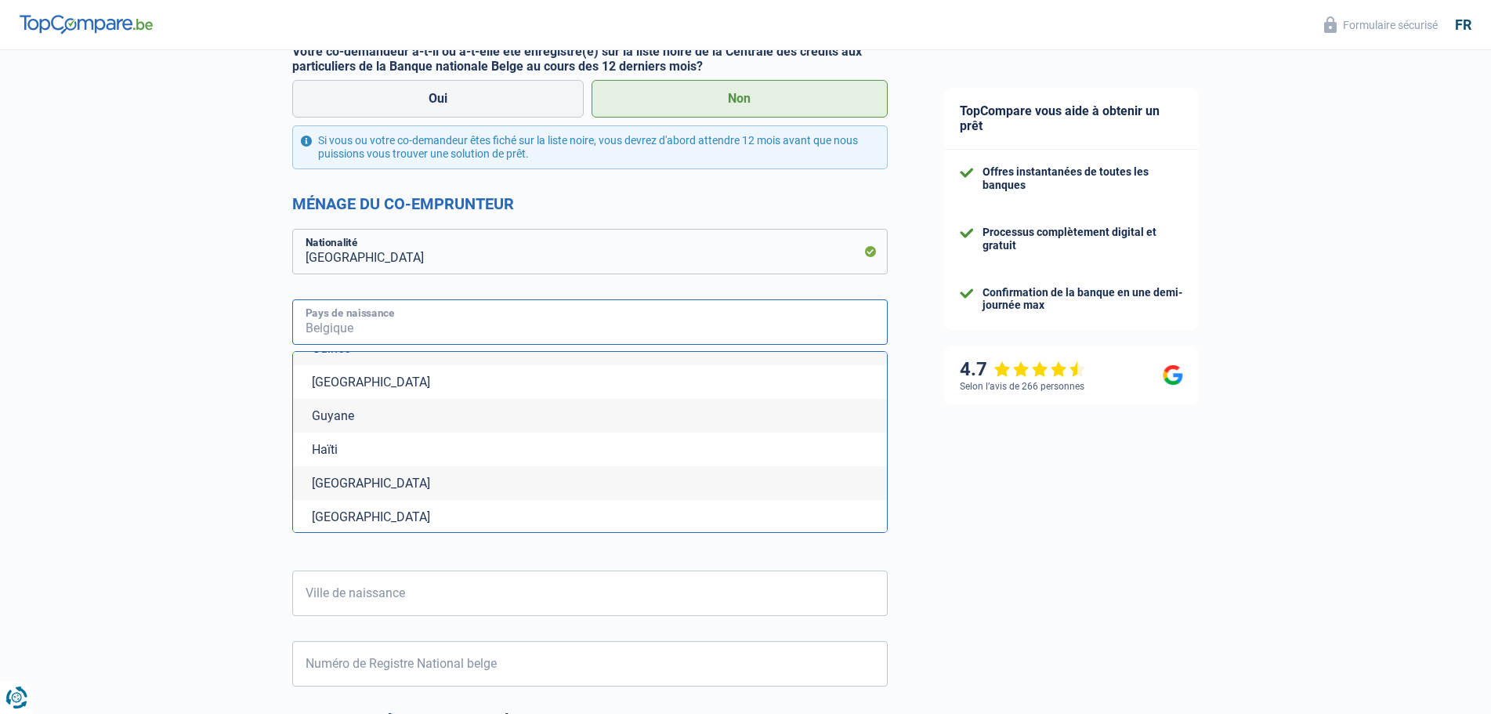
scroll to position [2743, 0]
click at [357, 473] on li "[GEOGRAPHIC_DATA]" at bounding box center [590, 473] width 594 height 34
type input "[GEOGRAPHIC_DATA]"
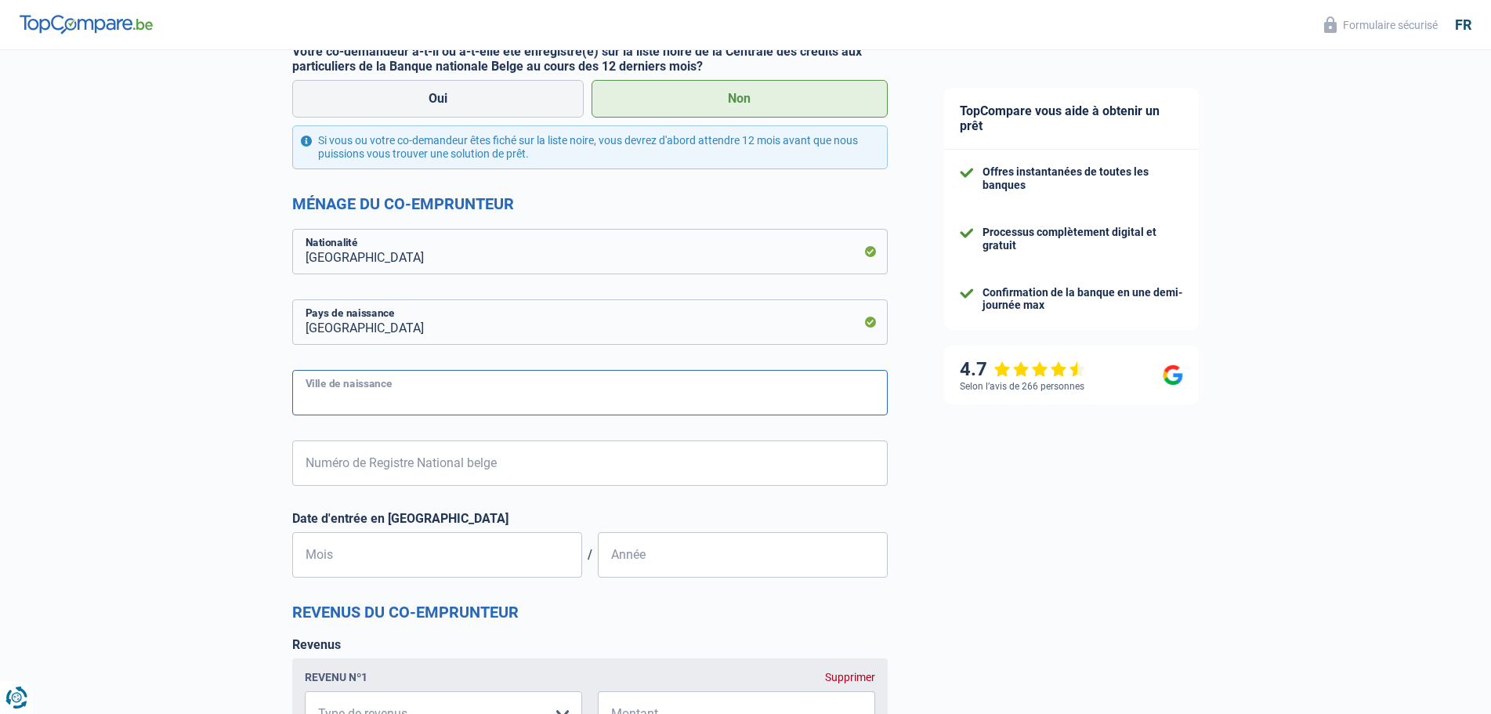
click at [412, 388] on input "Ville de naissance" at bounding box center [590, 392] width 596 height 45
type input "[GEOGRAPHIC_DATA]"
click at [464, 471] on input "Numéro de Registre National belge" at bounding box center [590, 462] width 596 height 45
click at [339, 463] on input "Numéro de Registre National belge" at bounding box center [590, 462] width 596 height 45
type input "82.03.30-548.04"
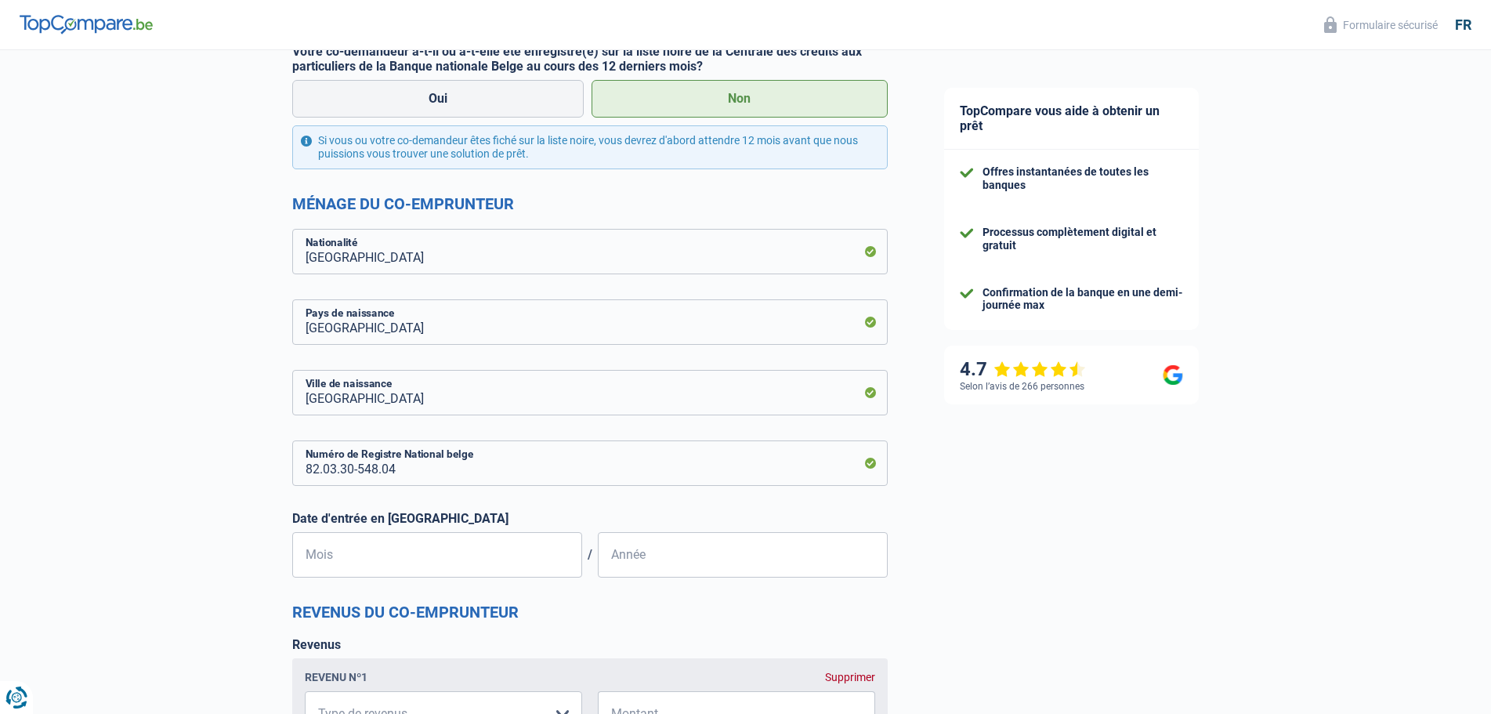
click at [942, 504] on div "TopCompare vous aide à obtenir un prêt Offres instantanées de toutes les banque…" at bounding box center [1204, 363] width 576 height 1722
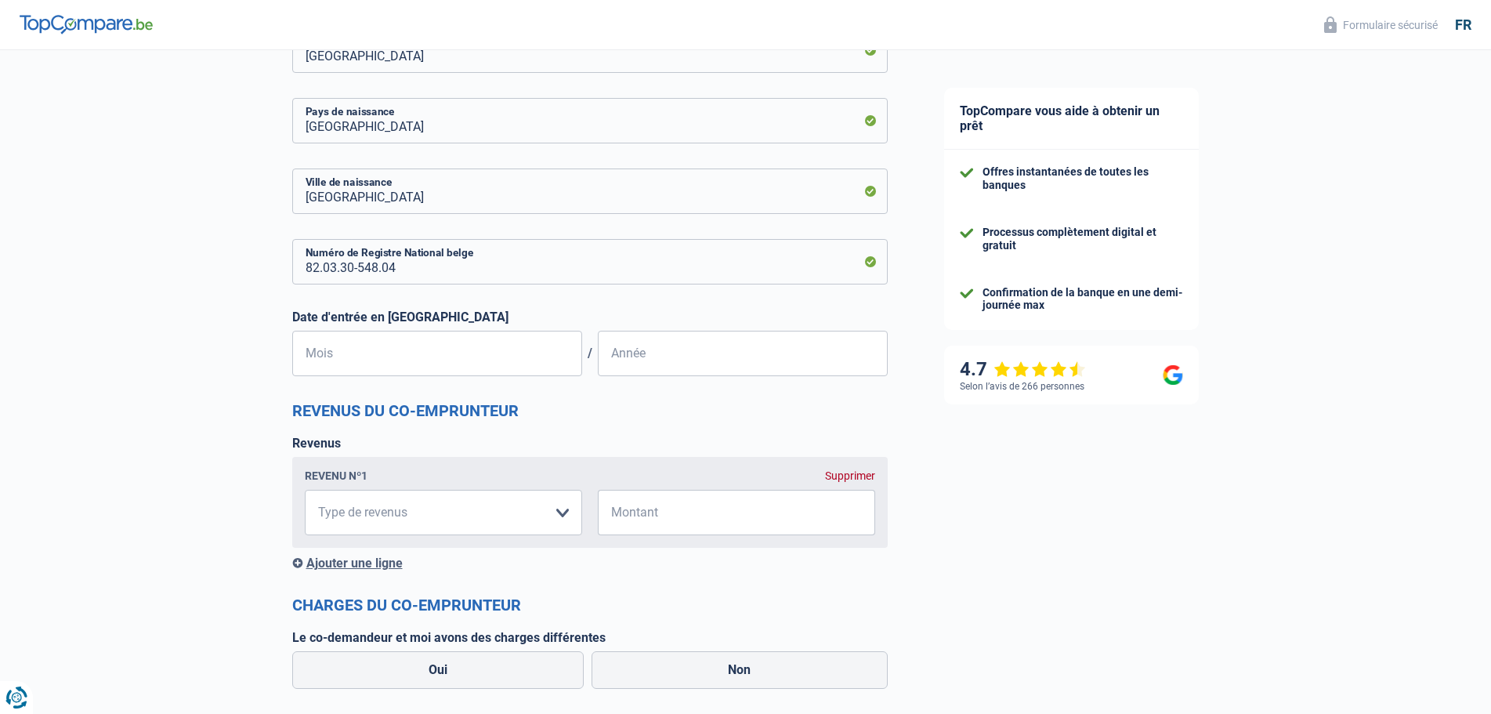
scroll to position [705, 0]
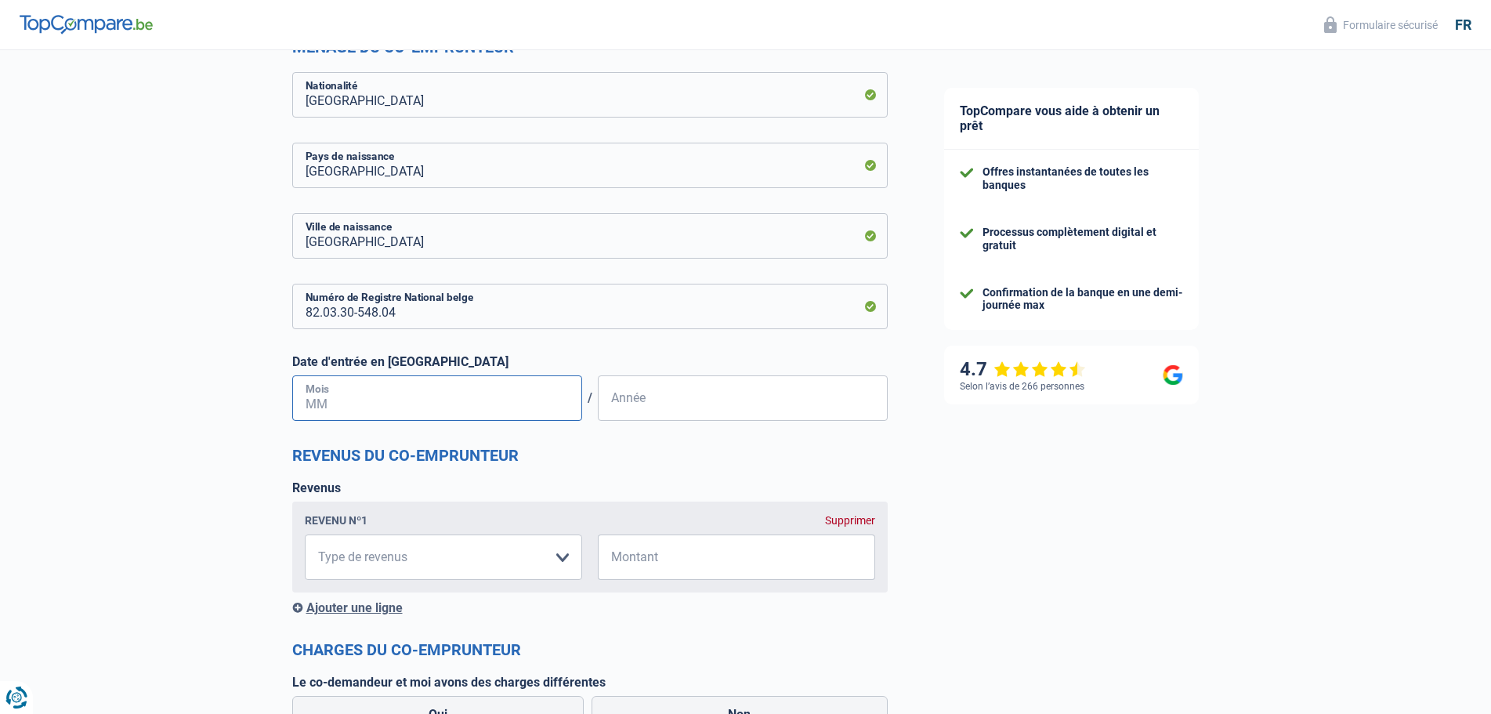
click at [408, 393] on input "Mois" at bounding box center [437, 397] width 290 height 45
type input "01"
click at [652, 410] on input "Année" at bounding box center [743, 397] width 290 height 45
type input "2015"
click at [969, 470] on div "TopCompare vous aide à obtenir un prêt Offres instantanées de toutes les banque…" at bounding box center [1204, 206] width 576 height 1722
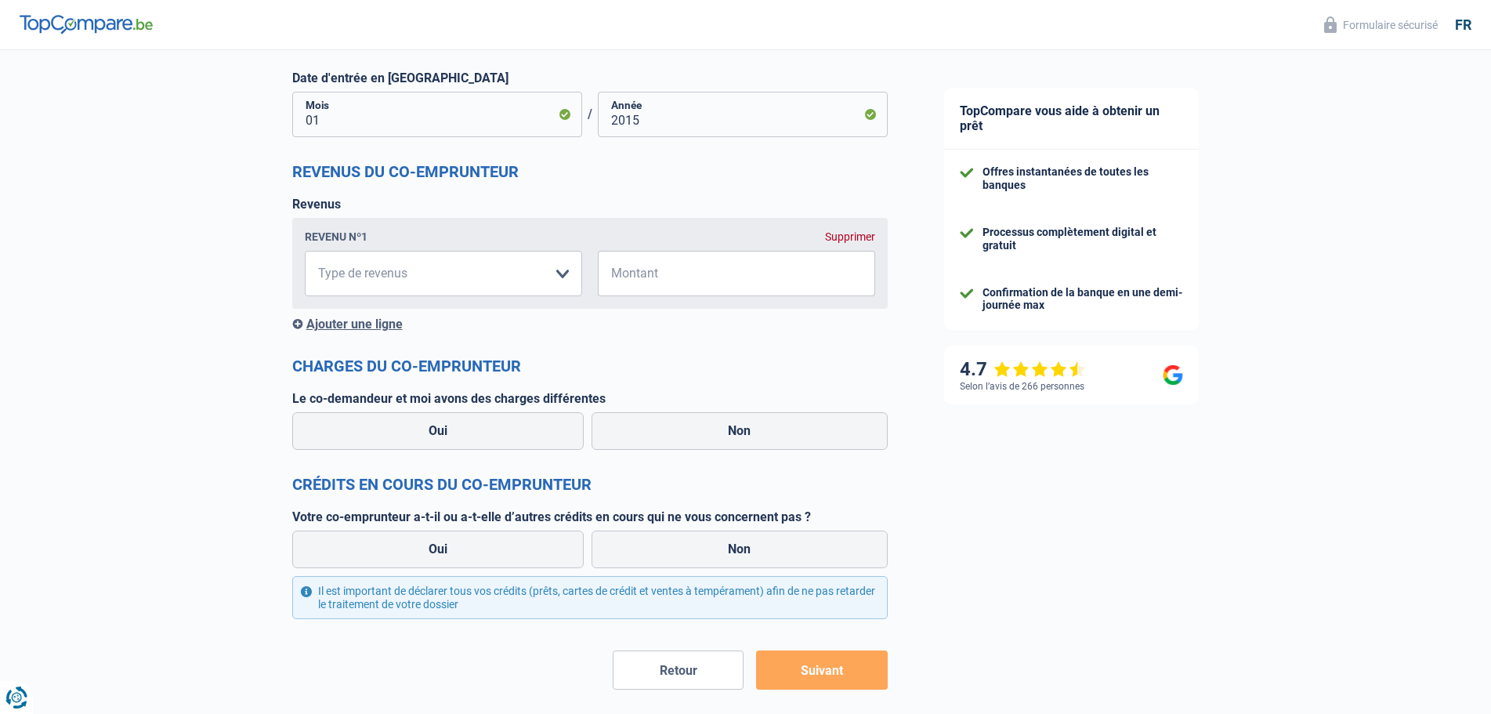
scroll to position [1019, 0]
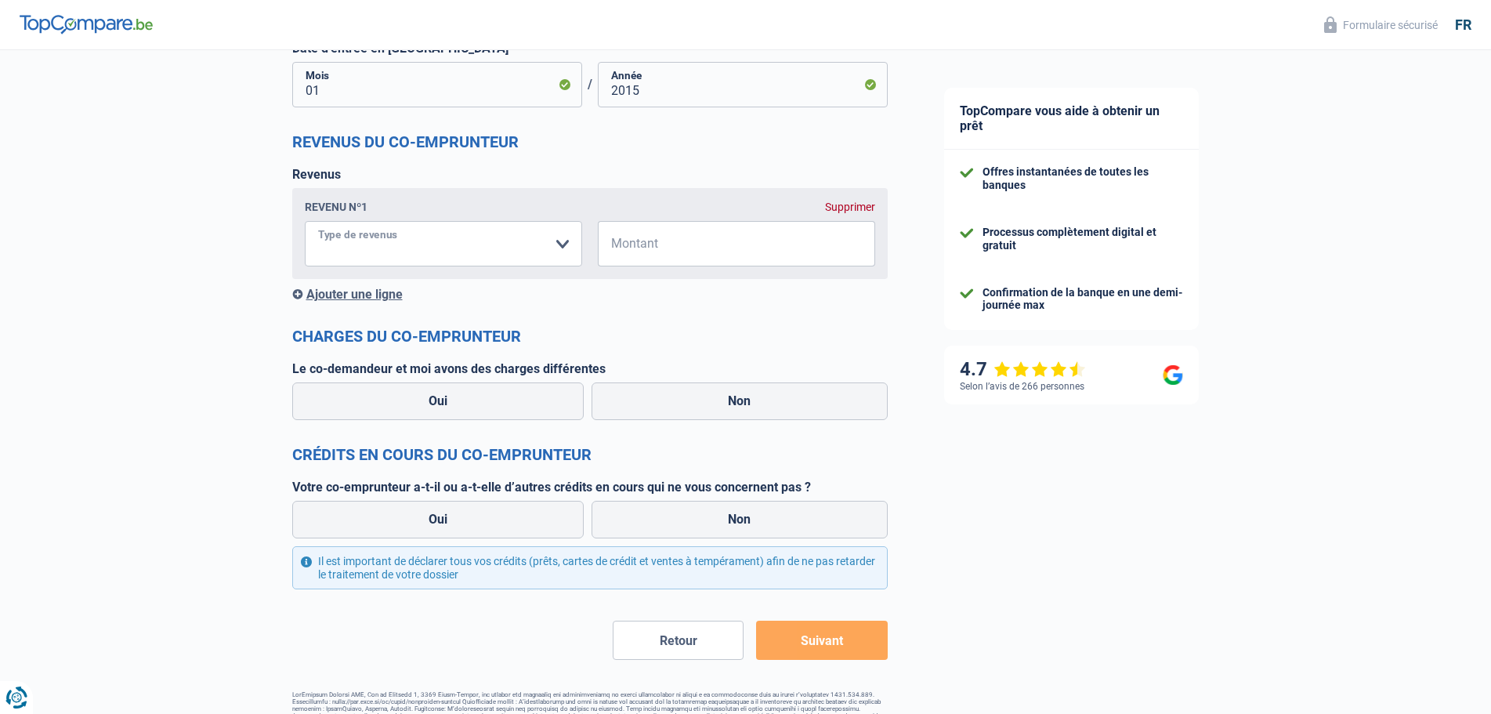
click at [562, 250] on select "Allocation d'handicap Allocations chômage Allocations familiales Chèques repas …" at bounding box center [443, 243] width 277 height 45
click at [851, 206] on div "Supprimer" at bounding box center [850, 207] width 50 height 13
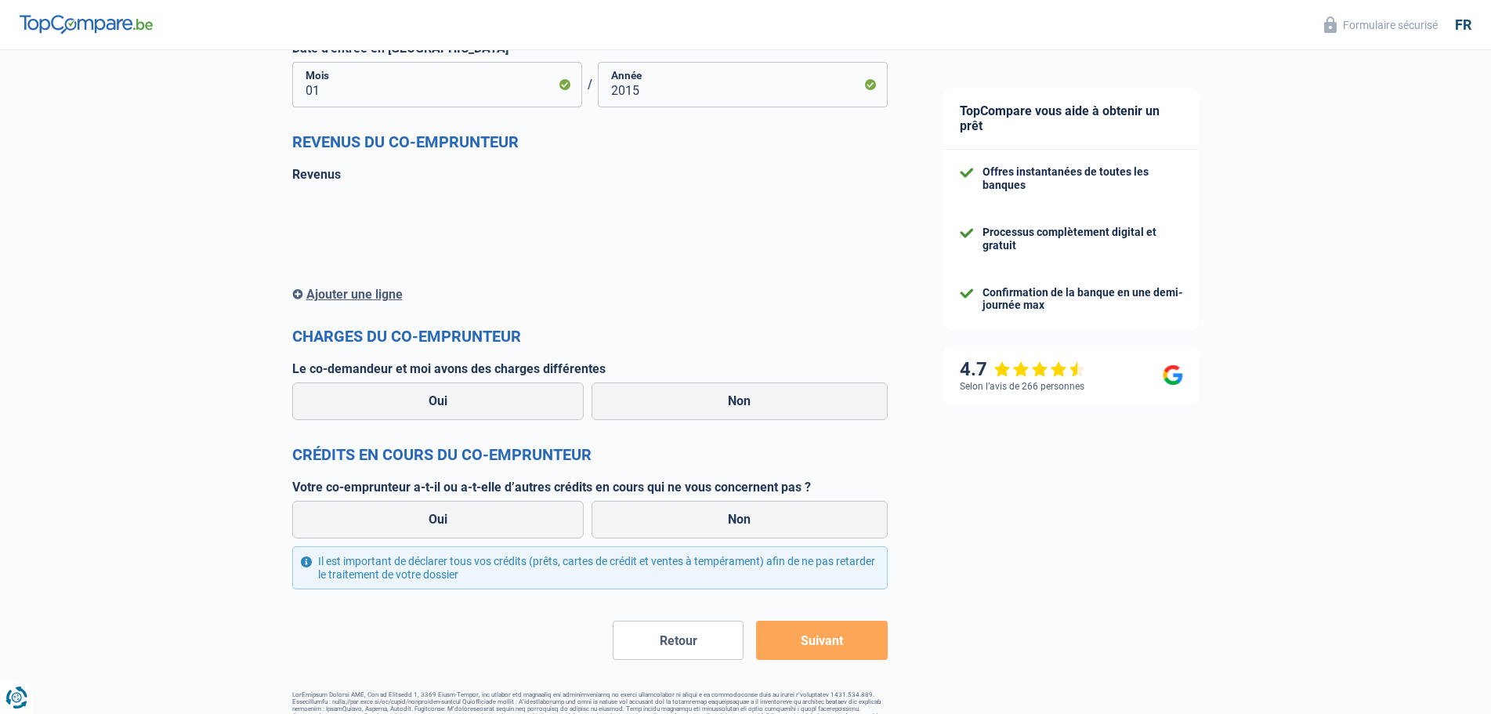
scroll to position [958, 0]
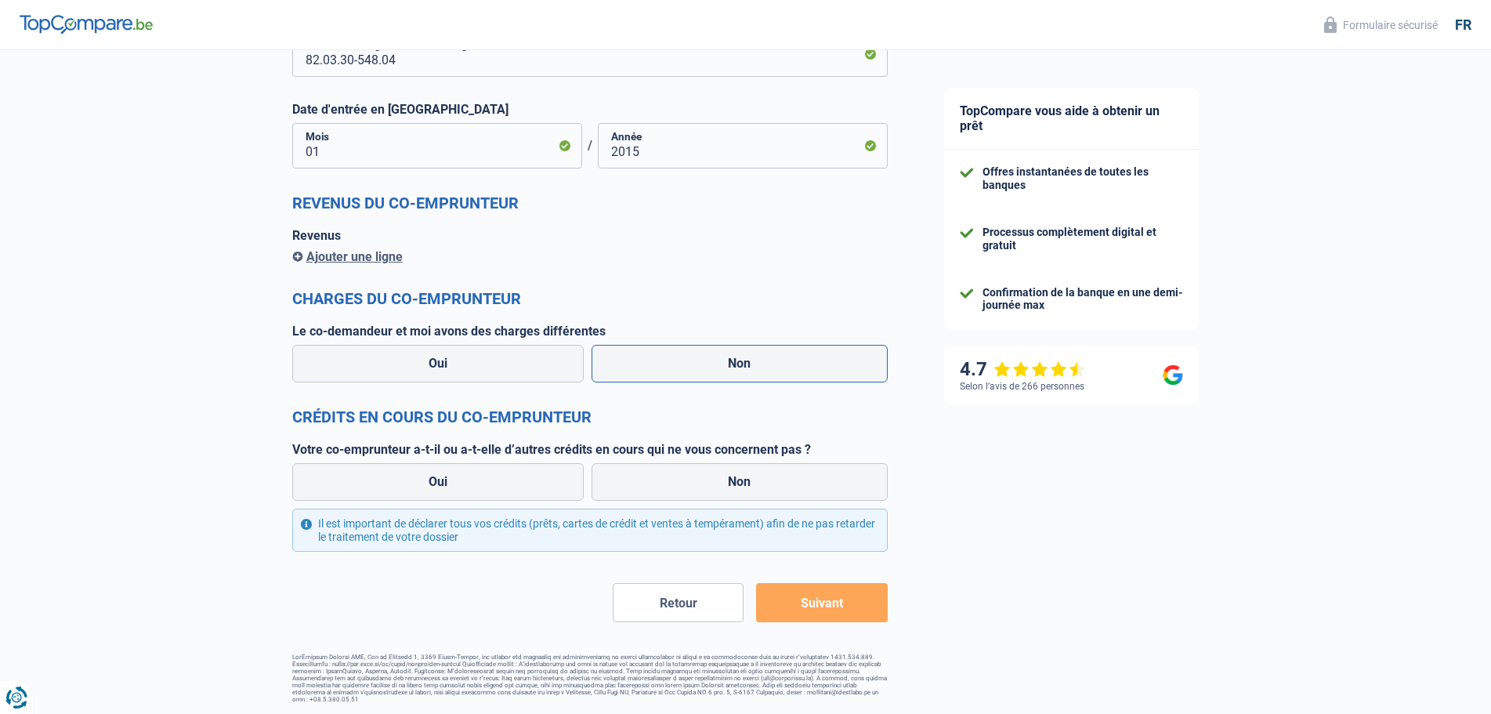
click at [756, 368] on label "Non" at bounding box center [740, 364] width 296 height 38
click at [756, 368] on input "Non" at bounding box center [740, 364] width 296 height 38
radio input "true"
click at [705, 484] on label "Non" at bounding box center [740, 482] width 296 height 38
click at [705, 484] on input "Non" at bounding box center [740, 482] width 296 height 38
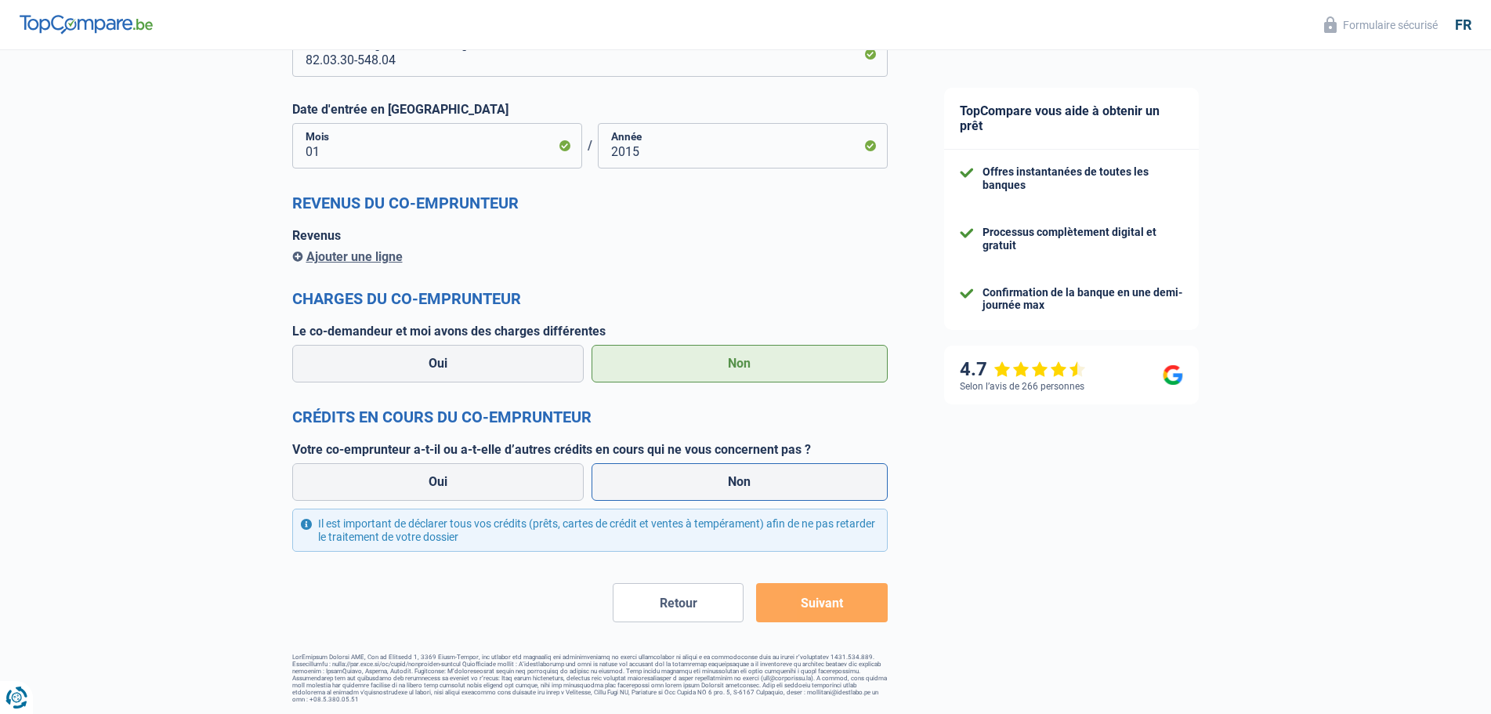
radio input "true"
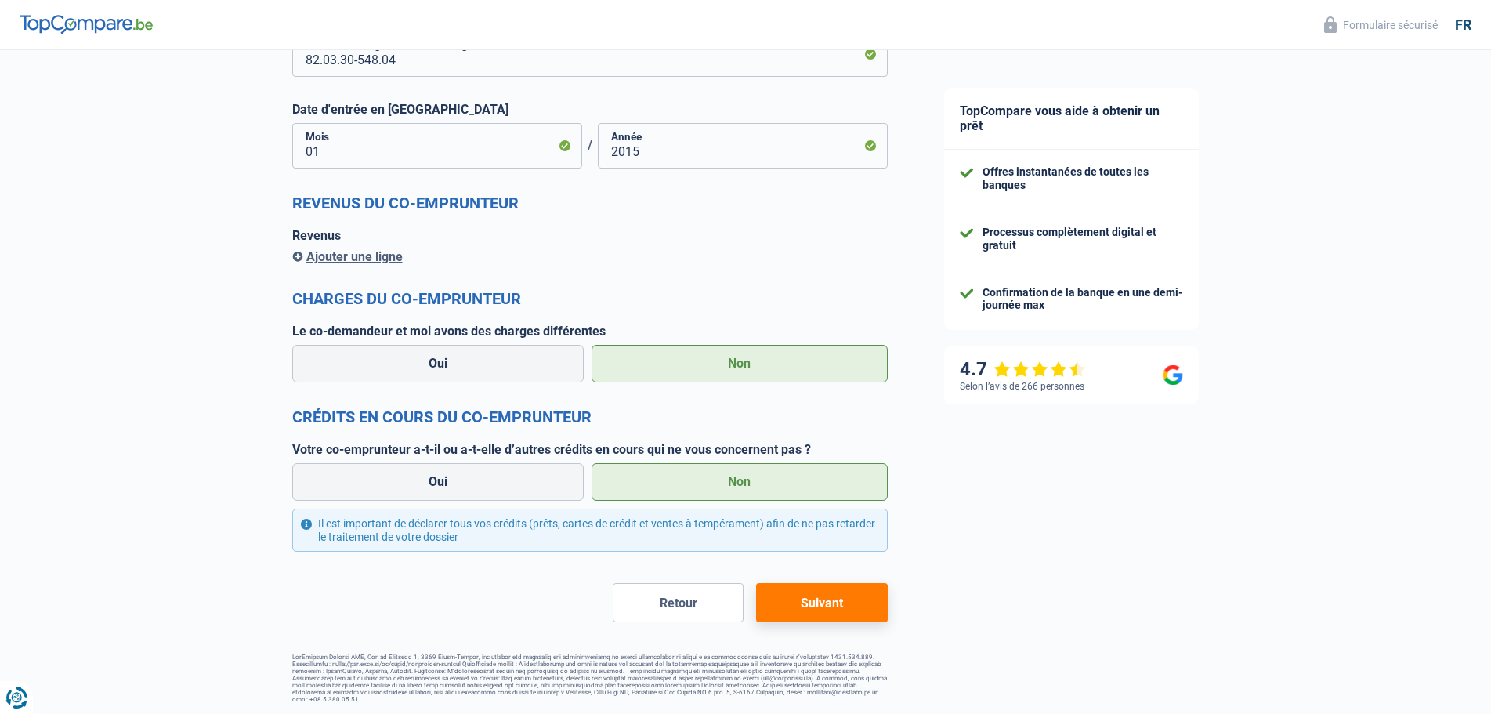
click at [834, 601] on button "Suivant" at bounding box center [821, 602] width 131 height 39
select select "48"
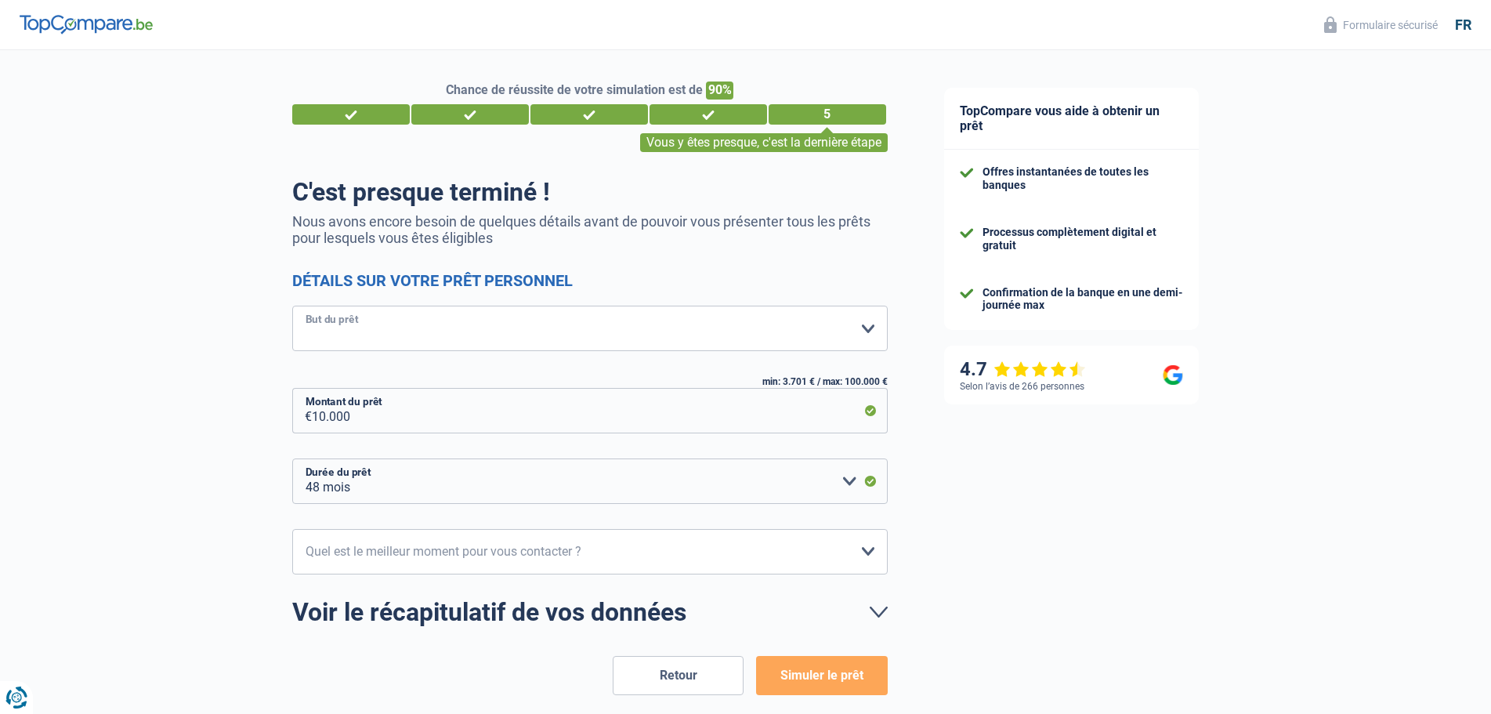
click at [864, 328] on select "Confort maison: meubles, textile, peinture, électroménager, outillage non-profe…" at bounding box center [590, 328] width 596 height 45
select select "other"
click at [292, 307] on select "Confort maison: meubles, textile, peinture, électroménager, outillage non-profe…" at bounding box center [590, 328] width 596 height 45
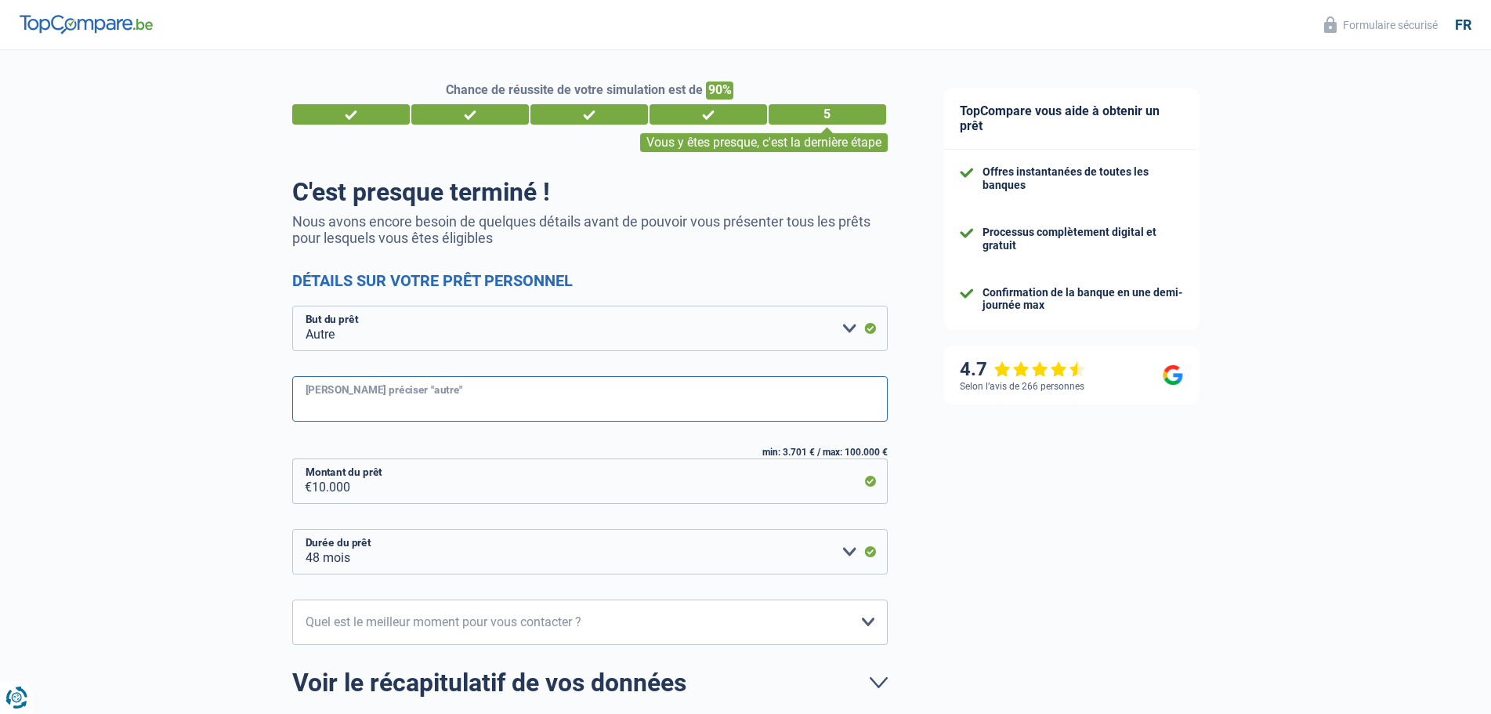
click at [379, 403] on input "[PERSON_NAME] préciser "autre"" at bounding box center [590, 398] width 596 height 45
type input "Achat bien immobilier"
click at [371, 484] on input "10.000" at bounding box center [600, 480] width 576 height 45
type input "1.000"
select select "24"
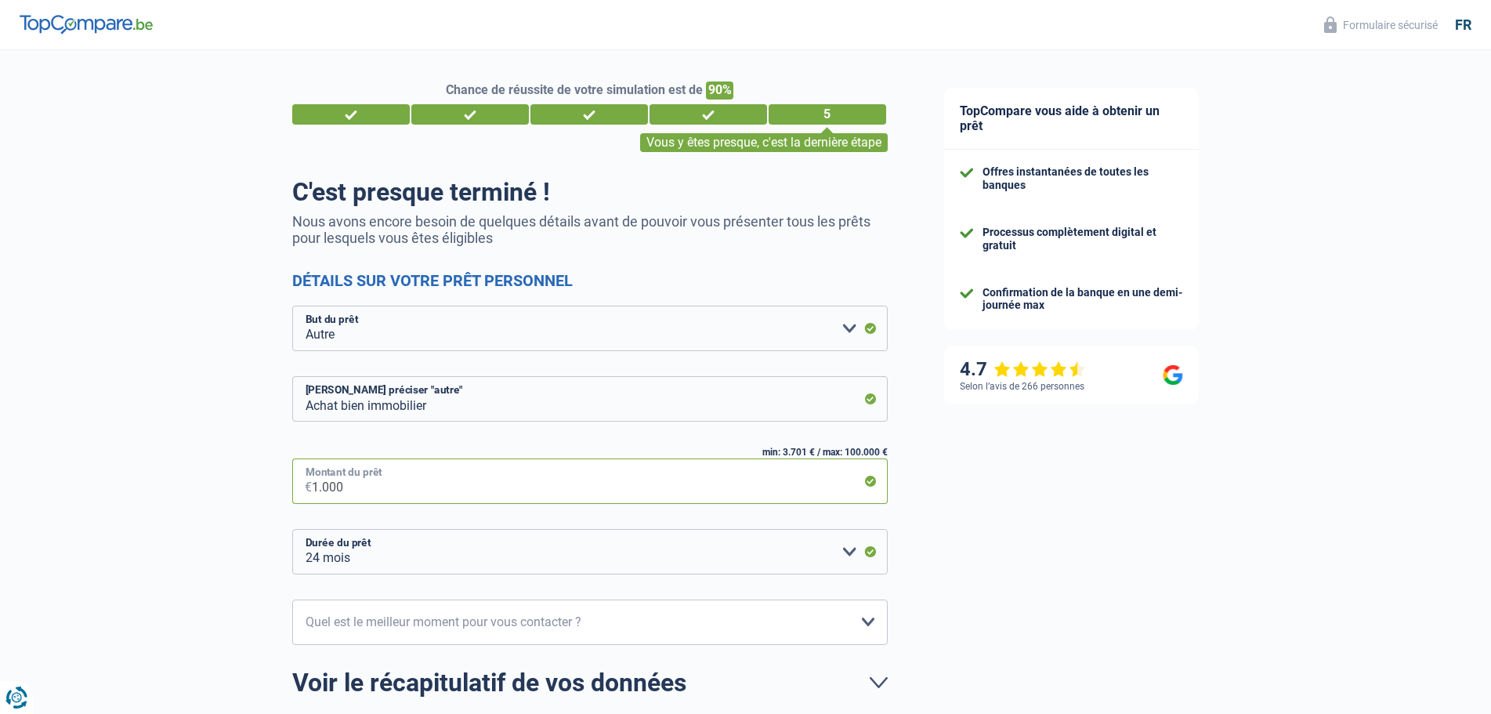
type input "10.000"
select select "48"
type input "100.000"
select select "120"
type input "100.000"
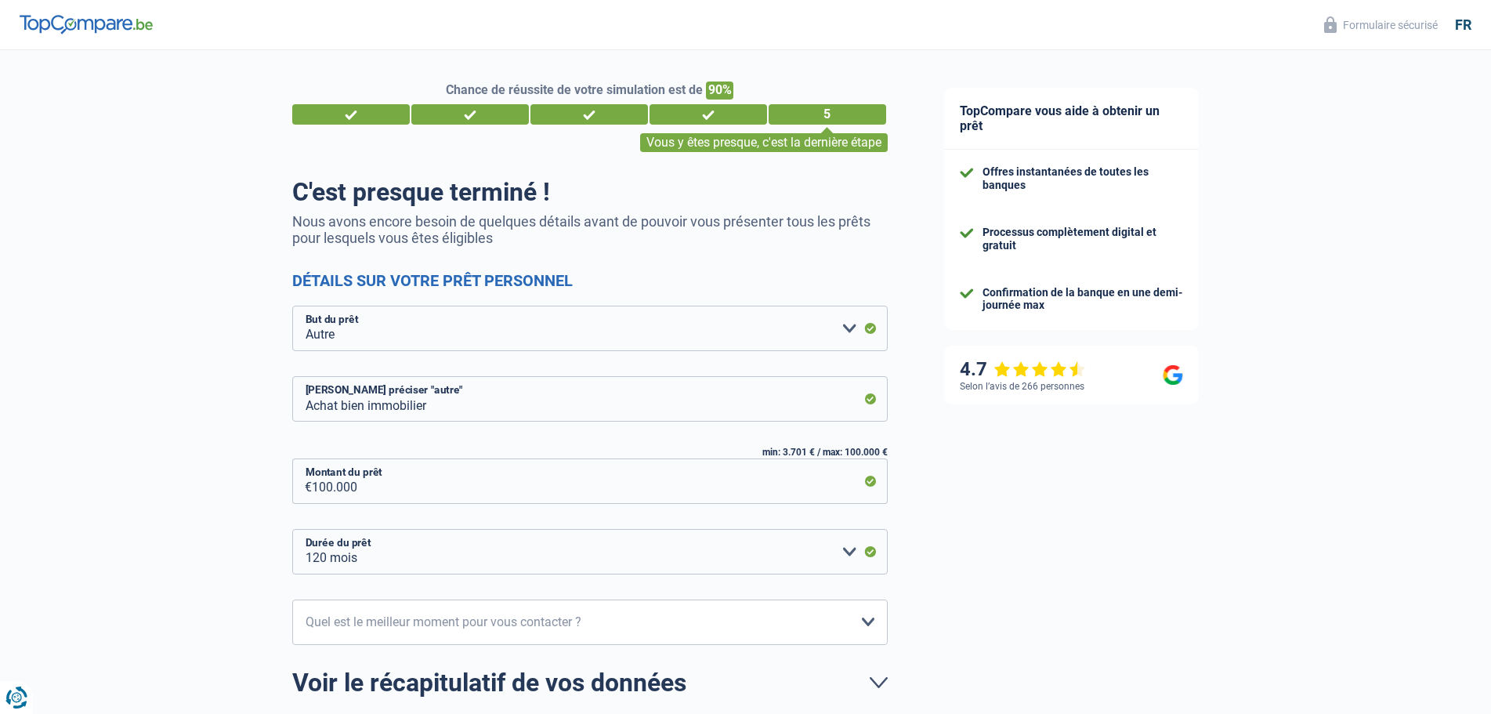
click at [978, 524] on div "TopCompare vous aide à obtenir un prêt Offres instantanées de toutes les banque…" at bounding box center [1204, 454] width 576 height 809
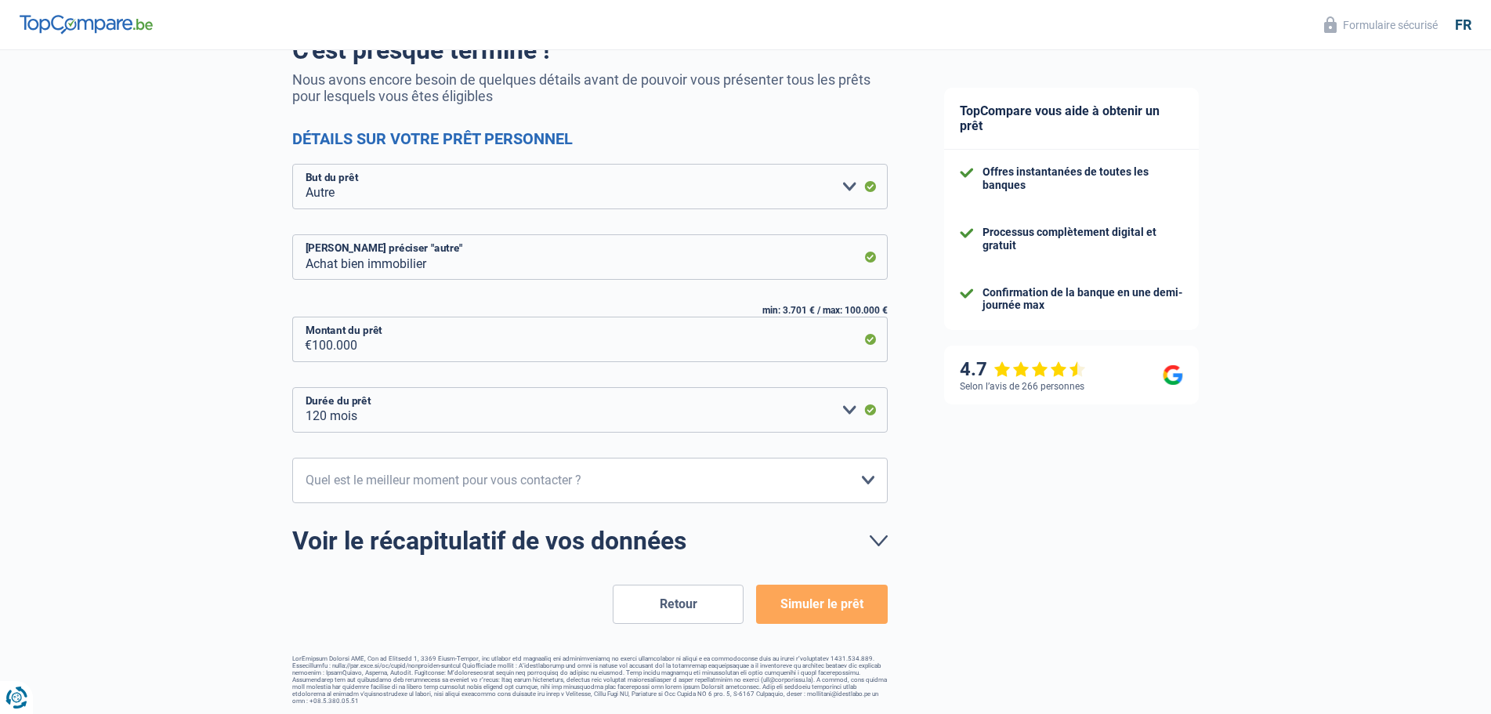
scroll to position [144, 0]
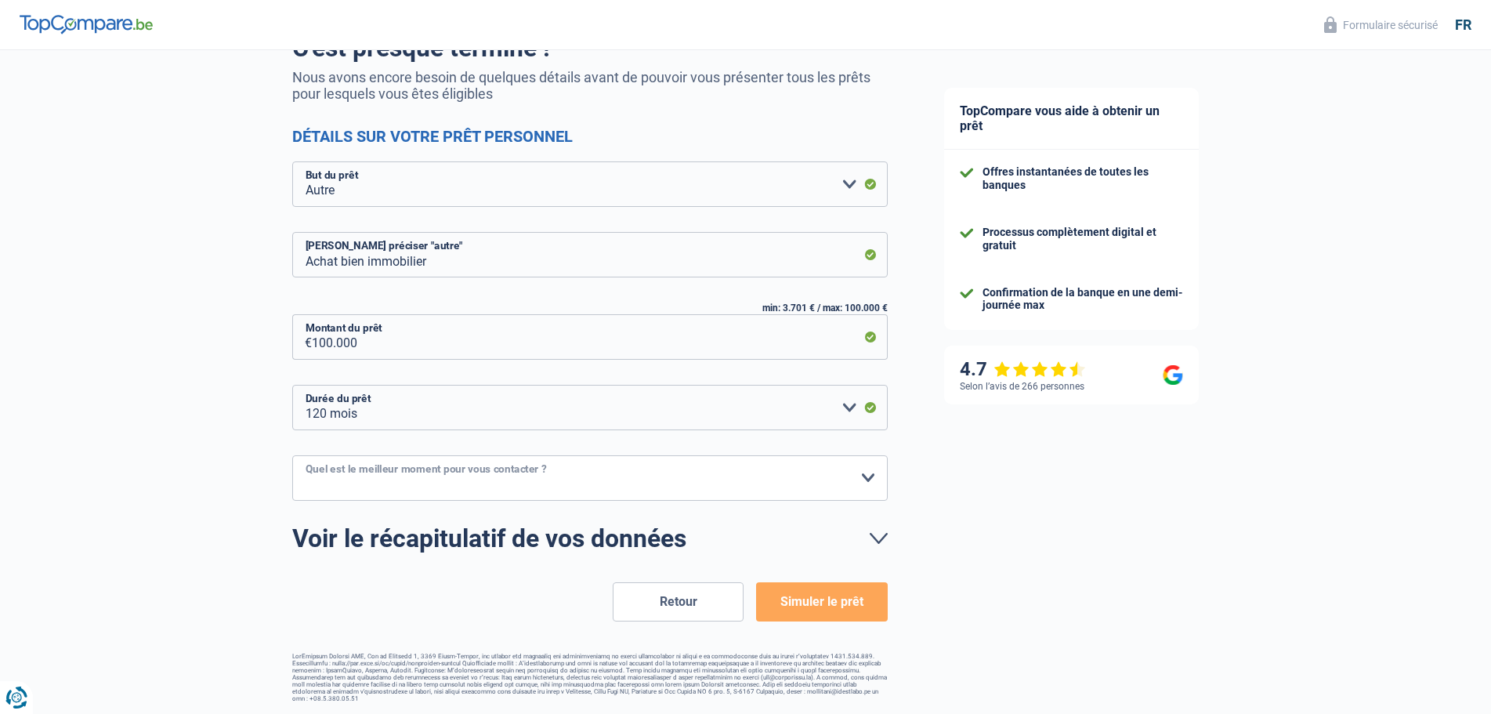
click at [869, 480] on select "10h-12h 12h-14h 14h-16h 16h-18h Veuillez sélectionner une option" at bounding box center [590, 477] width 596 height 45
click at [864, 477] on select "10h-12h 12h-14h 14h-16h 16h-18h Veuillez sélectionner une option" at bounding box center [590, 477] width 596 height 45
select select "12-14"
click at [292, 456] on select "10h-12h 12h-14h 14h-16h 16h-18h Veuillez sélectionner une option" at bounding box center [590, 477] width 596 height 45
click at [426, 479] on select "10h-12h 12h-14h 14h-16h 16h-18h Veuillez sélectionner une option" at bounding box center [590, 477] width 596 height 45
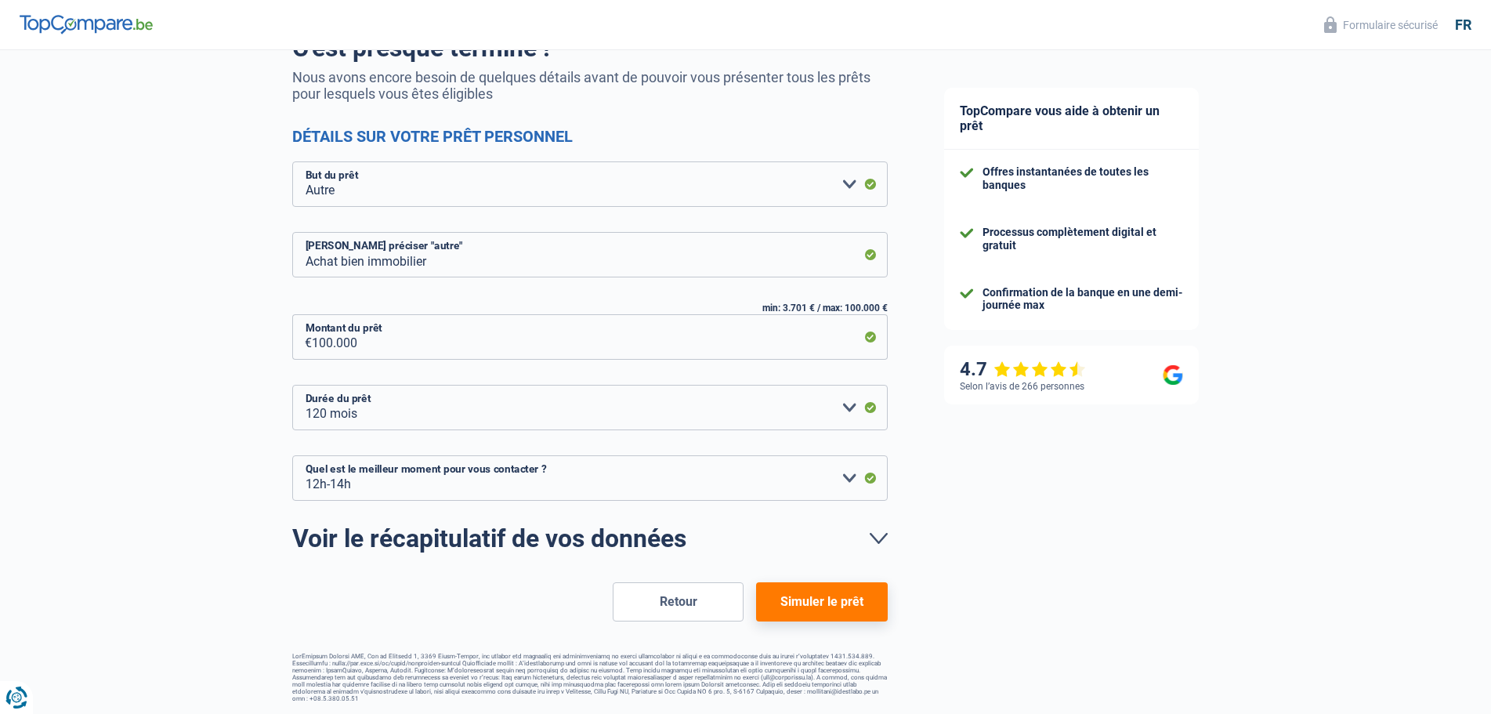
click at [884, 536] on link "Voir le récapitulatif de vos données" at bounding box center [590, 538] width 596 height 25
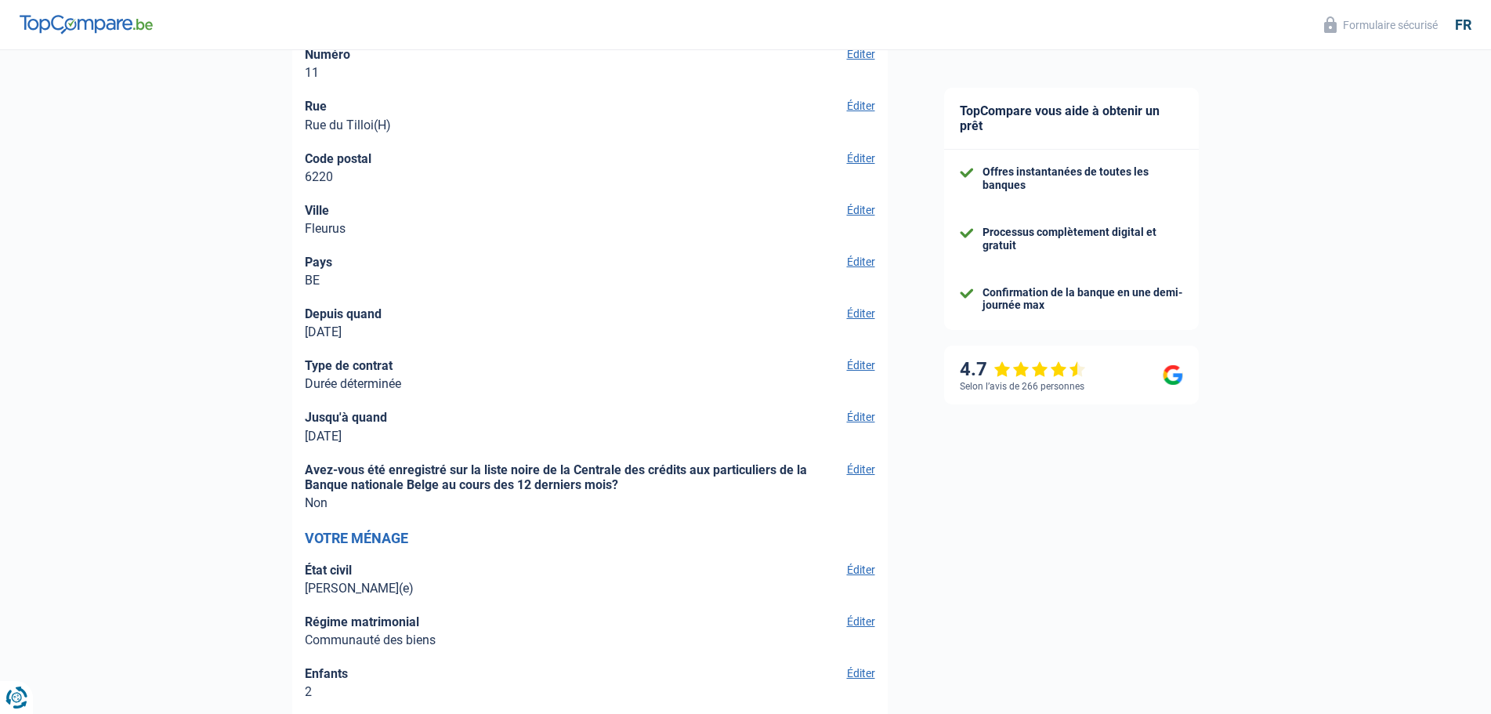
scroll to position [1241, 0]
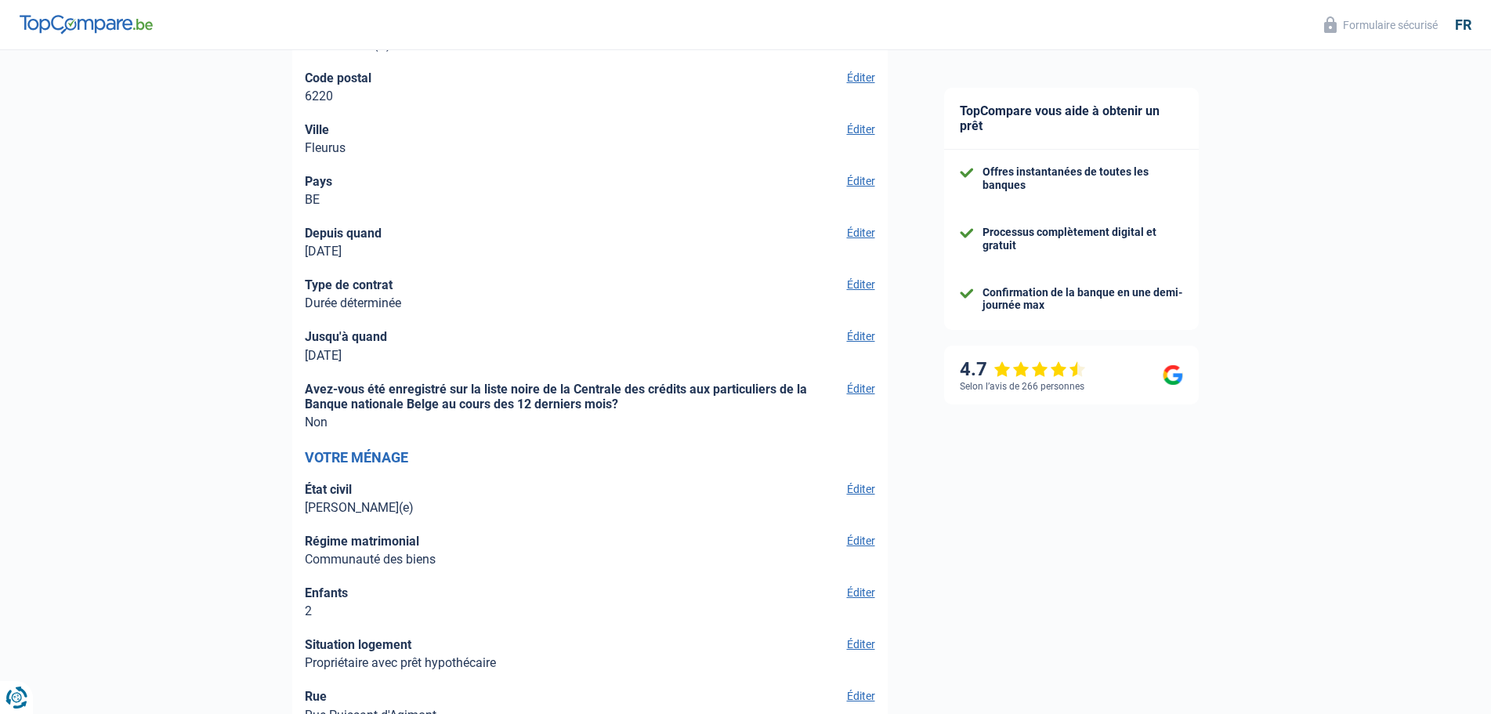
click at [867, 336] on button "Éditer" at bounding box center [858, 336] width 33 height 14
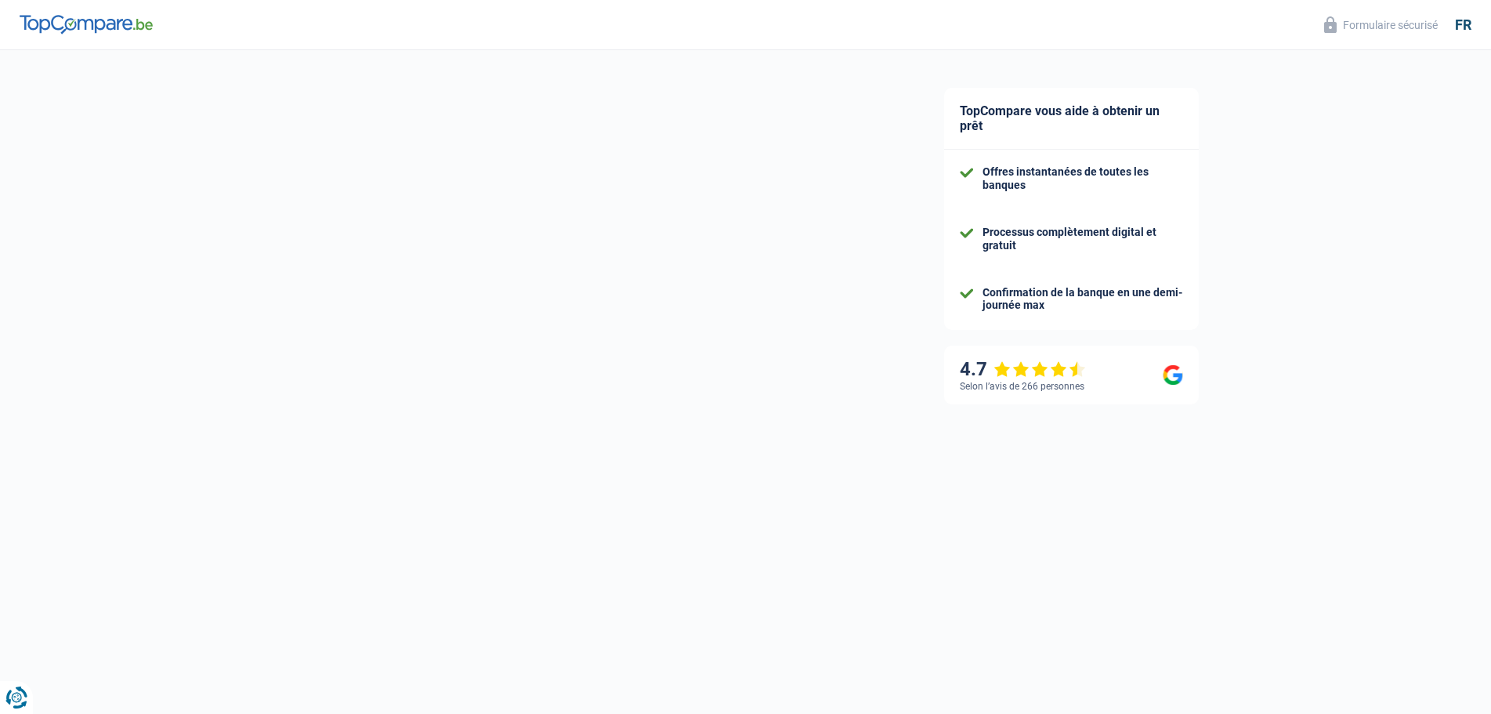
select select "privateEmployee"
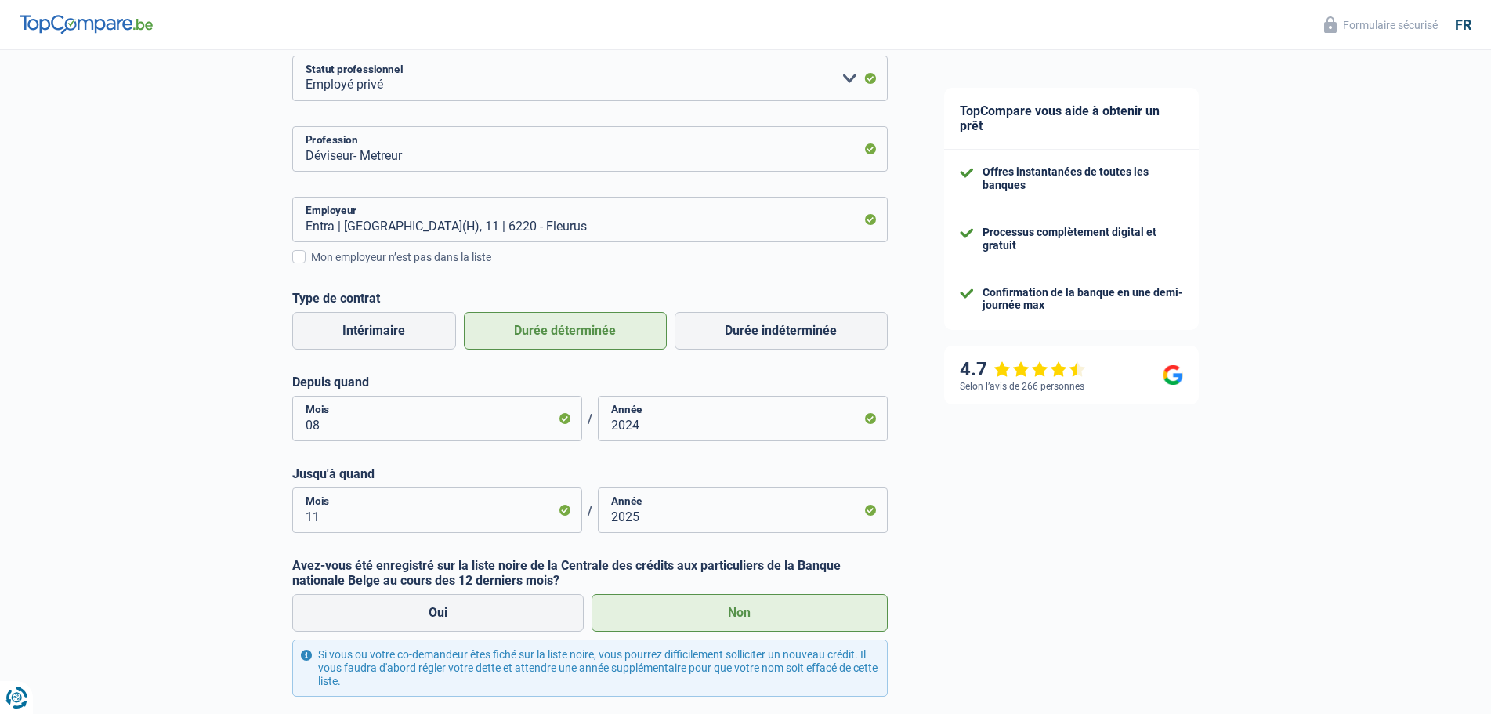
scroll to position [361, 0]
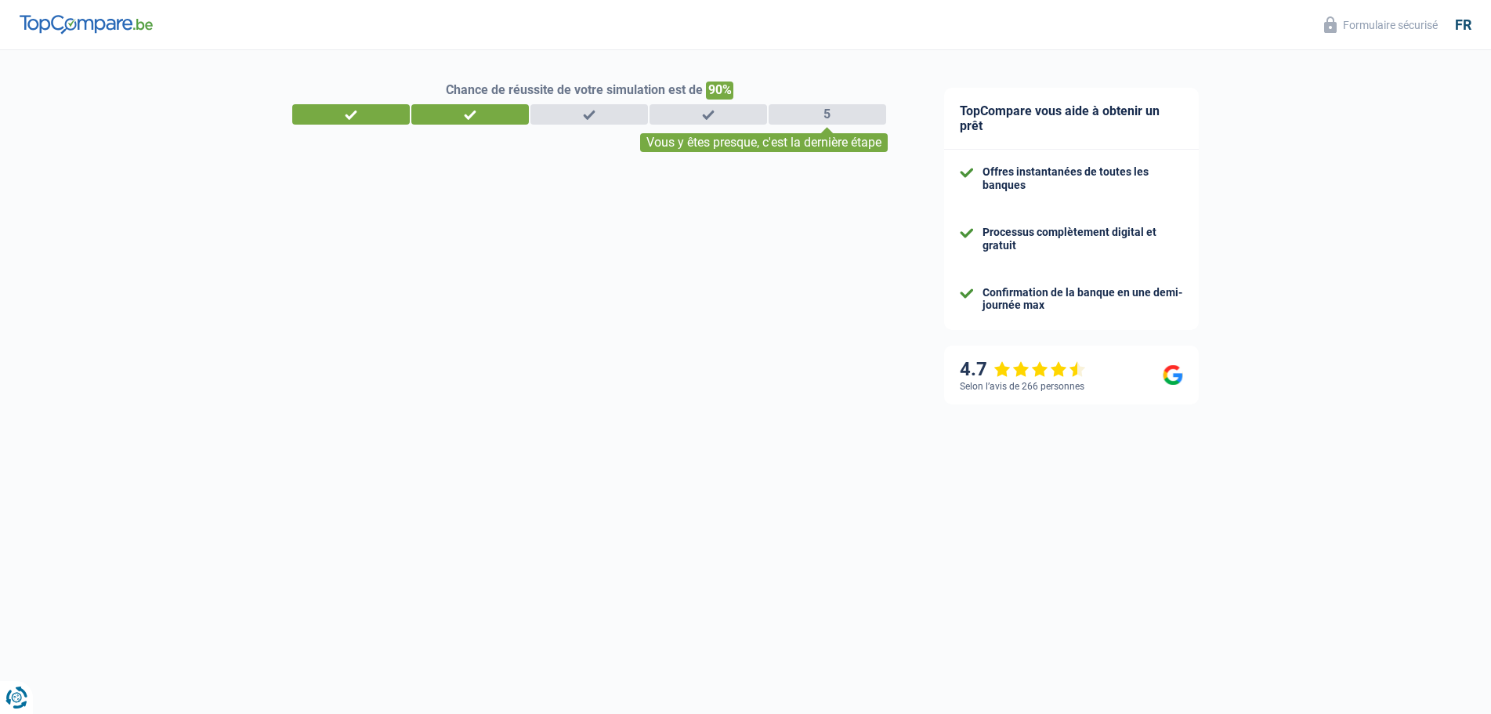
select select "other"
select select "120"
select select "12-14"
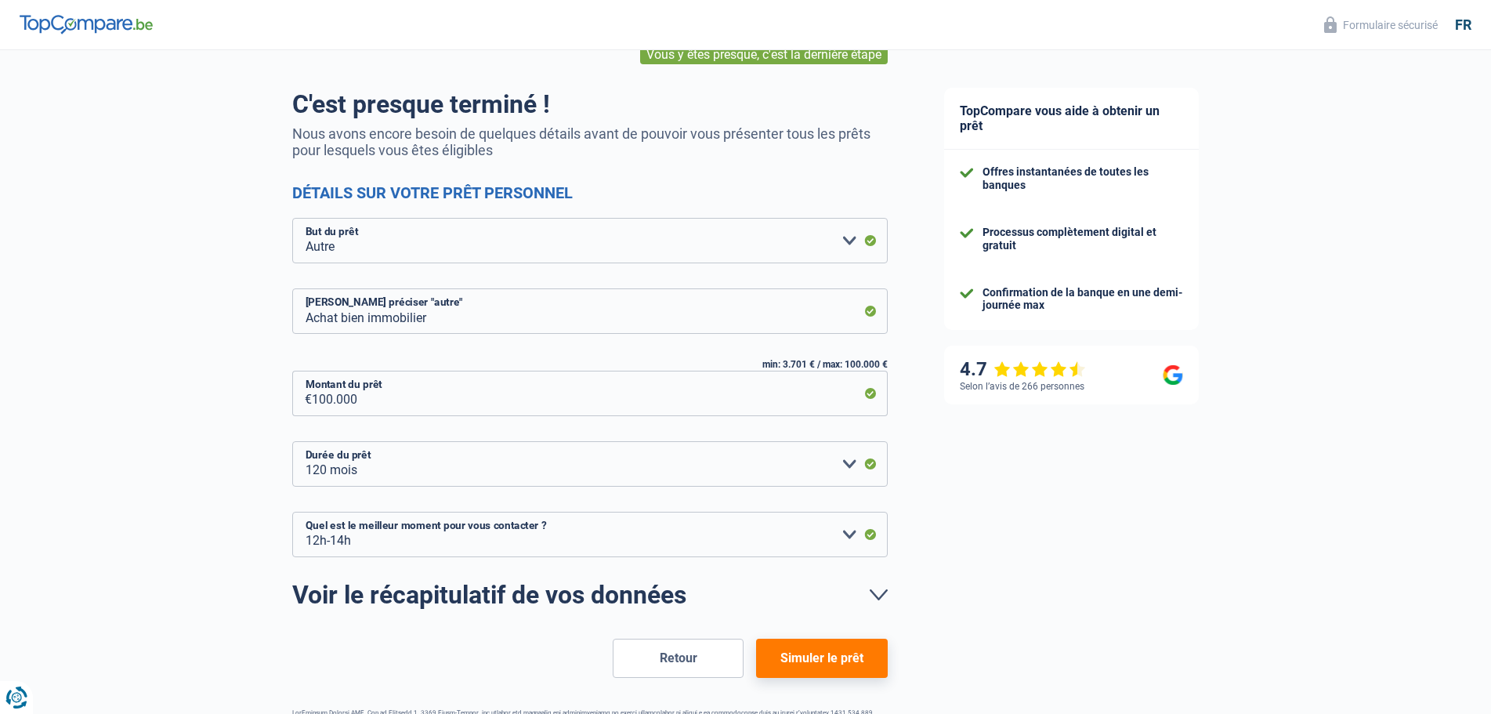
scroll to position [144, 0]
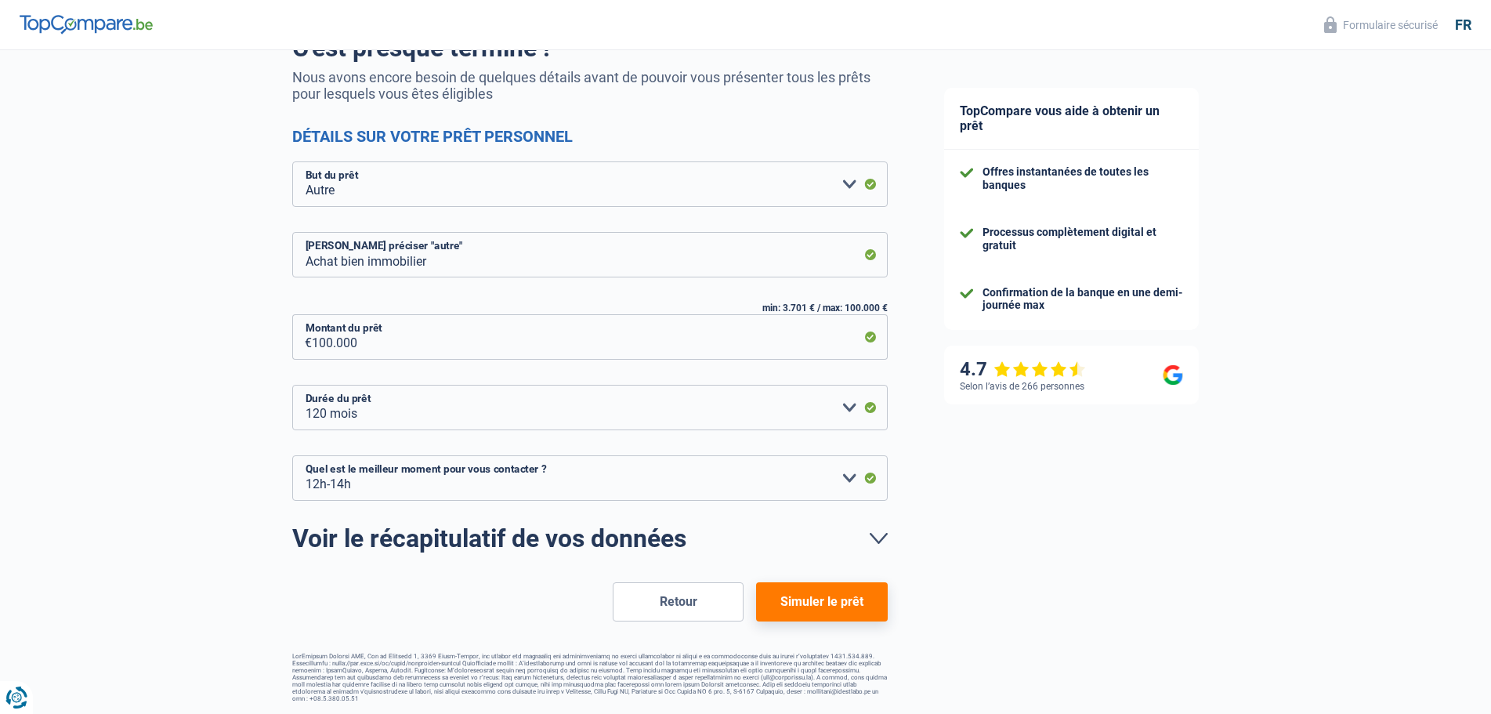
click at [814, 600] on button "Simuler le prêt" at bounding box center [821, 601] width 131 height 39
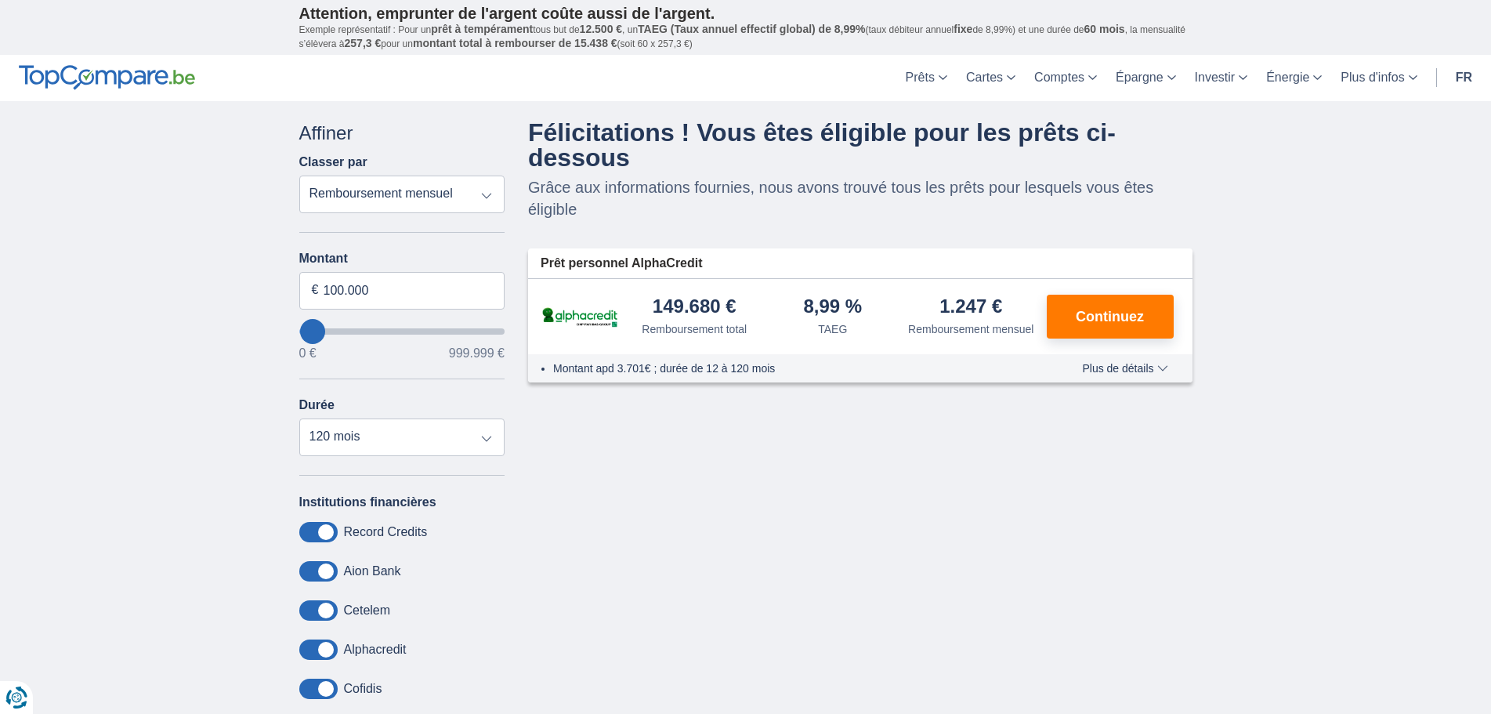
click at [1162, 370] on span "Plus de détails" at bounding box center [1124, 368] width 85 height 11
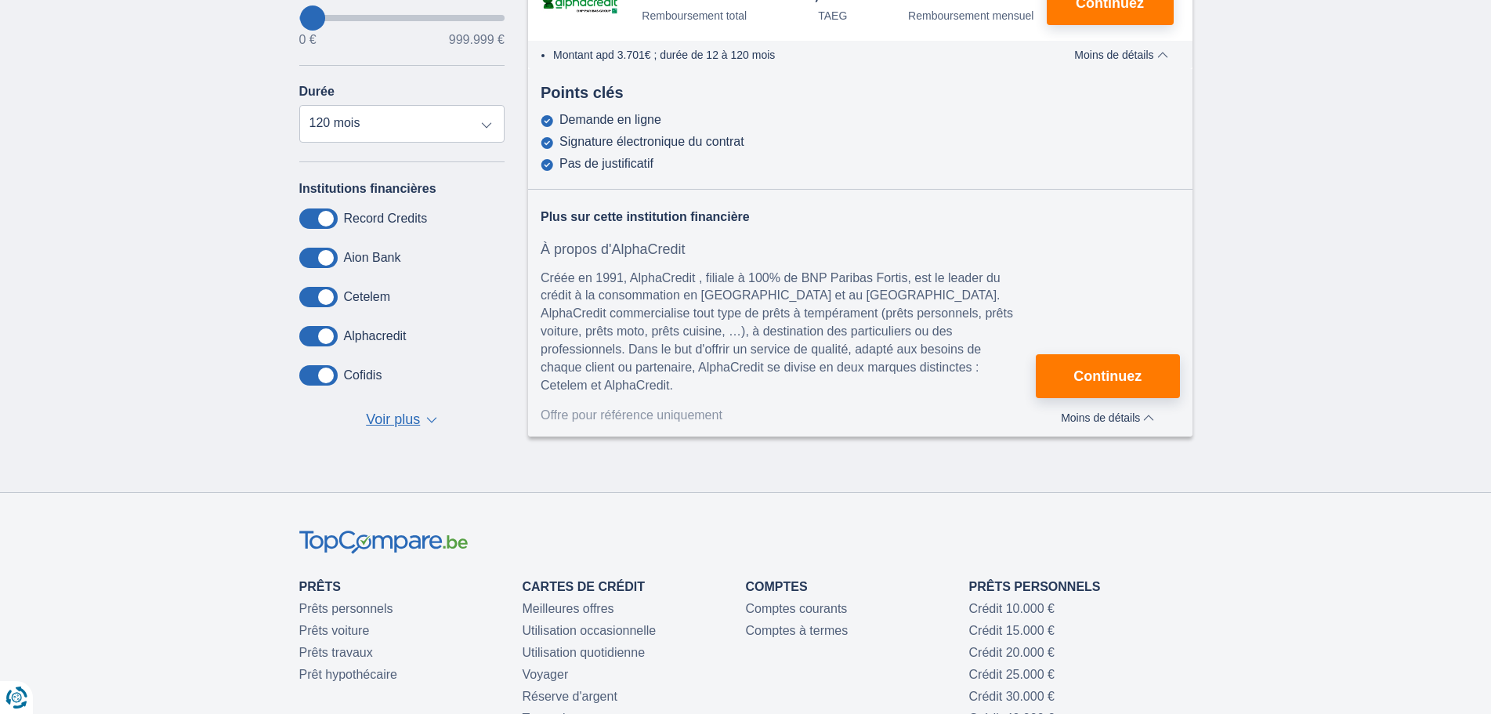
scroll to position [157, 0]
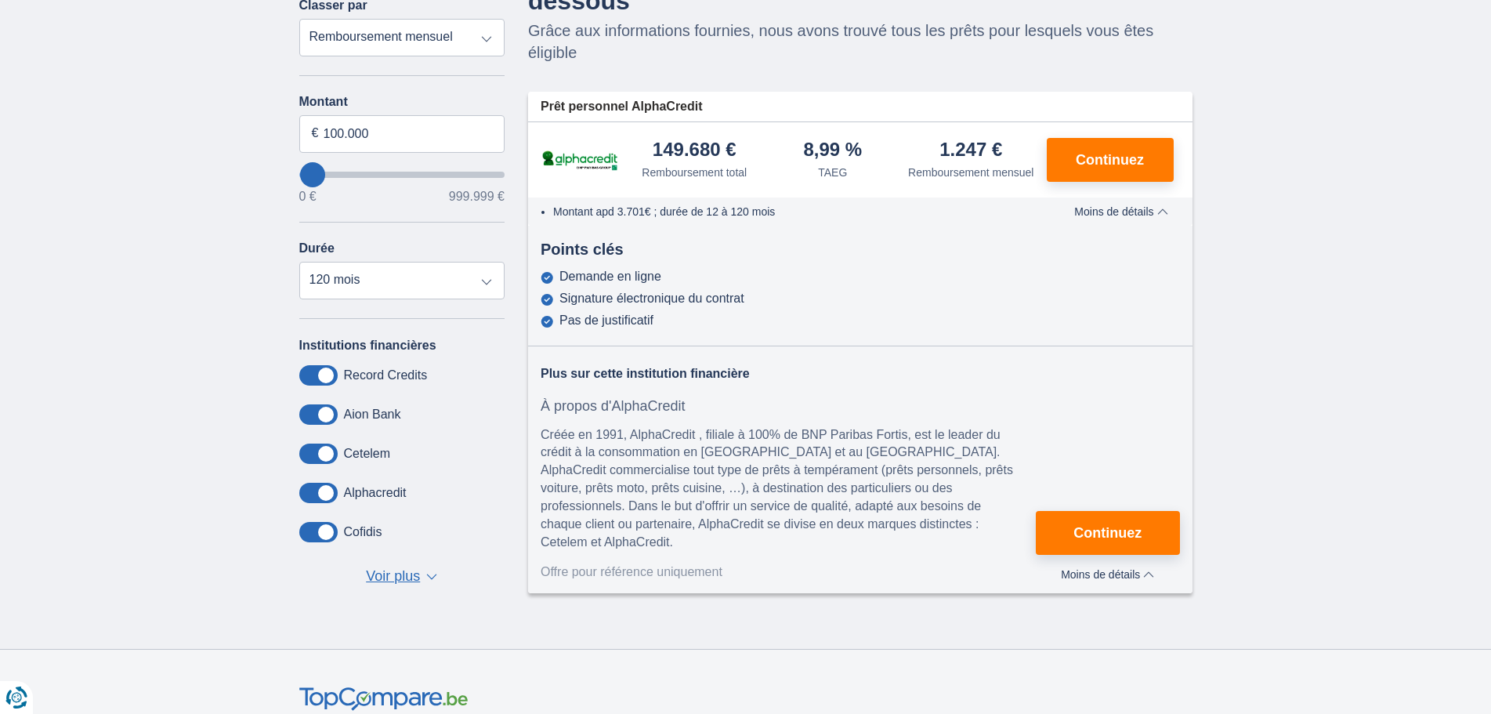
click at [327, 375] on span at bounding box center [318, 375] width 38 height 20
click at [0, 0] on input "checkbox" at bounding box center [0, 0] width 0 height 0
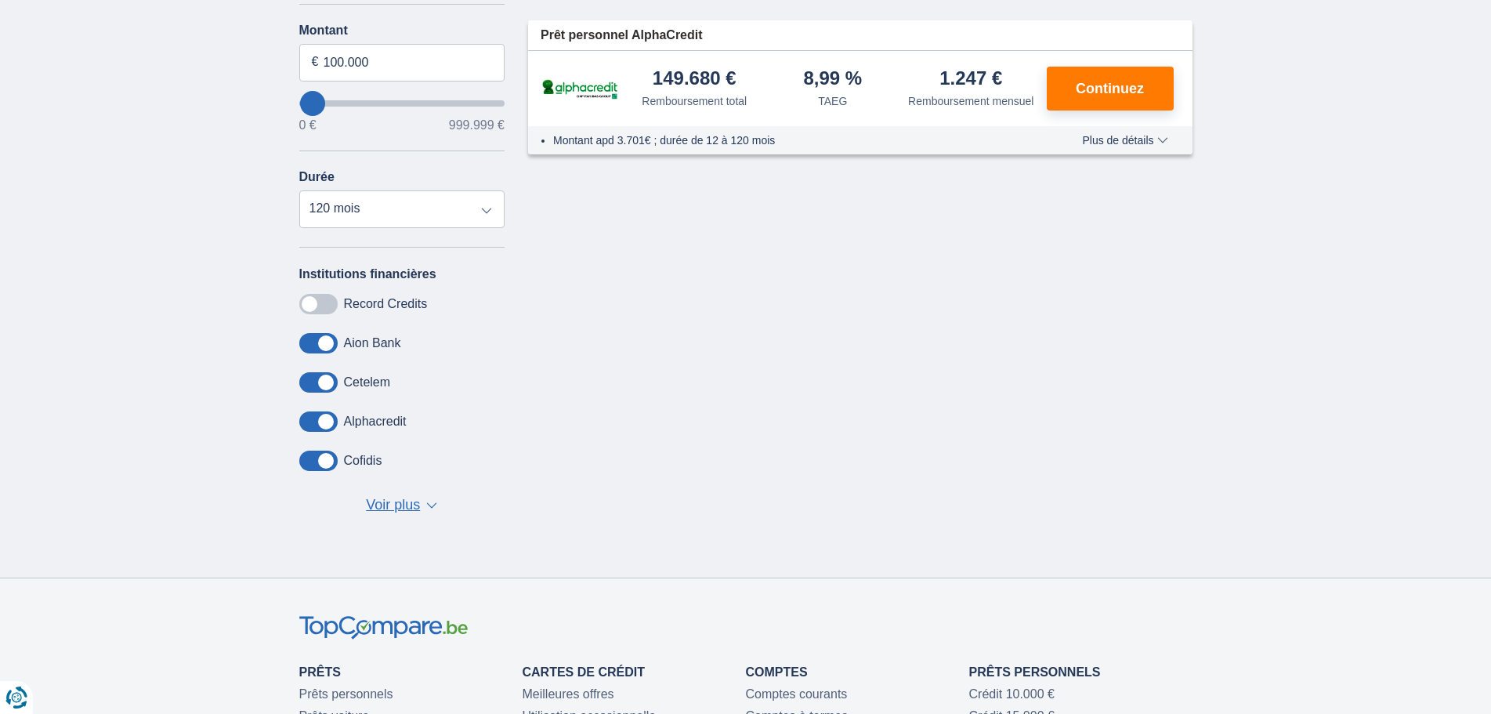
scroll to position [313, 0]
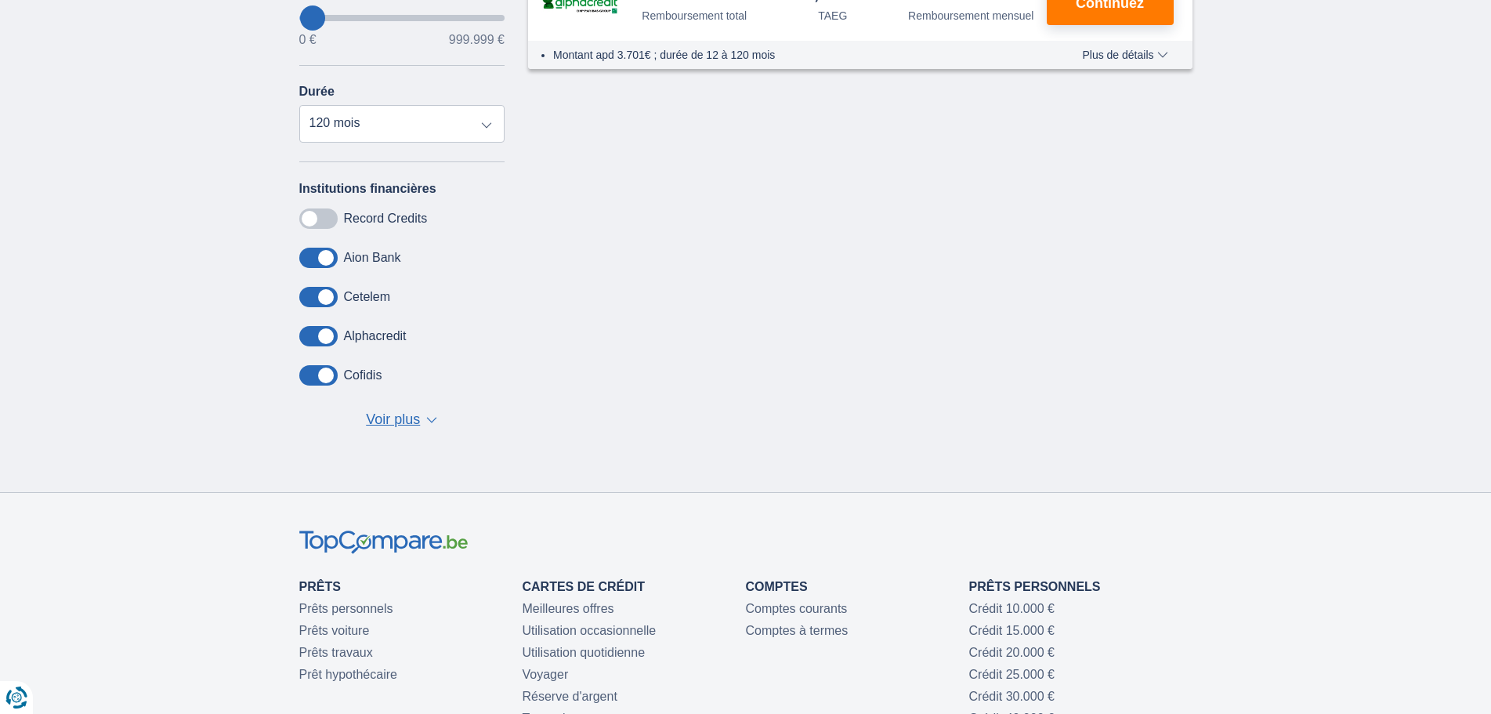
click at [429, 421] on span "▼" at bounding box center [431, 420] width 11 height 6
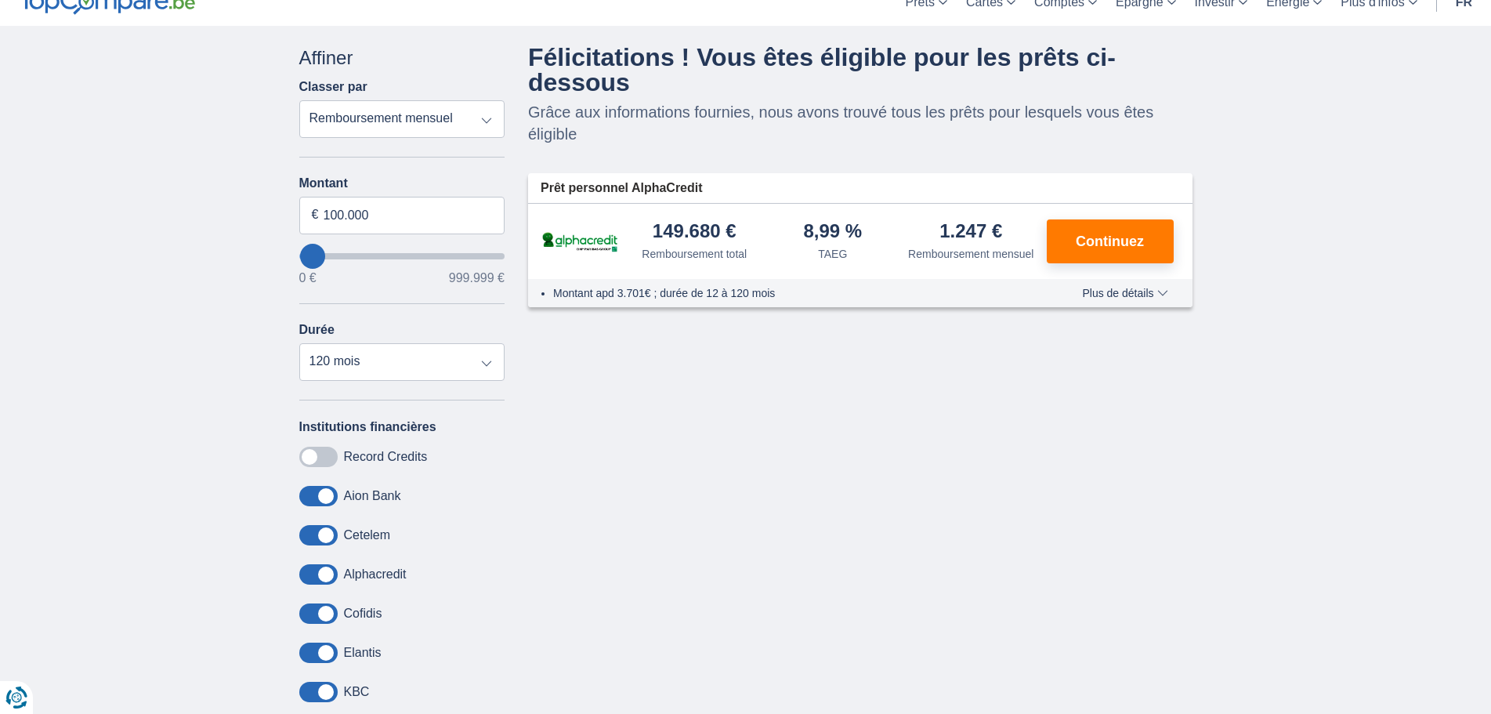
scroll to position [0, 0]
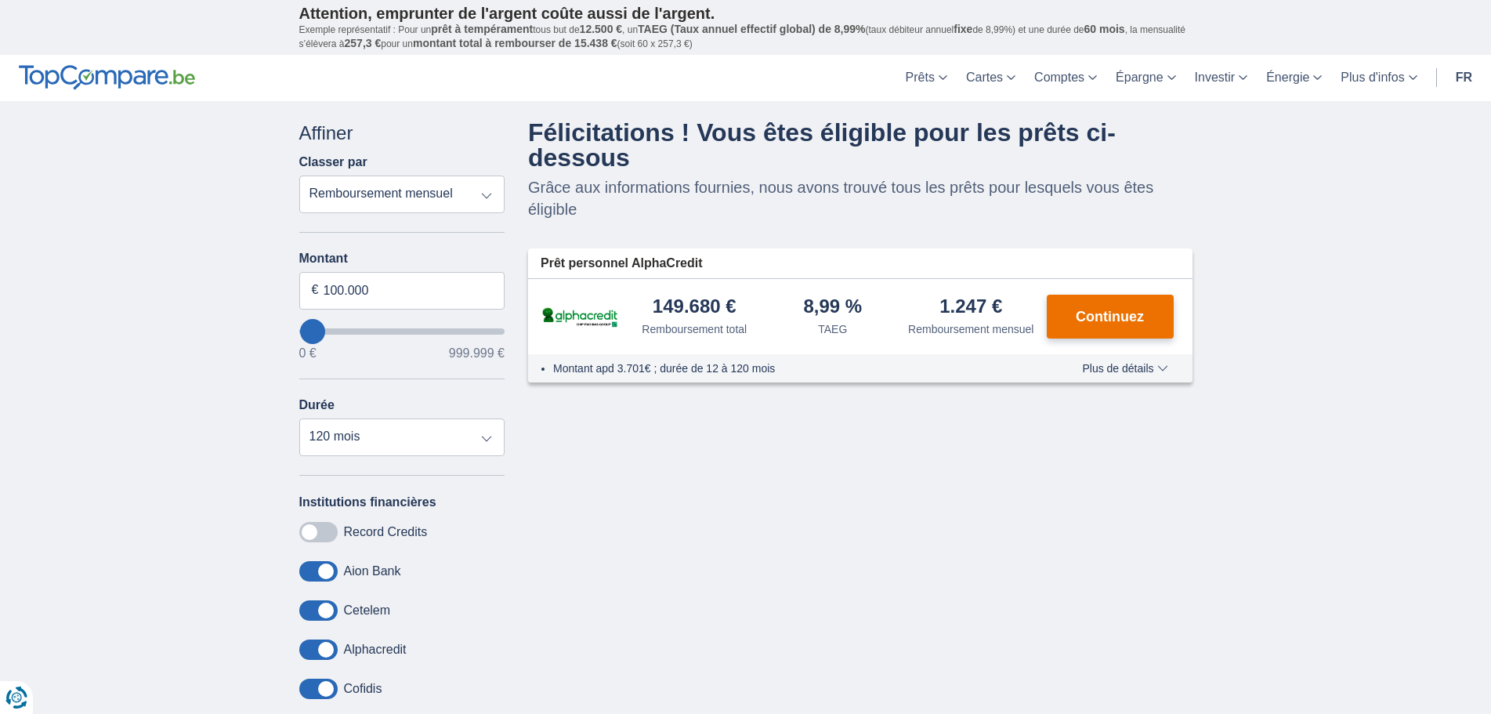
click at [1112, 324] on span "Continuez" at bounding box center [1110, 317] width 68 height 14
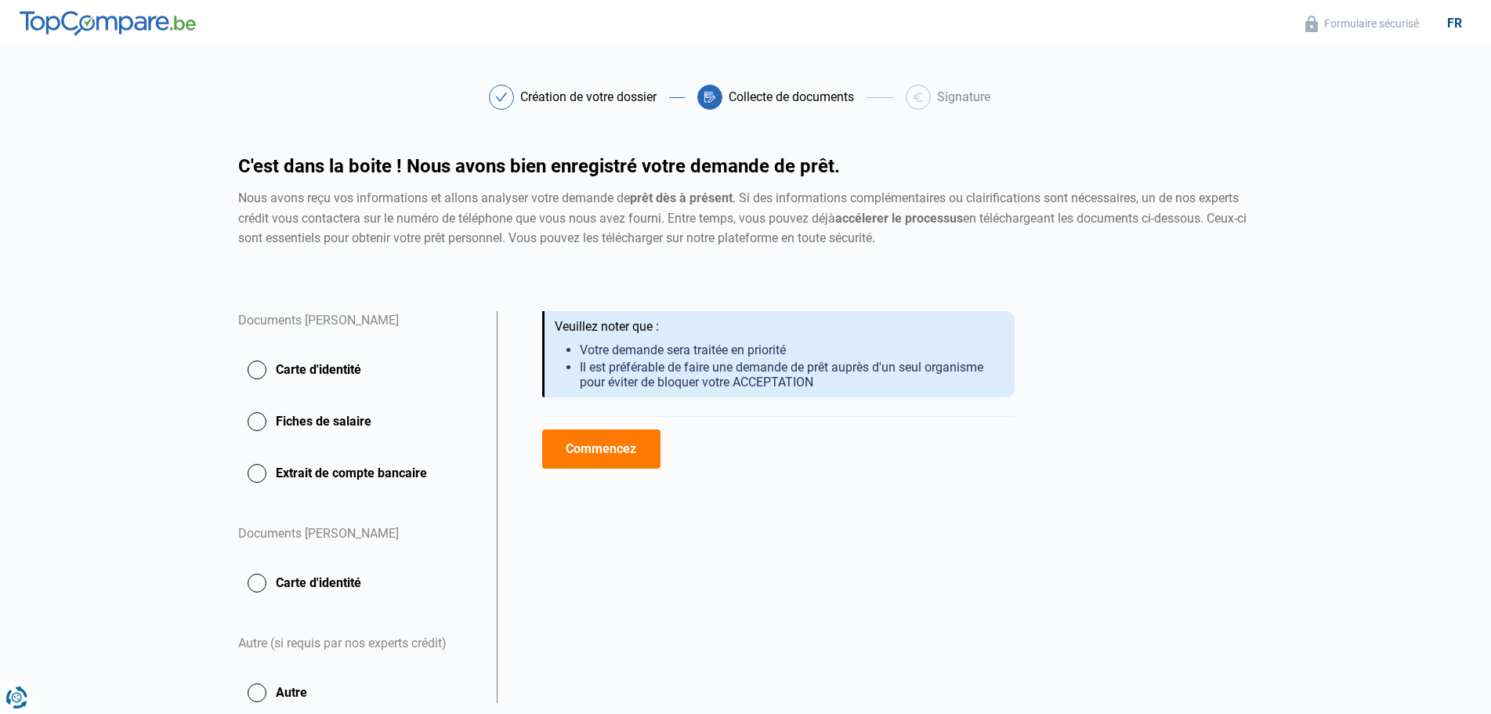
click at [262, 473] on button "Extrait de compte bancaire" at bounding box center [358, 473] width 240 height 39
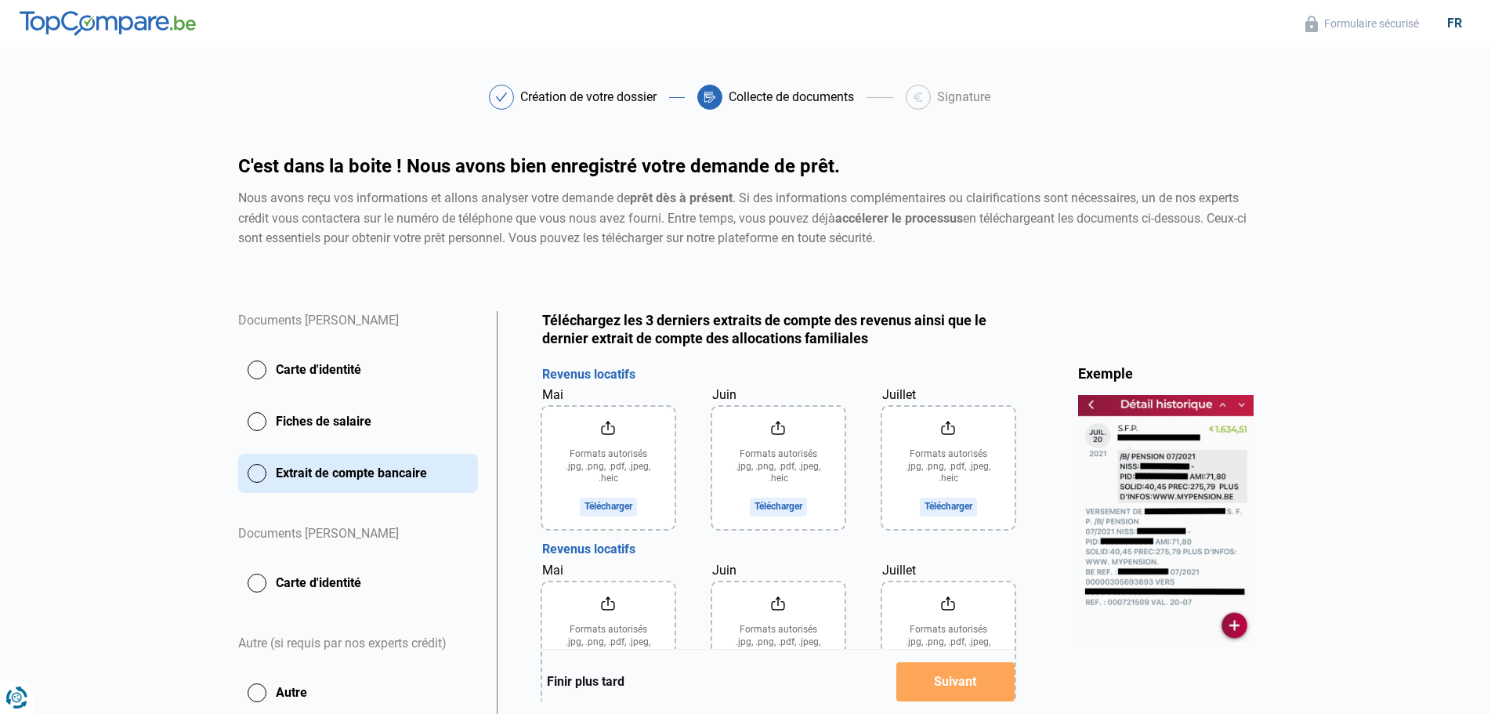
click at [254, 454] on button "Fiches de salaire" at bounding box center [358, 473] width 240 height 39
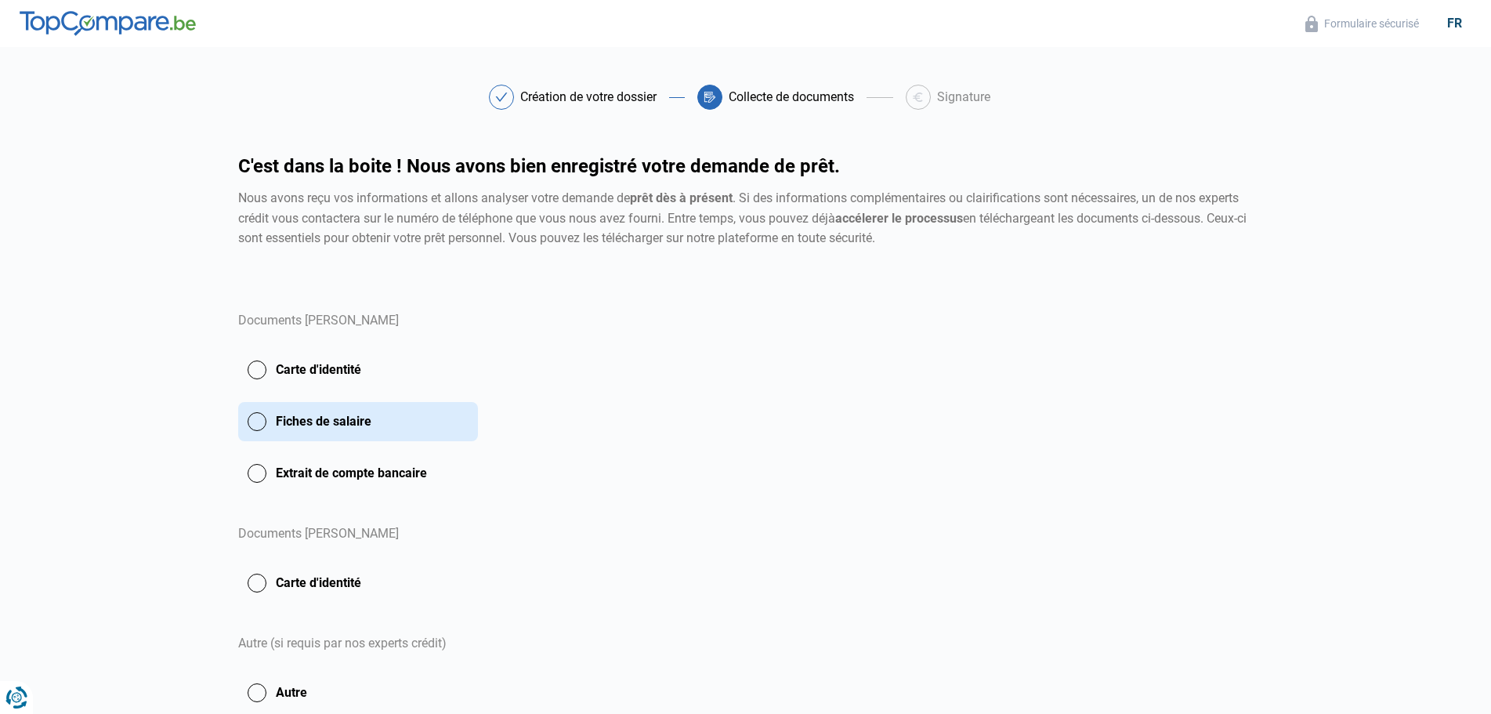
click at [246, 402] on button "Carte d'identité" at bounding box center [358, 421] width 240 height 39
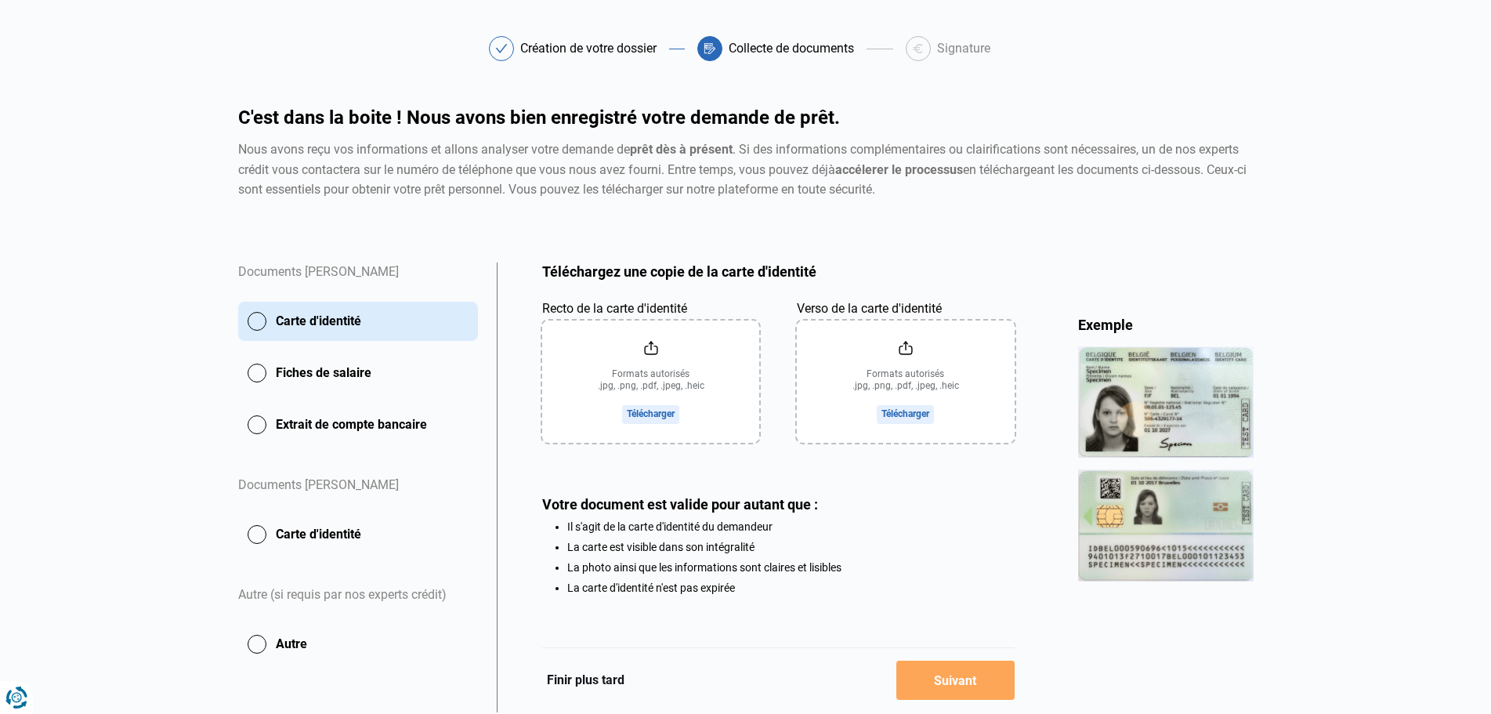
scroll to position [103, 0]
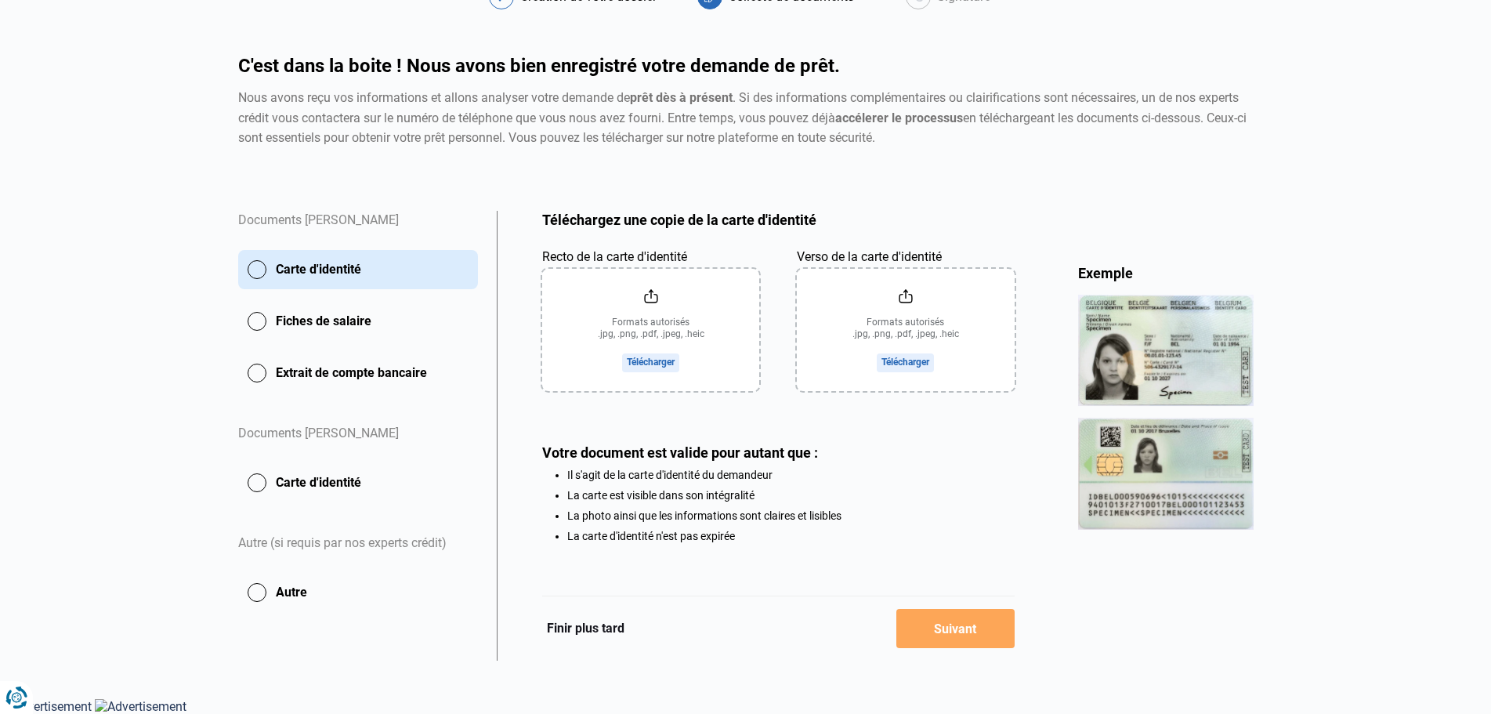
click at [354, 618] on div "Documents Calogero Grassagliata Carte d'identité Fiches de salaire Extrait de c…" at bounding box center [358, 436] width 259 height 450
click at [600, 625] on button "Finir plus tard" at bounding box center [585, 628] width 87 height 20
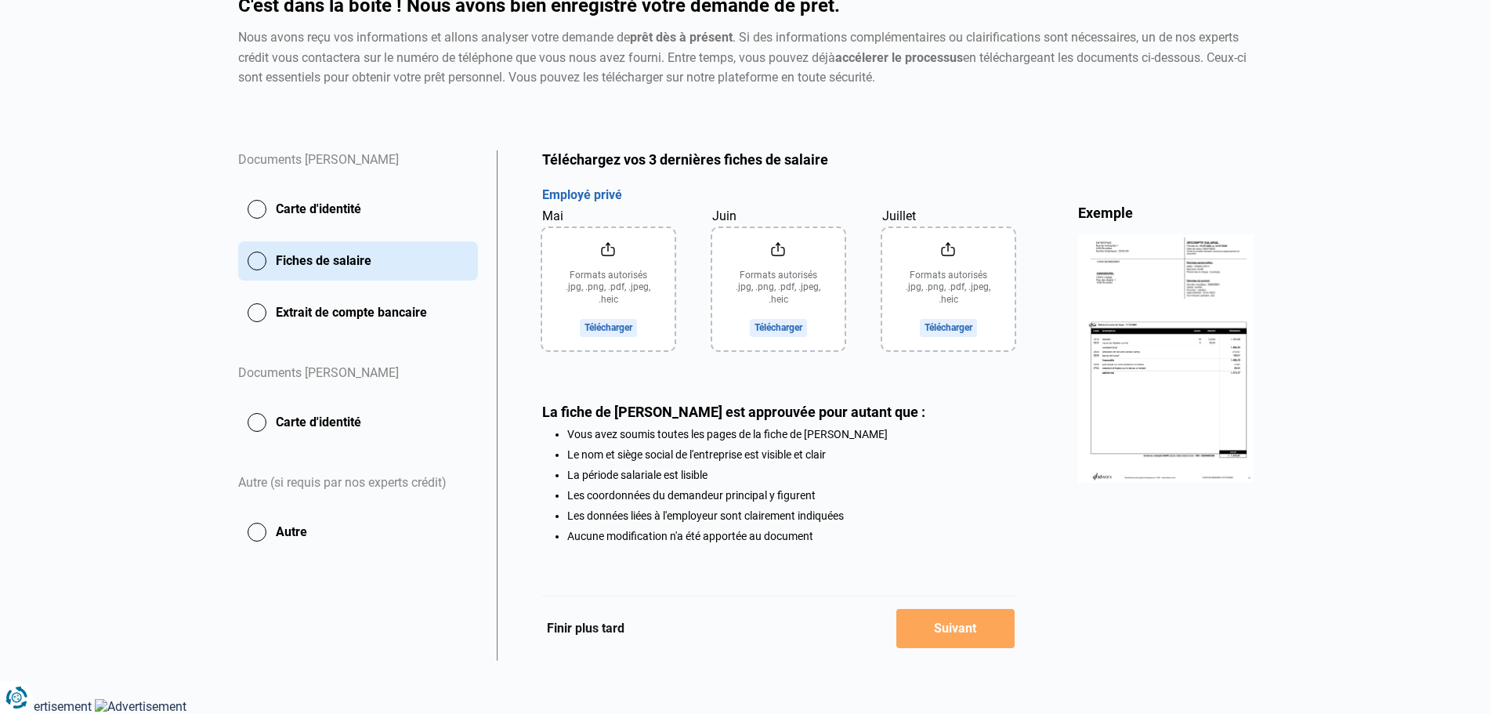
click at [618, 630] on button "Finir plus tard" at bounding box center [585, 628] width 87 height 20
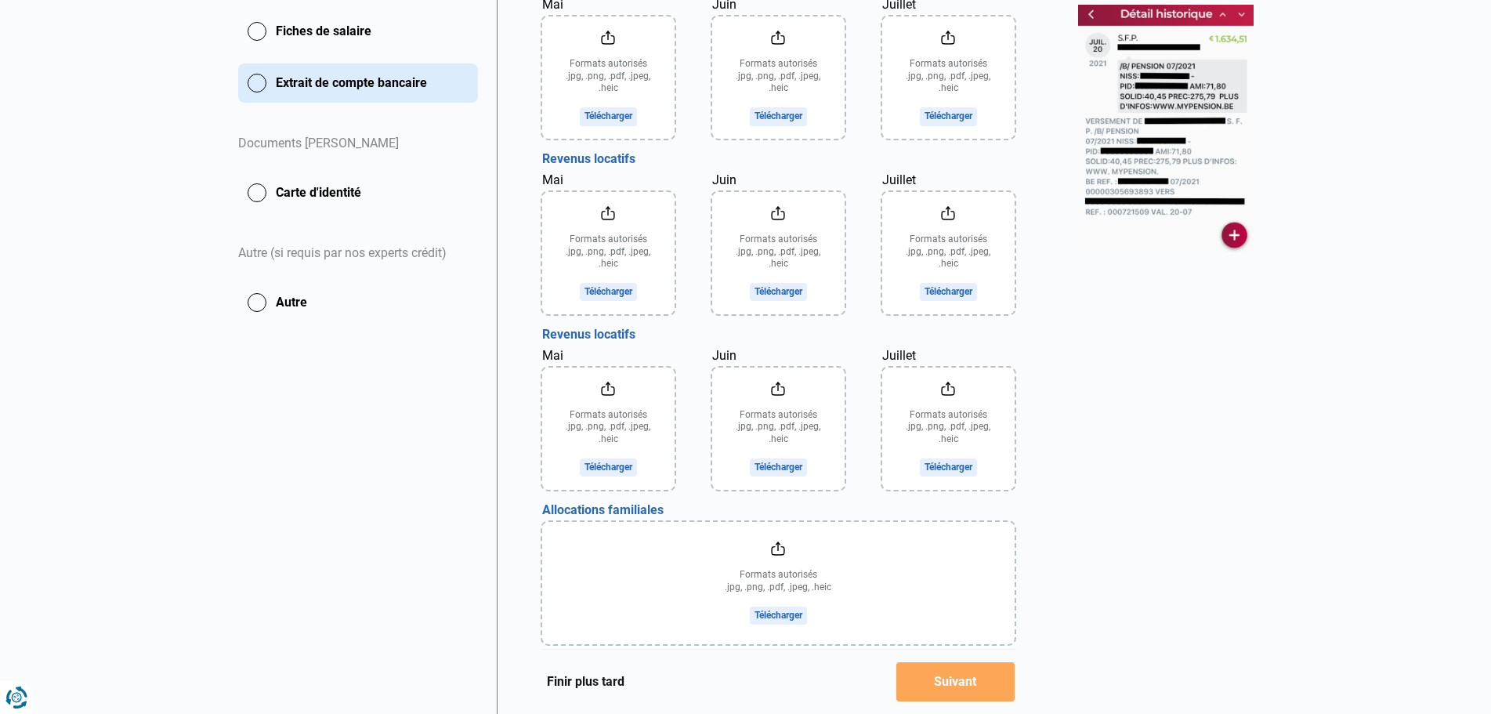
scroll to position [392, 0]
click at [604, 679] on button "Finir plus tard" at bounding box center [585, 682] width 87 height 20
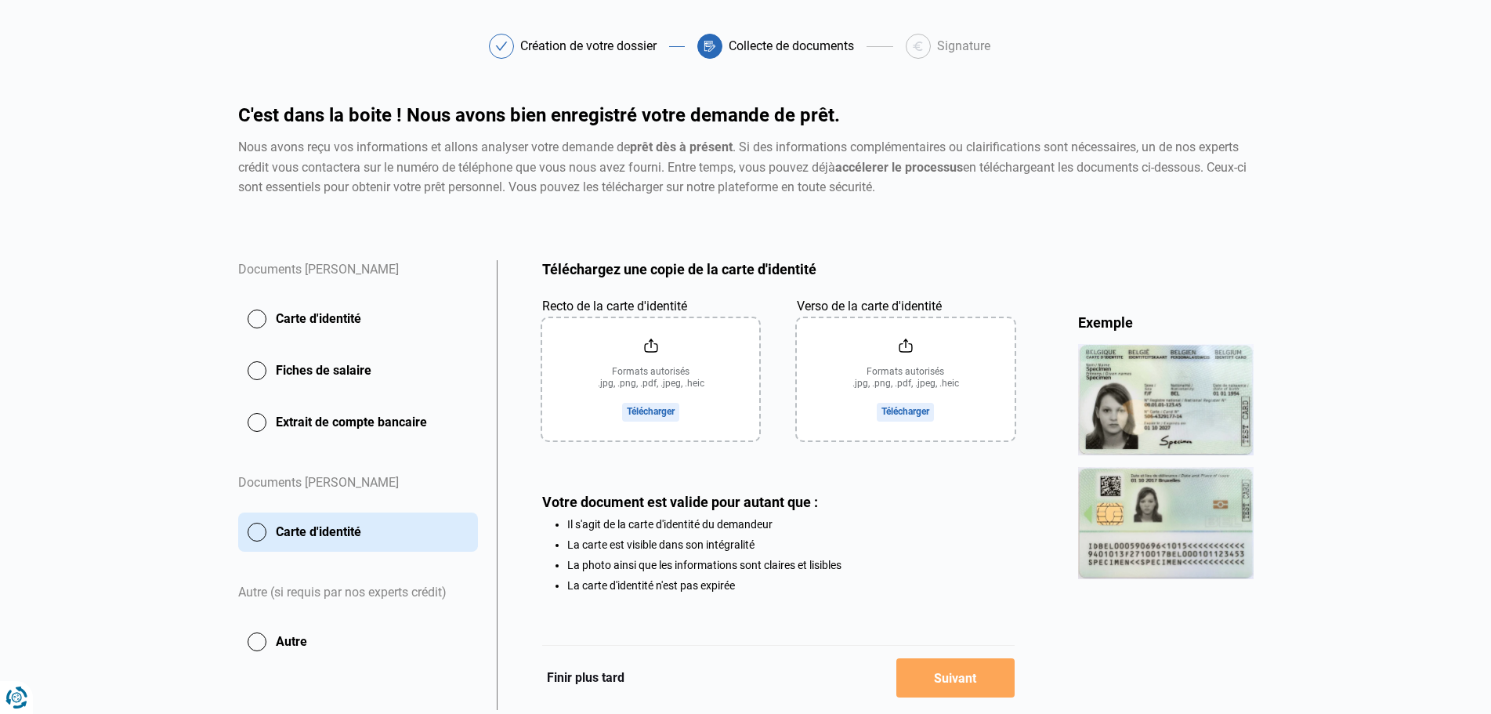
scroll to position [103, 0]
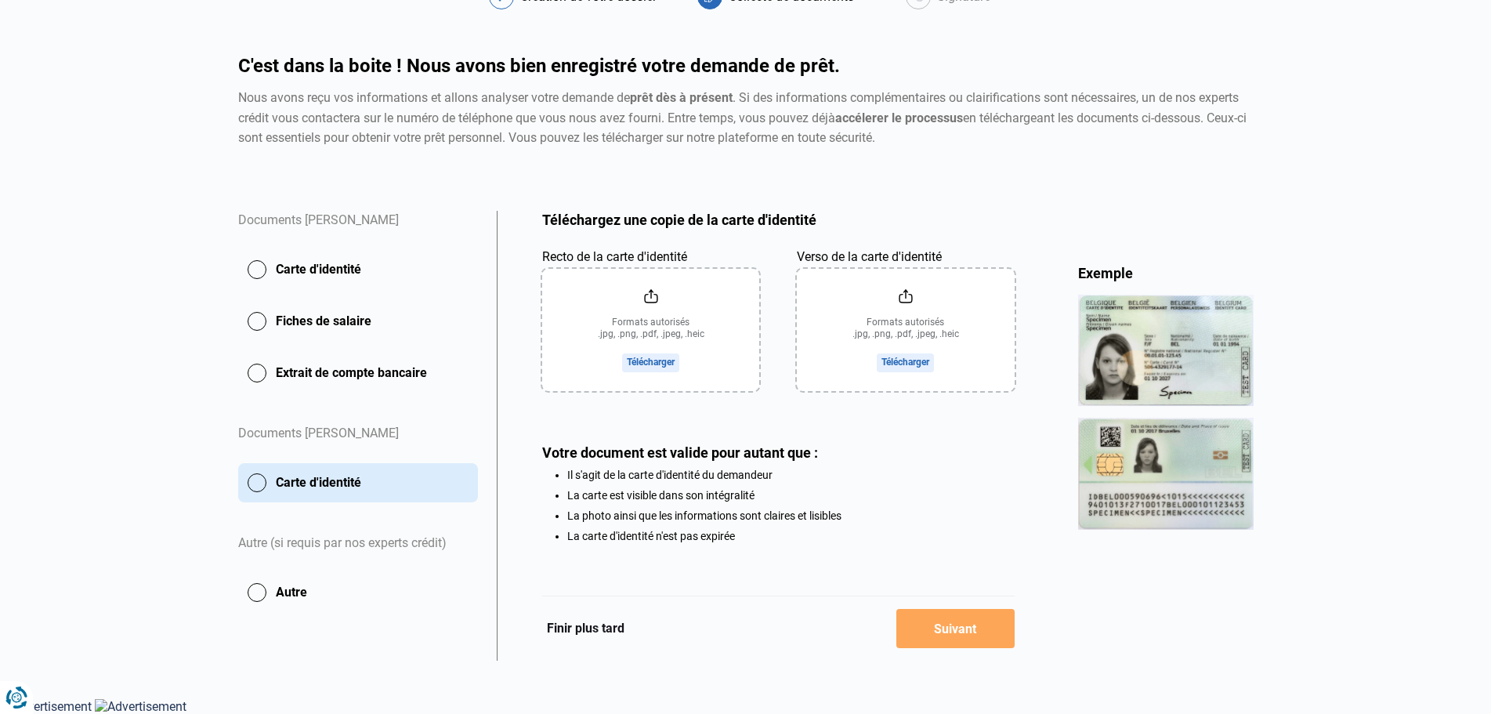
click at [607, 626] on button "Finir plus tard" at bounding box center [585, 628] width 87 height 20
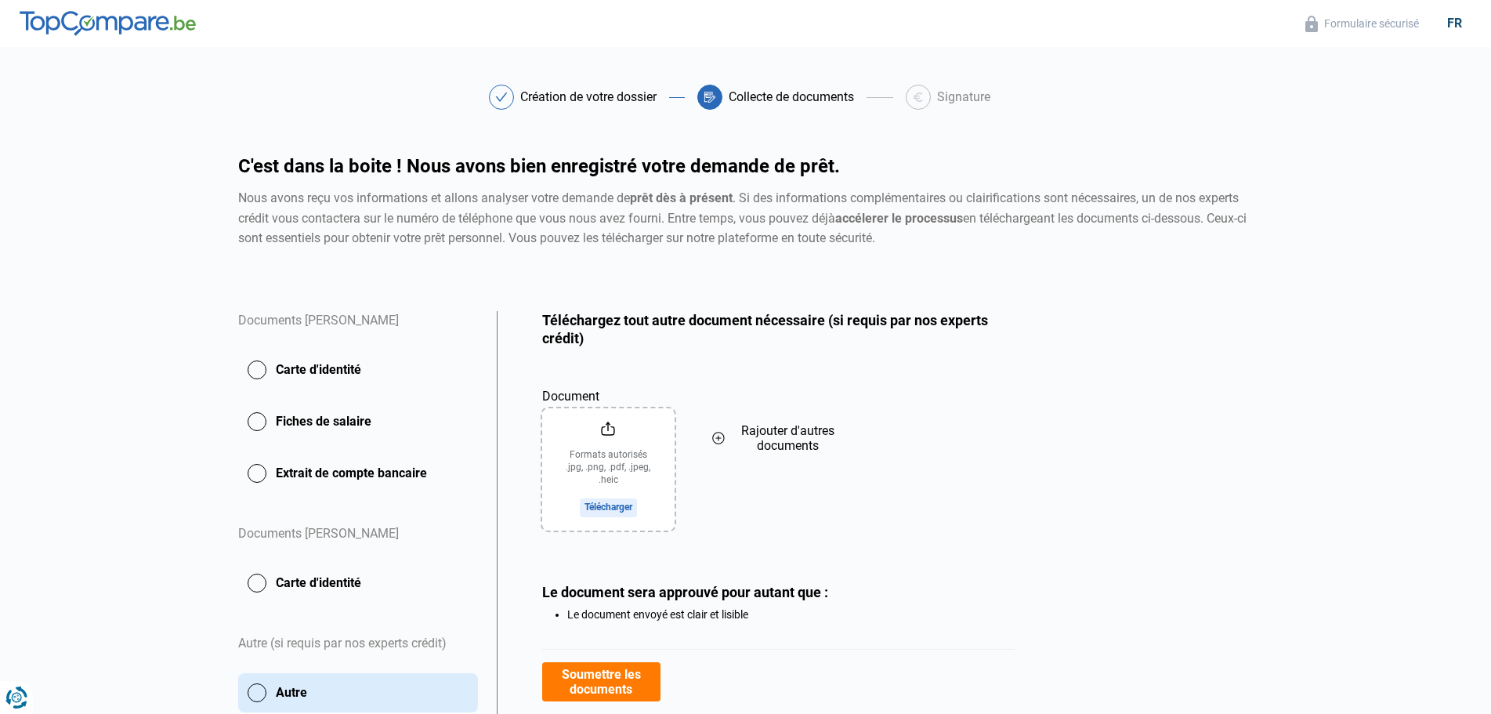
click at [259, 402] on button "Carte d'identité" at bounding box center [358, 421] width 240 height 39
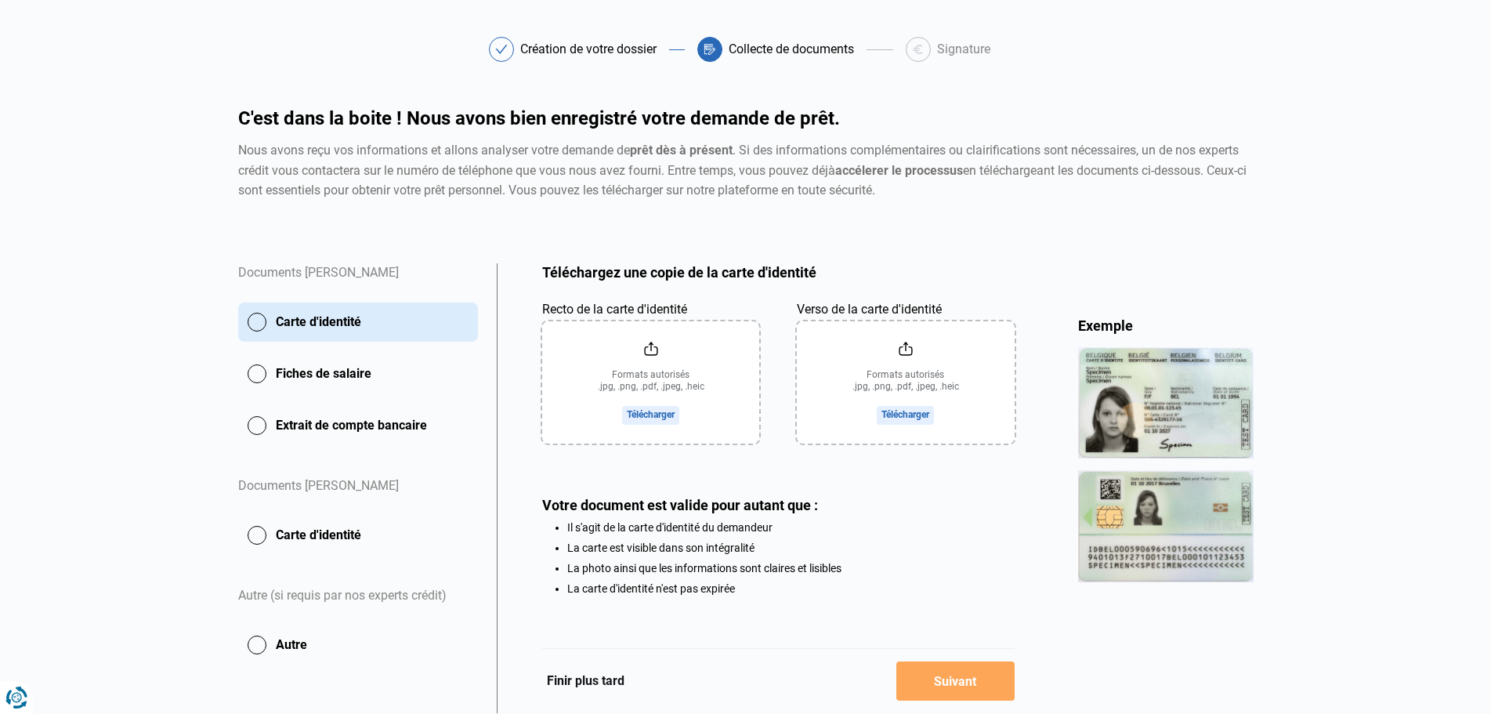
scroll to position [103, 0]
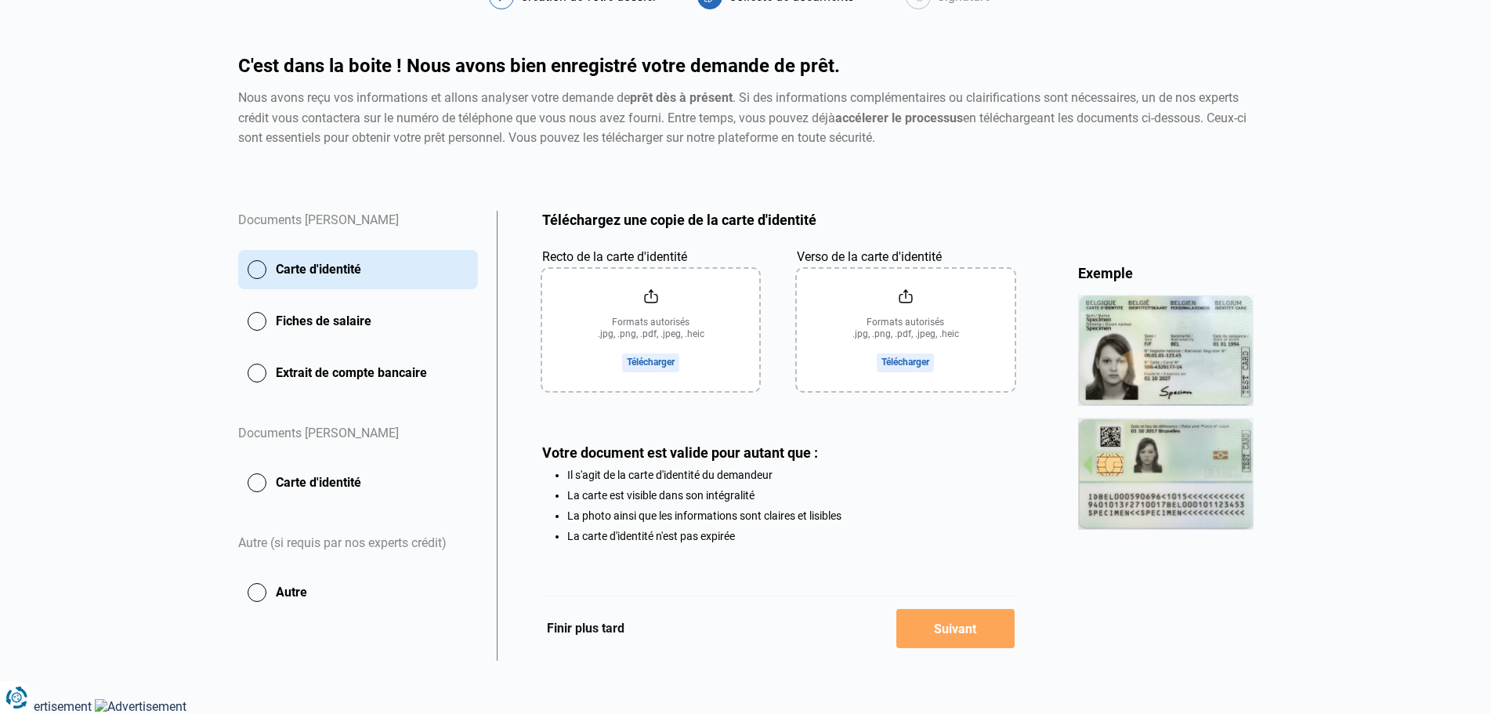
click at [661, 328] on input "Recto de la carte d'identité" at bounding box center [650, 330] width 217 height 122
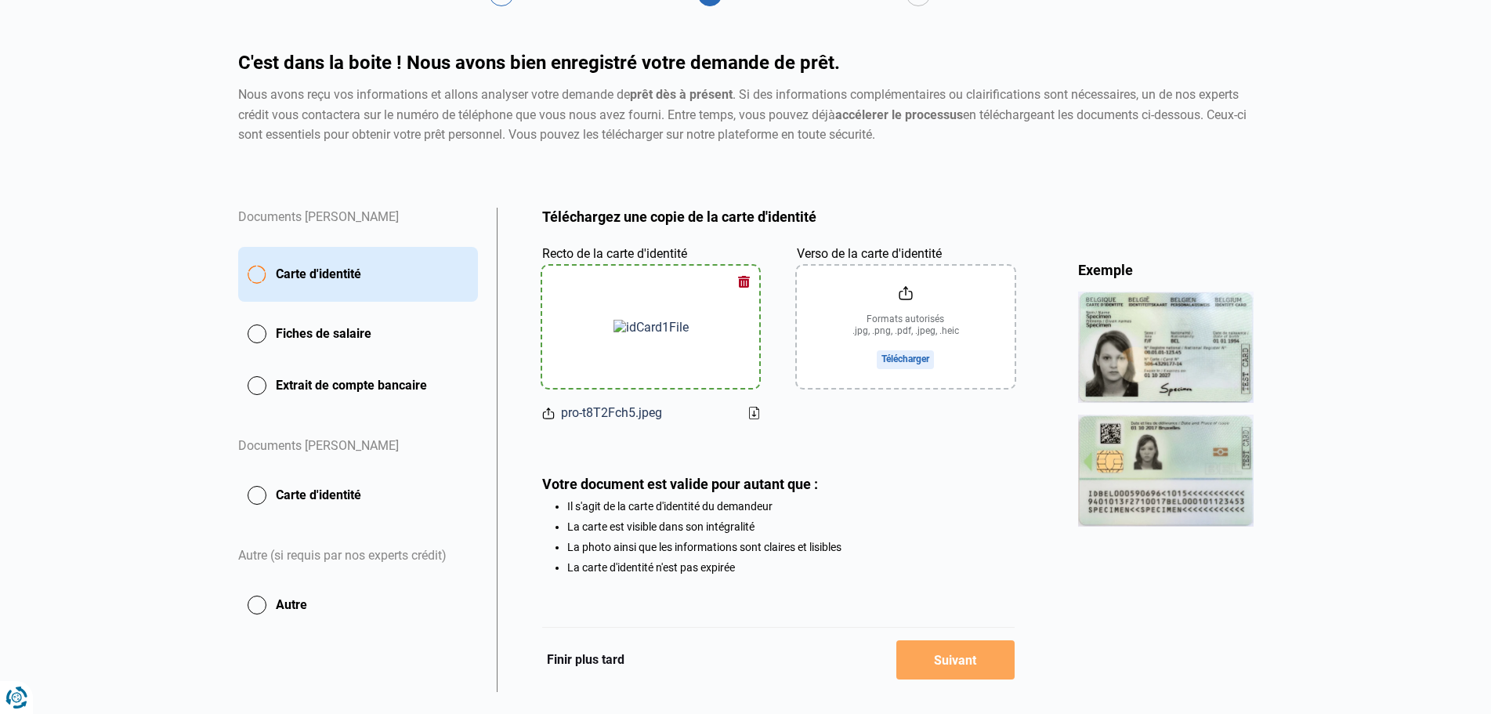
click at [935, 335] on input "Verso de la carte d'identité" at bounding box center [905, 327] width 217 height 122
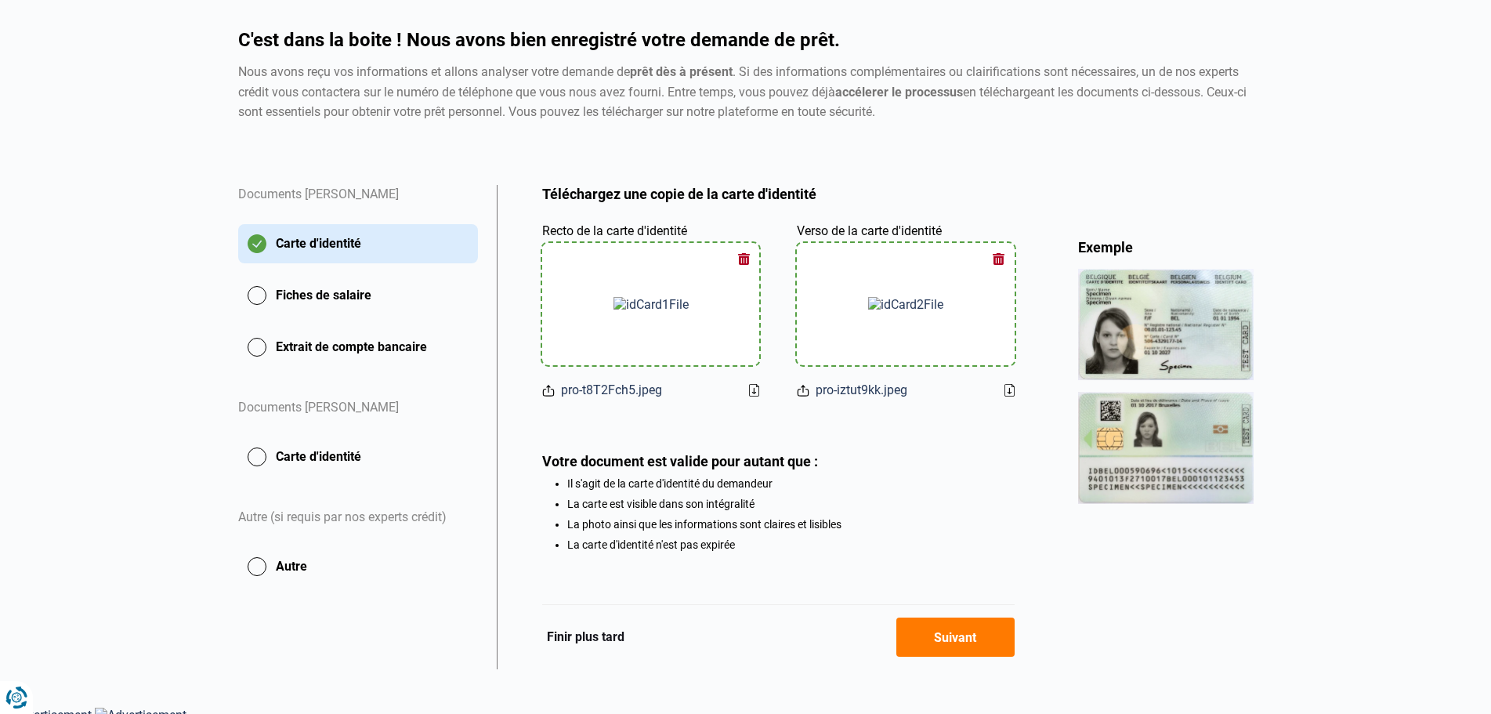
scroll to position [138, 0]
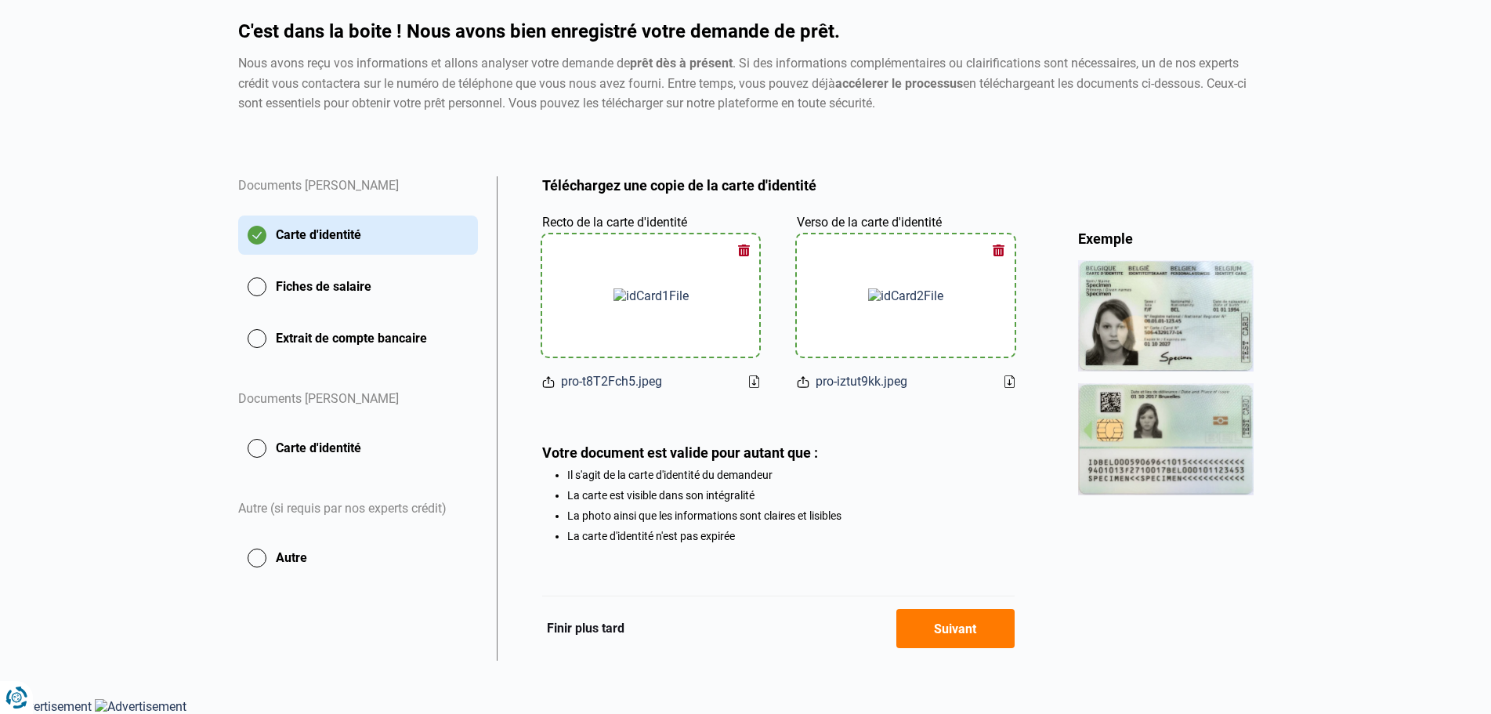
click at [964, 620] on button "Suivant" at bounding box center [956, 628] width 118 height 39
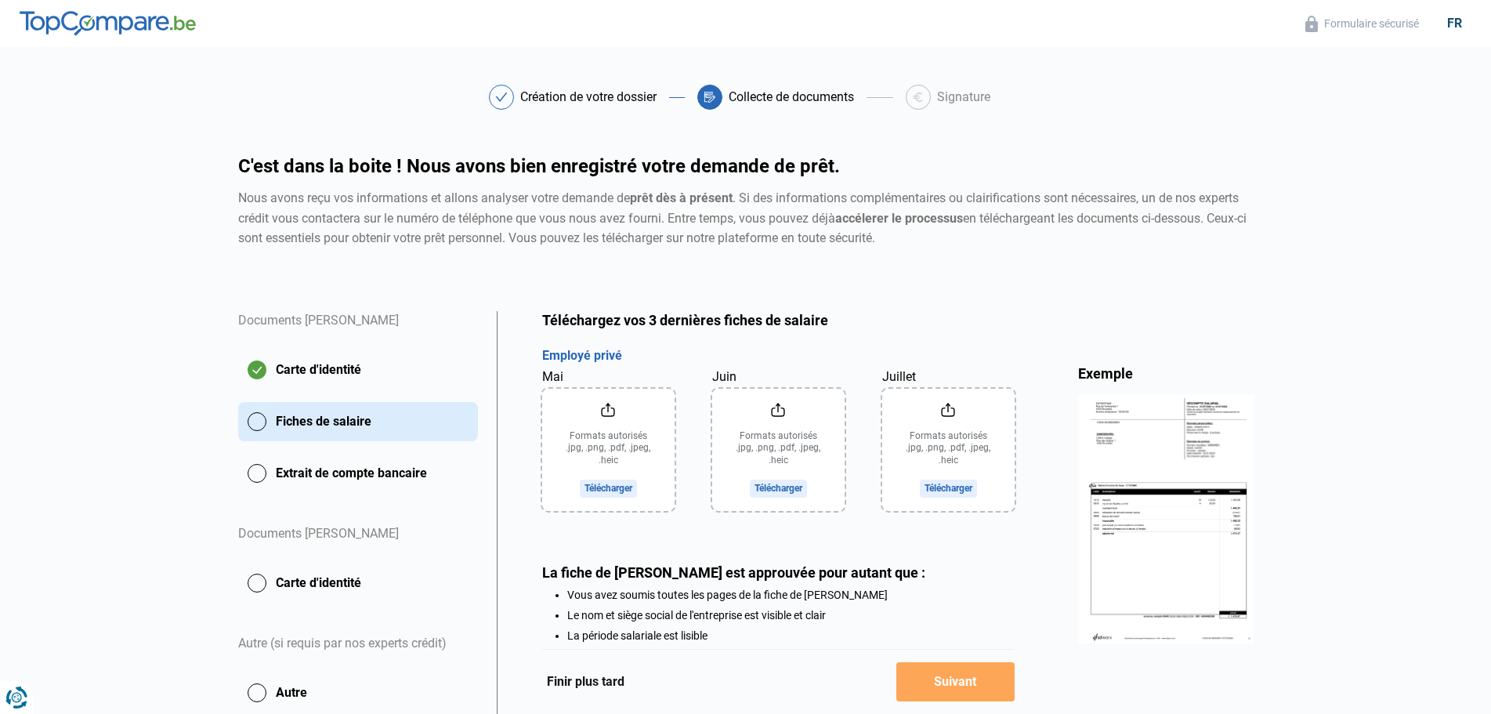
click at [595, 441] on input "Mai" at bounding box center [608, 450] width 132 height 122
click at [603, 452] on input "Mai" at bounding box center [608, 450] width 132 height 122
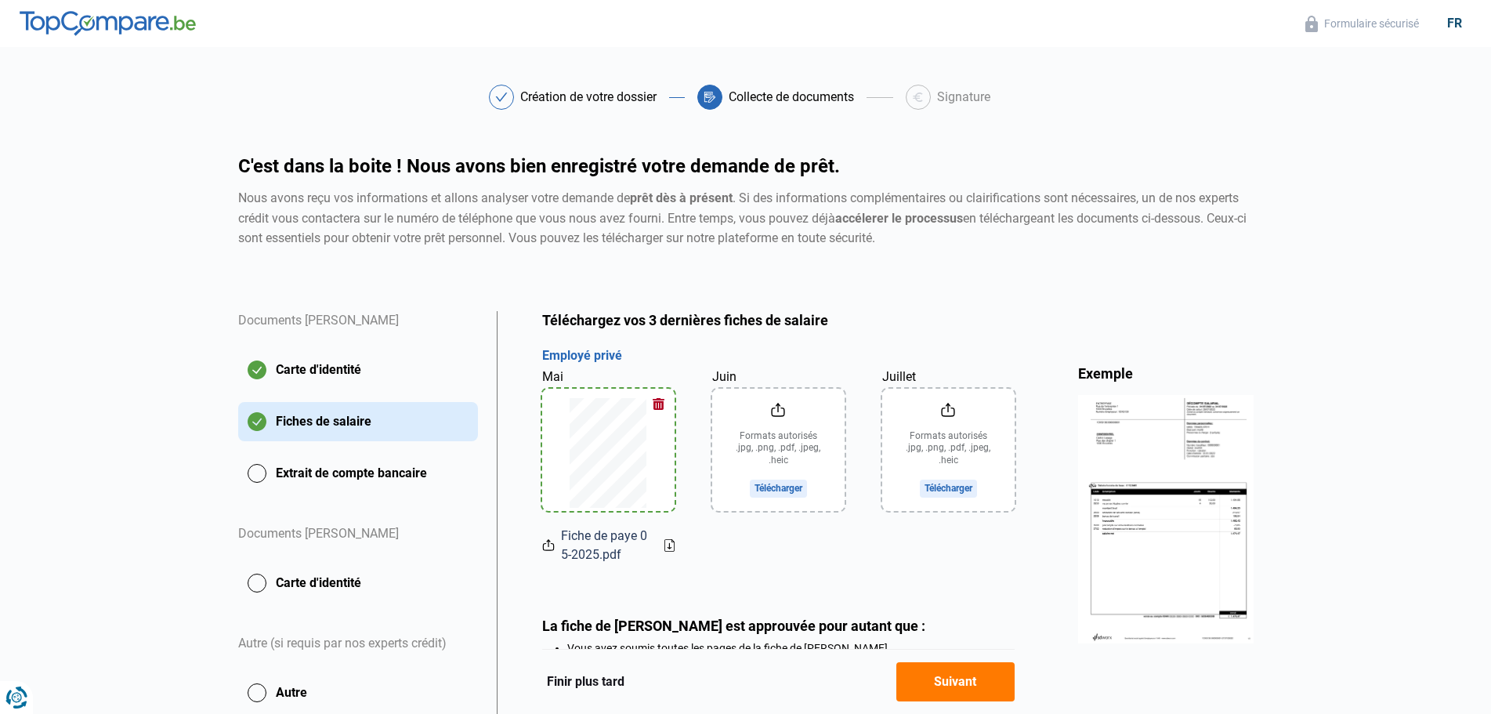
click at [780, 448] on input "Juin" at bounding box center [778, 450] width 132 height 122
click at [962, 465] on input "Juillet" at bounding box center [948, 450] width 132 height 122
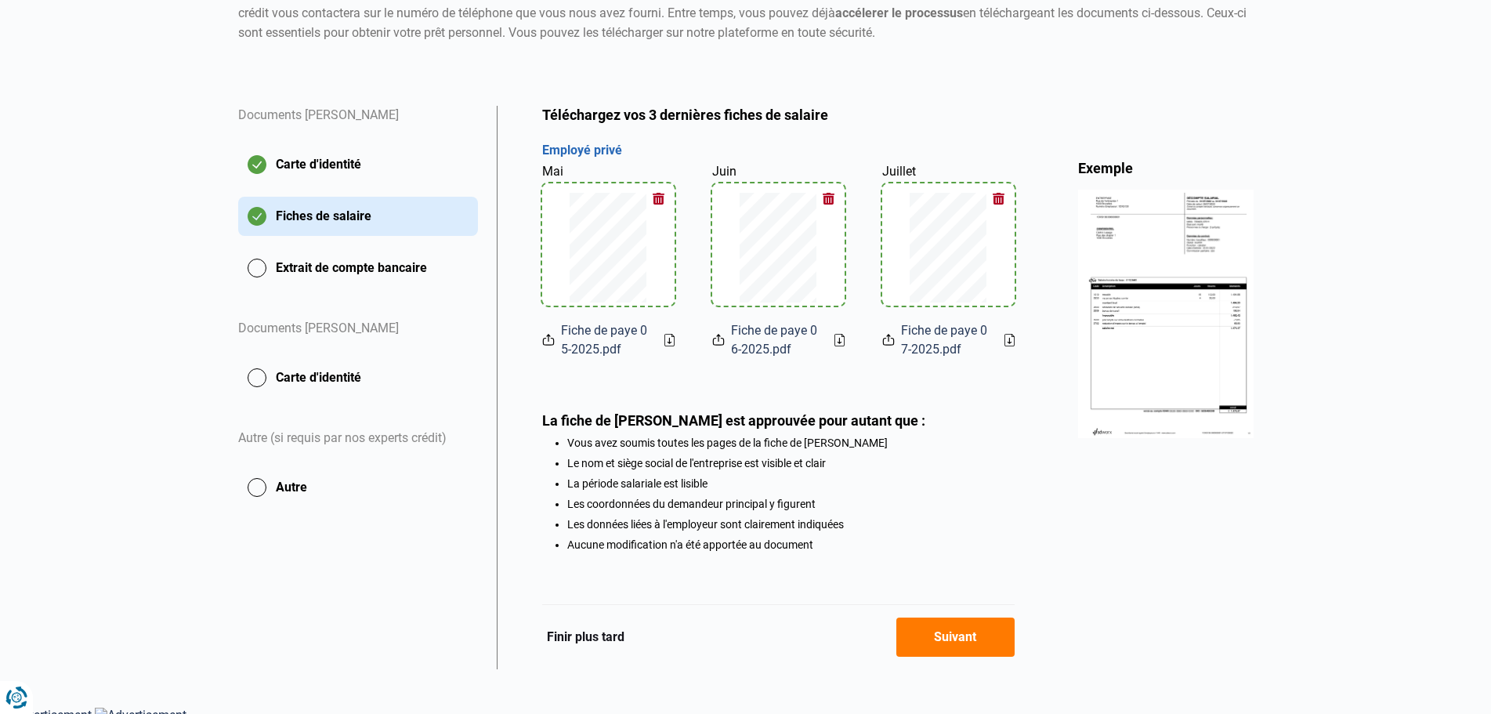
scroll to position [219, 0]
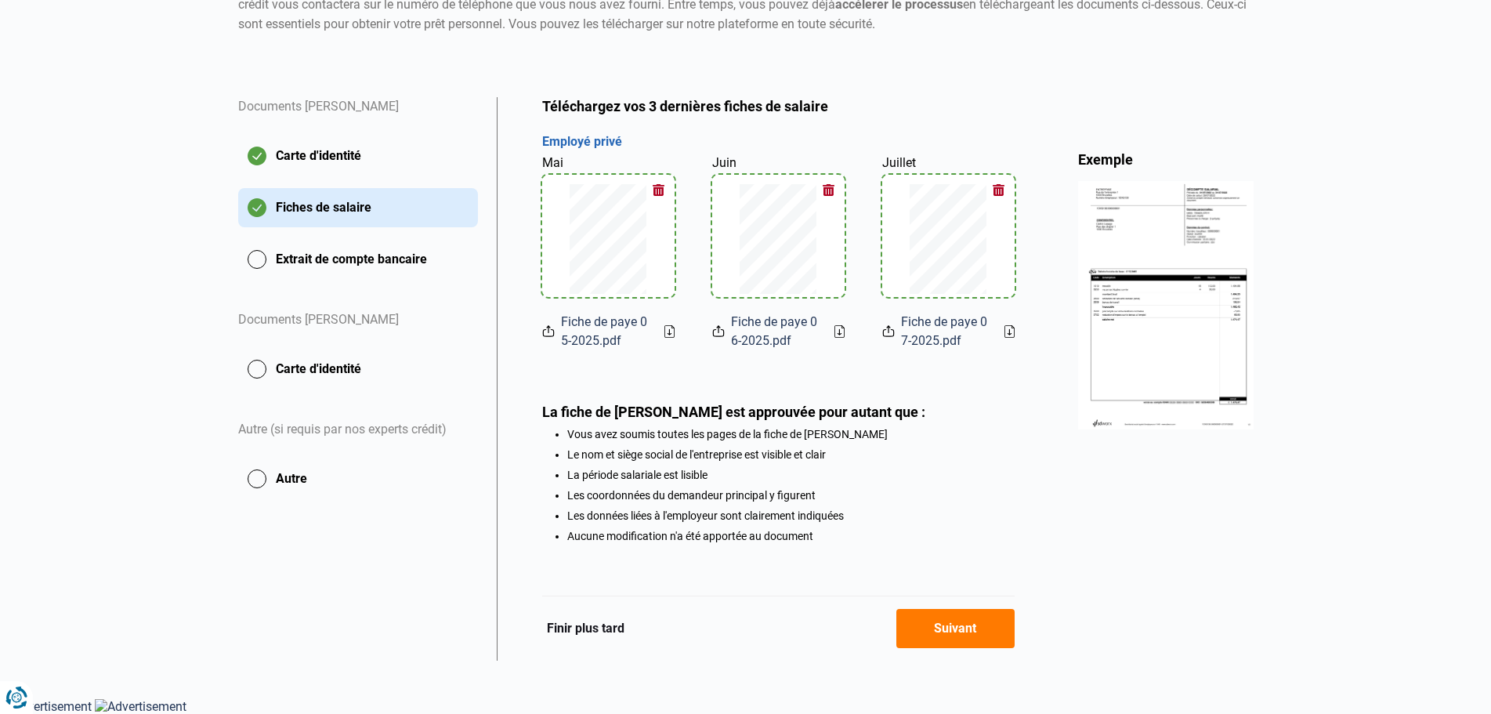
click at [972, 636] on button "Suivant" at bounding box center [956, 628] width 118 height 39
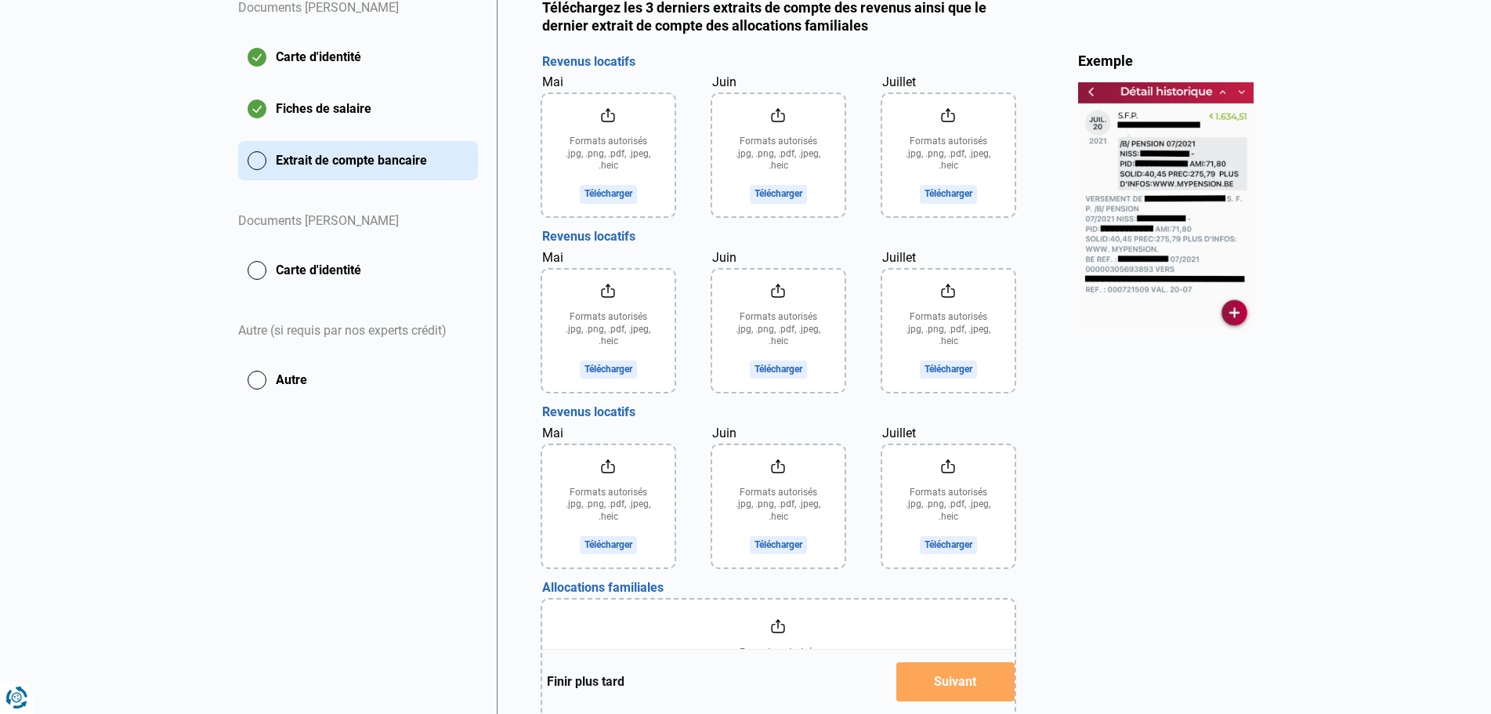
scroll to position [313, 0]
click at [585, 154] on input "Mai" at bounding box center [608, 154] width 132 height 122
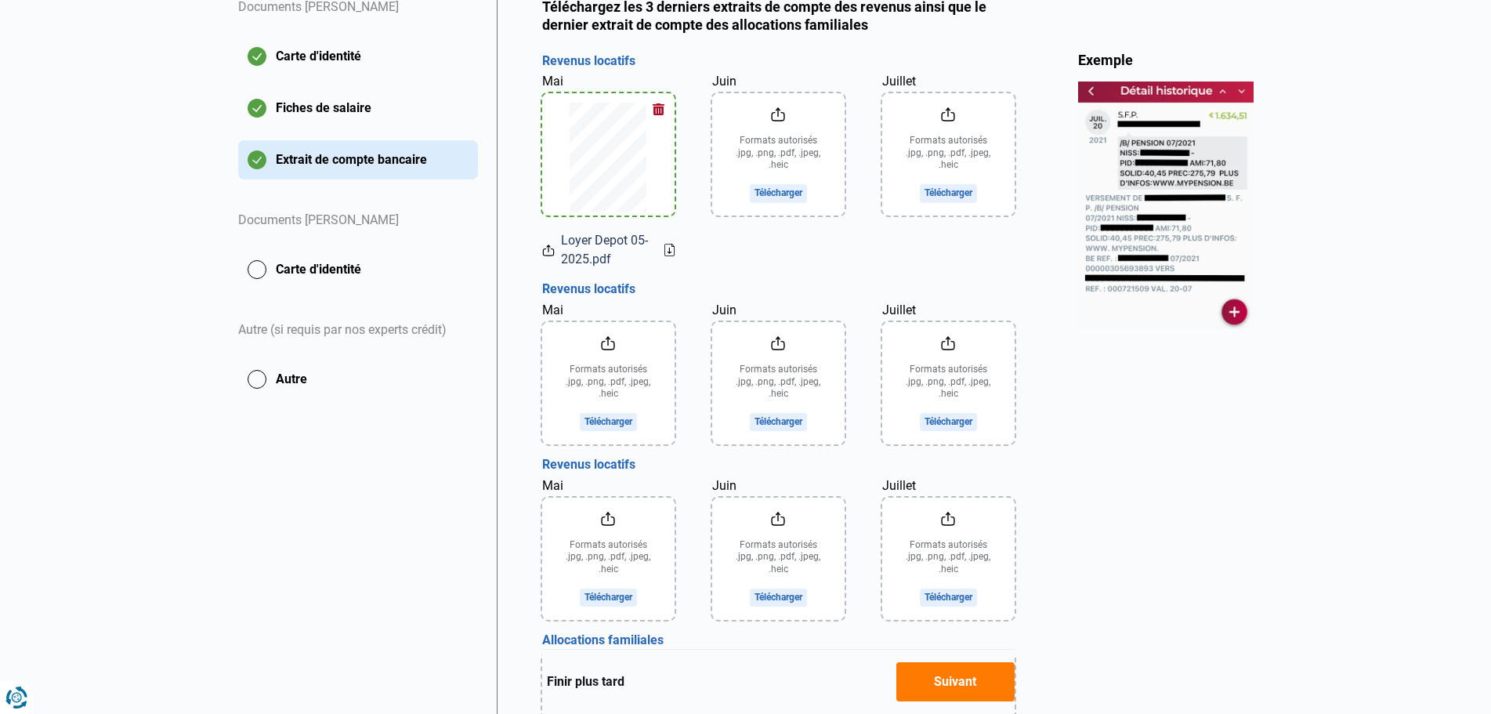
click at [788, 168] on input "Juin" at bounding box center [778, 154] width 132 height 122
click at [949, 172] on input "Juillet" at bounding box center [948, 154] width 132 height 122
click at [620, 372] on input "Mai" at bounding box center [608, 383] width 132 height 122
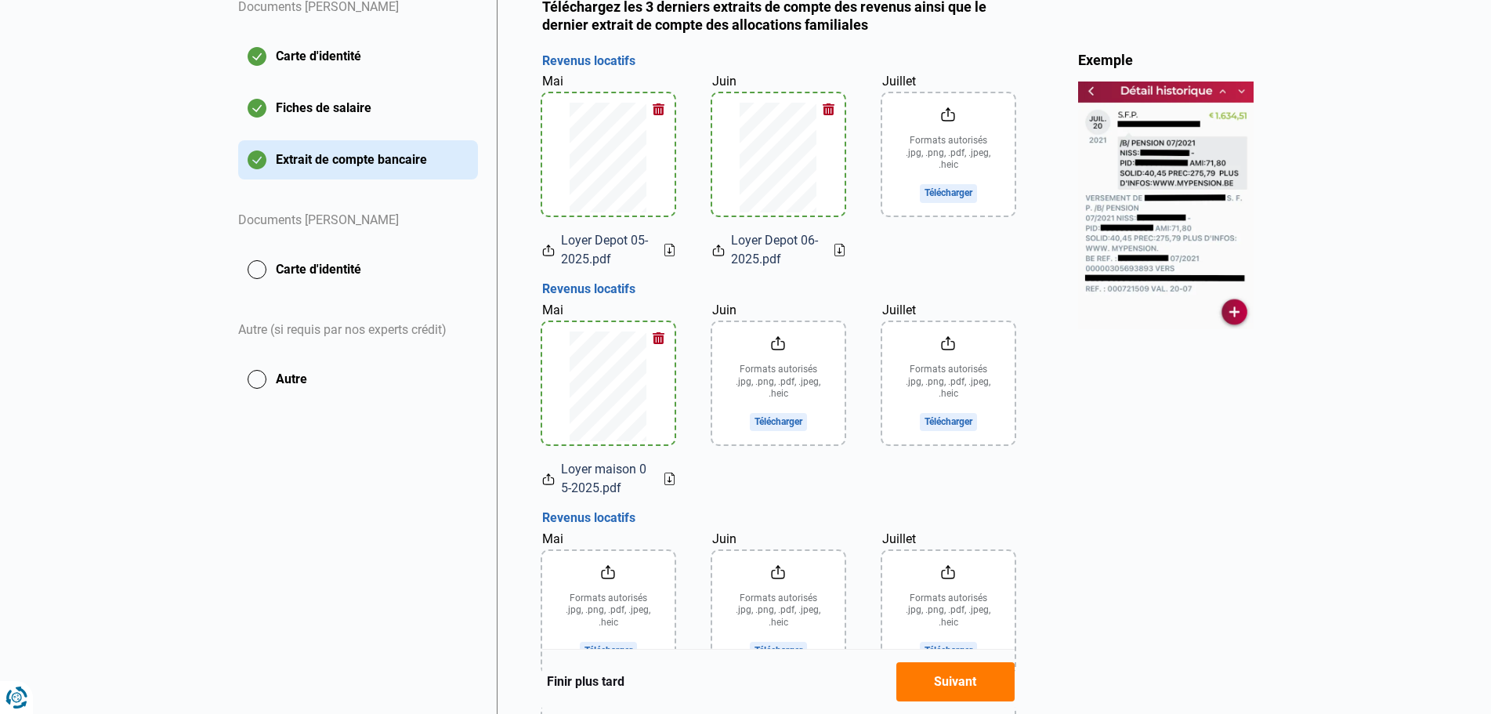
click at [797, 394] on input "Juin" at bounding box center [778, 383] width 132 height 122
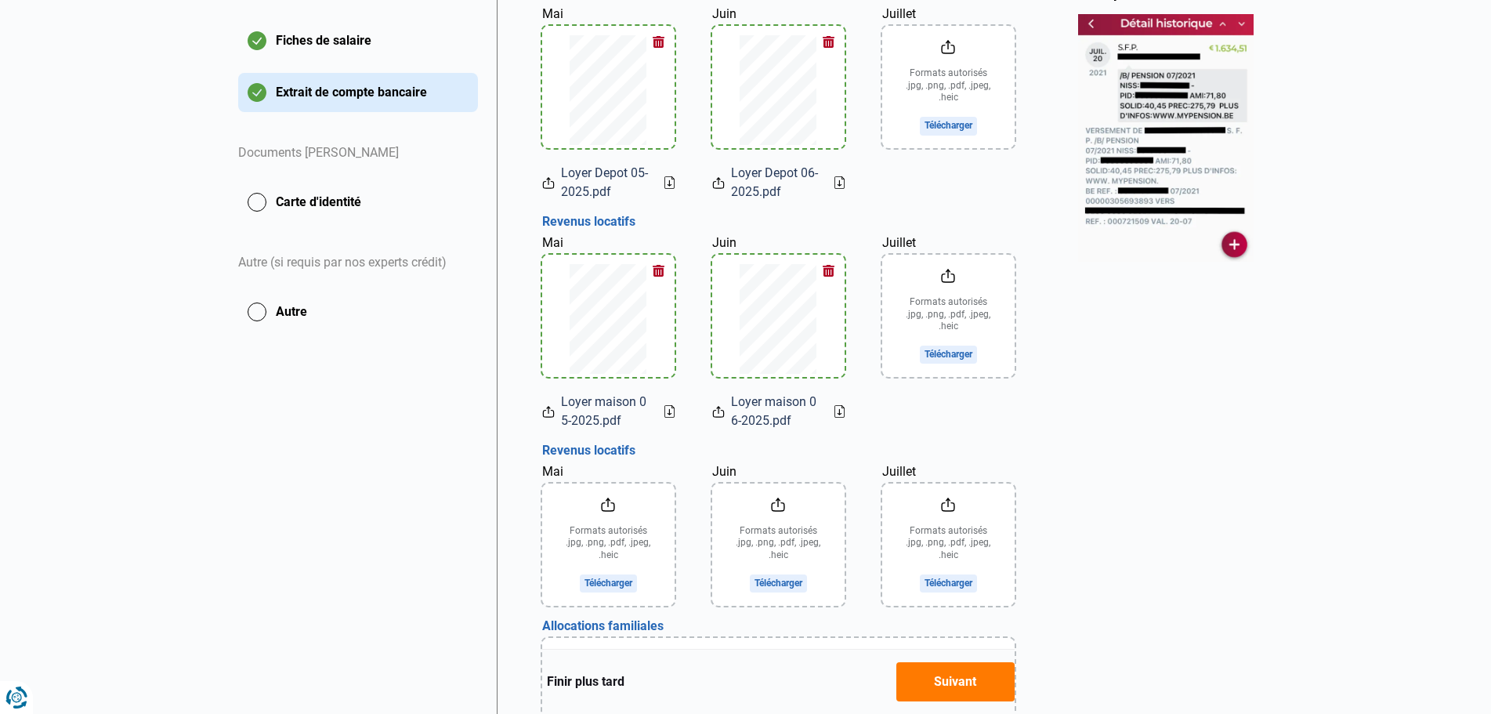
scroll to position [470, 0]
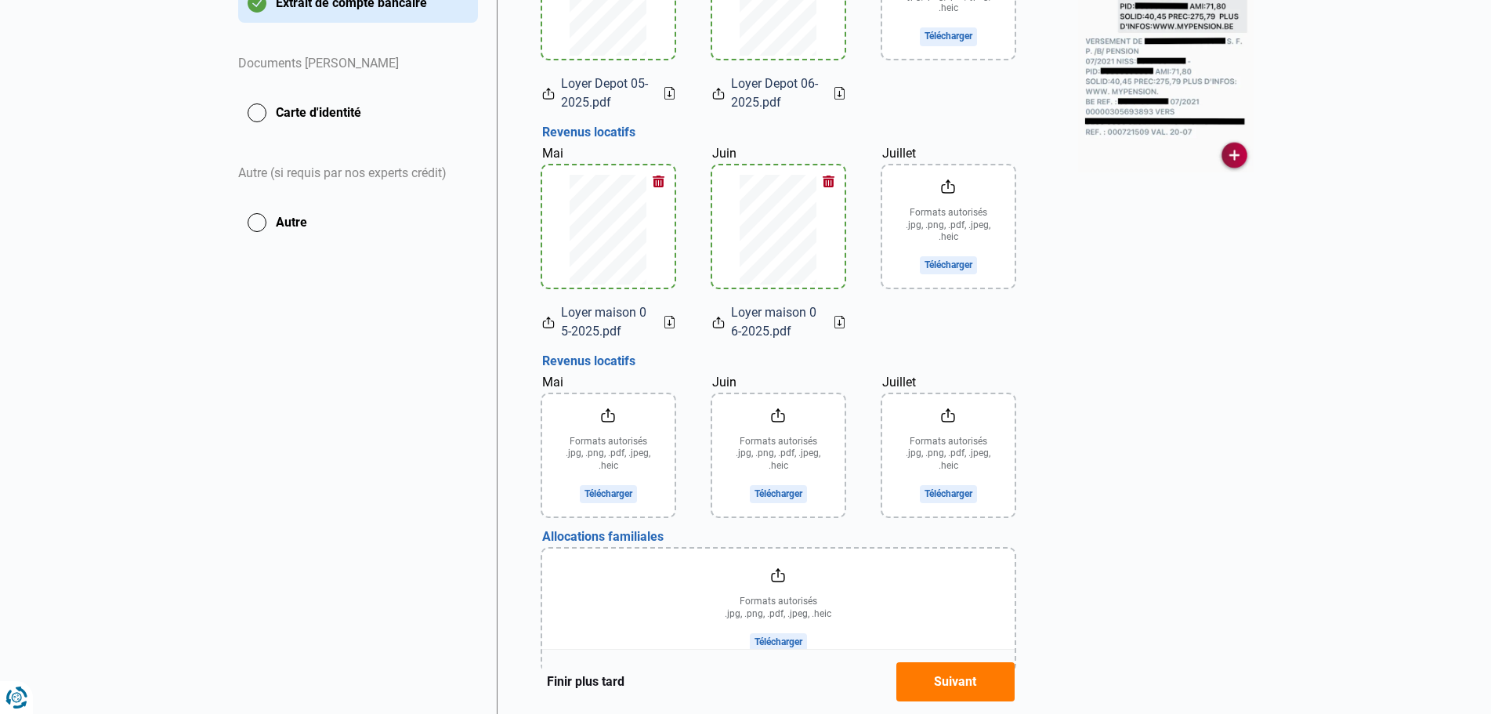
click at [597, 457] on input "Mai" at bounding box center [608, 455] width 132 height 122
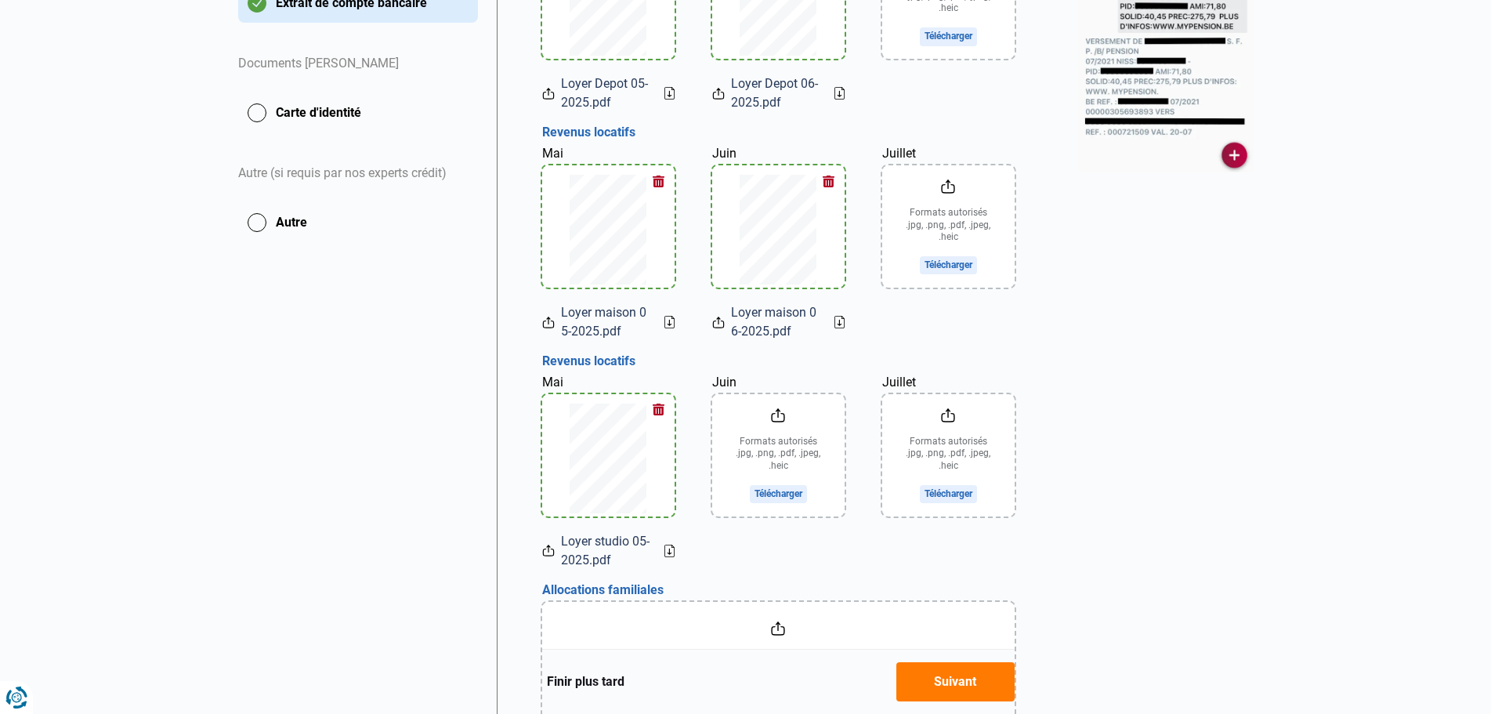
click at [779, 451] on input "Juin" at bounding box center [778, 455] width 132 height 122
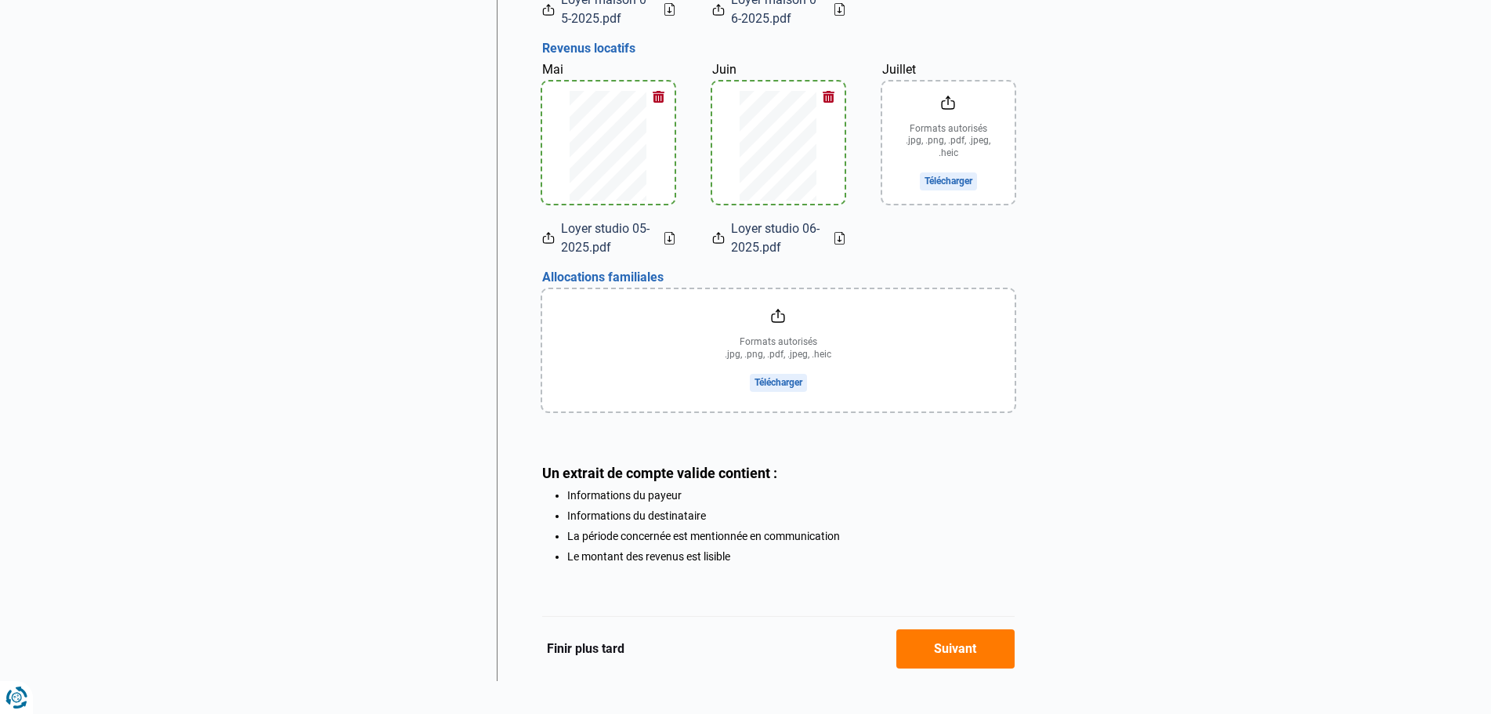
scroll to position [784, 0]
